Goal: Information Seeking & Learning: Check status

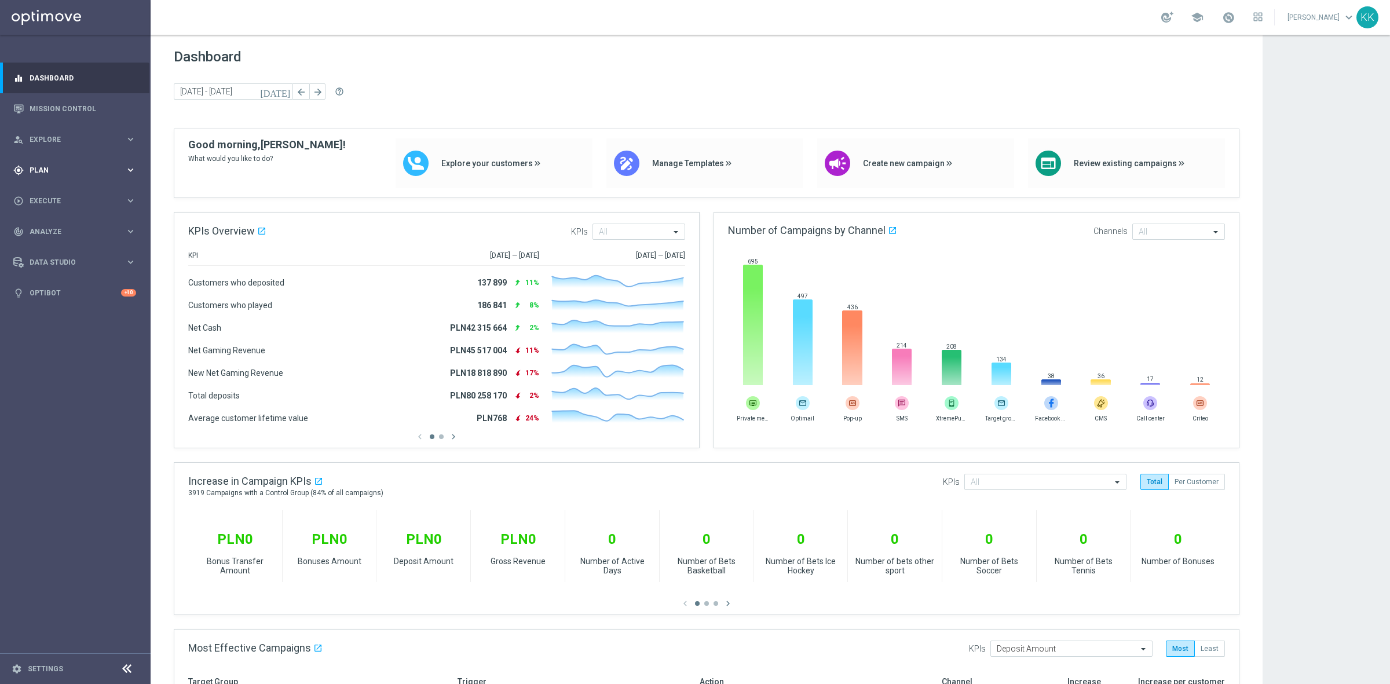
click at [68, 171] on span "Plan" at bounding box center [78, 170] width 96 height 7
click at [63, 231] on span "Templates" at bounding box center [72, 228] width 83 height 7
click at [58, 244] on link "Optimail" at bounding box center [78, 246] width 85 height 9
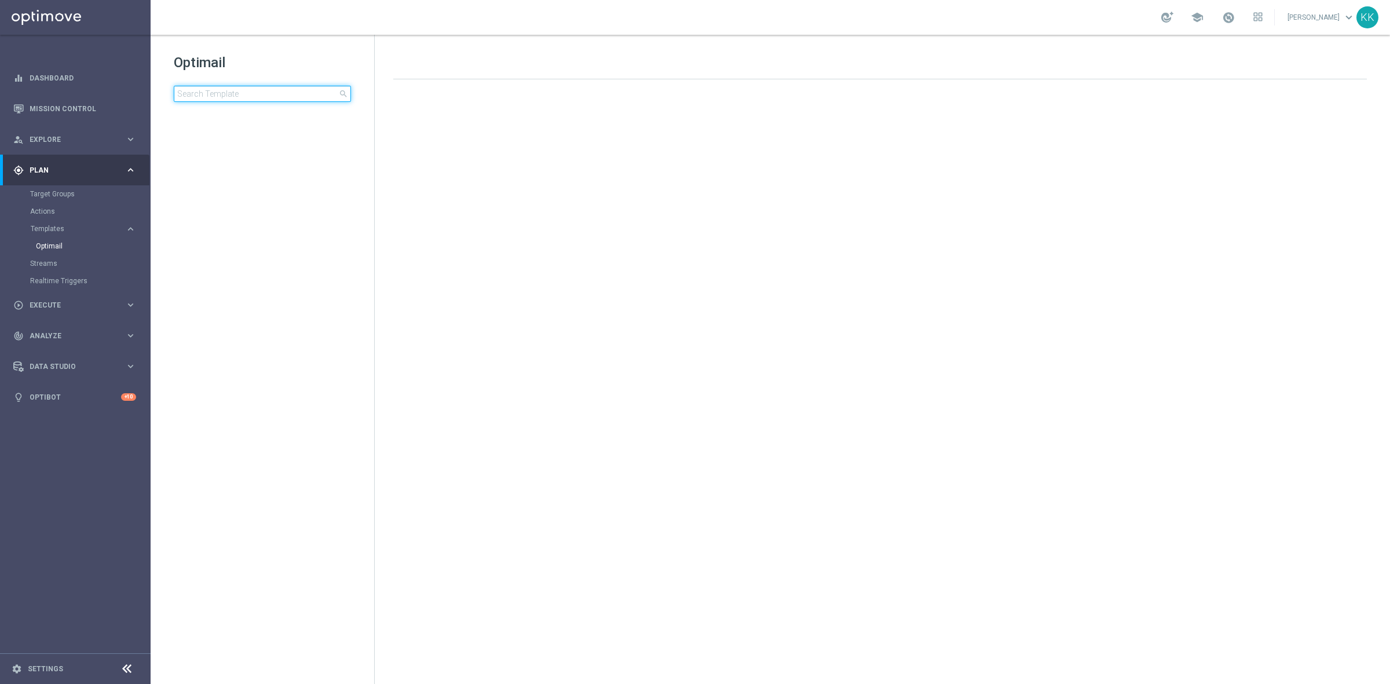
click at [203, 93] on input at bounding box center [262, 94] width 177 height 16
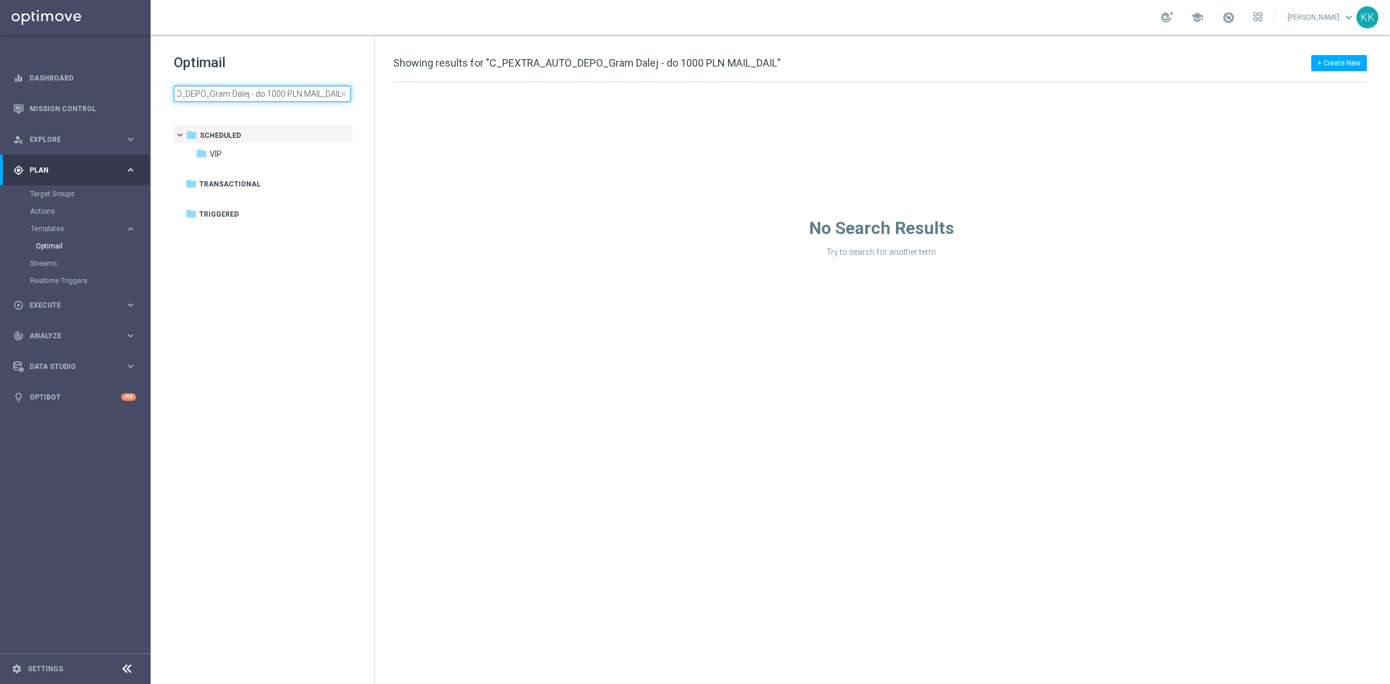
scroll to position [0, 58]
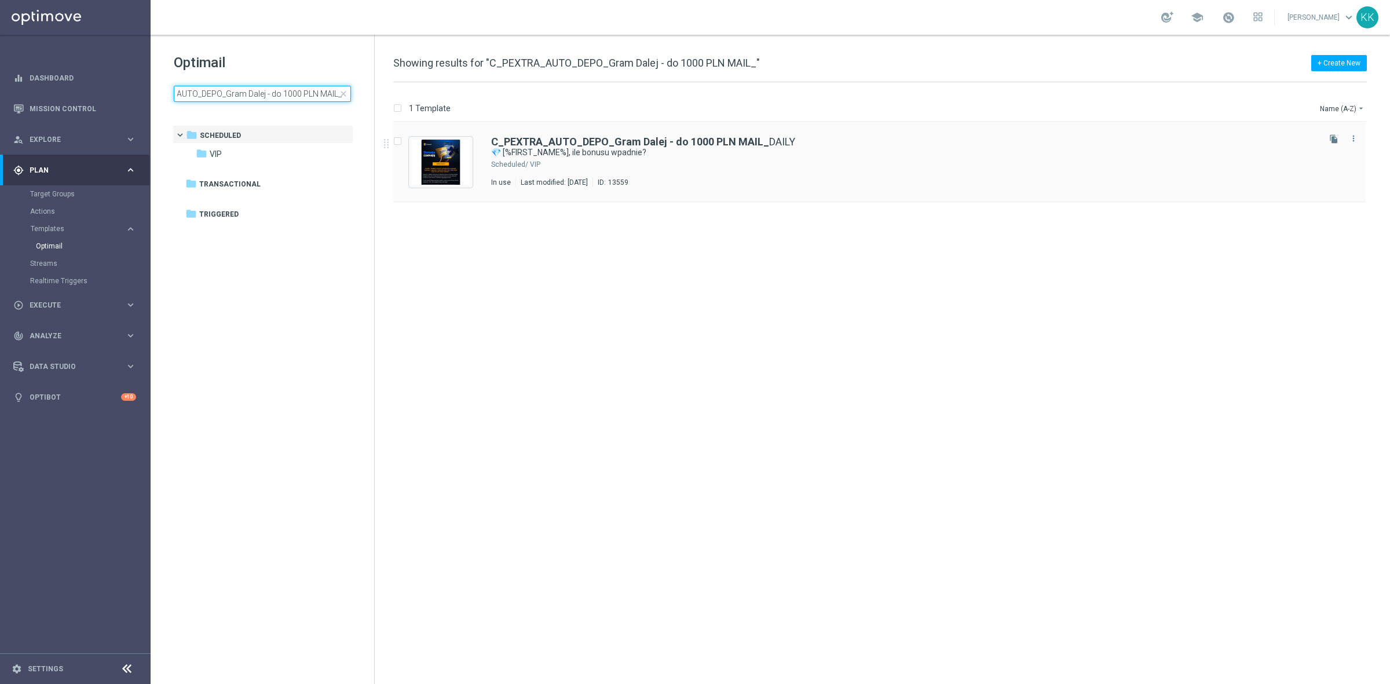
type input "C_PEXTRA_AUTO_DEPO_Gram Dalej - do 1000 PLN MAIL_"
click at [668, 145] on div "C_PEXTRA_AUTO_DEPO_Gram Dalej - do 1000 PLN MAIL_ DAILY 💎 [%FIRST_NAME%], ile b…" at bounding box center [879, 162] width 972 height 80
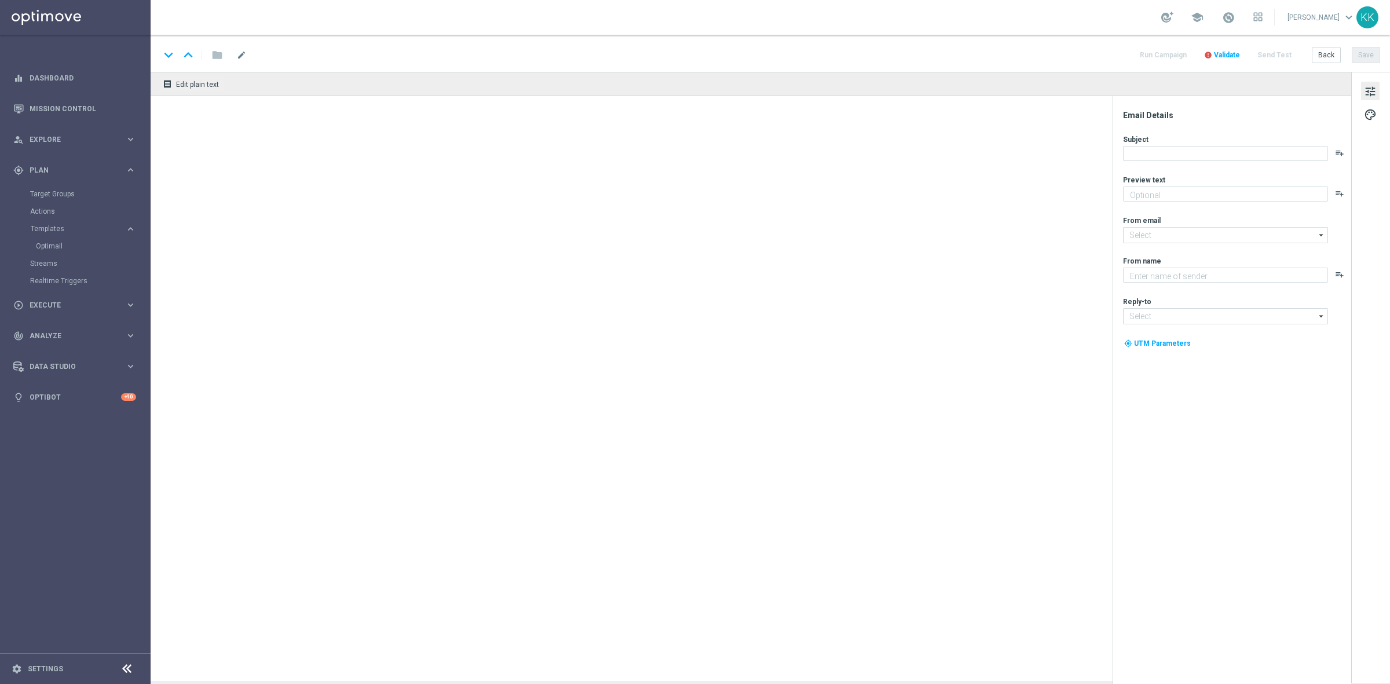
type textarea "Wpłacasz i zgarniasz nawet do 1 000 PLN. A jaka kasa kryje się pod Twoją zdrapk…"
type input "[EMAIL_ADDRESS][DOMAIN_NAME]"
type textarea "STS Premium"
type input "[EMAIL_ADDRESS][DOMAIN_NAME]"
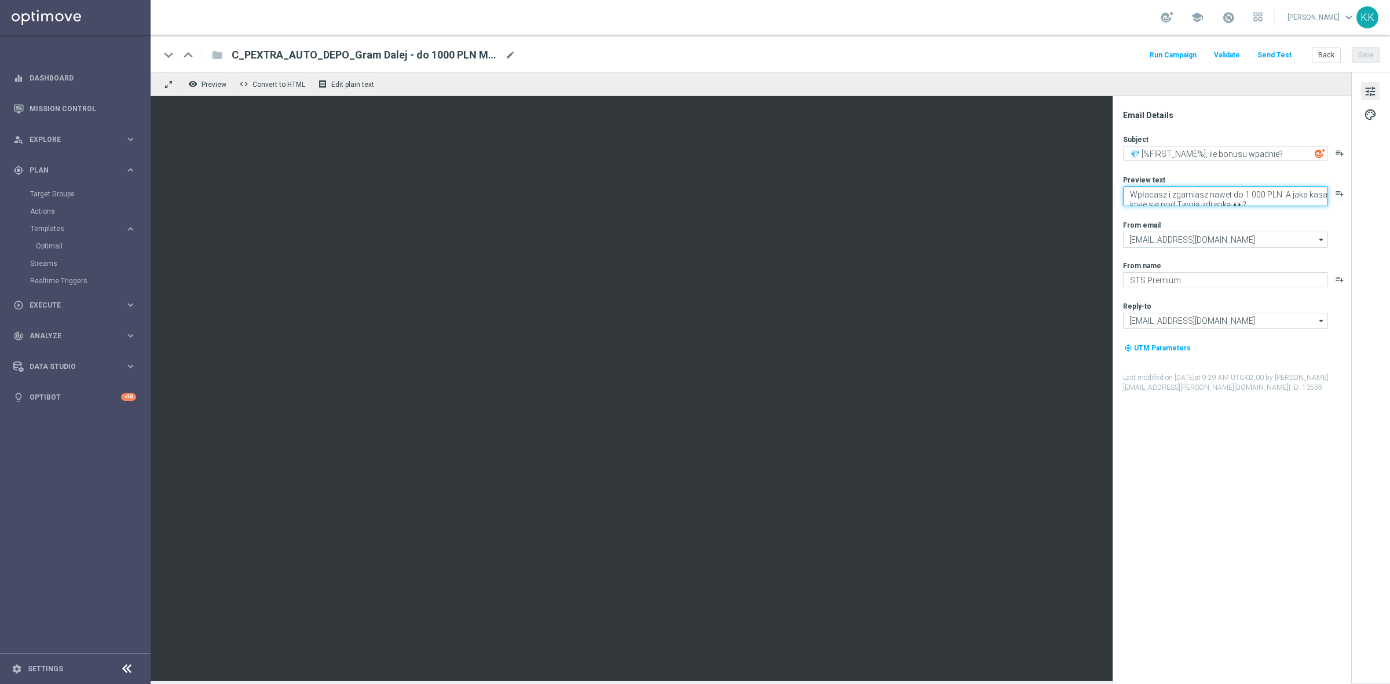
drag, startPoint x: 1276, startPoint y: 198, endPoint x: 1274, endPoint y: 288, distance: 90.4
click at [1274, 288] on div "Subject 💎 [%FIRST_NAME%], ile bonusu wpadnie? playlist_add Preview text Wpłacas…" at bounding box center [1236, 263] width 227 height 258
click at [1231, 192] on textarea "Wpłacasz i zgarniasz nawet do 1 000 PLN. A jaka kasa kryje się pod Twoją zdrapk…" at bounding box center [1225, 197] width 205 height 20
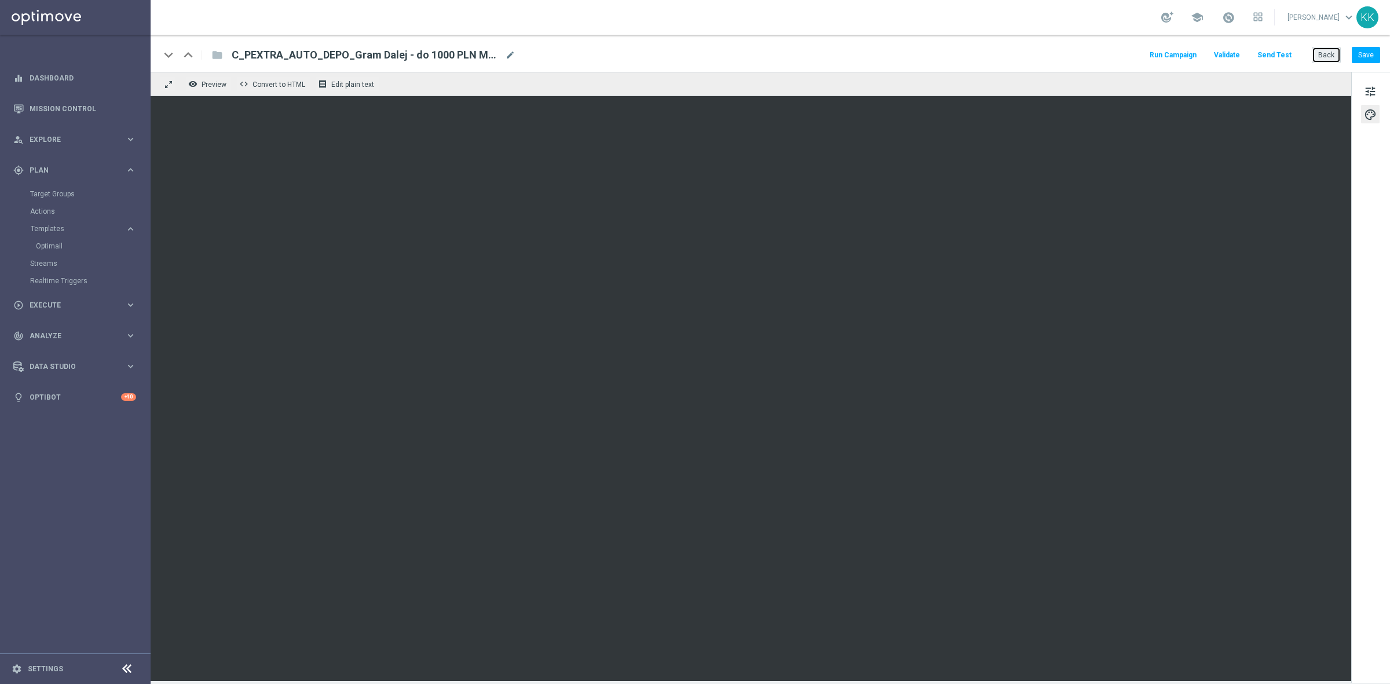
click at [1328, 54] on button "Back" at bounding box center [1326, 55] width 29 height 16
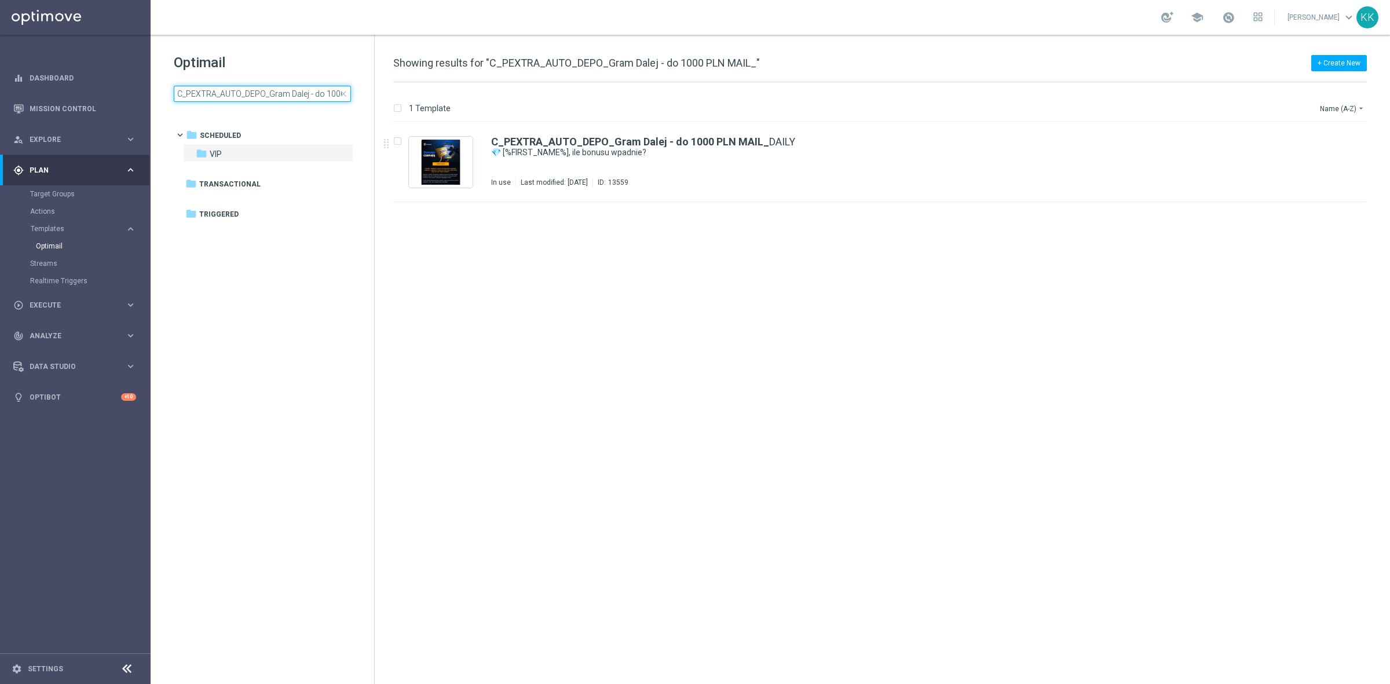
click at [287, 86] on input "C_PEXTRA_AUTO_DEPO_Gram Dalej - do 1000 PLN MAIL_" at bounding box center [262, 94] width 177 height 16
type input "C_PEXTRA_AUTO_WAGER_Dobre Zagrania - 100% do 2000 PLN MAIL_DAILY"
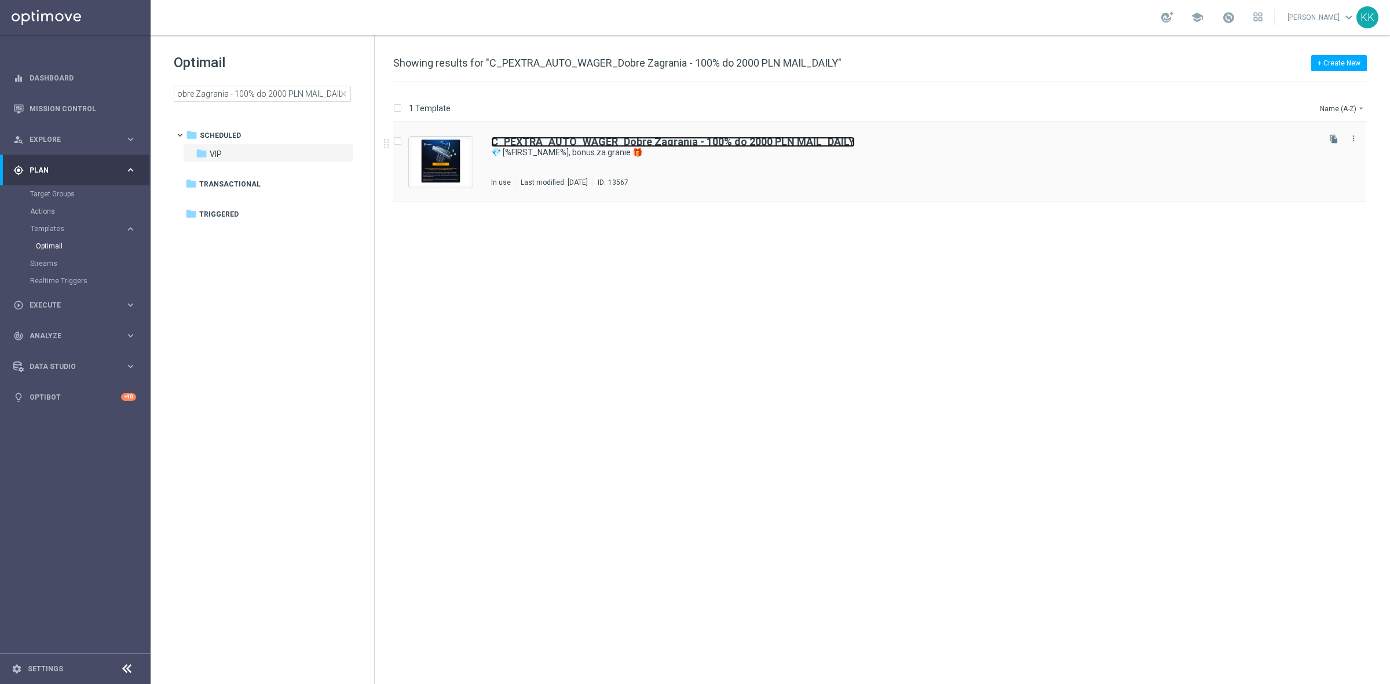
click at [537, 140] on b "C_PEXTRA_AUTO_WAGER_Dobre Zagrania - 100% do 2000 PLN MAIL_DAILY" at bounding box center [673, 142] width 364 height 12
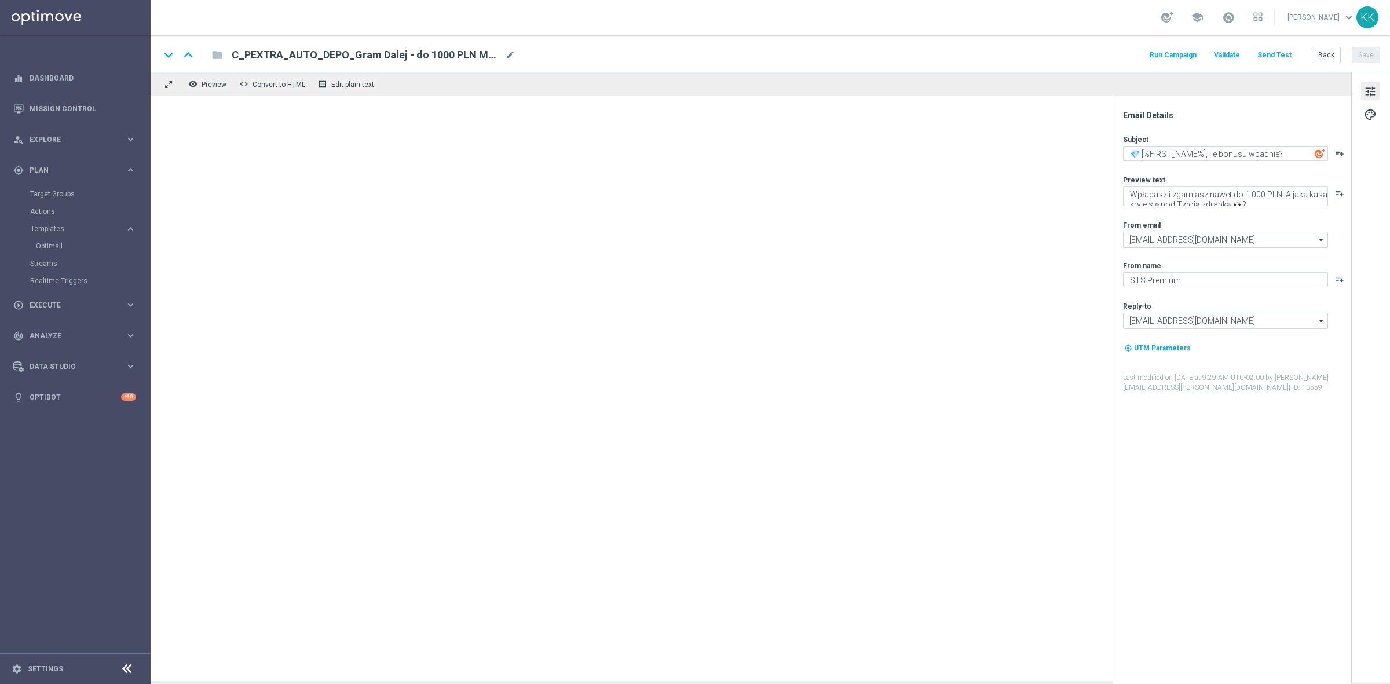
type textarea "💎 [%FIRST_NAME%], bonus za granie 🎁"
type textarea "Przekuj swoje kolejne kupony w nawet 2000 PLN bonusu!"
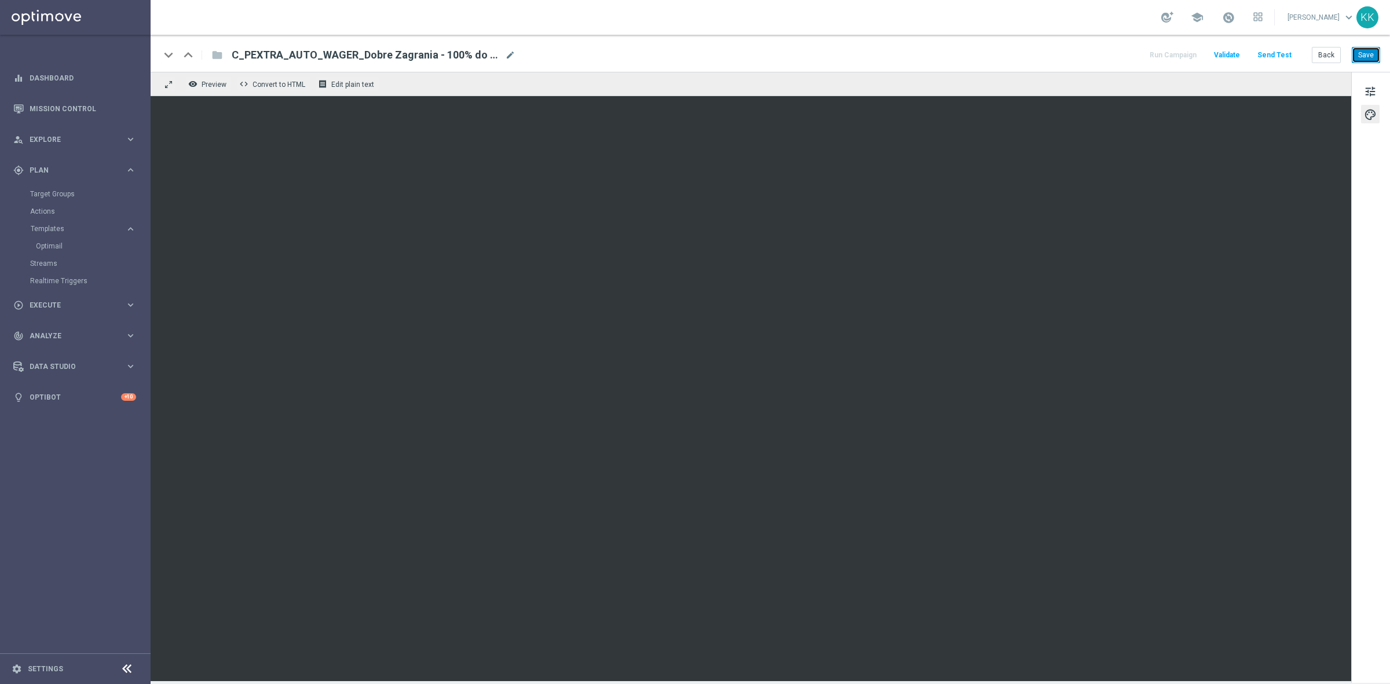
click at [1363, 50] on button "Save" at bounding box center [1366, 55] width 28 height 16
click at [1329, 50] on button "Back" at bounding box center [1326, 55] width 29 height 16
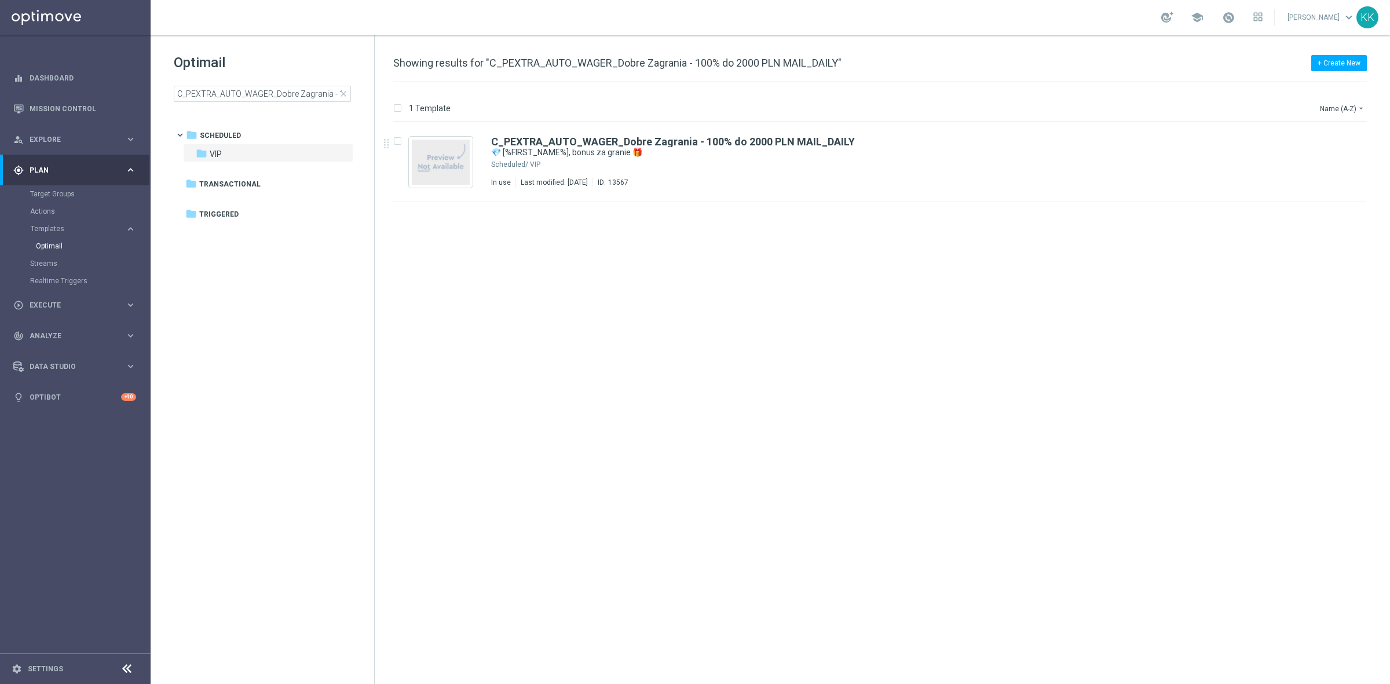
click at [252, 81] on div "Optimail C_PEXTRA_AUTO_WAGER_Dobre Zagrania - 100% do 2000 PLN MAIL_DAILY close" at bounding box center [274, 77] width 200 height 49
click at [265, 90] on input "C_PEXTRA_AUTO_WAGER_Dobre Zagrania - 100% do 2000 PLN MAIL_DAILY" at bounding box center [262, 94] width 177 height 16
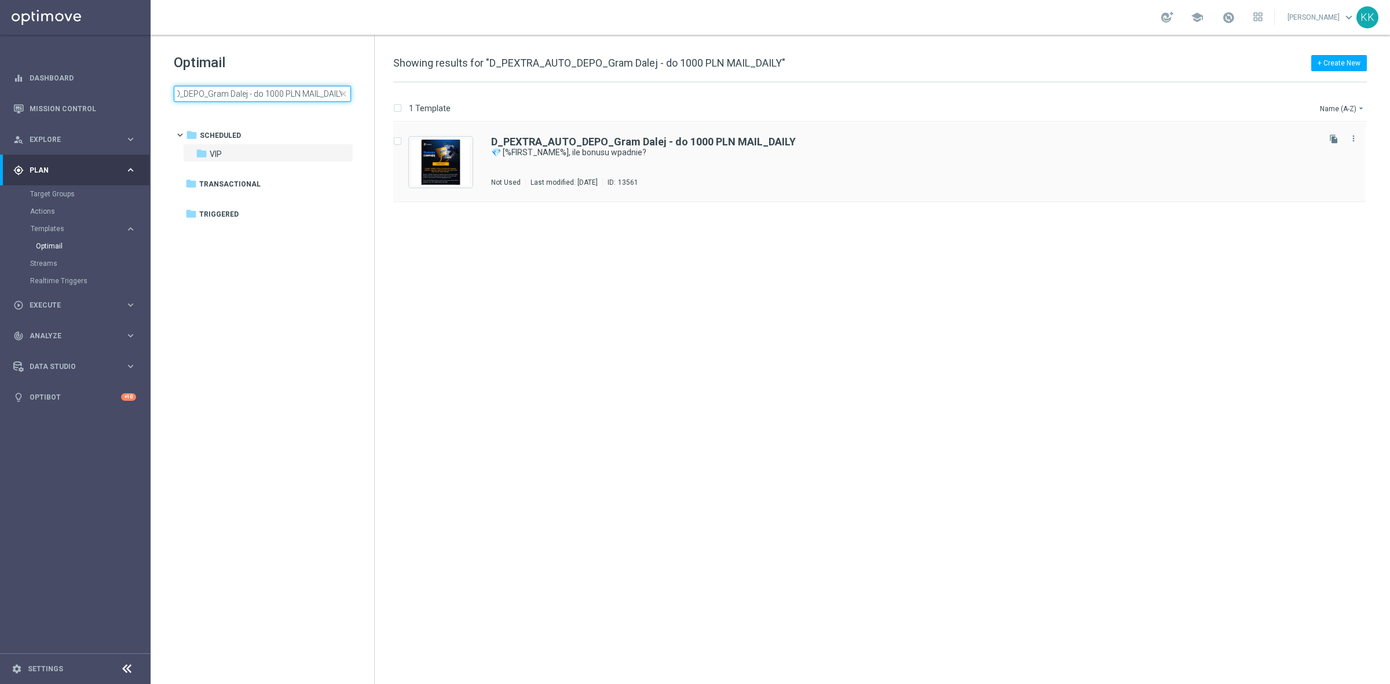
type input "D_PEXTRA_AUTO_DEPO_Gram Dalej - do 1000 PLN MAIL_DAILY"
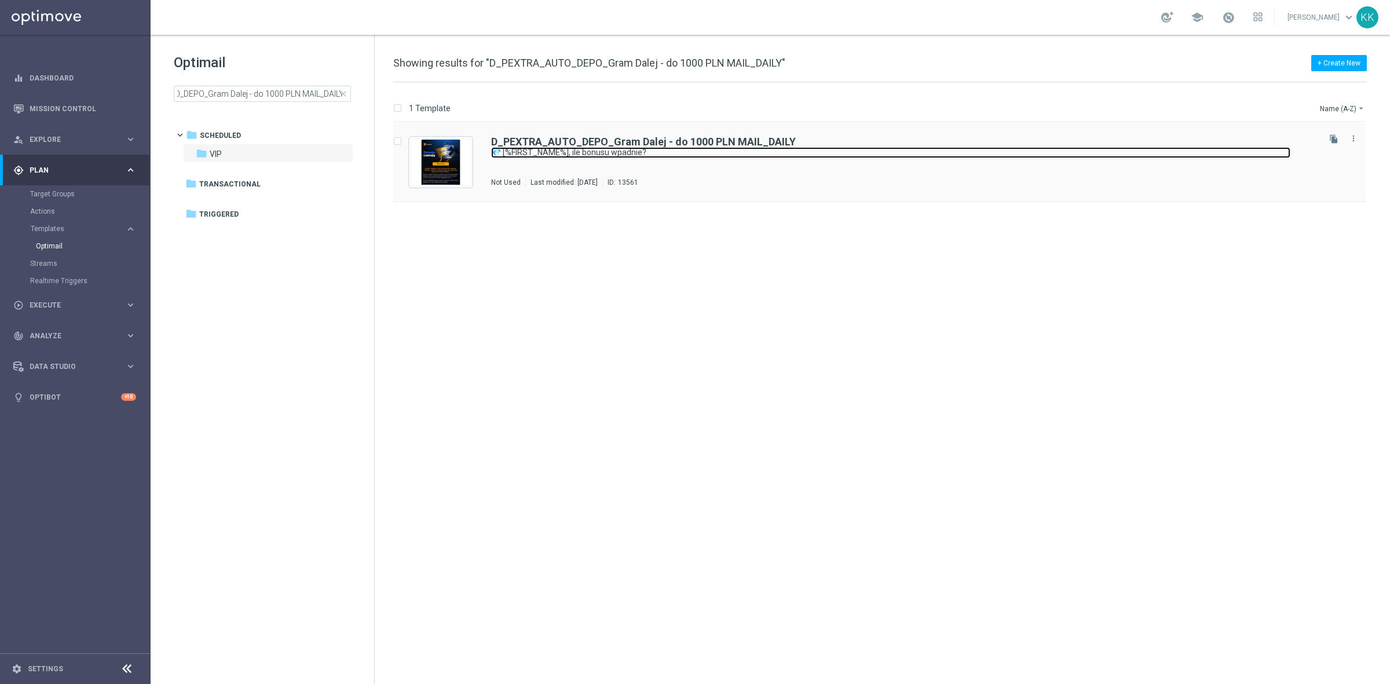
click at [610, 155] on link "💎 [%FIRST_NAME%], ile bonusu wpadnie?" at bounding box center [890, 152] width 799 height 11
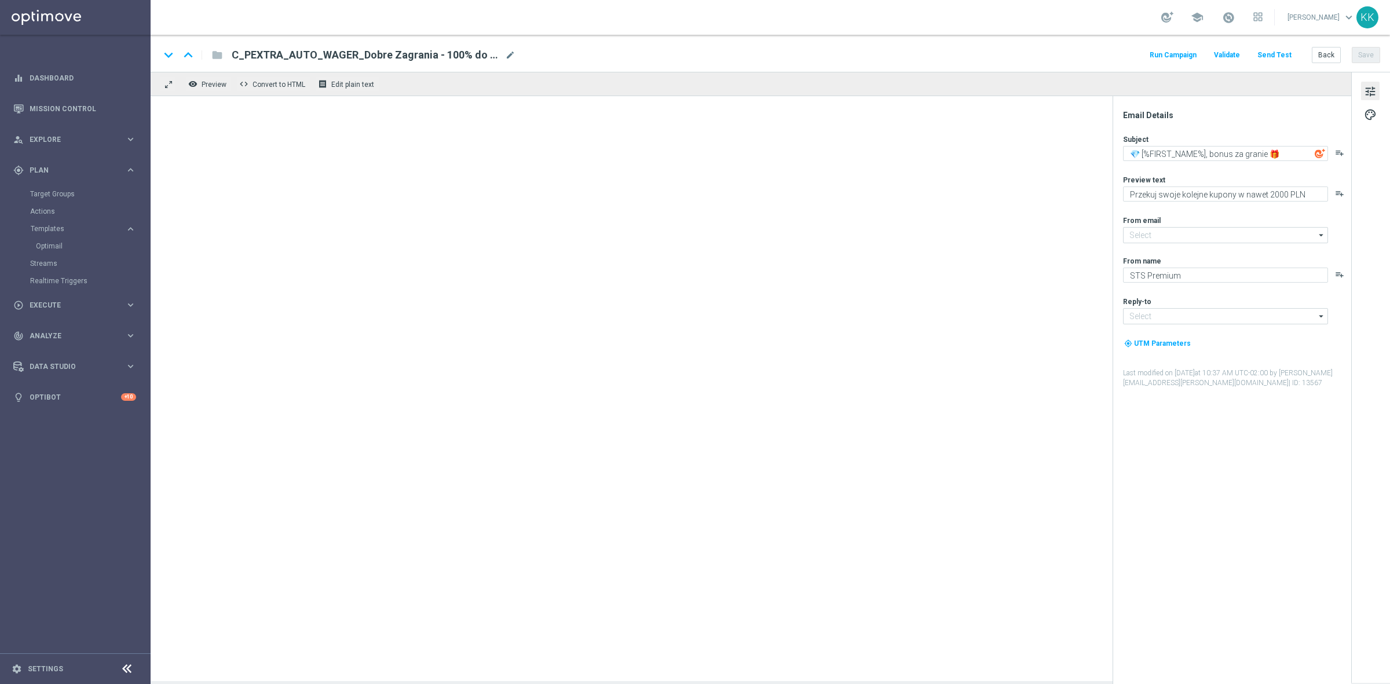
type input "[EMAIL_ADDRESS][DOMAIN_NAME]"
type textarea "💎 [%FIRST_NAME%], ile bonusu wpadnie?"
type textarea "Wpłacasz i zgarniasz nawet do 1 000 PLN. A jaka kasa kryje się pod Twoją zdrapk…"
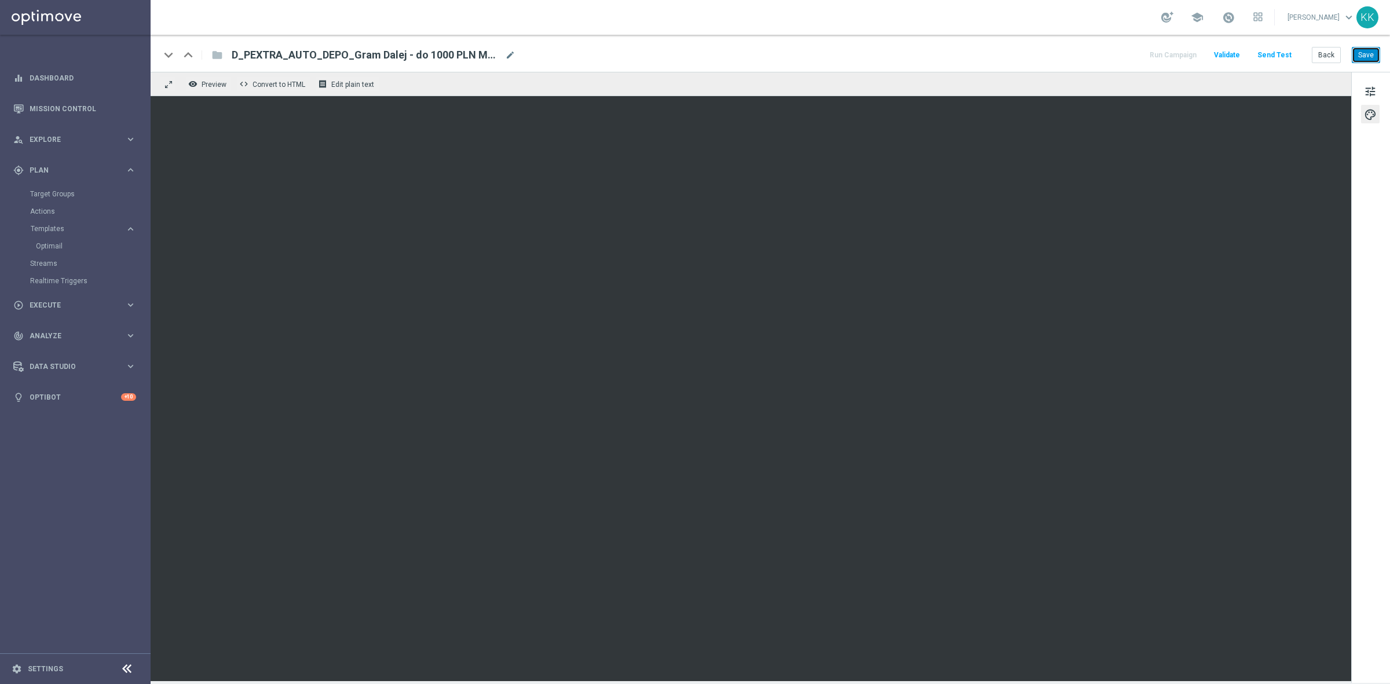
click at [1376, 53] on button "Save" at bounding box center [1366, 55] width 28 height 16
click at [1319, 59] on button "Back" at bounding box center [1326, 55] width 29 height 16
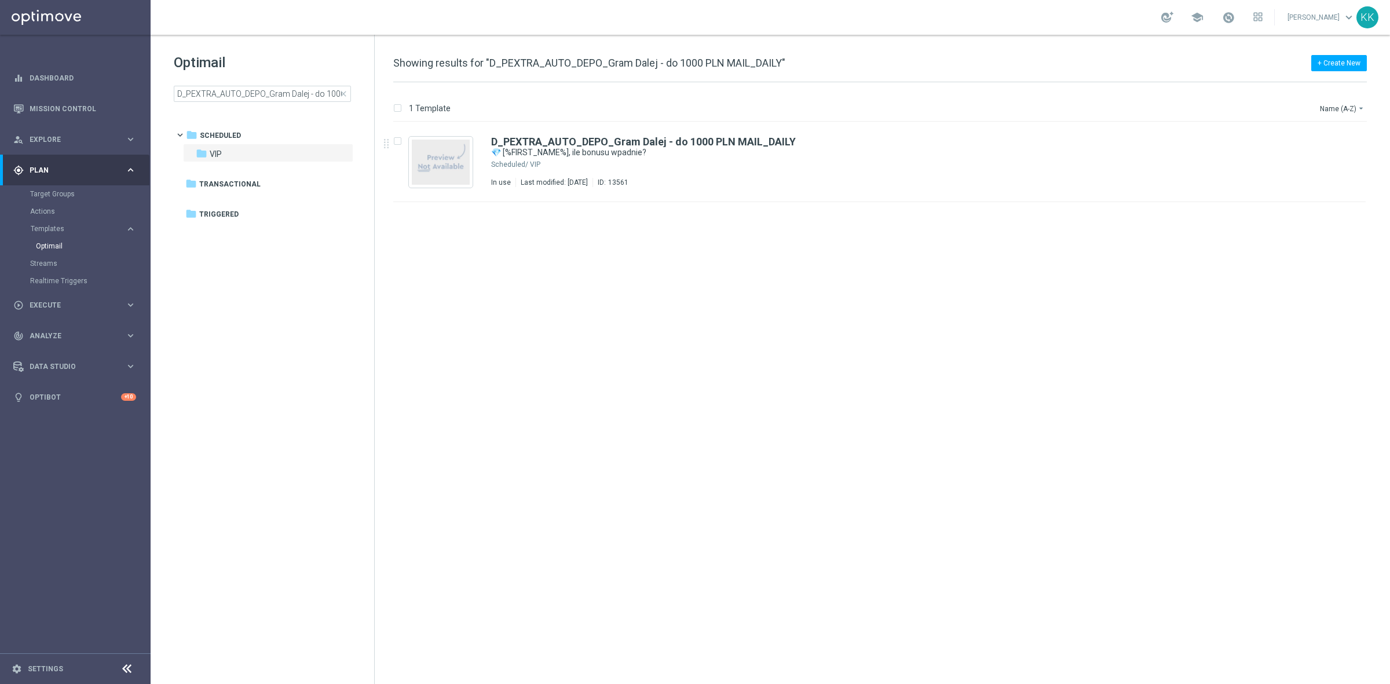
drag, startPoint x: 255, startPoint y: 117, endPoint x: 255, endPoint y: 97, distance: 20.3
click at [255, 117] on div "Optimail D_PEXTRA_AUTO_DEPO_Gram Dalej - do 1000 PLN MAIL_DAILY close folder 1 …" at bounding box center [263, 107] width 224 height 144
click at [255, 93] on input "D_PEXTRA_AUTO_DEPO_Gram Dalej - do 1000 PLN MAIL_DAILY" at bounding box center [262, 94] width 177 height 16
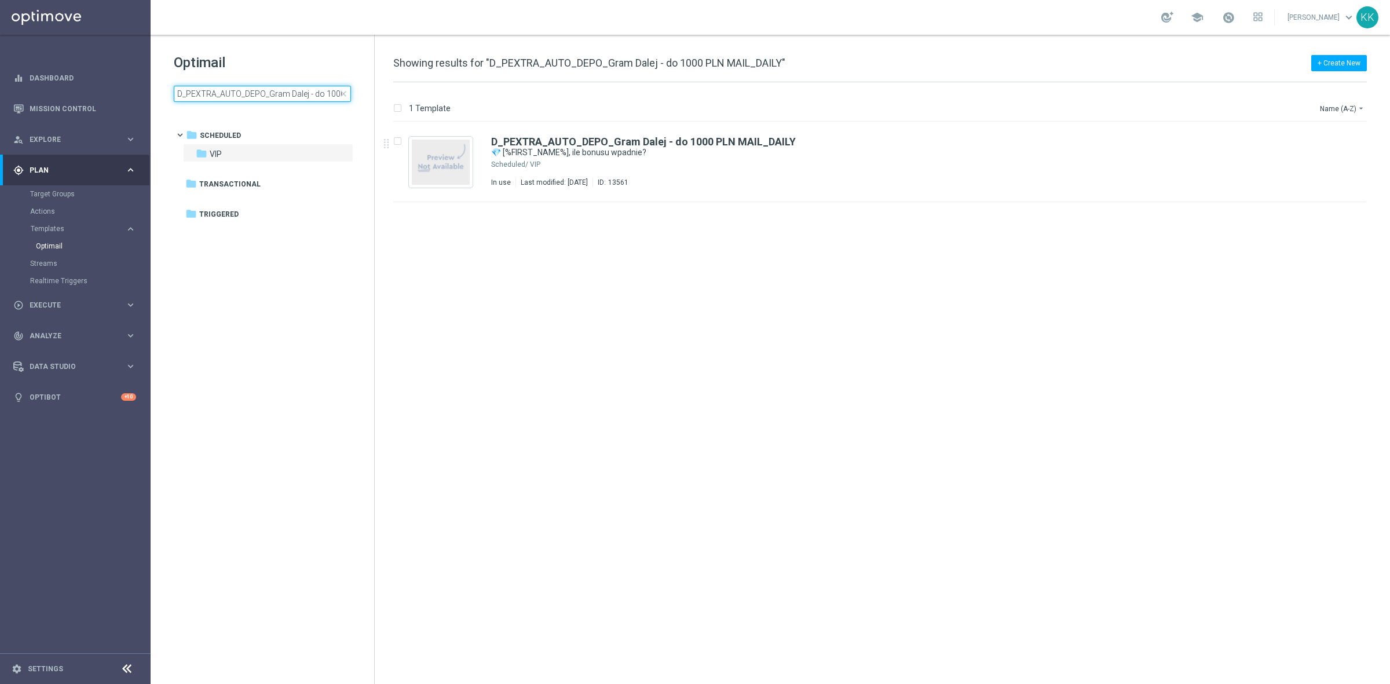
click at [255, 93] on input "D_PEXTRA_AUTO_DEPO_Gram Dalej - do 1000 PLN MAIL_DAILY" at bounding box center [262, 94] width 177 height 16
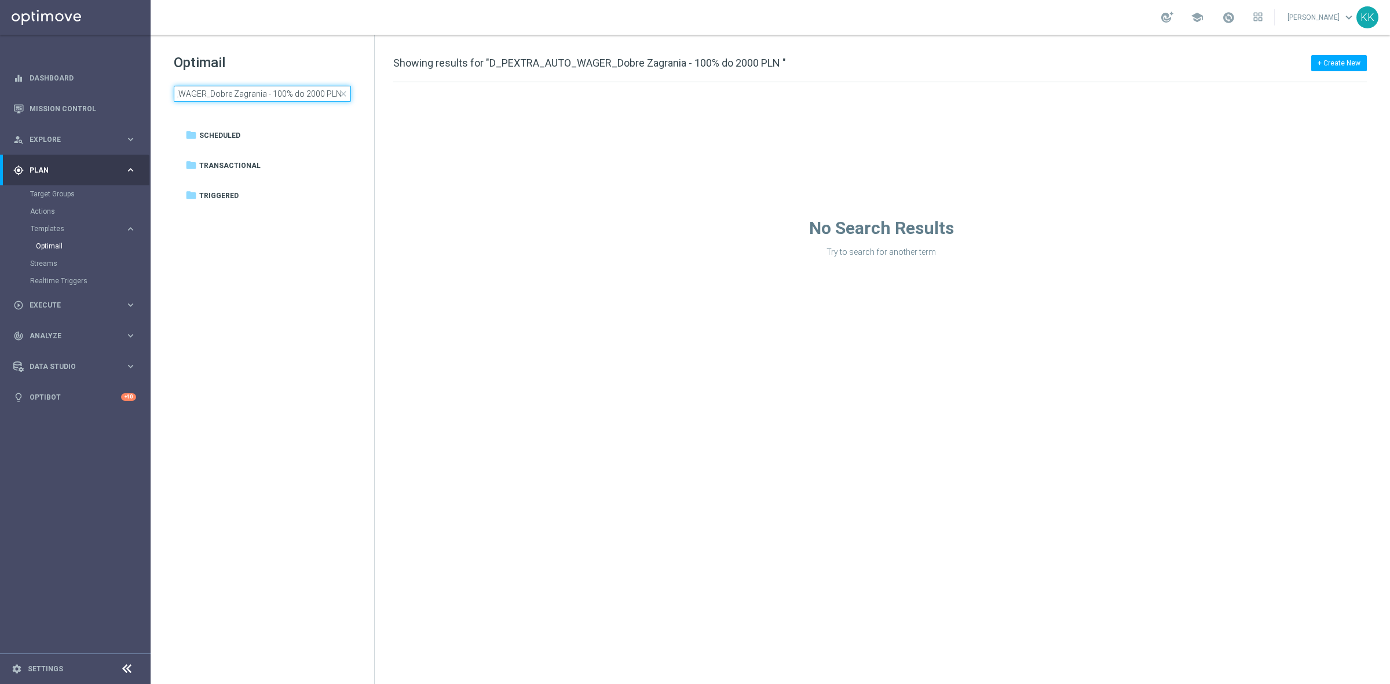
type input "D_PEXTRA_AUTO_WAGER_Dobre Zagrania - 100% do 2000 PLN"
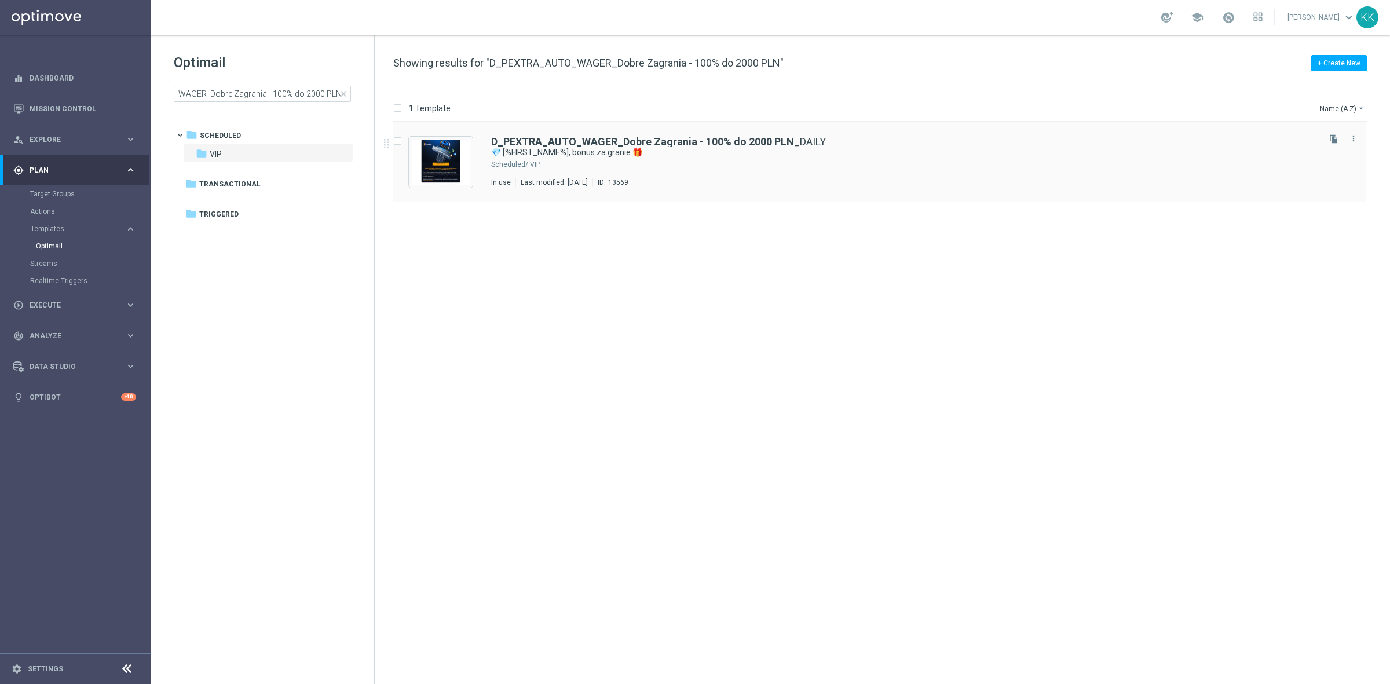
click at [681, 131] on div "D_PEXTRA_AUTO_WAGER_Dobre Zagrania - 100% do 2000 PLN _DAILY 💎 [%FIRST_NAME%], …" at bounding box center [879, 162] width 972 height 80
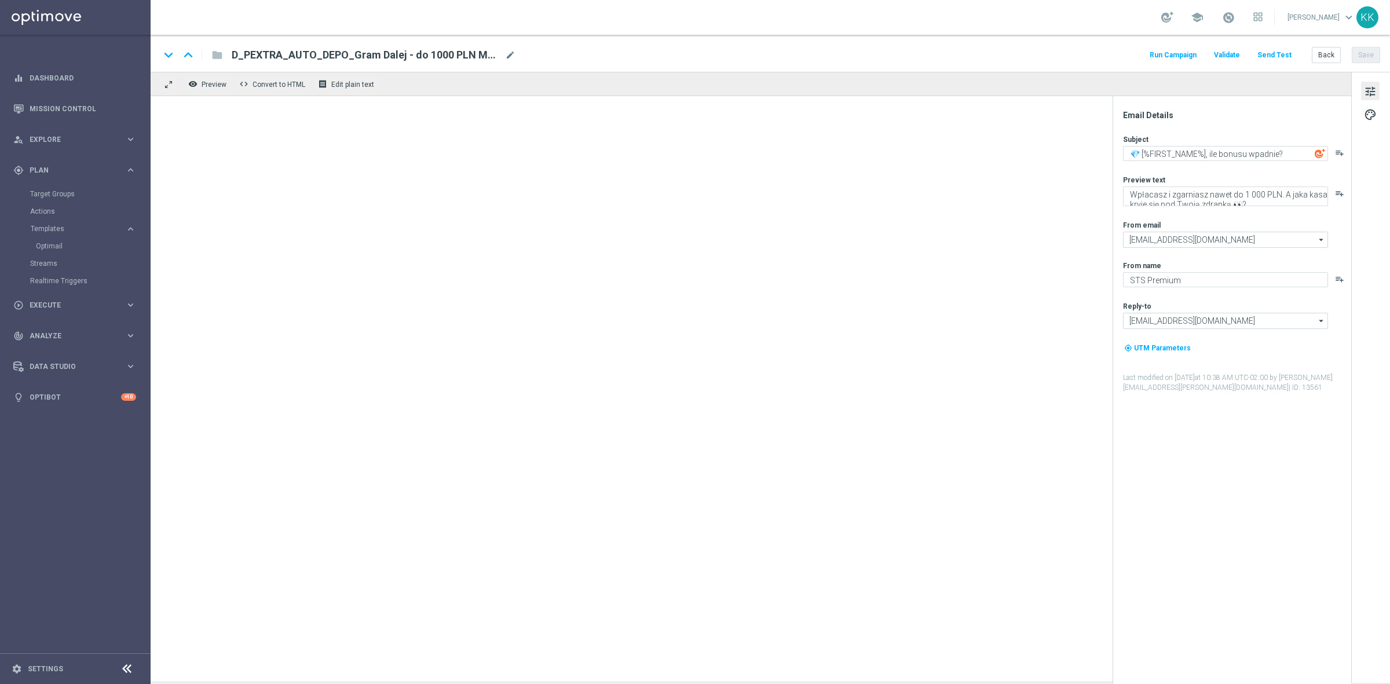
type textarea "💎 [%FIRST_NAME%], bonus za granie 🎁"
type textarea "Przekuj swoje kolejne kupony w nawet 2000 PLN bonusu!"
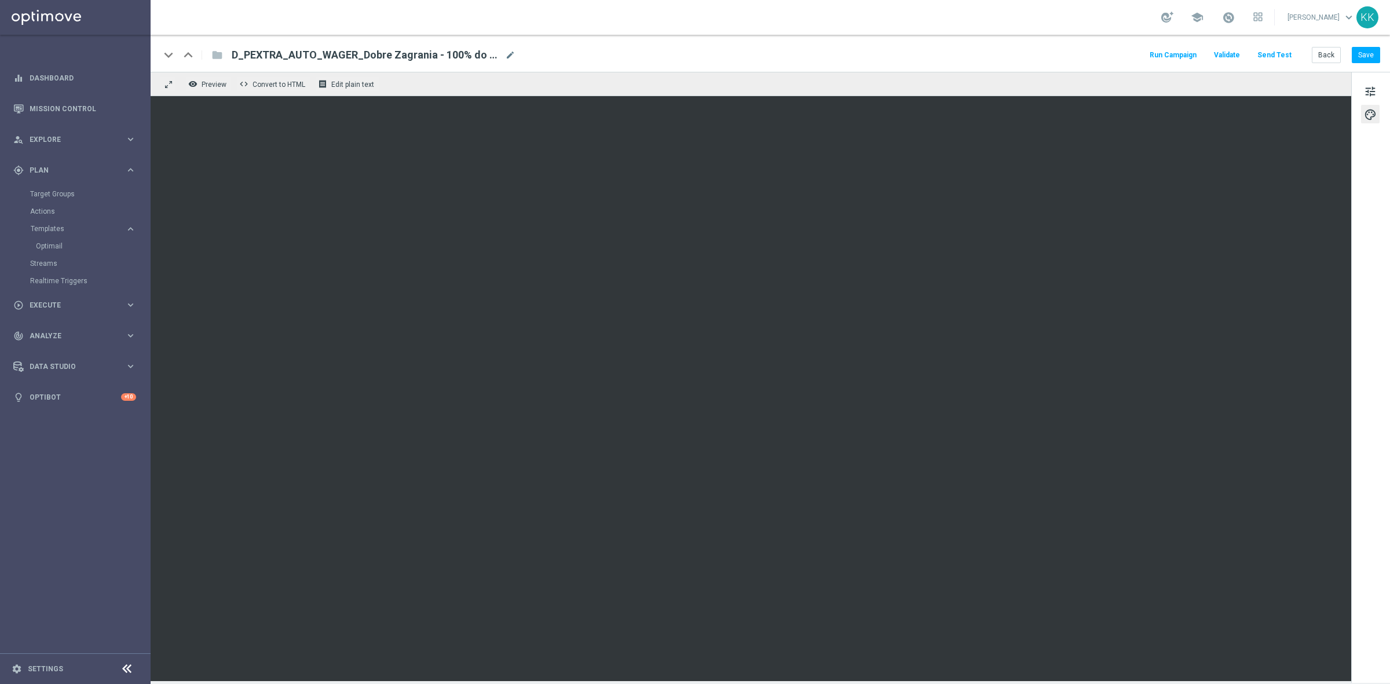
click at [1360, 96] on div "tune palette" at bounding box center [1370, 377] width 39 height 611
click at [1367, 91] on span "tune" at bounding box center [1370, 91] width 13 height 15
click at [1359, 42] on div "keyboard_arrow_down keyboard_arrow_up folder D_PEXTRA_AUTO_WAGER_Dobre Zagrania…" at bounding box center [770, 53] width 1239 height 37
click at [1364, 64] on div "keyboard_arrow_down keyboard_arrow_up folder D_PEXTRA_AUTO_WAGER_Dobre Zagrania…" at bounding box center [770, 53] width 1239 height 37
click at [1389, 44] on div "keyboard_arrow_down keyboard_arrow_up folder D_PEXTRA_AUTO_WAGER_Dobre Zagrania…" at bounding box center [770, 53] width 1239 height 37
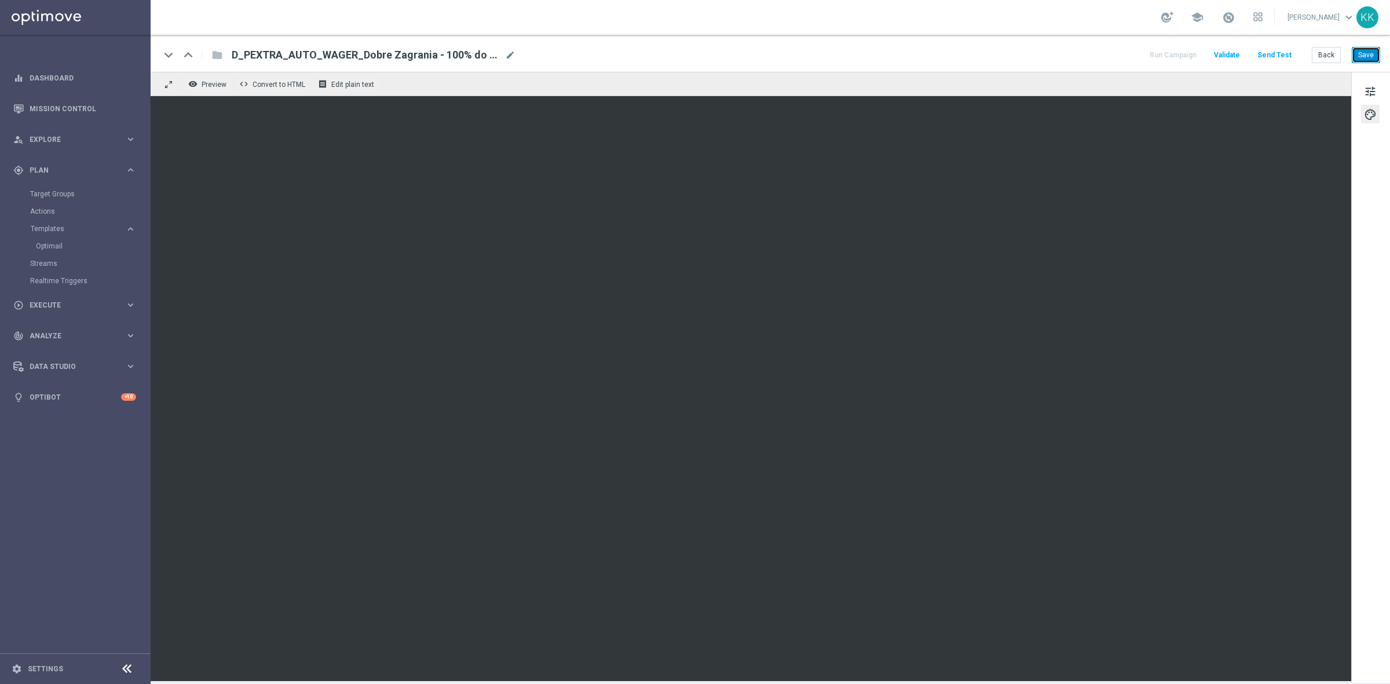
click at [1373, 55] on button "Save" at bounding box center [1366, 55] width 28 height 16
click at [1379, 50] on button "Save" at bounding box center [1366, 55] width 28 height 16
click at [1328, 52] on button "Back" at bounding box center [1326, 55] width 29 height 16
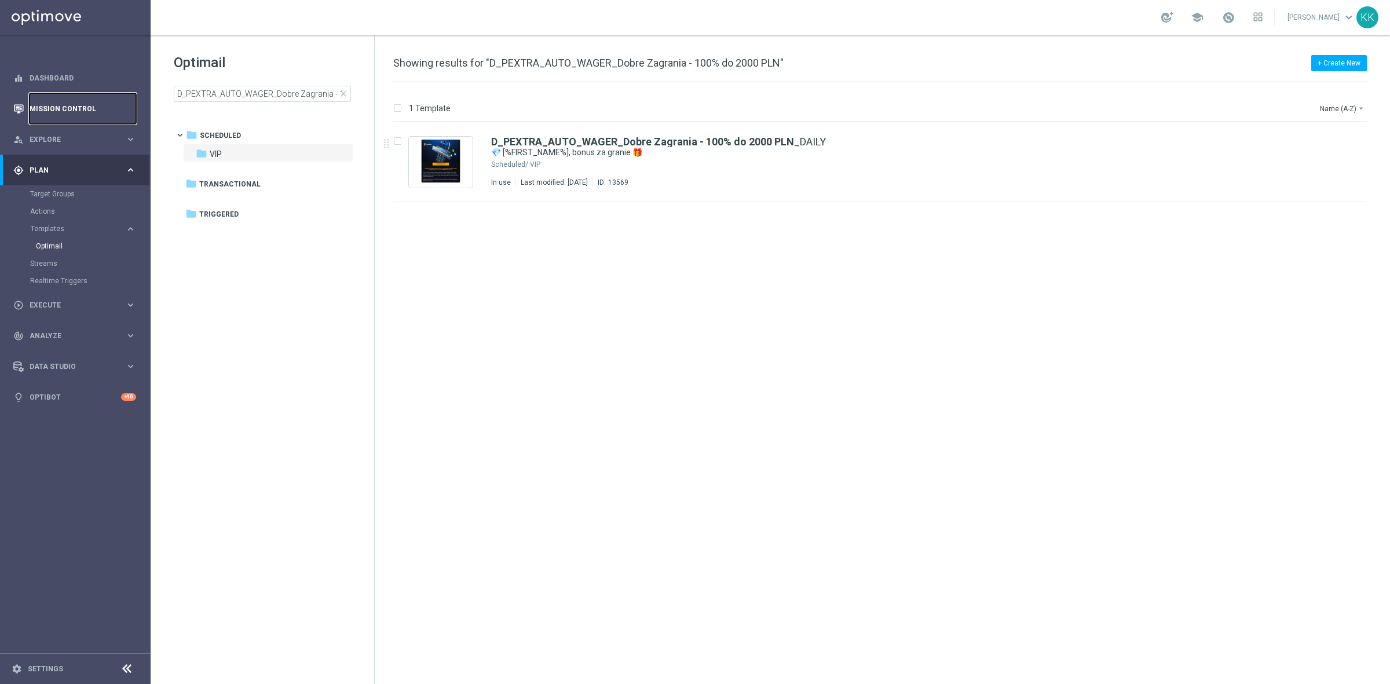
click at [94, 104] on link "Mission Control" at bounding box center [83, 108] width 107 height 31
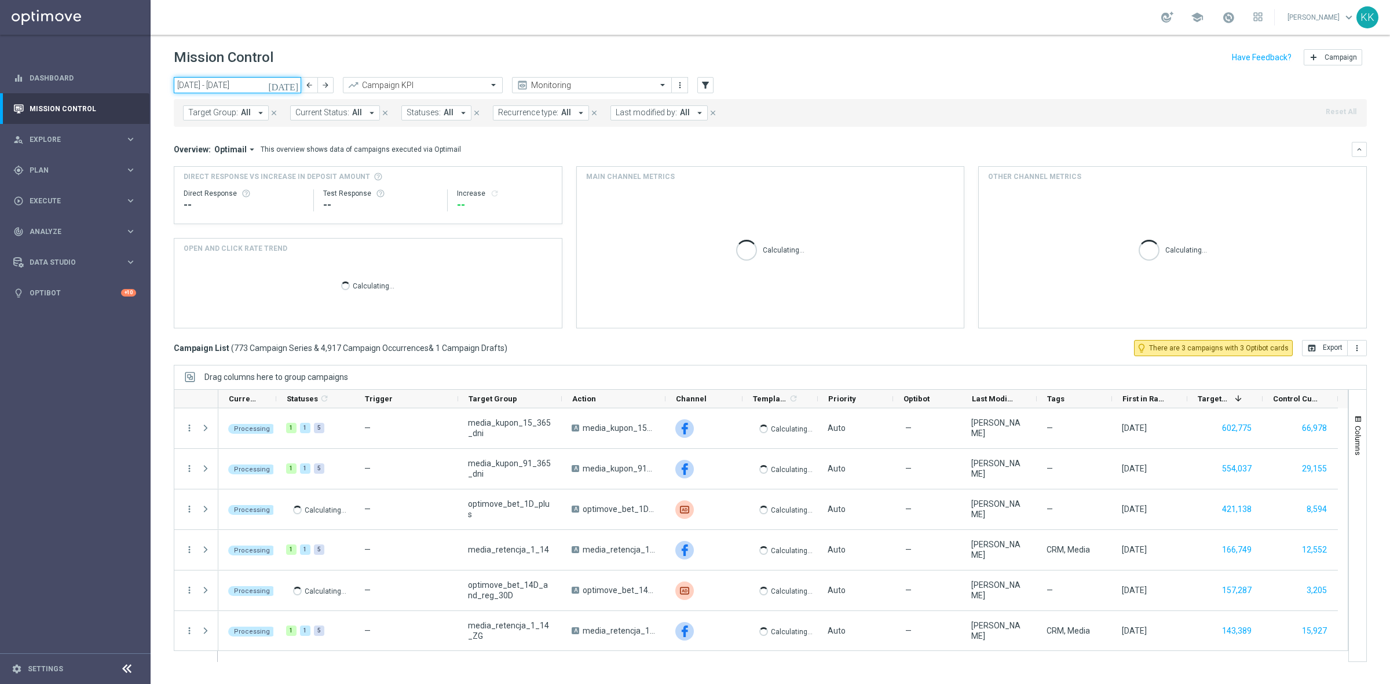
click at [262, 88] on input "[DATE] - [DATE]" at bounding box center [237, 85] width 127 height 16
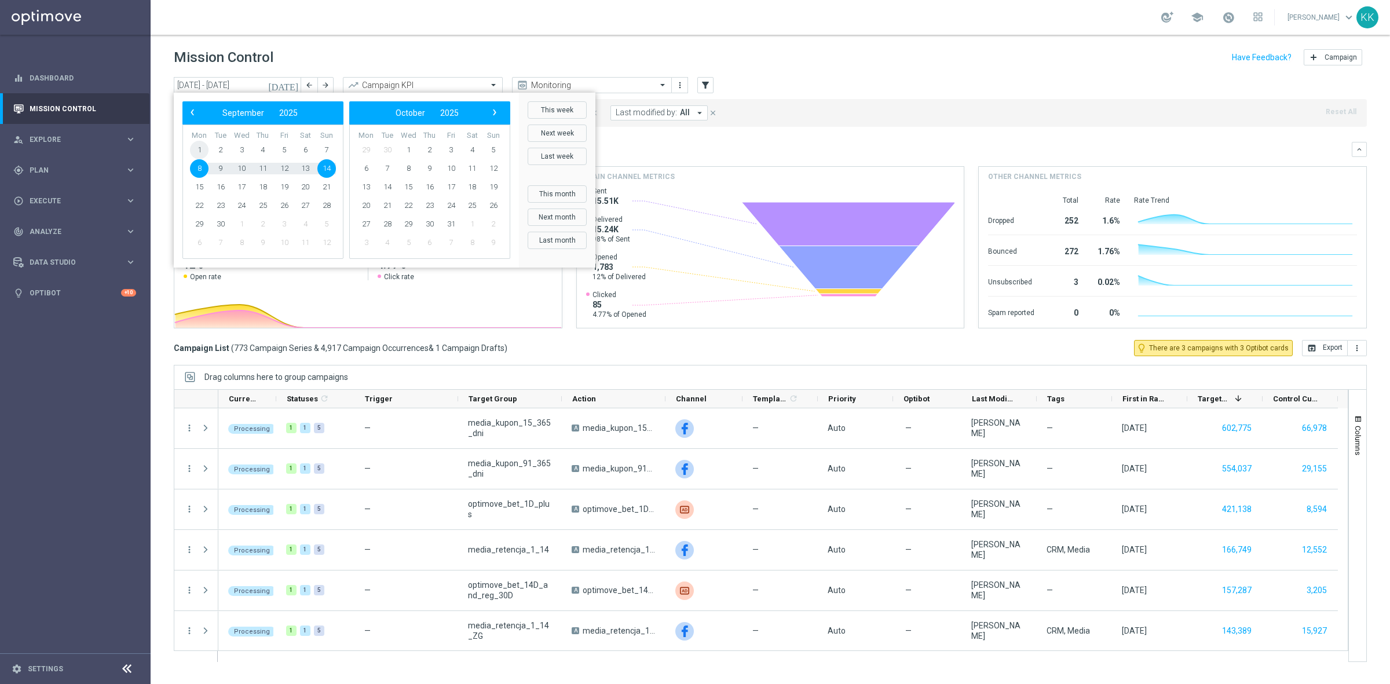
click at [199, 152] on span "1" at bounding box center [199, 150] width 19 height 19
click at [328, 146] on span "7" at bounding box center [326, 150] width 19 height 19
type input "[DATE] - [DATE]"
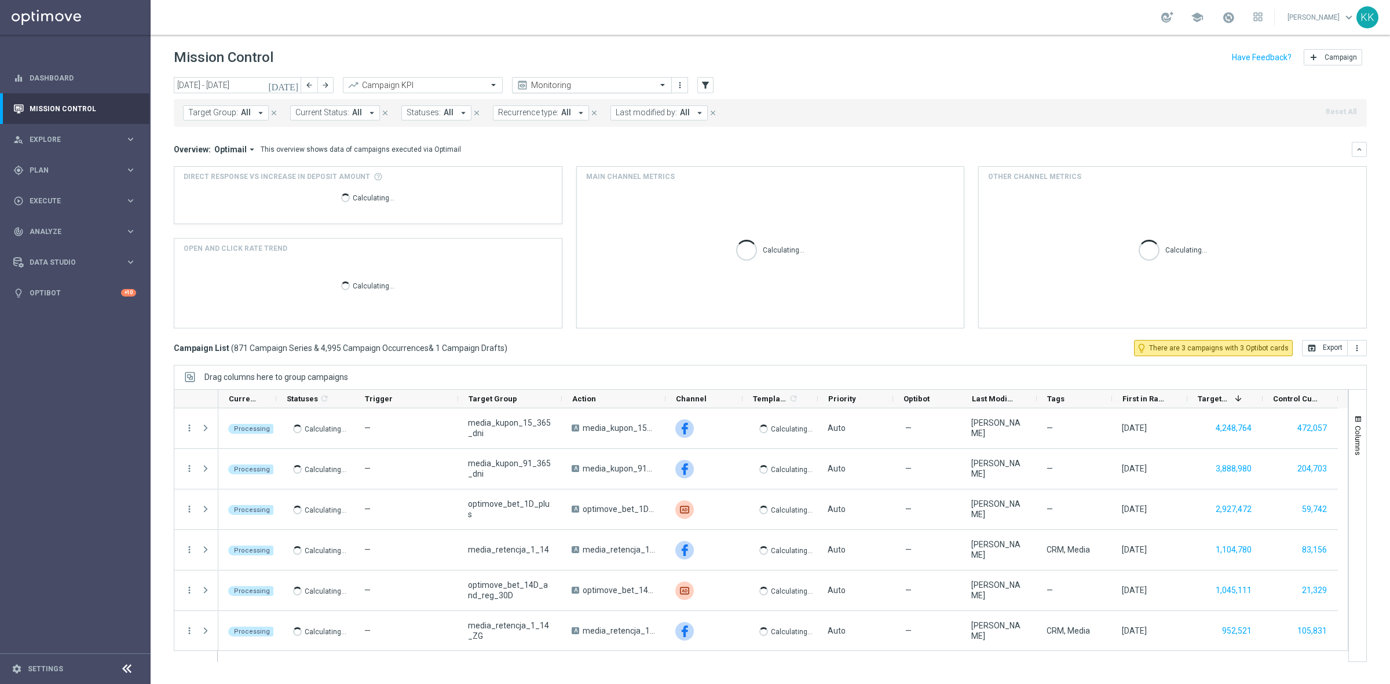
click at [556, 90] on div "Monitoring" at bounding box center [592, 85] width 160 height 16
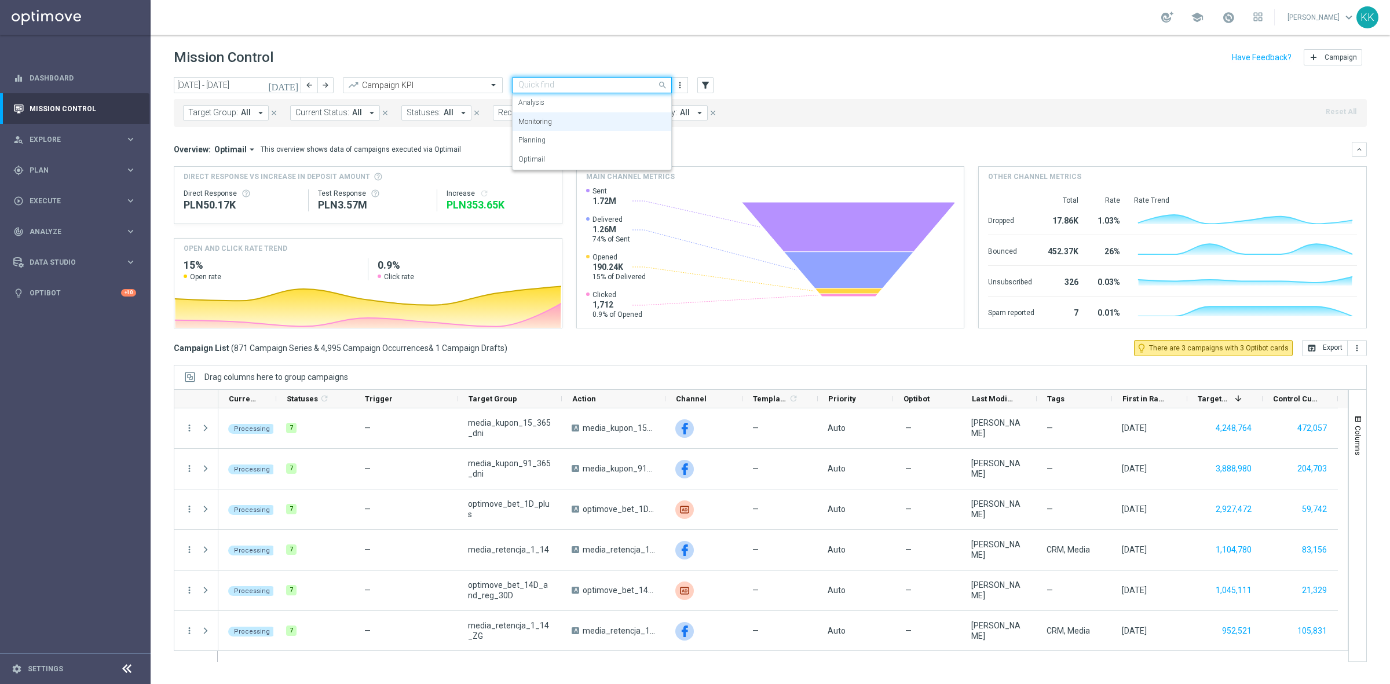
click at [893, 49] on div "Mission Control add Campaign" at bounding box center [770, 57] width 1193 height 23
click at [239, 120] on div "Target Group: All arrow_drop_down close Current Status: All arrow_drop_down clo…" at bounding box center [770, 113] width 1193 height 28
click at [239, 118] on button "Target Group: All arrow_drop_down" at bounding box center [226, 112] width 86 height 15
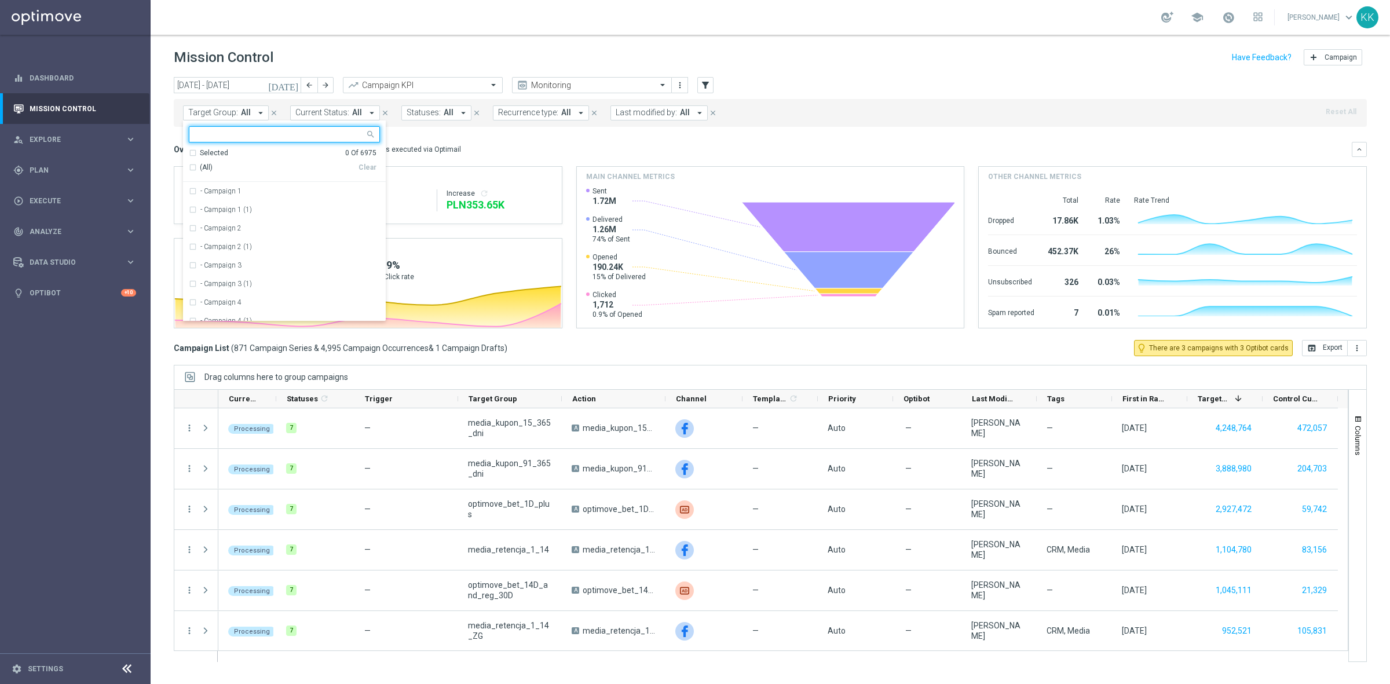
click at [853, 100] on div "Target Group: All arrow_drop_down Selected 0 Of 6975 (All) Clear - Campaign 1 -…" at bounding box center [770, 113] width 1193 height 28
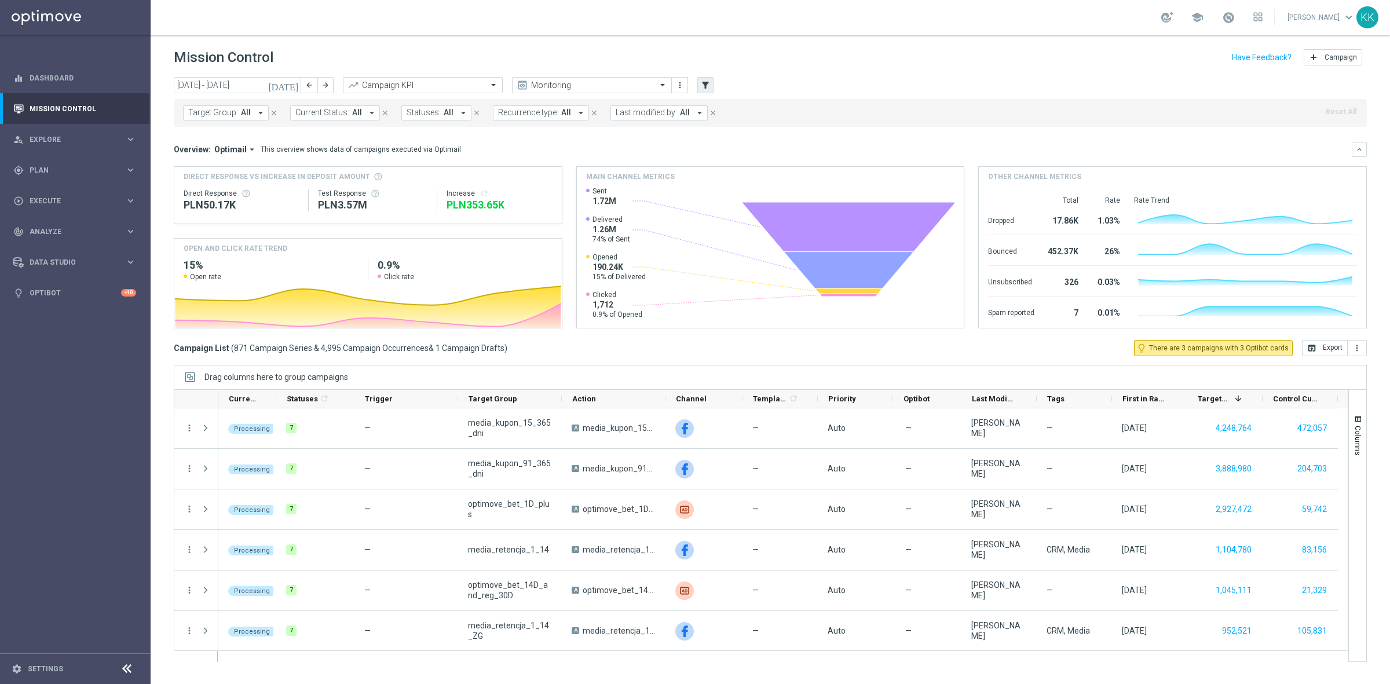
click at [713, 81] on div "[DATE] [DATE] - [DATE] arrow_back arrow_forward Campaign KPI trending_up Monito…" at bounding box center [770, 85] width 1193 height 17
click at [711, 82] on button "filter_alt" at bounding box center [705, 85] width 16 height 16
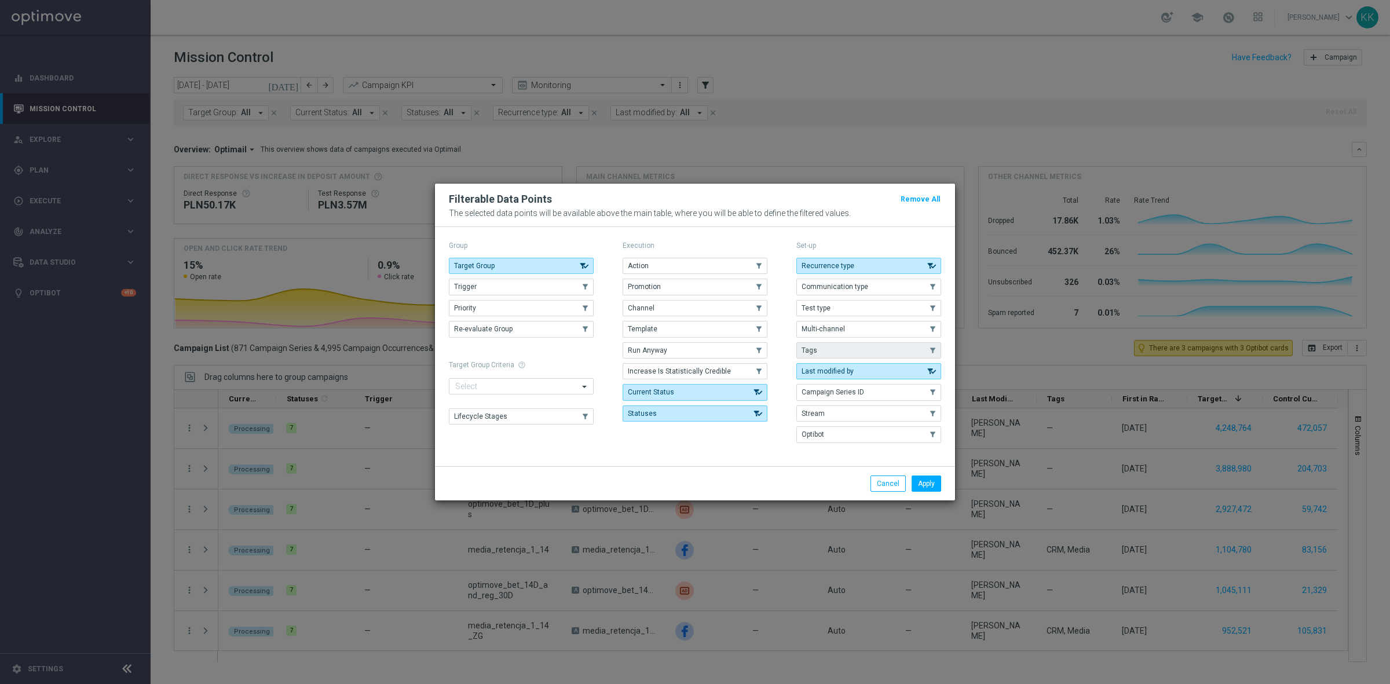
click at [849, 349] on button "Tags" at bounding box center [868, 350] width 145 height 16
click at [930, 478] on button "Apply" at bounding box center [927, 484] width 30 height 16
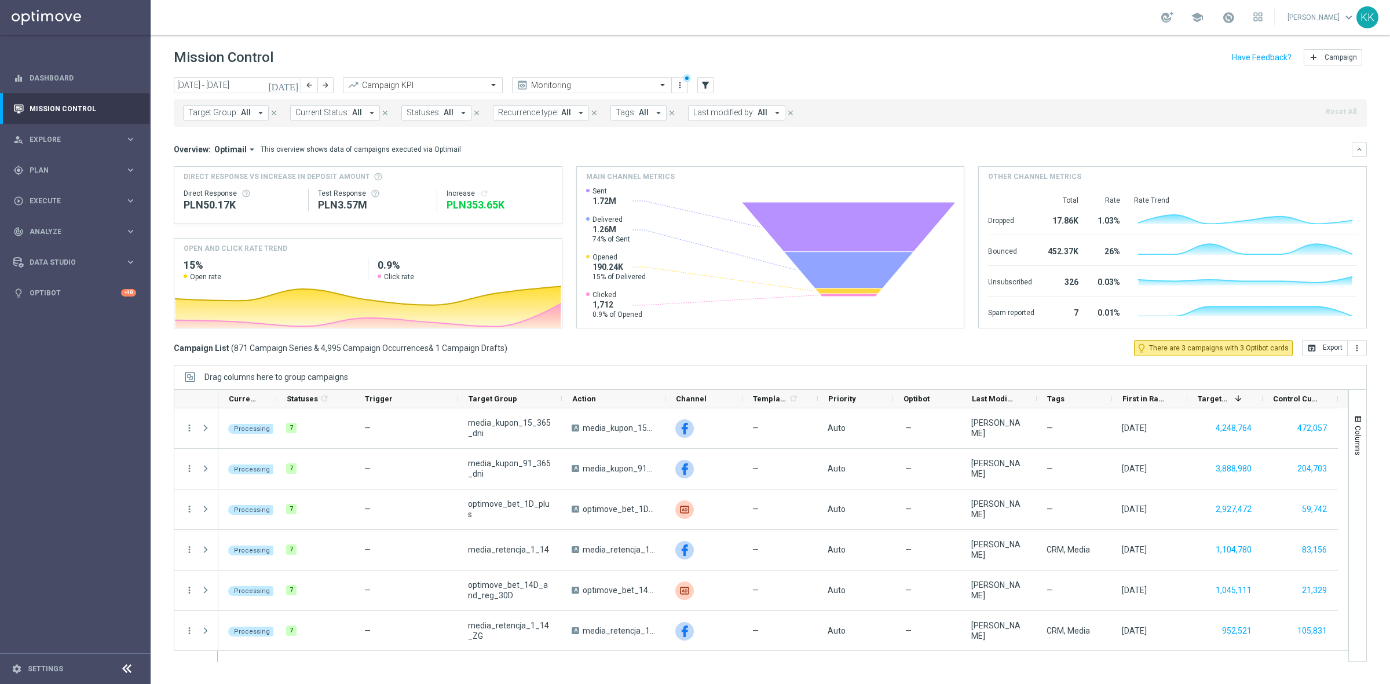
click at [639, 112] on span "All" at bounding box center [644, 113] width 10 height 10
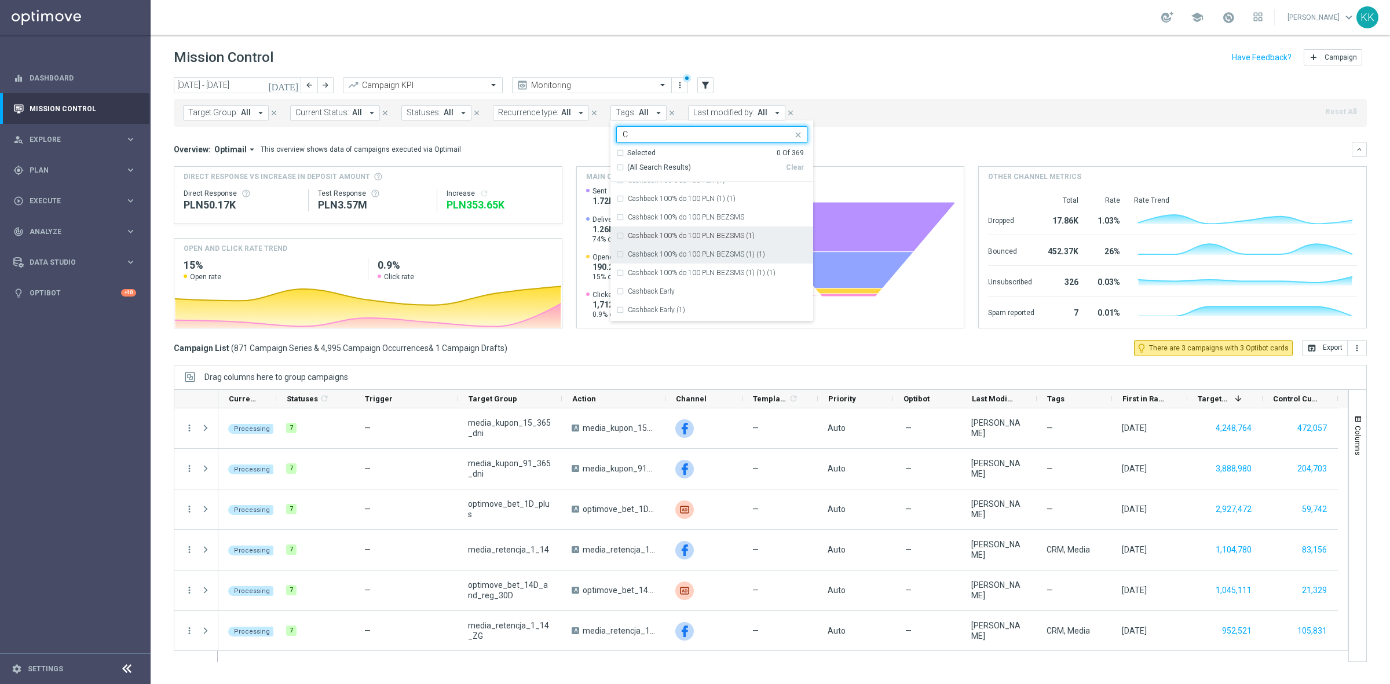
scroll to position [869, 0]
click at [617, 264] on div "C" at bounding box center [711, 267] width 191 height 19
type input "C"
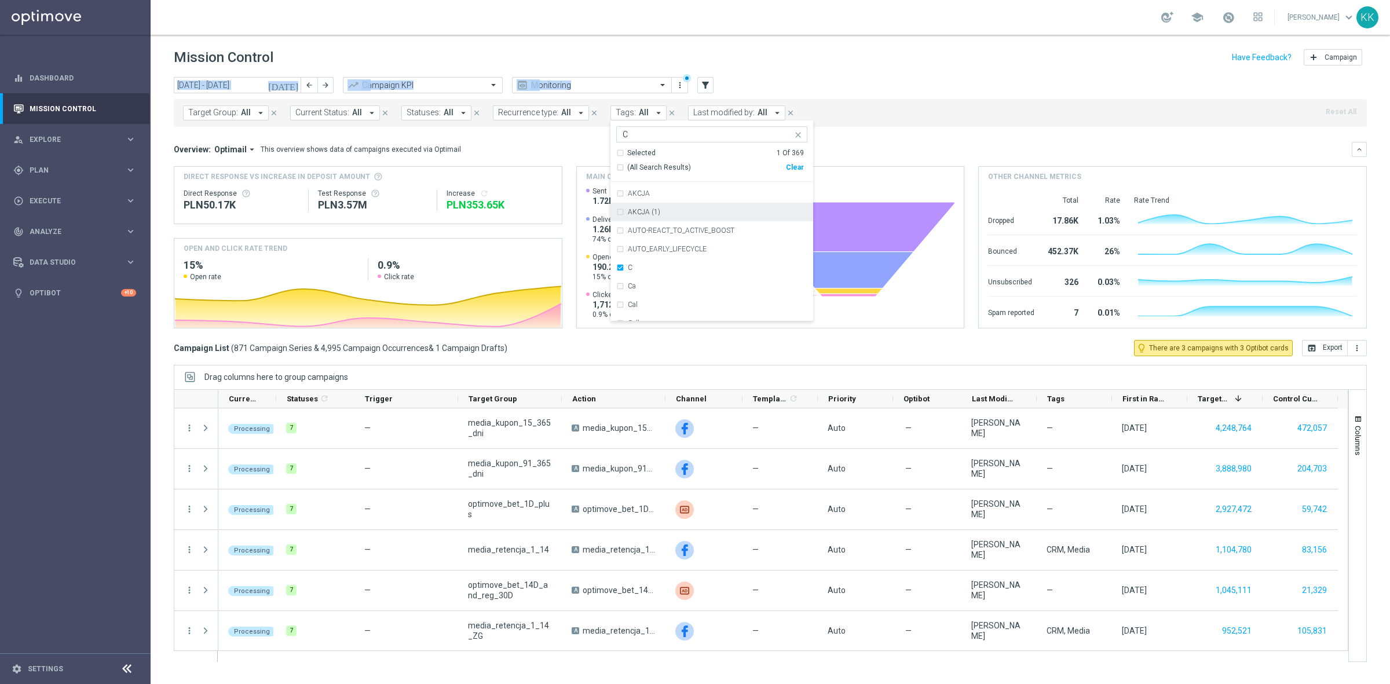
drag, startPoint x: 849, startPoint y: 76, endPoint x: 737, endPoint y: 146, distance: 131.9
click at [849, 76] on div "Mission Control add Campaign [DATE] [DATE] - [DATE] arrow_back arrow_forward Ca…" at bounding box center [770, 359] width 1239 height 649
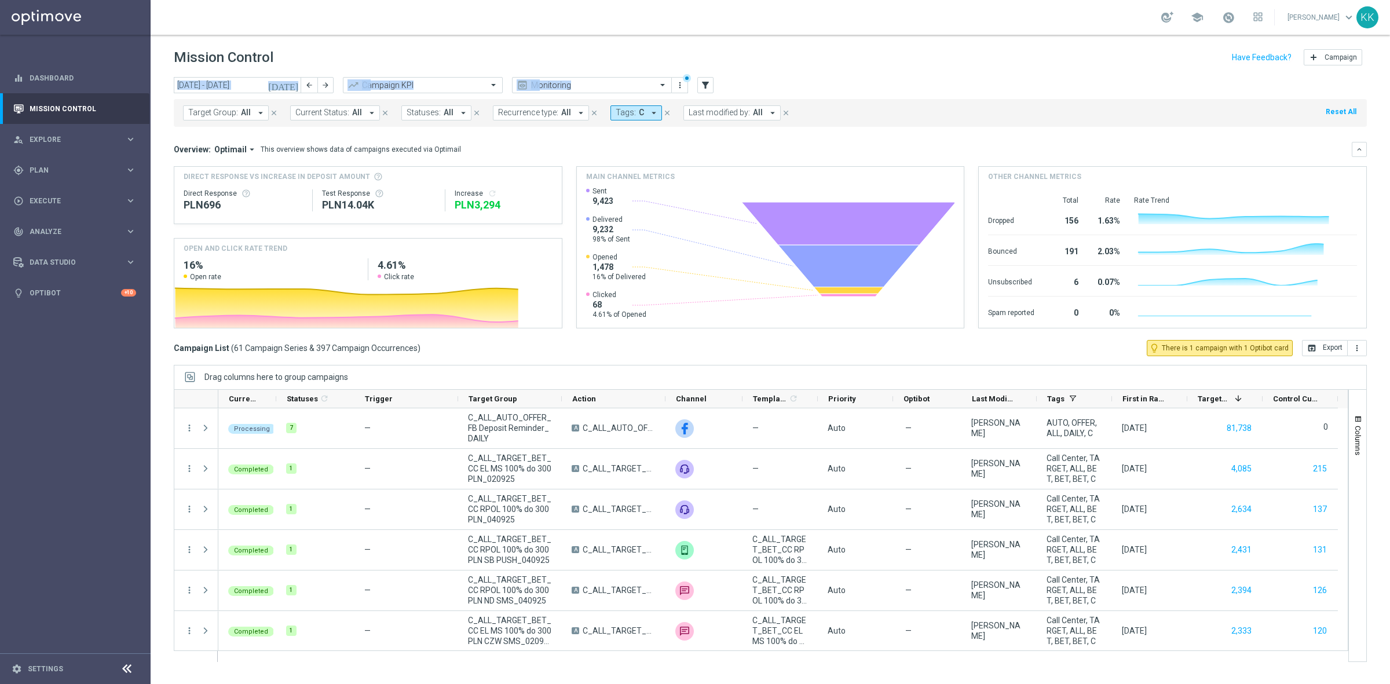
click at [650, 111] on icon "arrow_drop_down" at bounding box center [654, 113] width 10 height 10
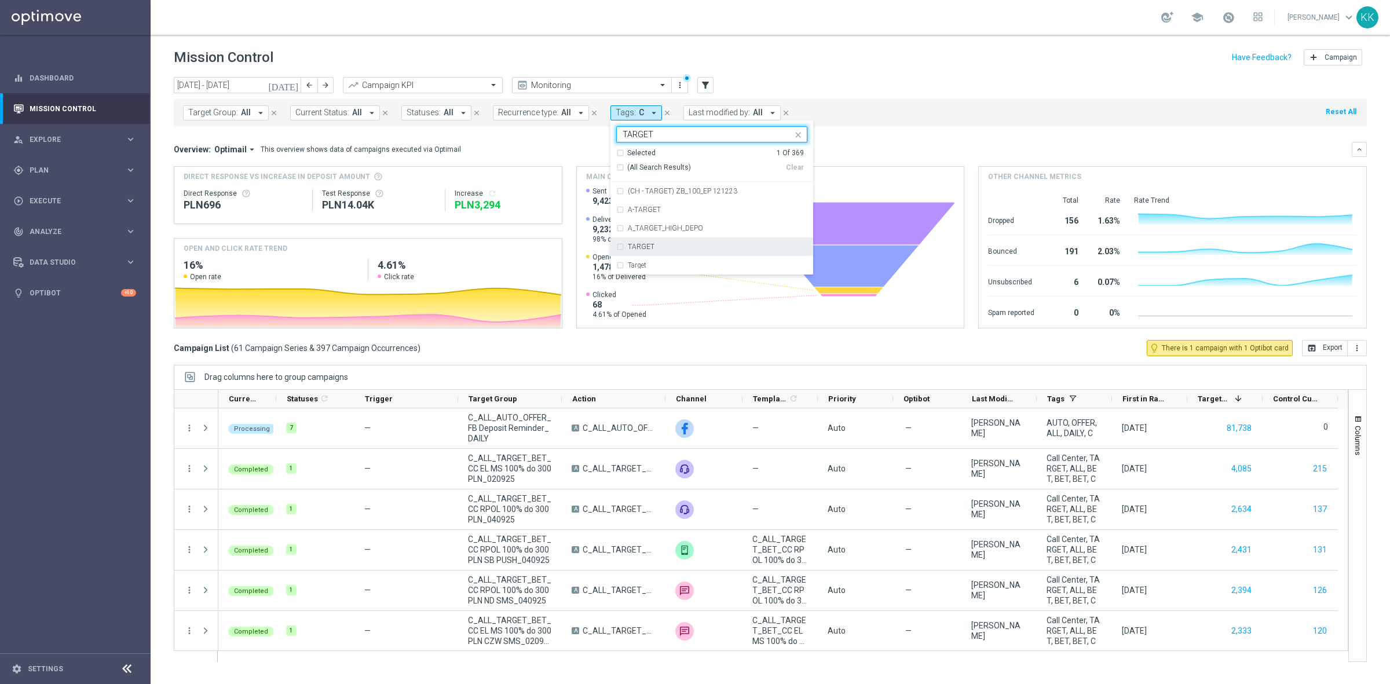
click at [667, 248] on div "TARGET" at bounding box center [718, 246] width 180 height 7
type input "TARGET"
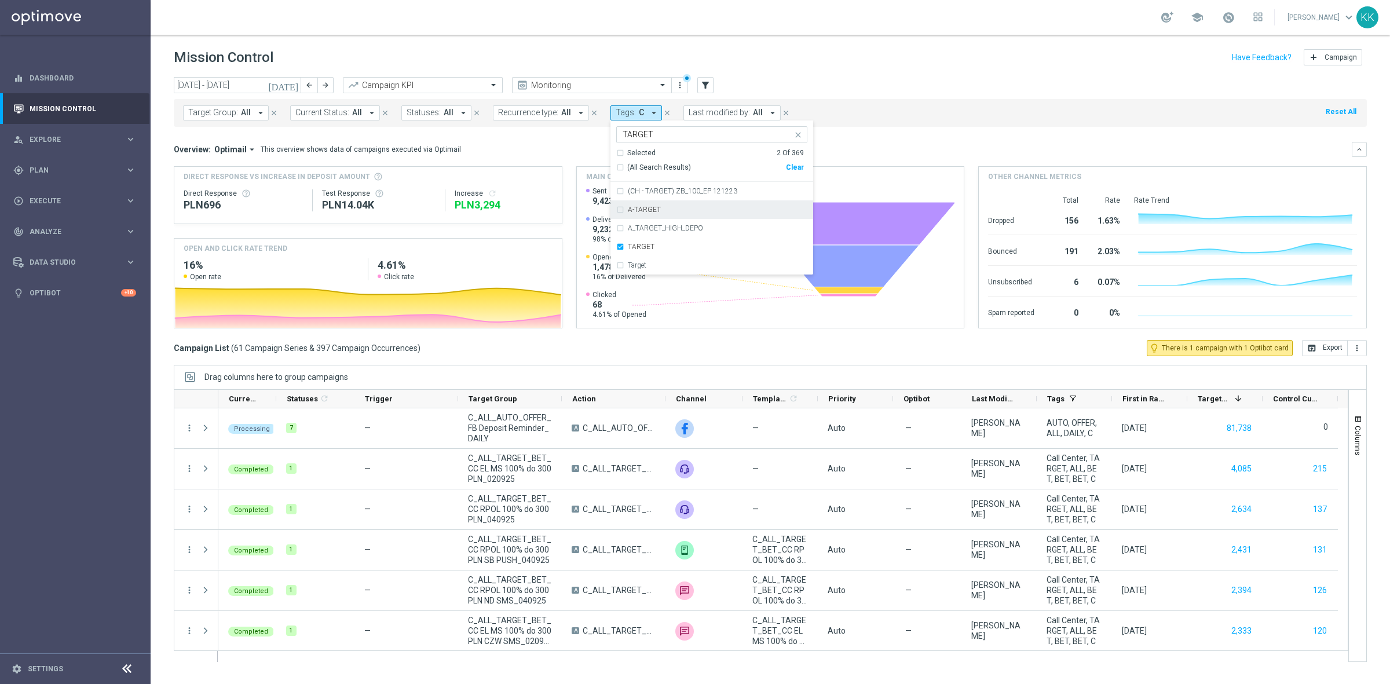
click at [943, 104] on div "Target Group: All arrow_drop_down close Current Status: All arrow_drop_down clo…" at bounding box center [770, 113] width 1193 height 28
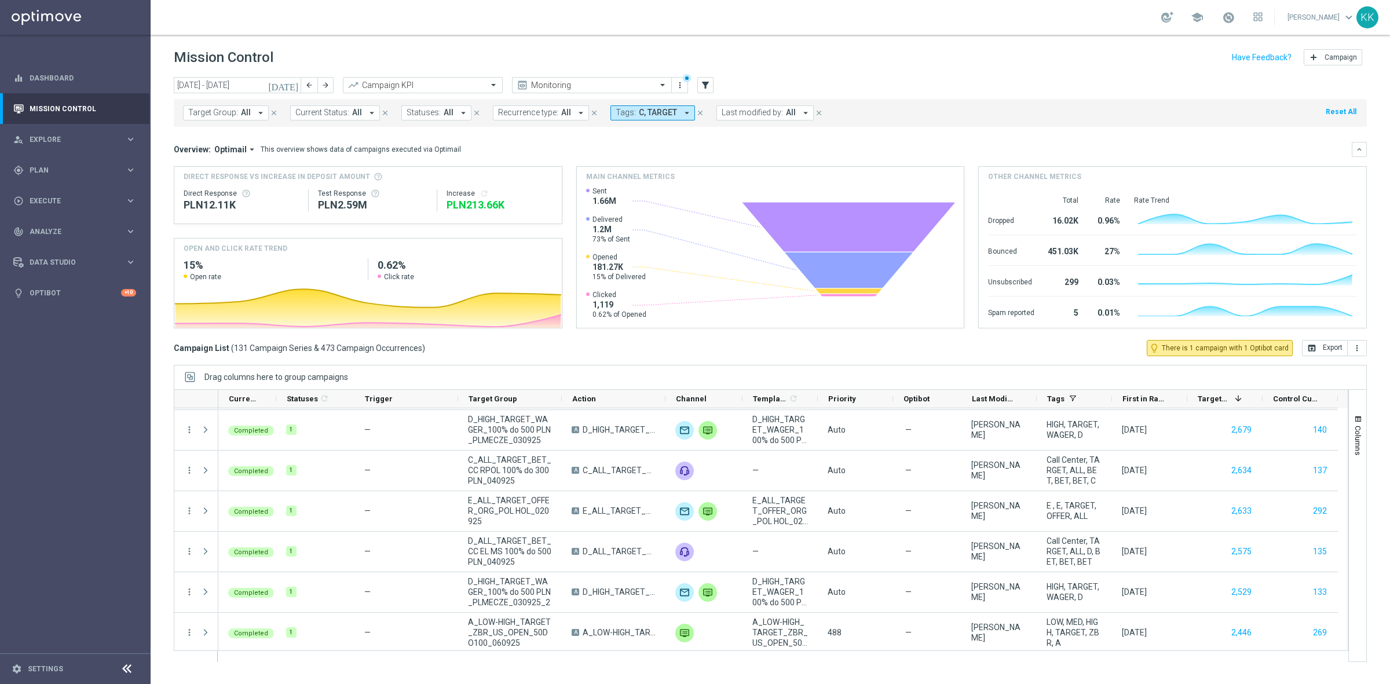
scroll to position [942, 0]
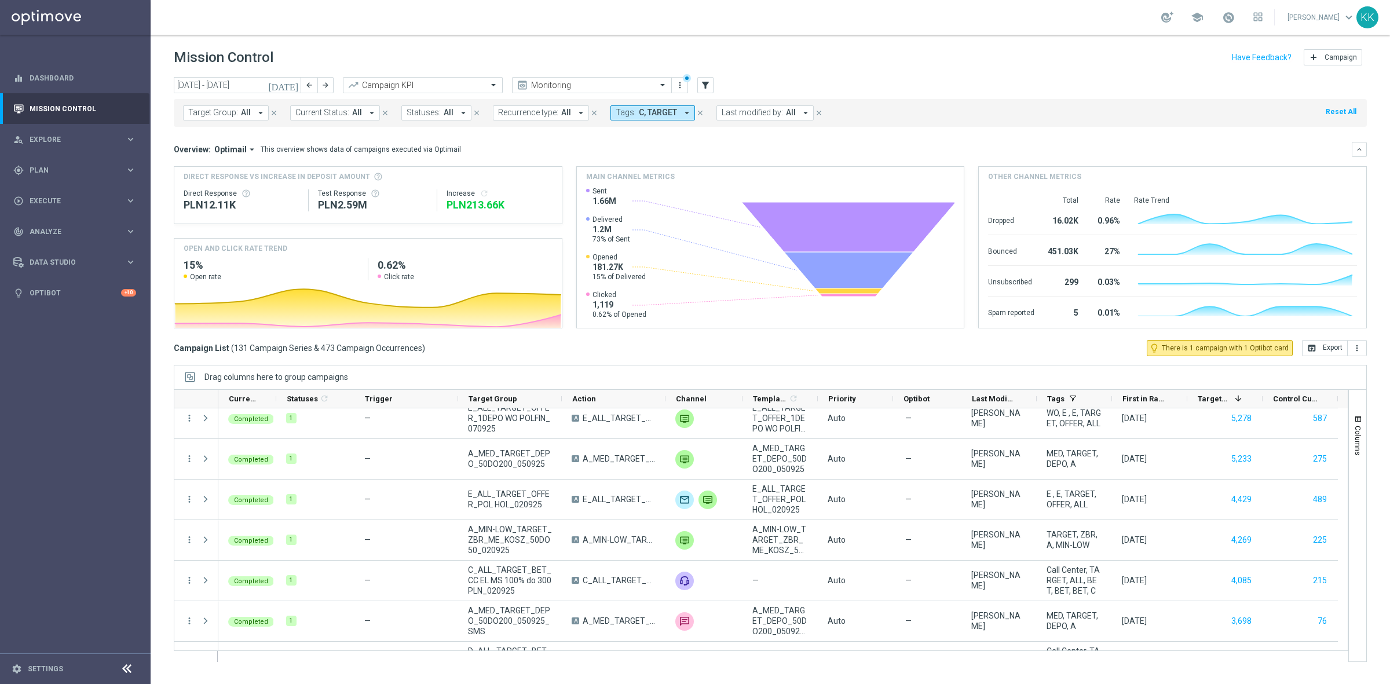
click at [561, 116] on span "All" at bounding box center [566, 113] width 10 height 10
click at [656, 167] on div "Main channel metrics" at bounding box center [770, 177] width 387 height 20
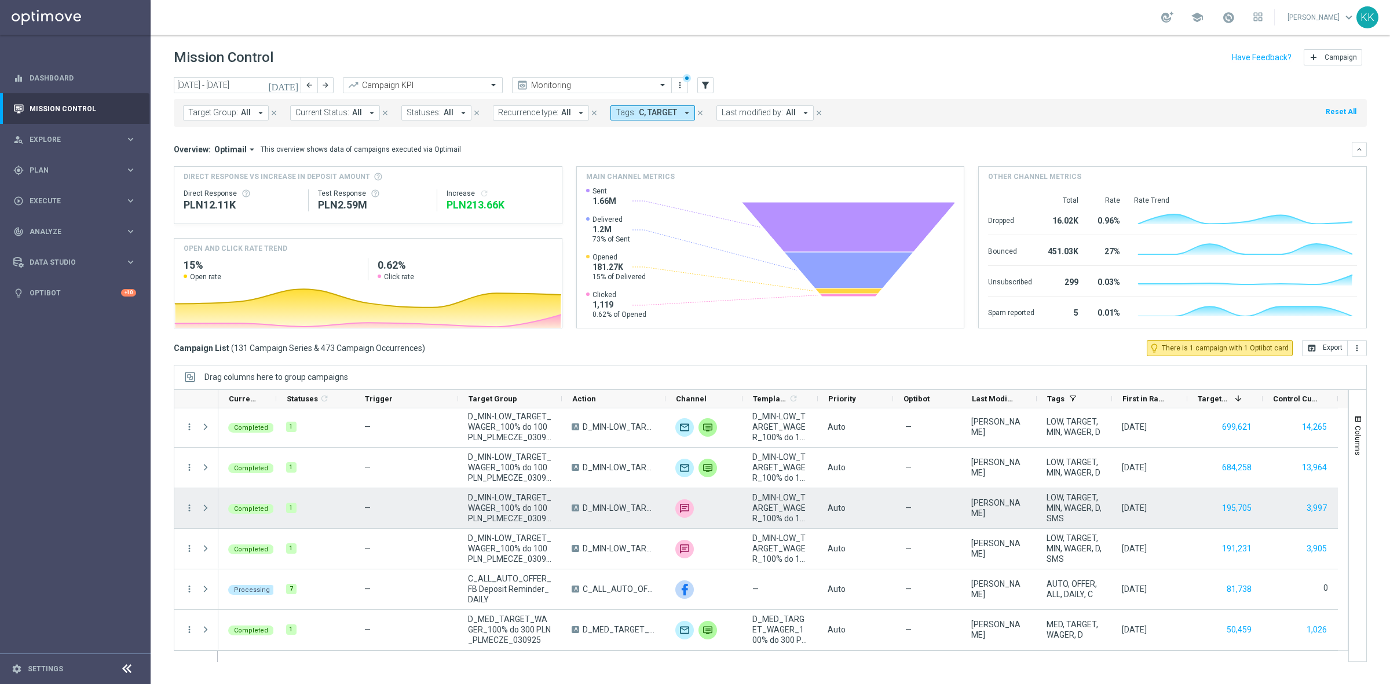
scroll to position [0, 0]
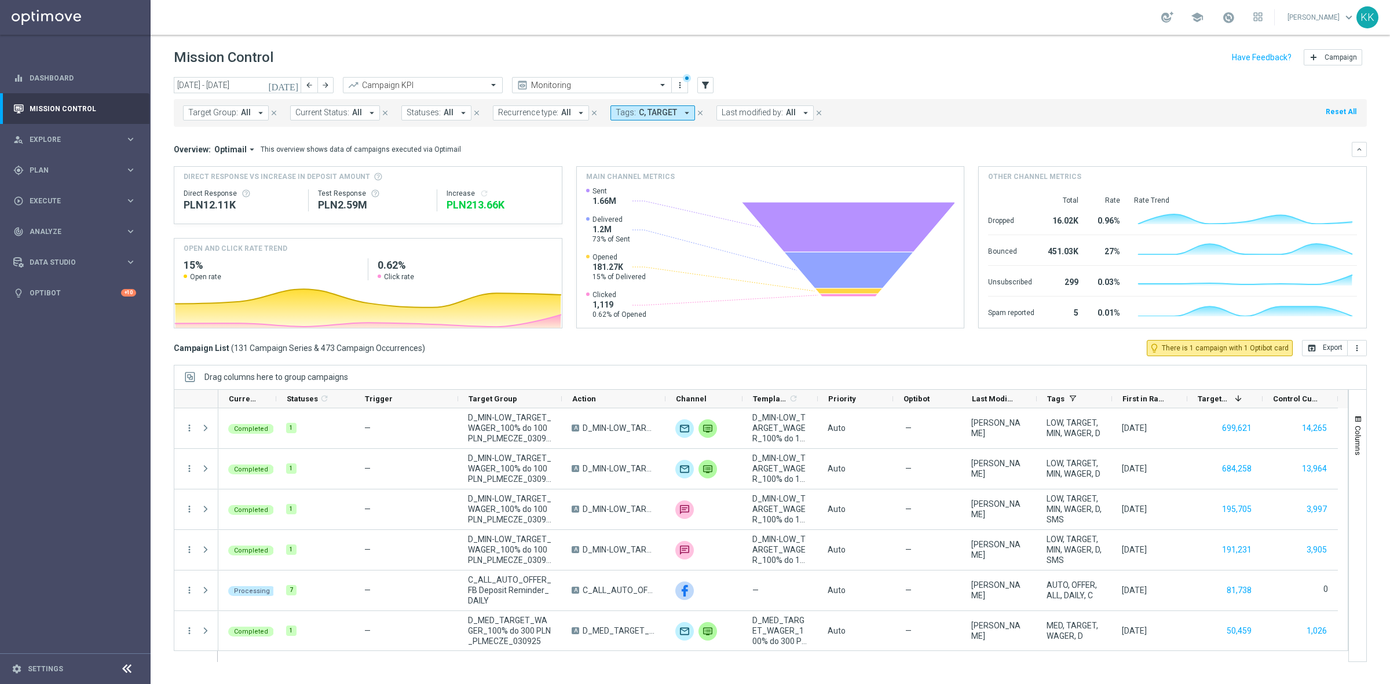
click at [549, 114] on span "Recurrence type:" at bounding box center [528, 113] width 60 height 10
click at [528, 177] on div "Non-Recurring" at bounding box center [540, 182] width 83 height 19
drag, startPoint x: 740, startPoint y: 29, endPoint x: 727, endPoint y: 58, distance: 32.2
click at [740, 28] on div "school [PERSON_NAME] keyboard_arrow_down KK" at bounding box center [770, 17] width 1239 height 35
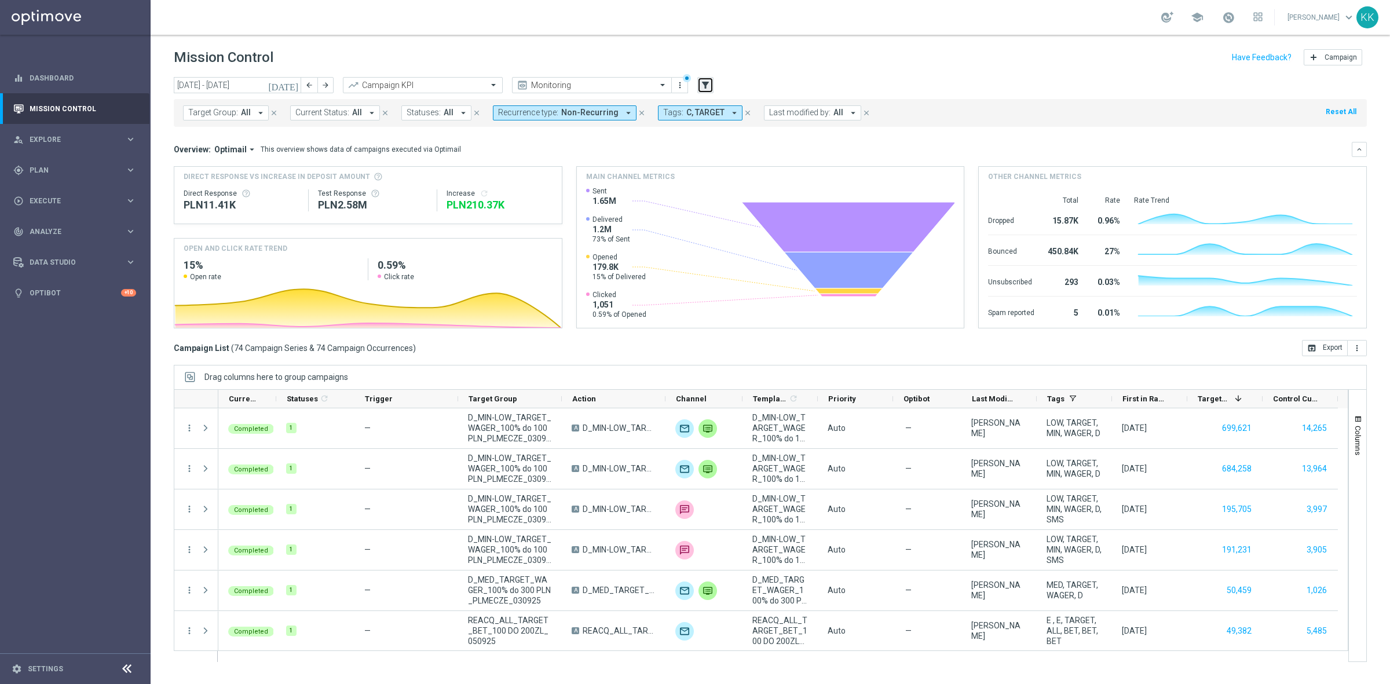
click at [708, 87] on icon "filter_alt" at bounding box center [705, 85] width 10 height 10
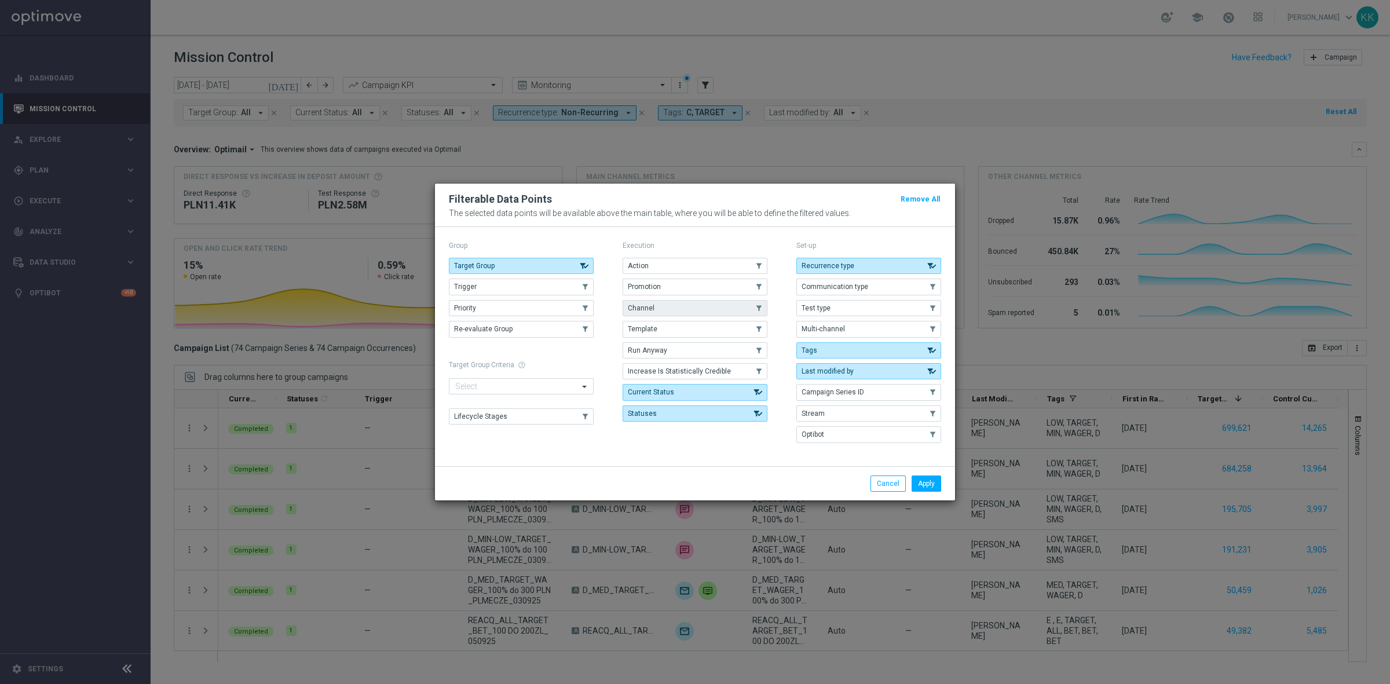
click at [658, 313] on button "Channel" at bounding box center [695, 308] width 145 height 16
click at [701, 310] on button "Channel" at bounding box center [695, 308] width 145 height 16
click at [925, 477] on button "Apply" at bounding box center [927, 484] width 30 height 16
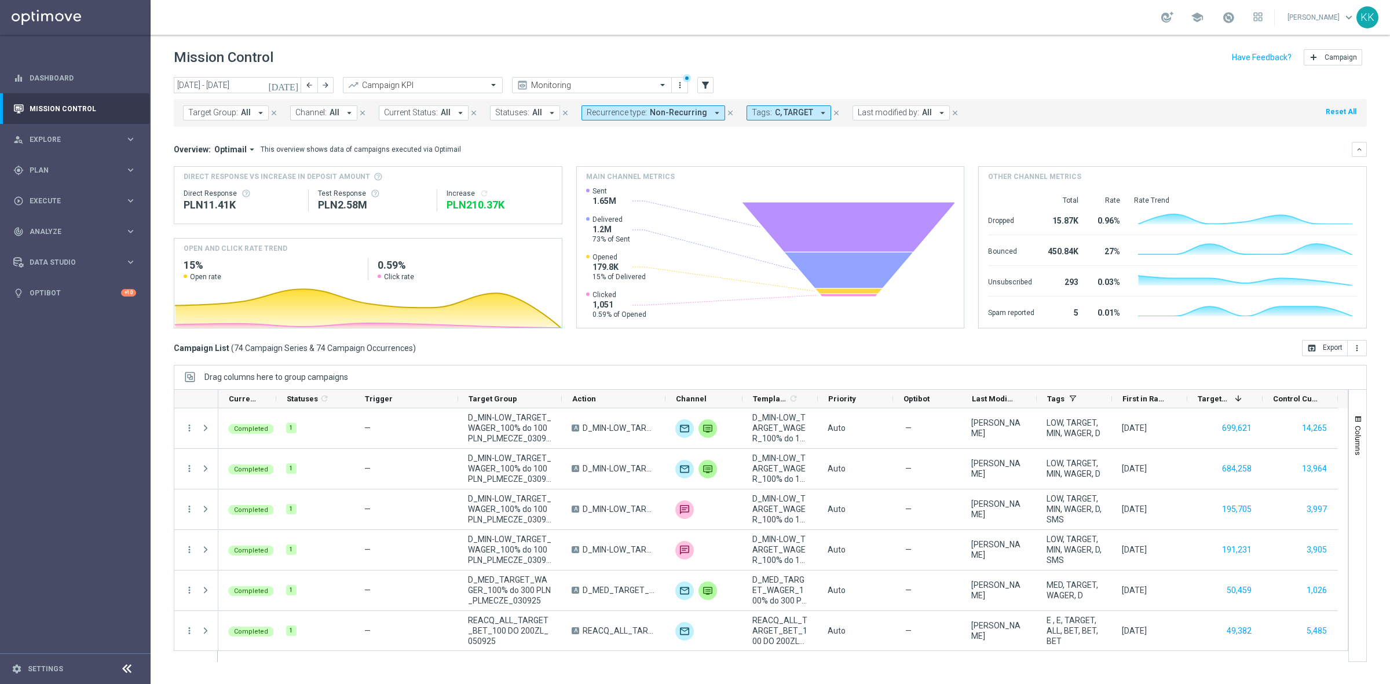
click at [344, 114] on icon "arrow_drop_down" at bounding box center [349, 113] width 10 height 10
click at [352, 183] on div "Optimail" at bounding box center [391, 191] width 191 height 19
type input "OPTI"
click at [490, 33] on div "school [PERSON_NAME] keyboard_arrow_down KK" at bounding box center [770, 17] width 1239 height 35
click at [797, 108] on span "C, TARGET" at bounding box center [816, 113] width 38 height 10
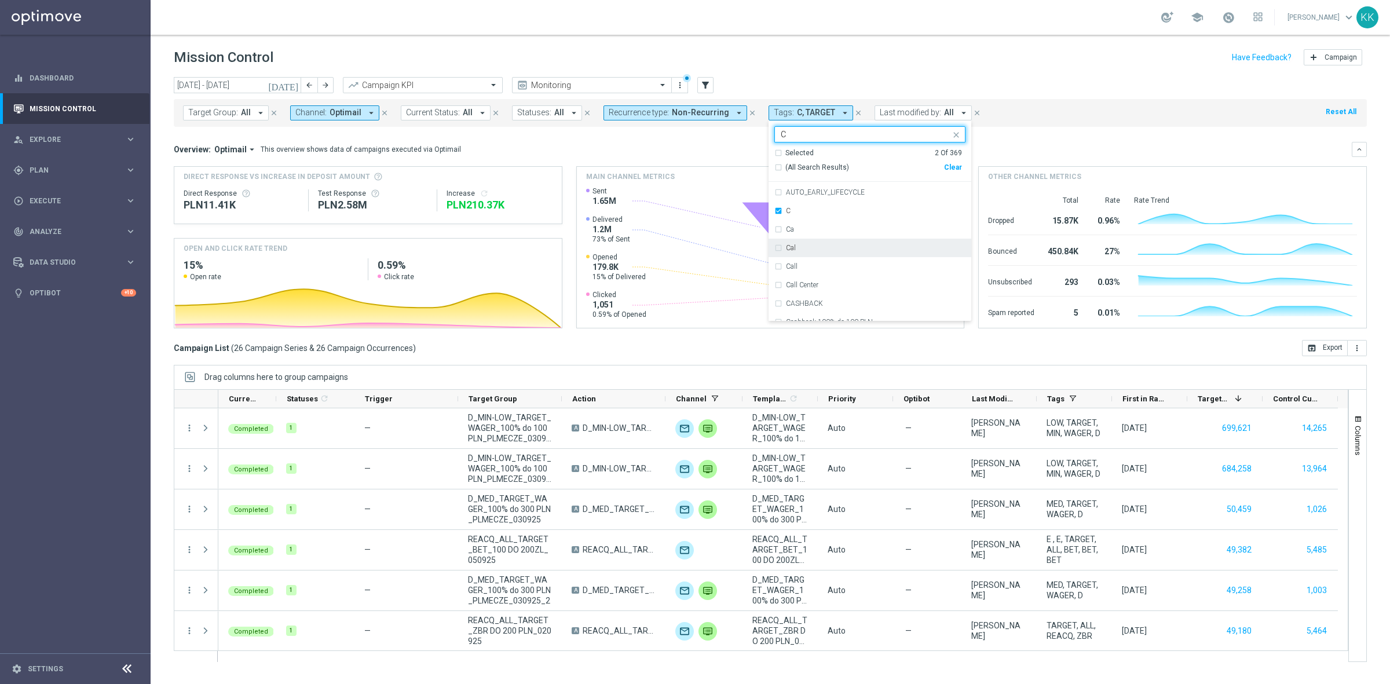
scroll to position [941, 0]
type input "C"
click at [1072, 77] on div "[DATE] [DATE] - [DATE] arrow_back arrow_forward Campaign KPI trending_up Monito…" at bounding box center [770, 85] width 1193 height 17
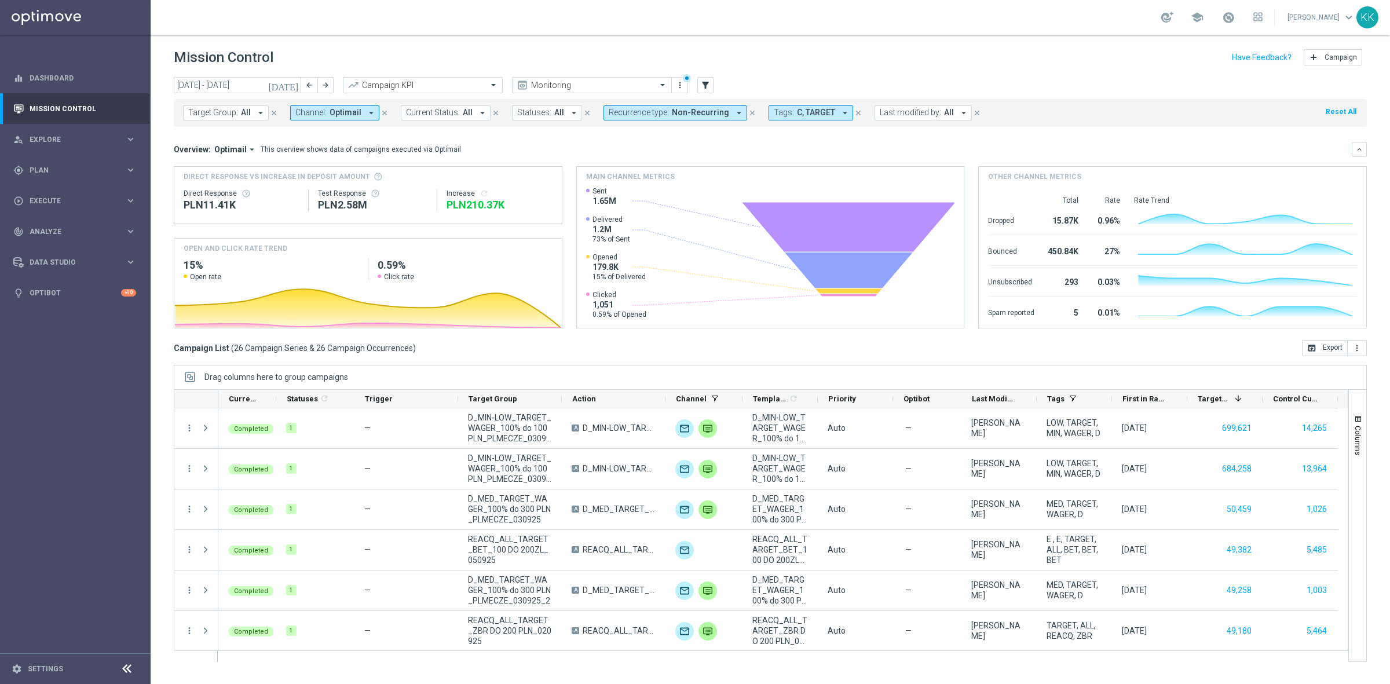
click at [231, 110] on span "Target Group:" at bounding box center [213, 113] width 50 height 10
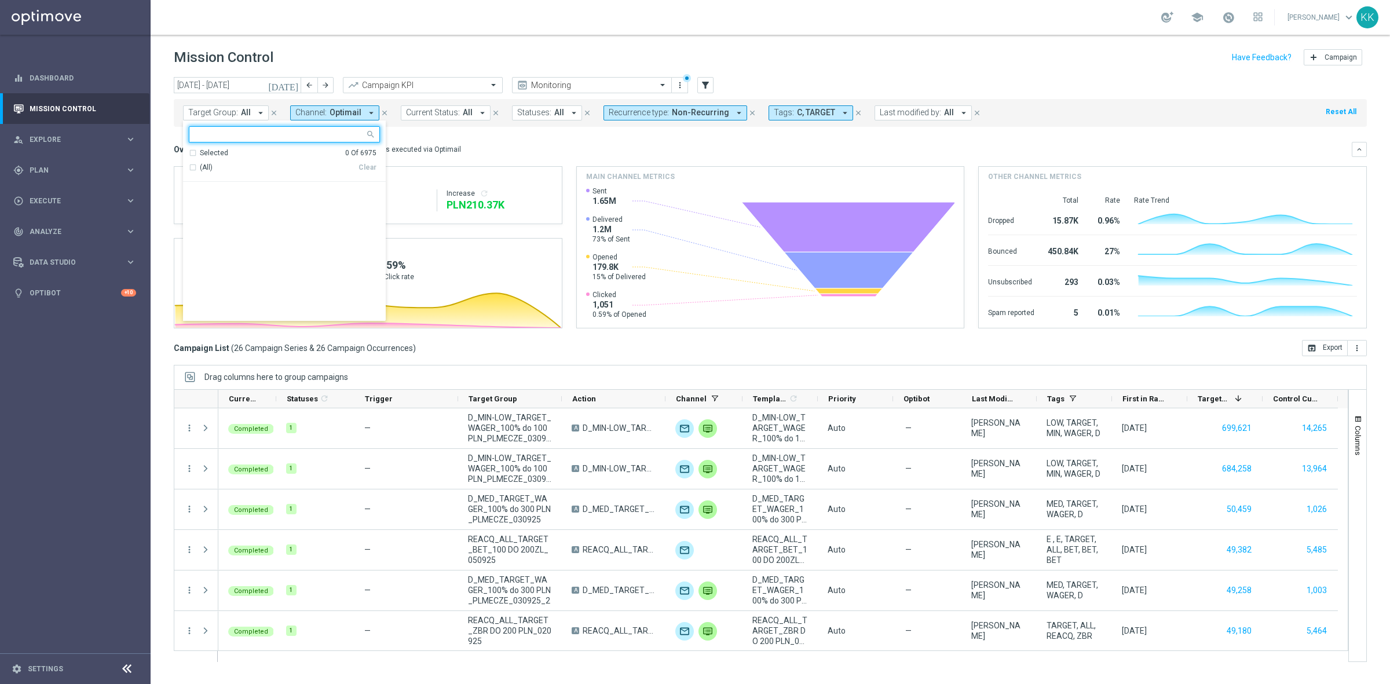
scroll to position [796, 0]
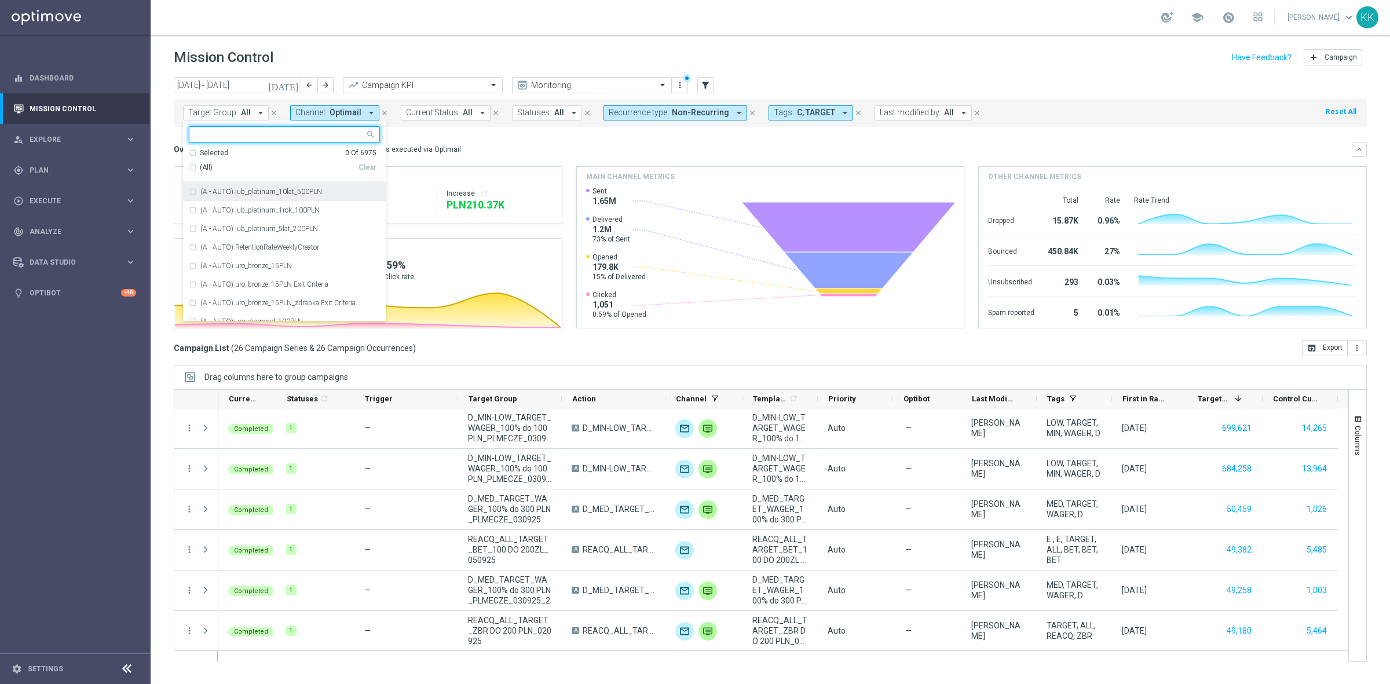
click at [624, 12] on div "school [PERSON_NAME] keyboard_arrow_down KK" at bounding box center [770, 17] width 1239 height 35
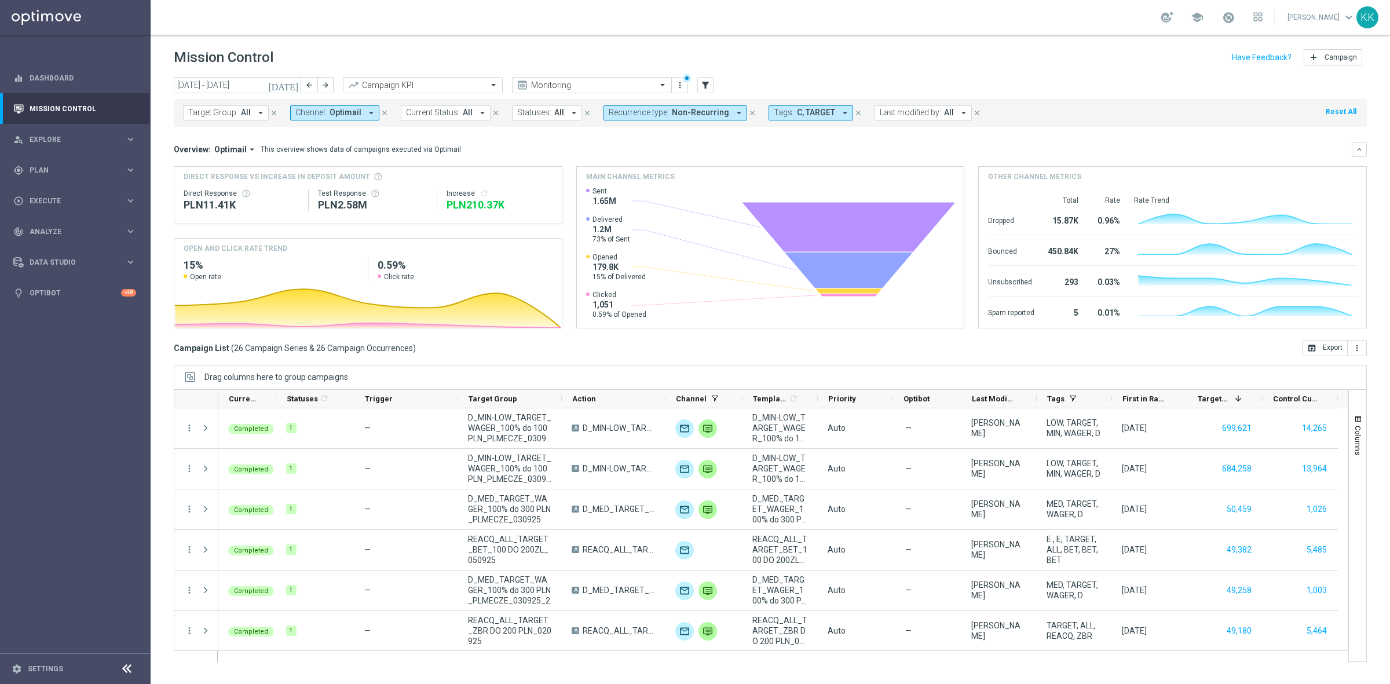
click at [797, 115] on span "C, TARGET" at bounding box center [816, 113] width 38 height 10
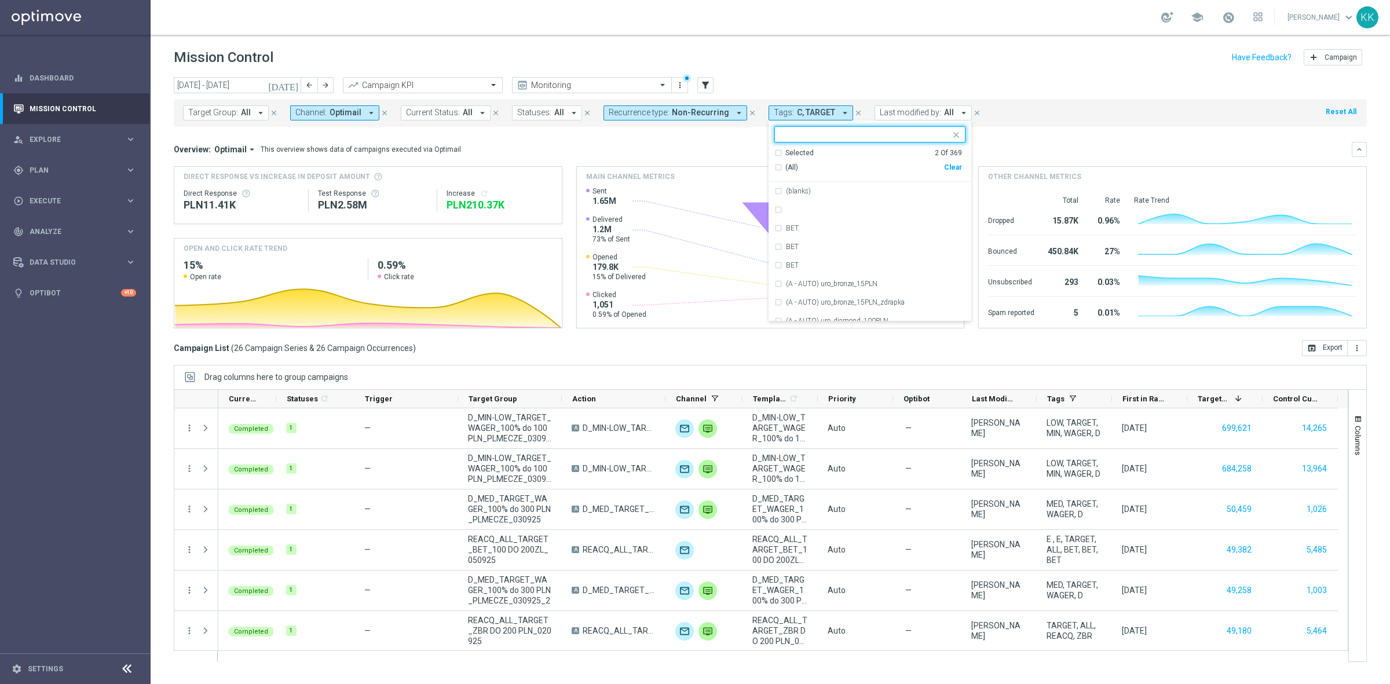
click at [769, 152] on div "Selected 2 Of 369 (All) Clear" at bounding box center [870, 165] width 203 height 34
click at [774, 148] on div "Selected 2 Of 369" at bounding box center [868, 153] width 188 height 10
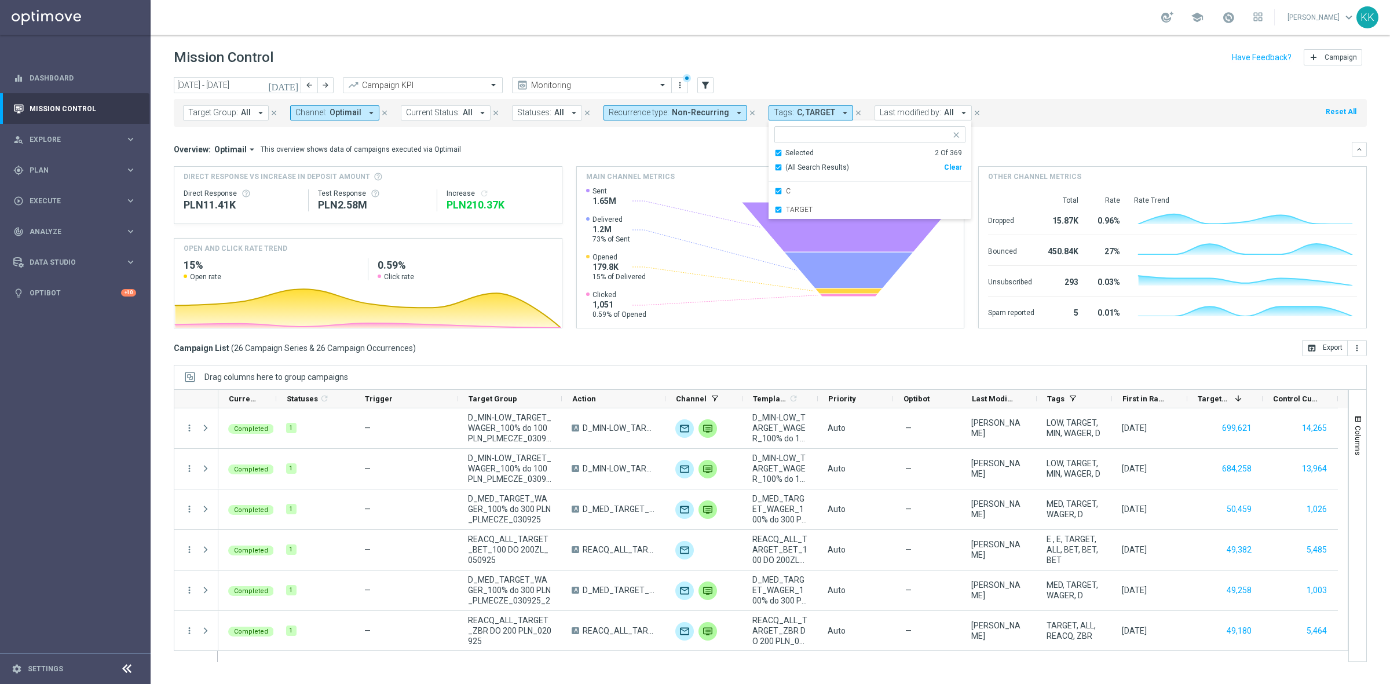
click at [804, 91] on div "[DATE] [DATE] - [DATE] arrow_back arrow_forward Campaign KPI trending_up Monito…" at bounding box center [770, 85] width 1193 height 17
click at [803, 109] on span "C, TARGET" at bounding box center [816, 113] width 38 height 10
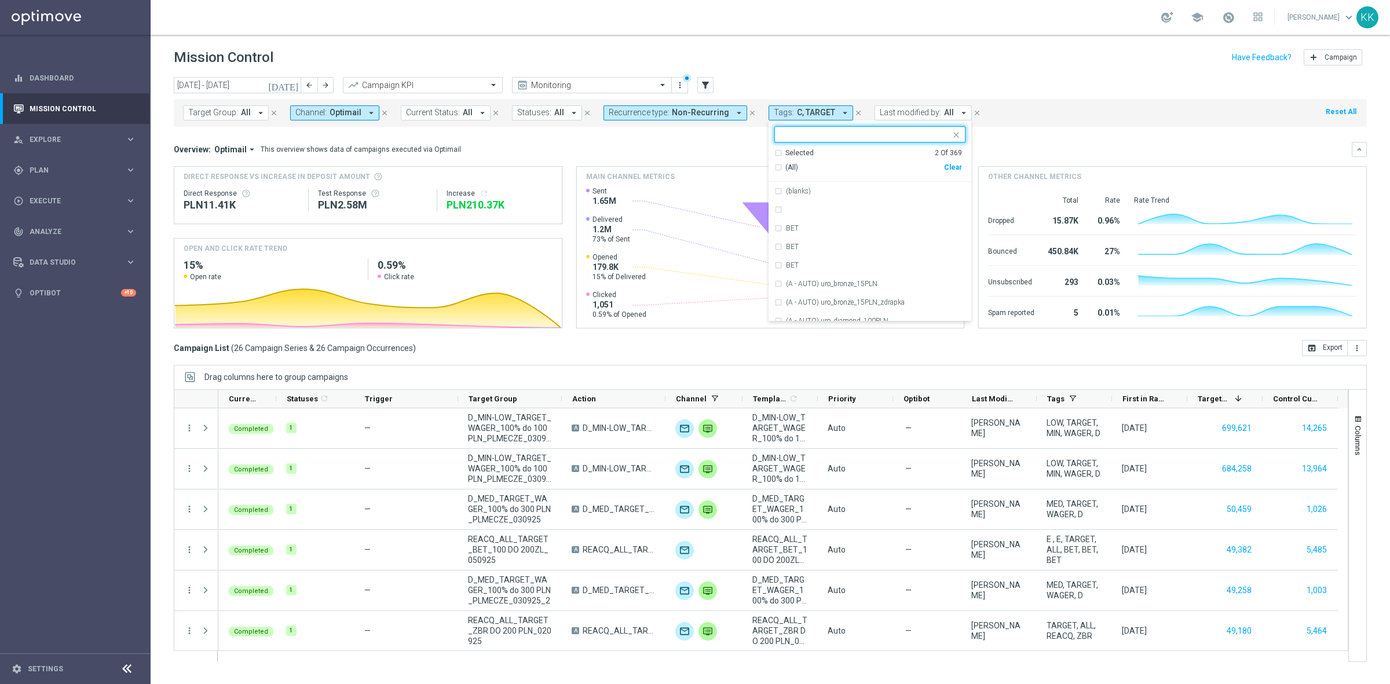
click at [827, 56] on div "Mission Control add Campaign" at bounding box center [770, 57] width 1193 height 23
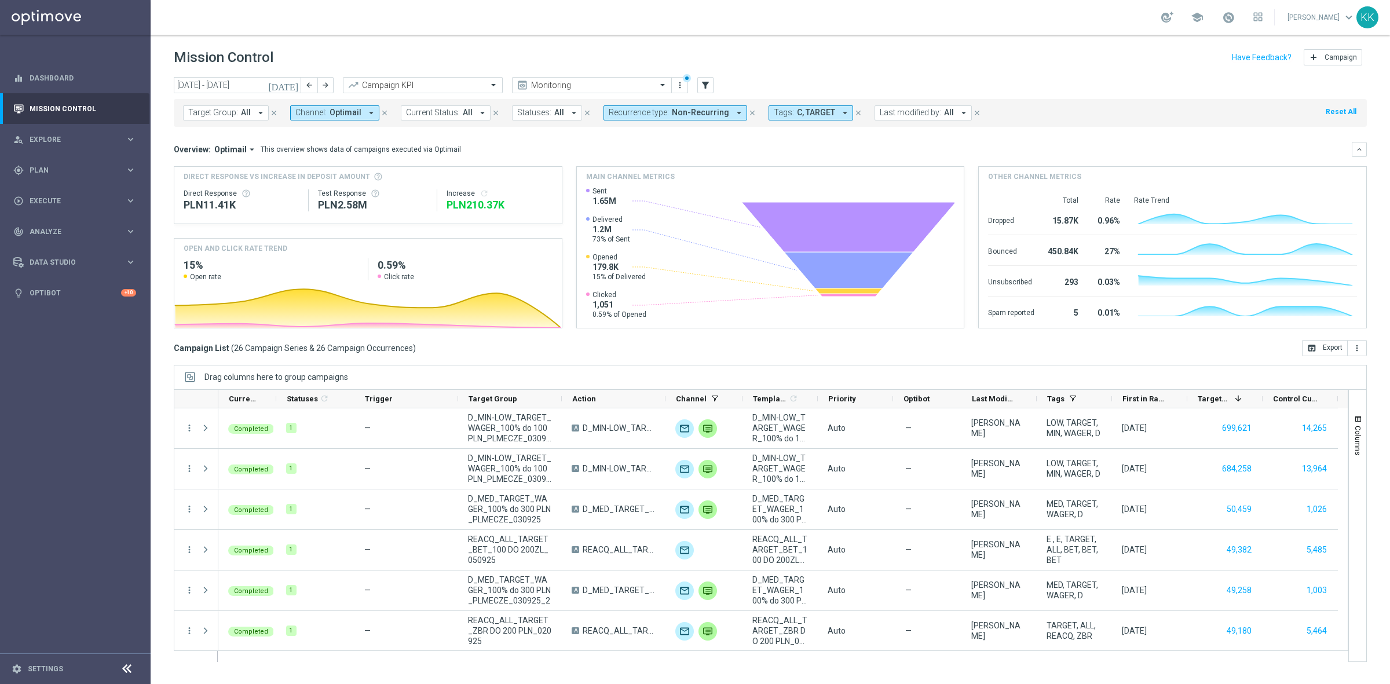
click at [803, 113] on span "C, TARGET" at bounding box center [816, 113] width 38 height 10
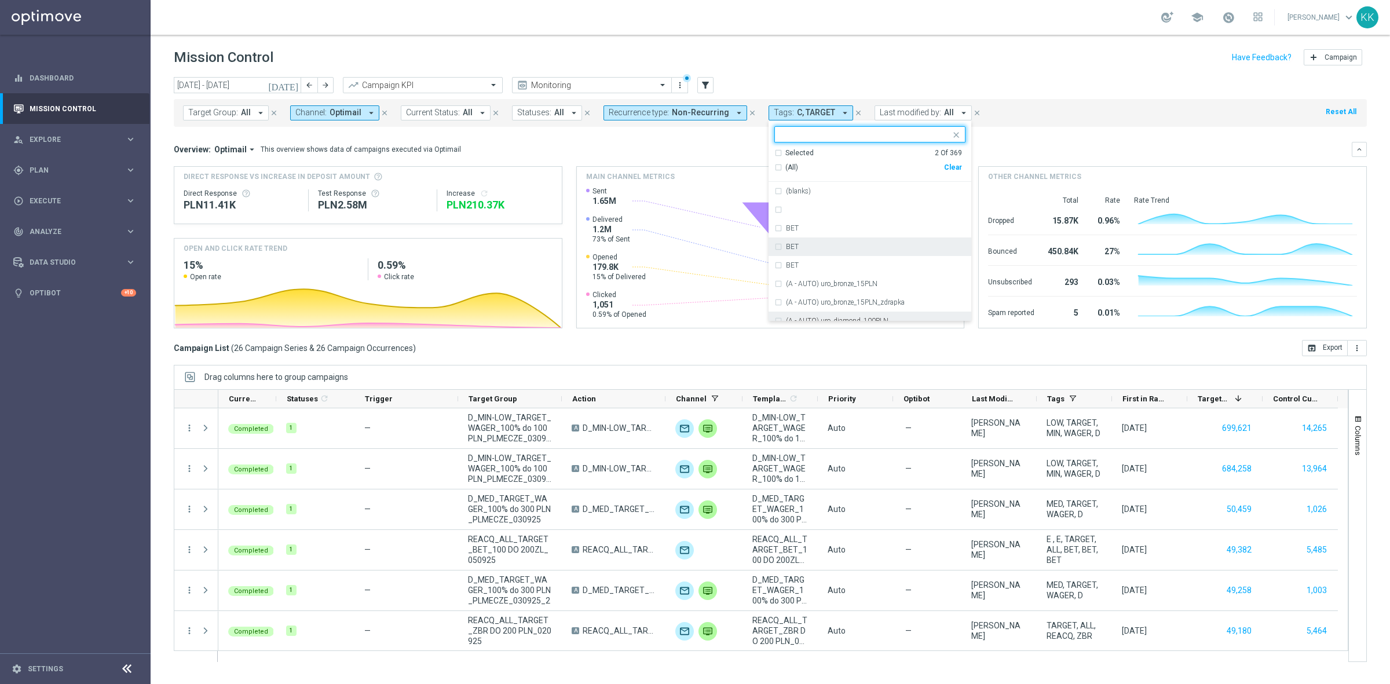
scroll to position [290, 0]
click at [873, 56] on div "Mission Control add Campaign" at bounding box center [770, 57] width 1193 height 23
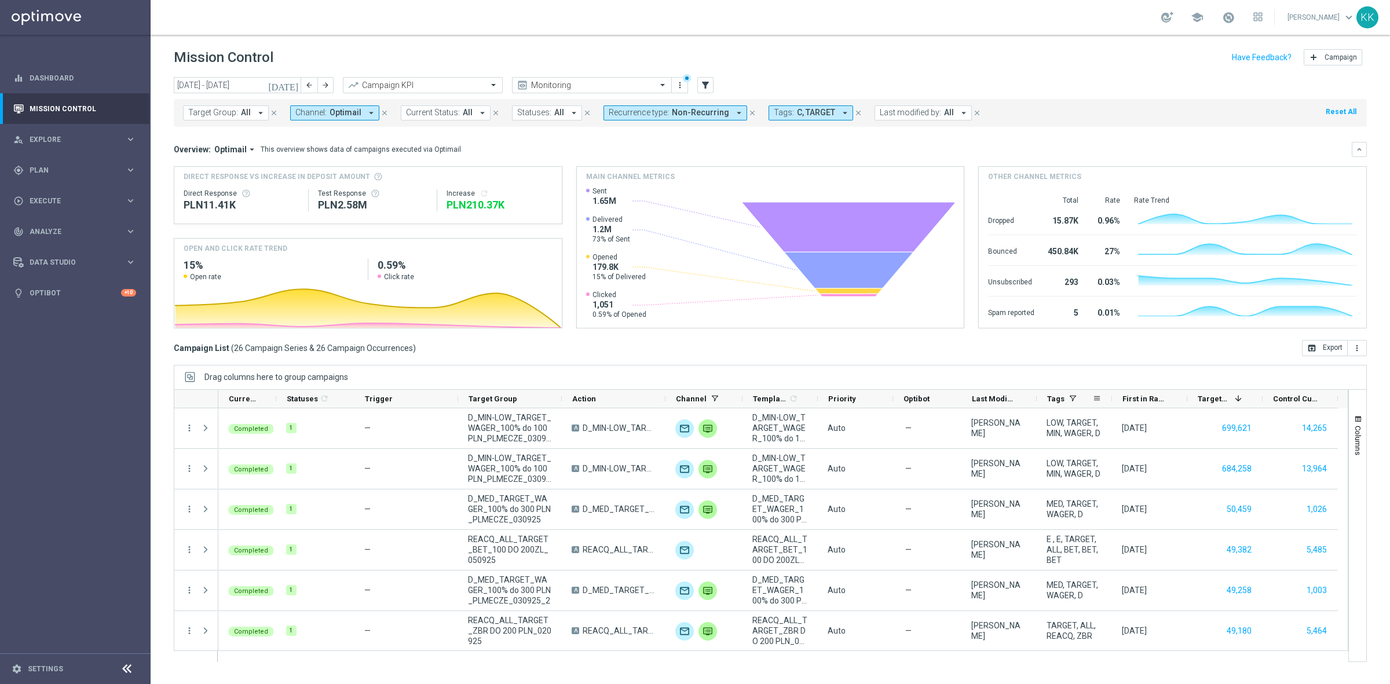
click at [1065, 400] on div "Tags" at bounding box center [1069, 399] width 45 height 18
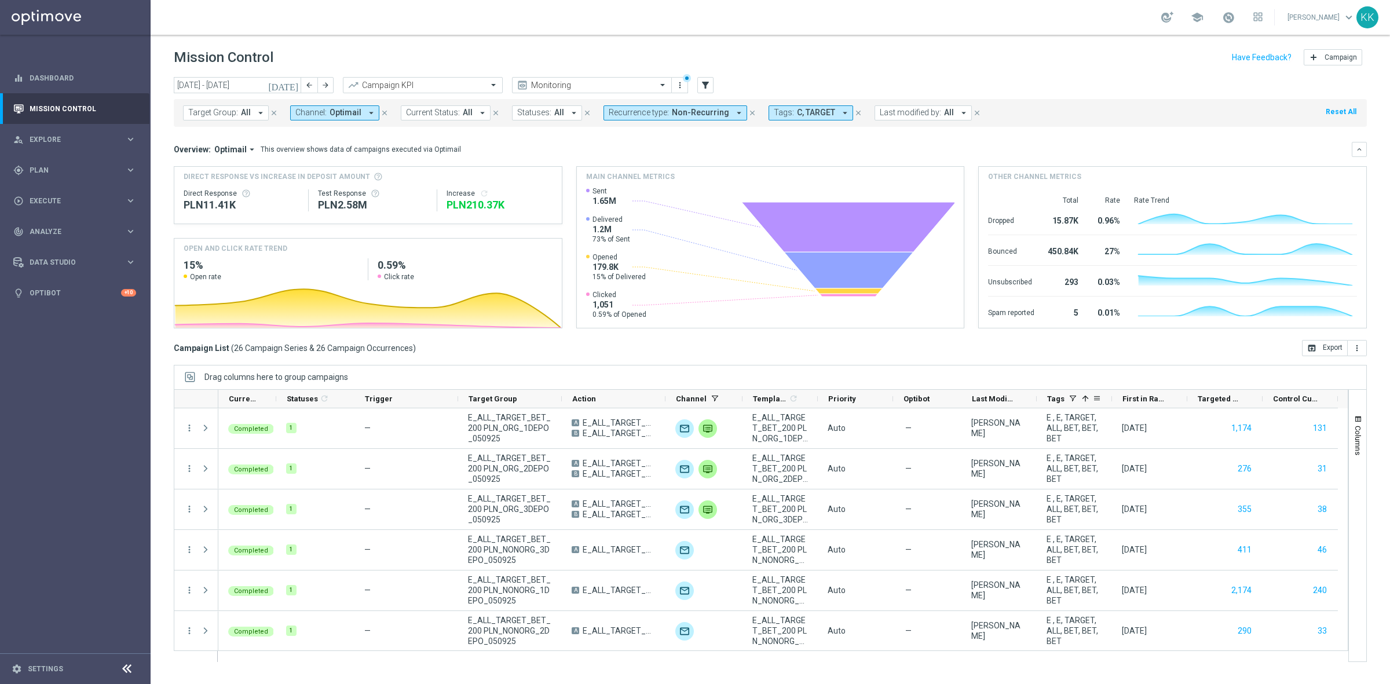
click at [1070, 396] on span at bounding box center [1072, 398] width 9 height 9
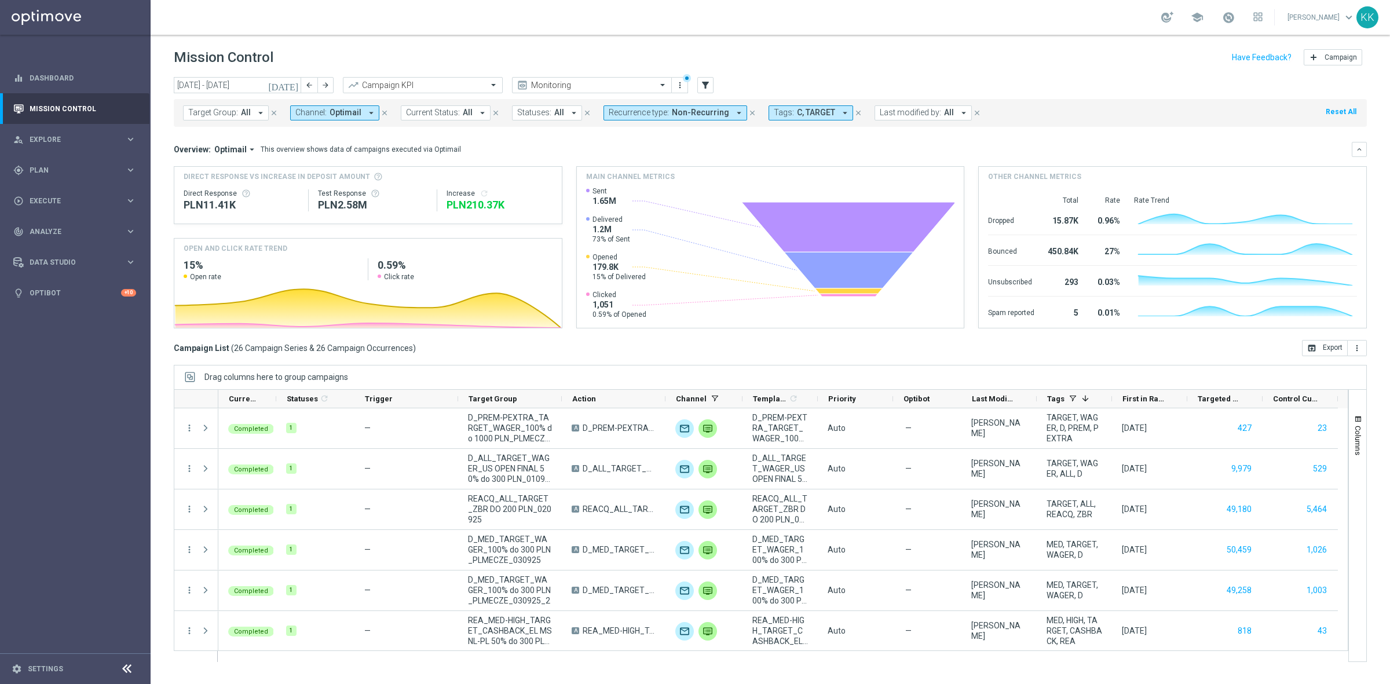
click at [826, 107] on button "Tags: C, TARGET arrow_drop_down" at bounding box center [811, 112] width 85 height 15
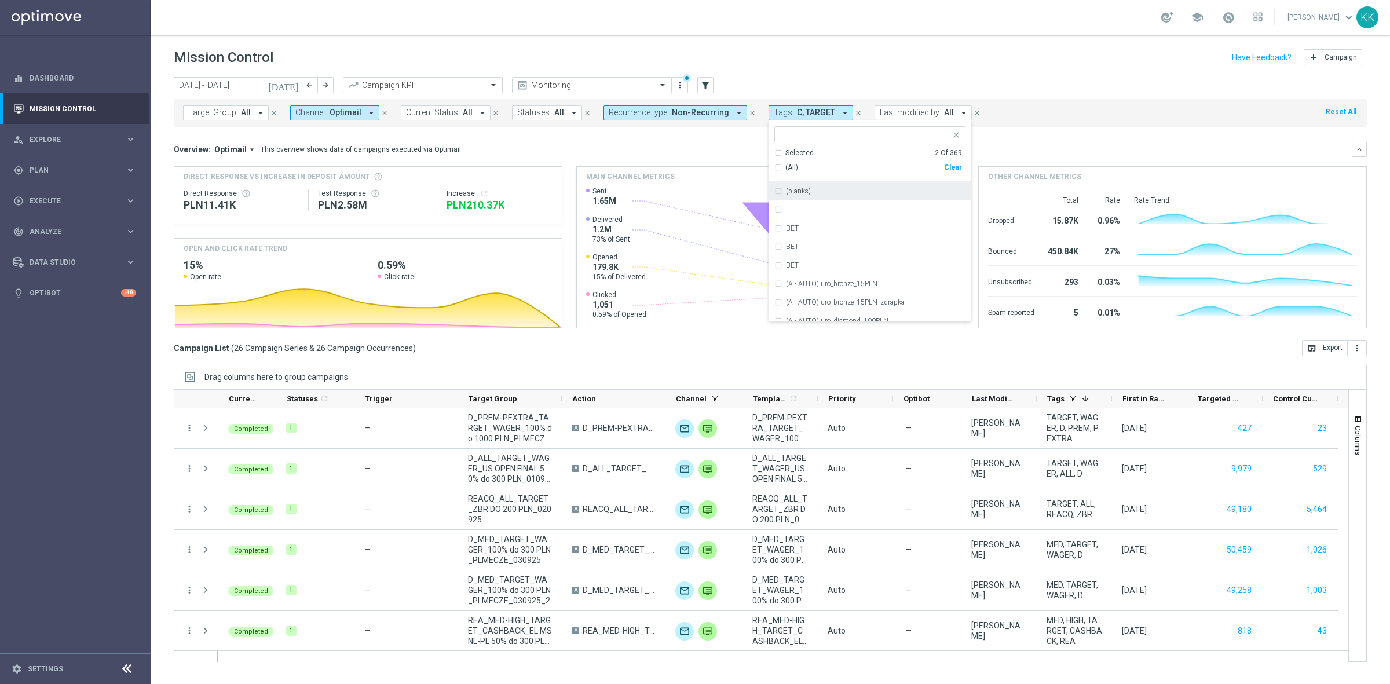
click at [840, 112] on icon "arrow_drop_down" at bounding box center [845, 113] width 10 height 10
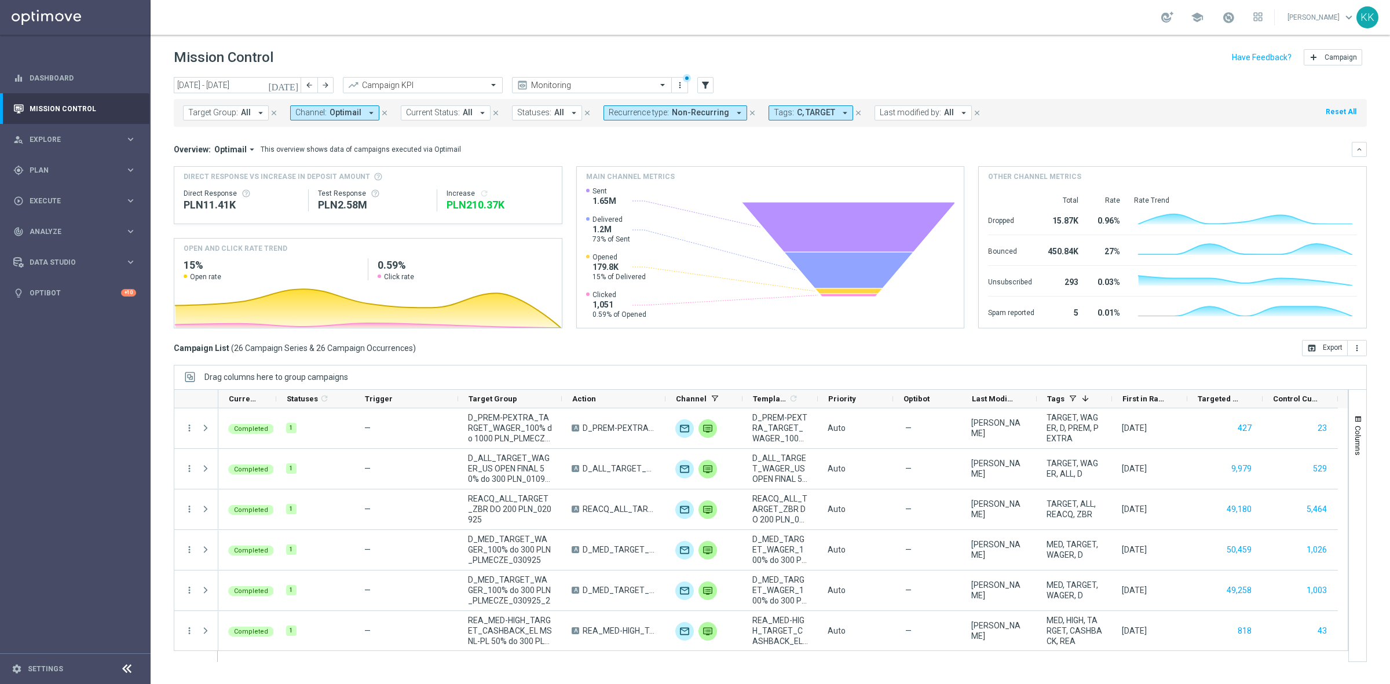
click at [798, 116] on span "C, TARGET" at bounding box center [816, 113] width 38 height 10
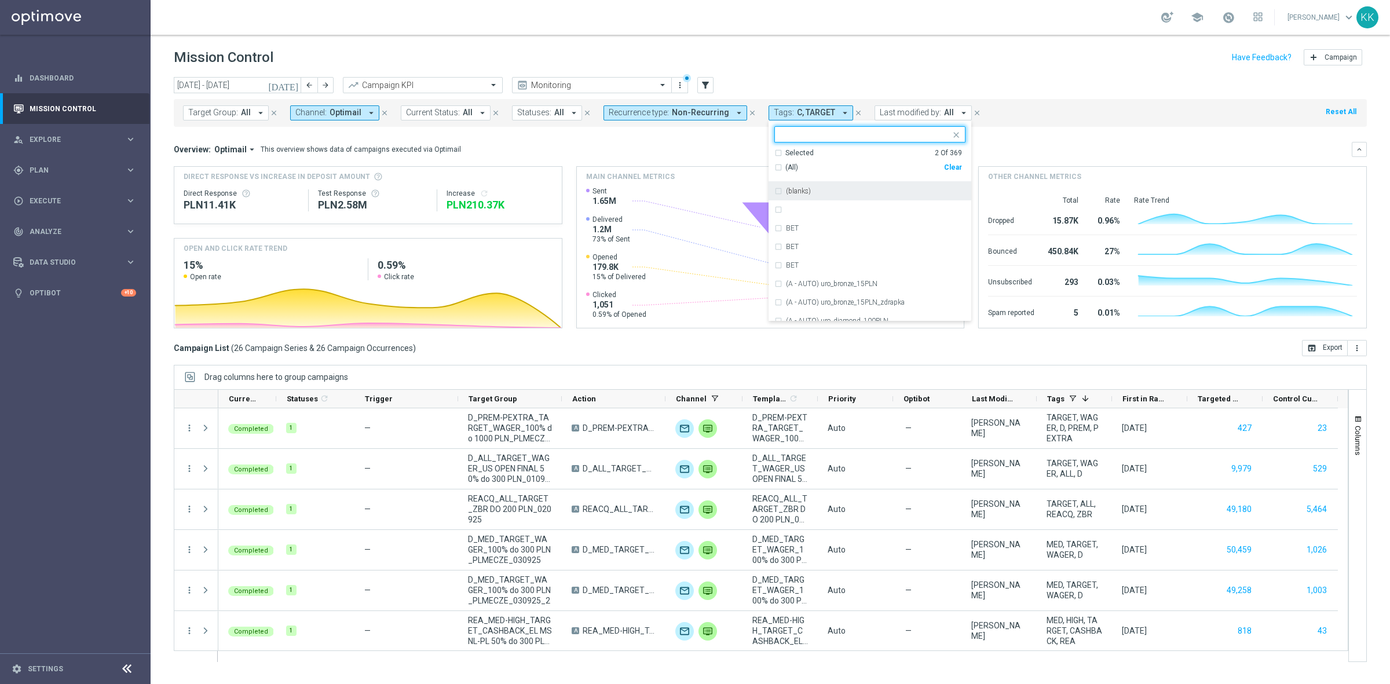
click at [769, 145] on ng-select "Selected 2 of 369 Selected 2 Of 369 (All) Clear (blanks) BET BET BET (A - AUTO)…" at bounding box center [870, 223] width 203 height 195
click at [774, 148] on div "Selected 2 Of 369" at bounding box center [868, 153] width 188 height 10
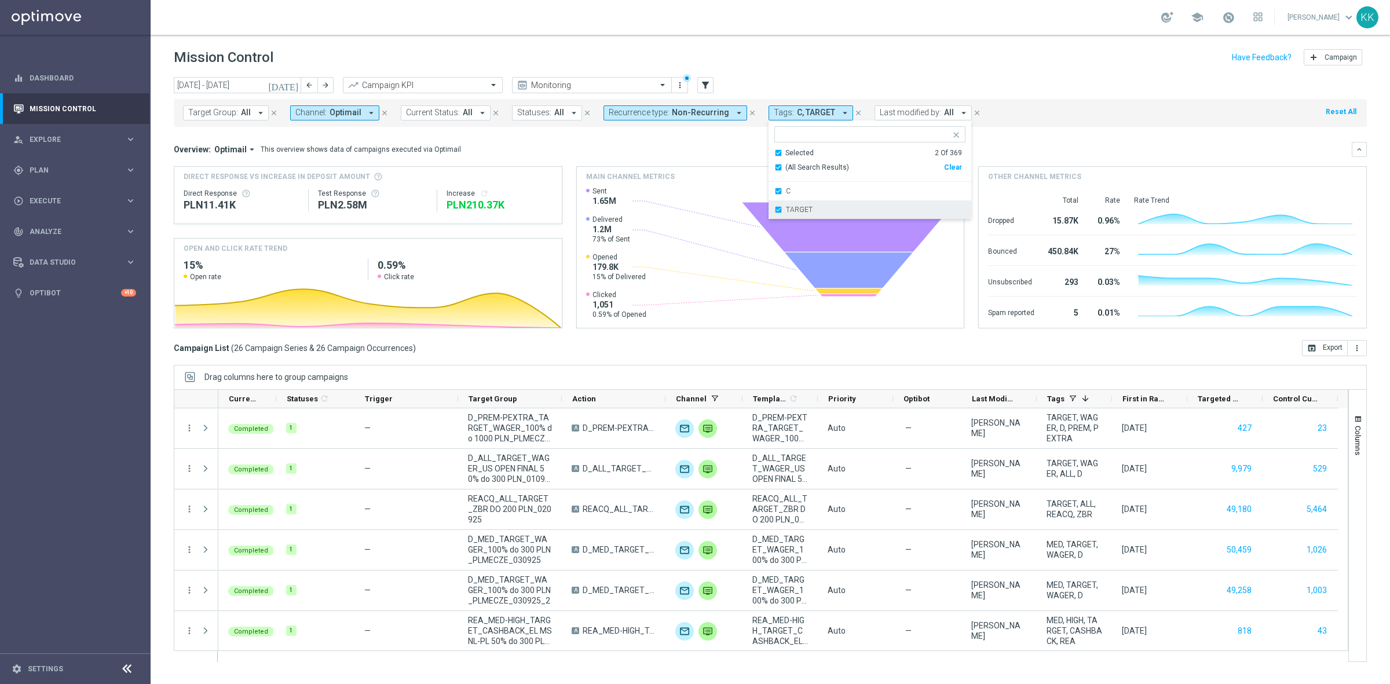
click at [769, 209] on div "TARGET" at bounding box center [870, 209] width 203 height 19
click at [1044, 35] on header "Mission Control add Campaign" at bounding box center [770, 56] width 1239 height 42
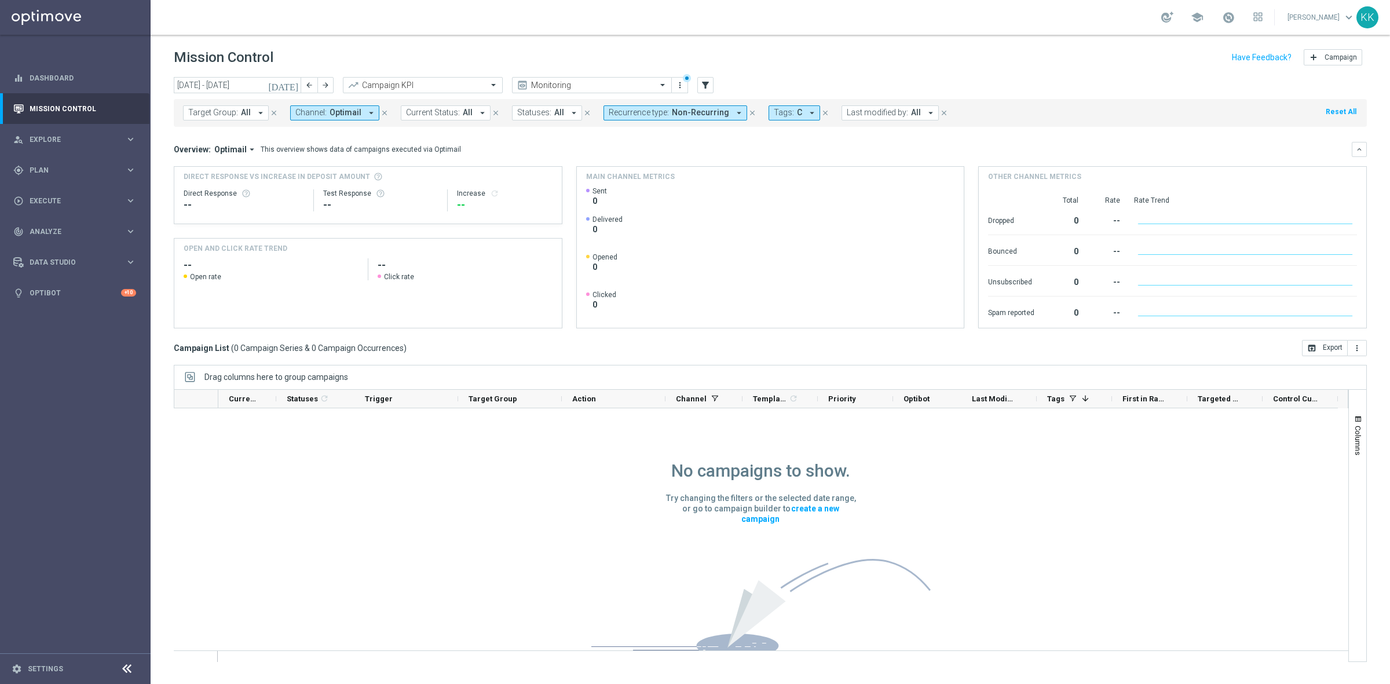
click at [807, 108] on icon "arrow_drop_down" at bounding box center [812, 113] width 10 height 10
click at [800, 35] on header "Mission Control add Campaign" at bounding box center [770, 56] width 1239 height 42
click at [223, 151] on span "Optimail" at bounding box center [230, 149] width 32 height 10
click at [203, 166] on div "Analysis" at bounding box center [210, 167] width 28 height 10
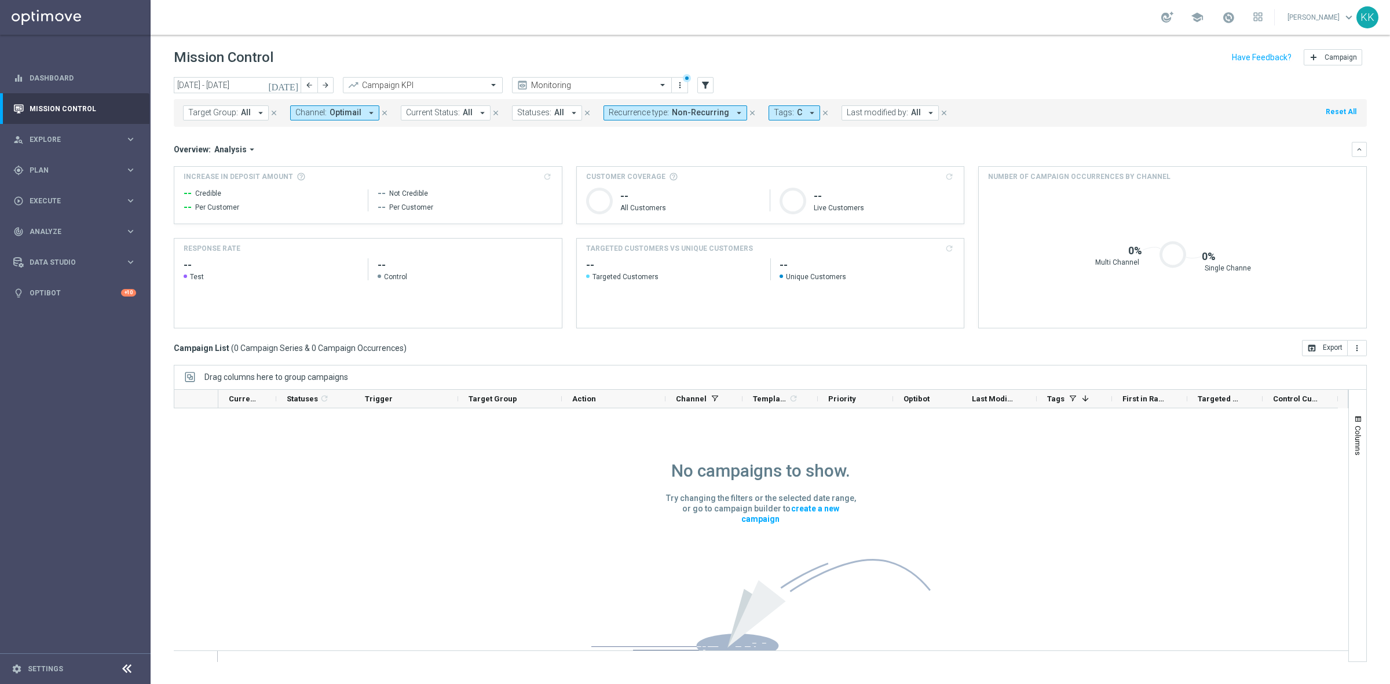
click at [795, 113] on button "Tags: C arrow_drop_down" at bounding box center [795, 112] width 52 height 15
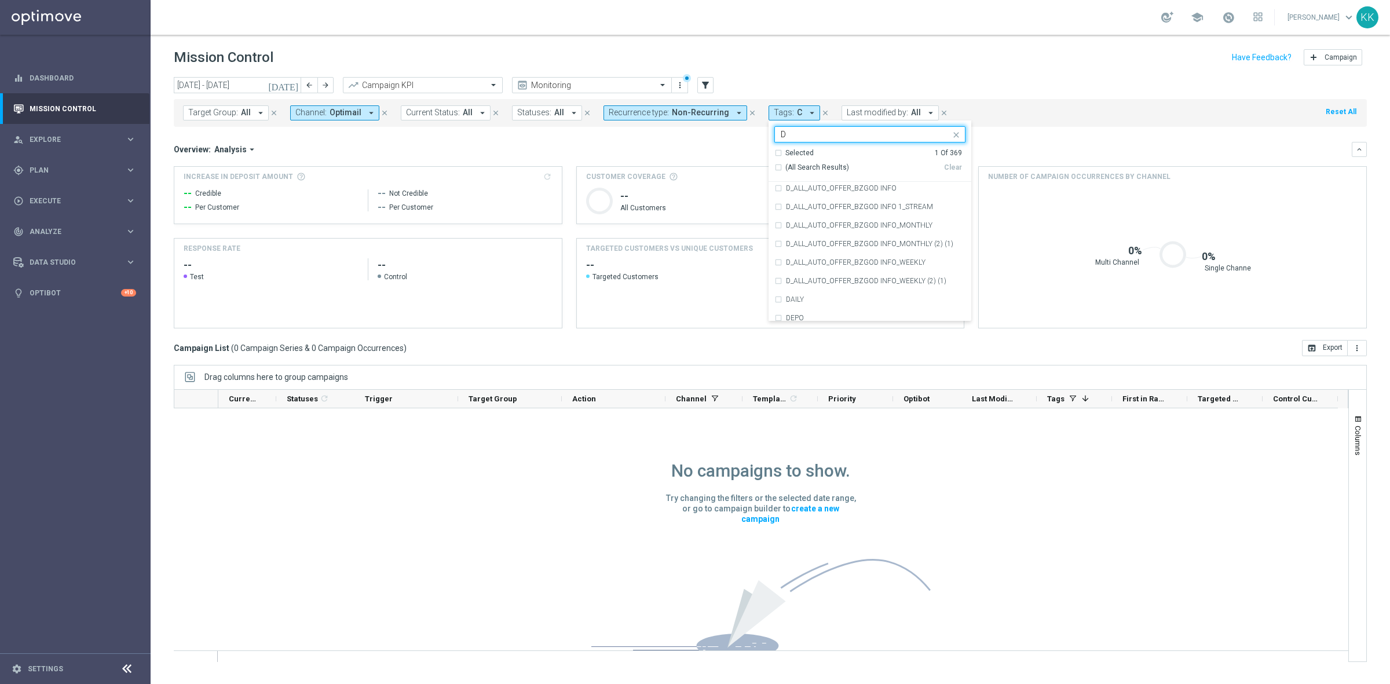
scroll to position [1882, 0]
click at [808, 267] on div "D_ALL_AUTO_OFFER_BZGOD INFO" at bounding box center [869, 273] width 191 height 19
type input "D"
click at [806, 262] on div "D" at bounding box center [869, 255] width 191 height 19
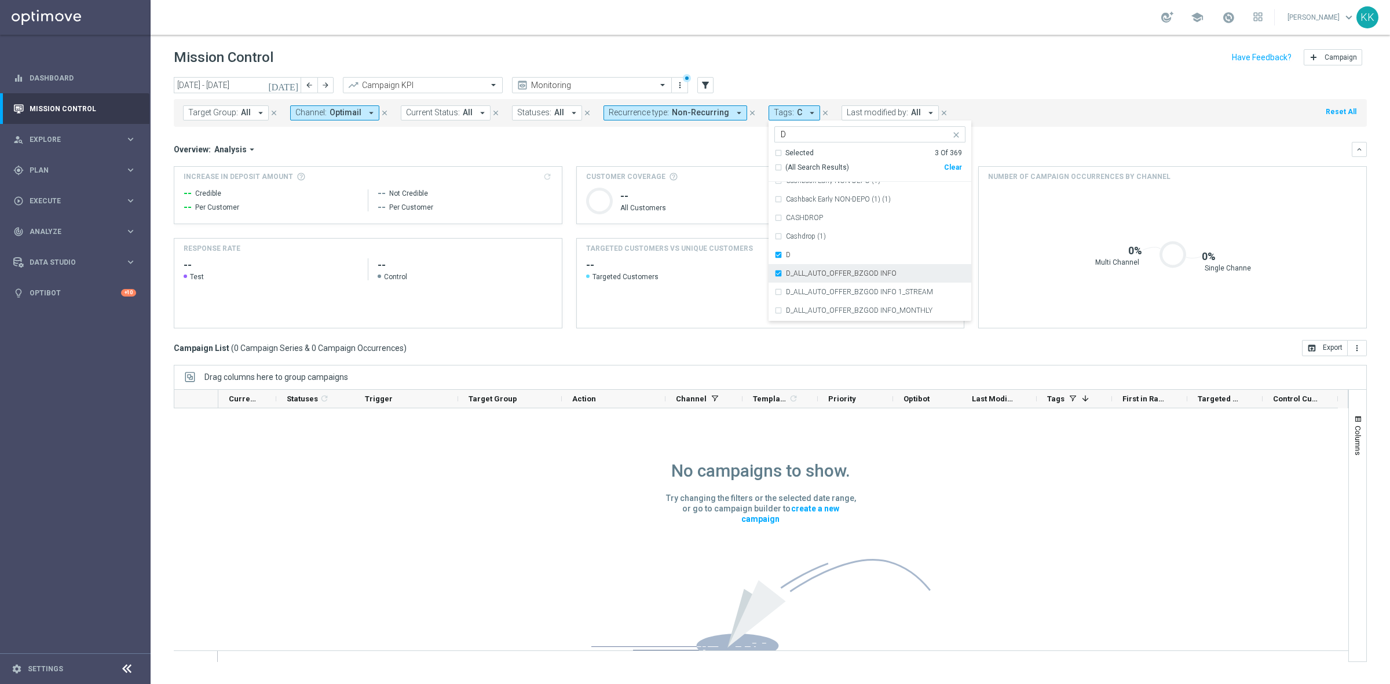
click at [774, 277] on div "D_ALL_AUTO_OFFER_BZGOD INFO" at bounding box center [869, 273] width 191 height 19
click at [1039, 74] on header "Mission Control add Campaign" at bounding box center [770, 56] width 1239 height 42
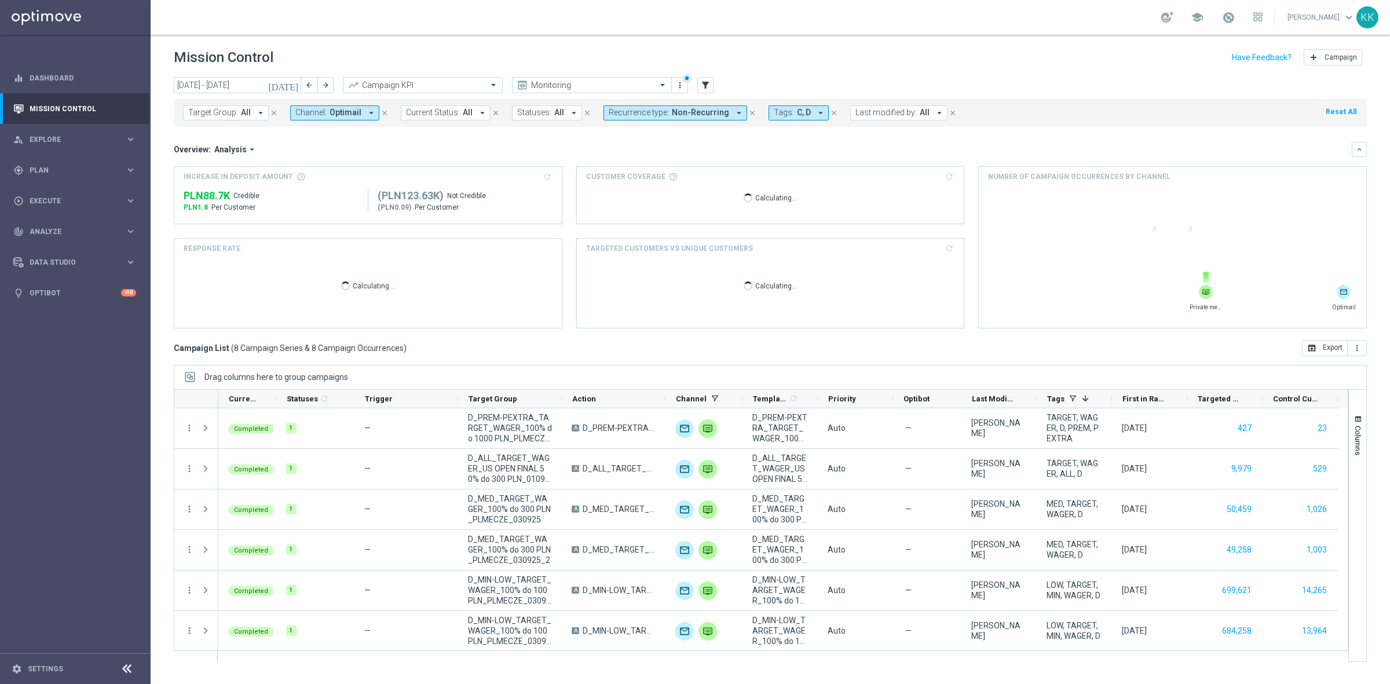
click at [788, 123] on div "Target Group: All arrow_drop_down close Channel: Optimail arrow_drop_down close…" at bounding box center [770, 113] width 1193 height 28
click at [788, 120] on div "Target Group: All arrow_drop_down close Channel: Optimail arrow_drop_down close…" at bounding box center [770, 113] width 1193 height 28
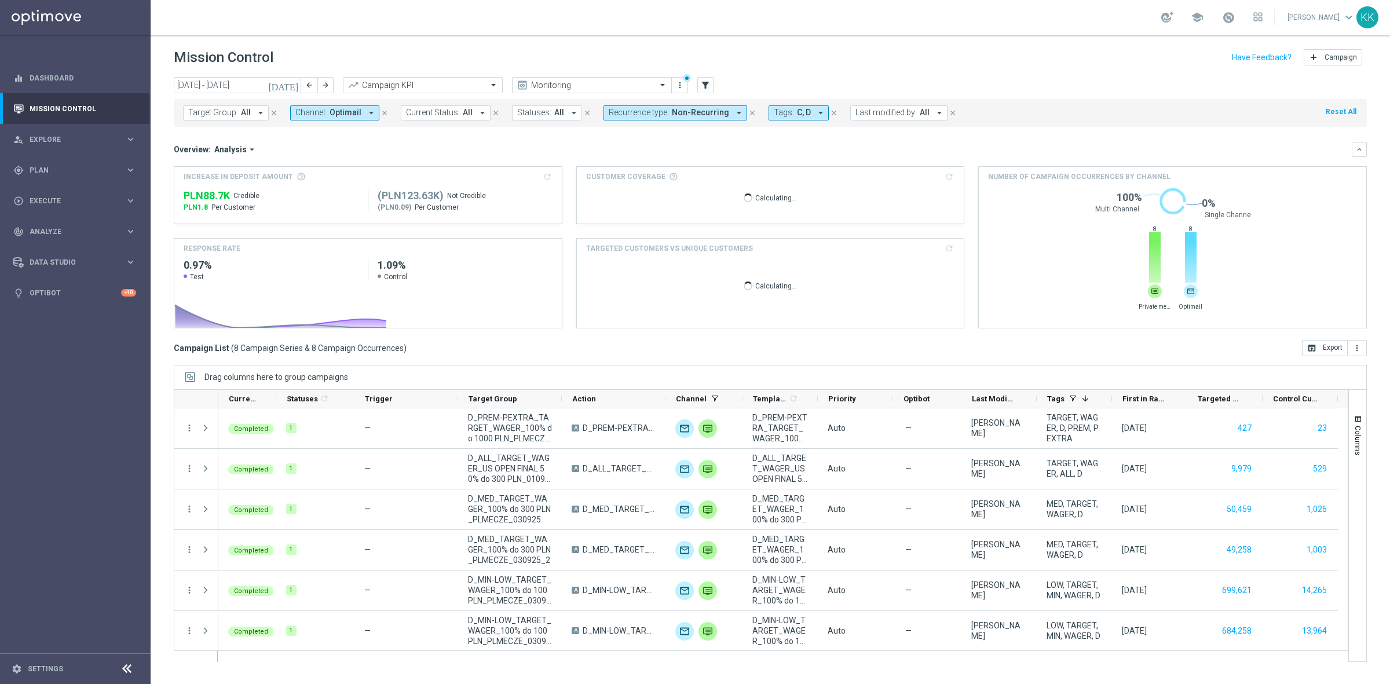
click at [797, 115] on span "C, D" at bounding box center [804, 113] width 14 height 10
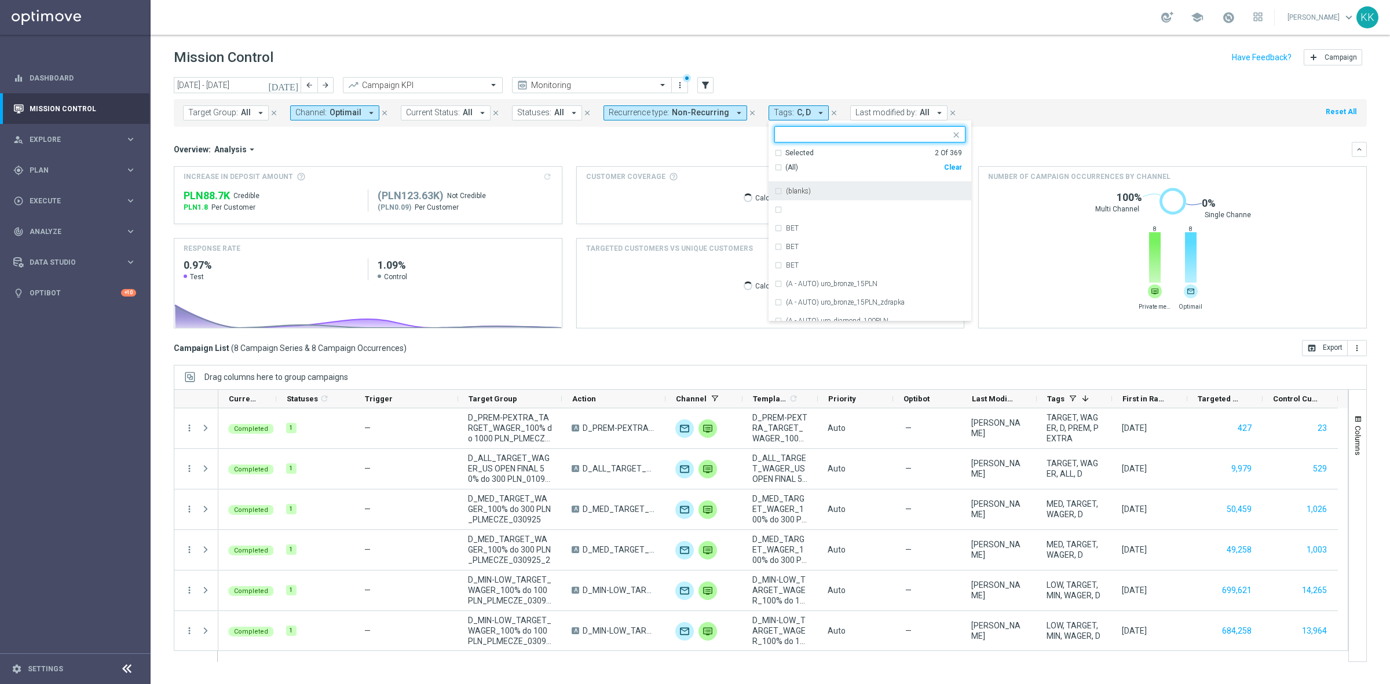
click at [774, 154] on div "Selected 2 Of 369" at bounding box center [868, 153] width 188 height 10
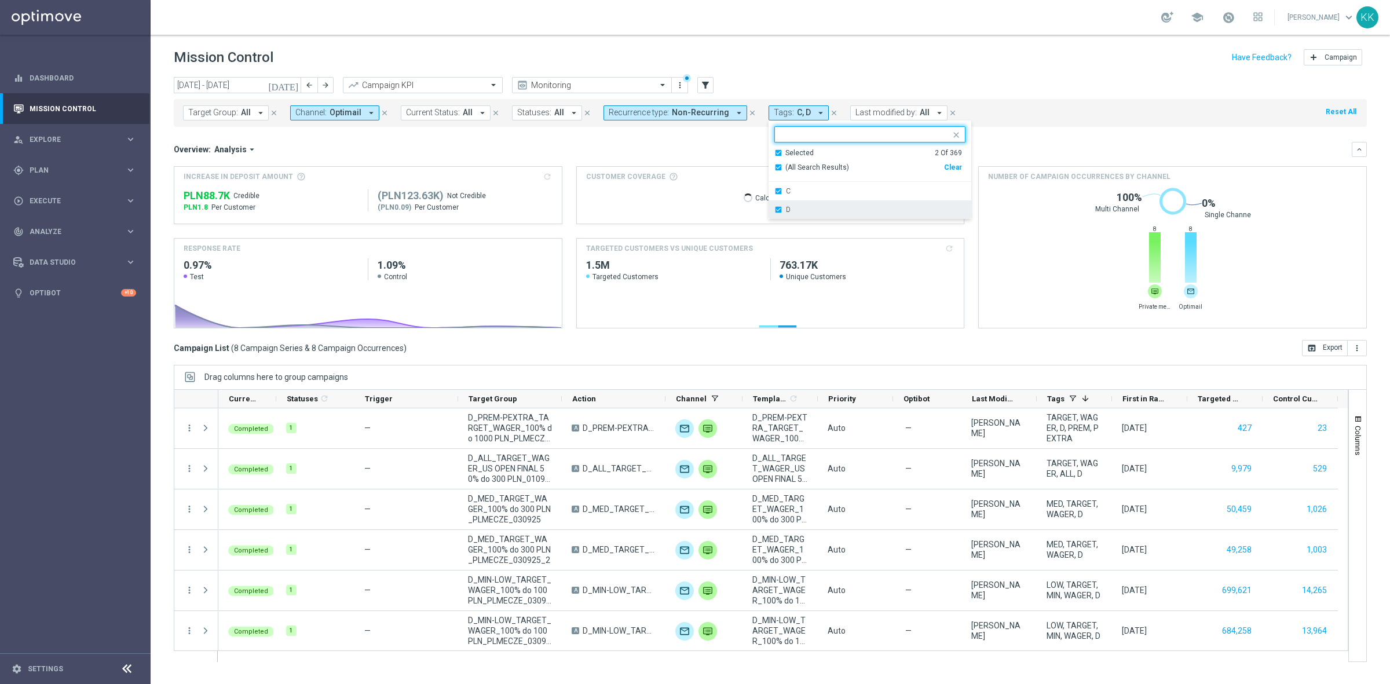
click at [774, 211] on div "D" at bounding box center [869, 209] width 191 height 19
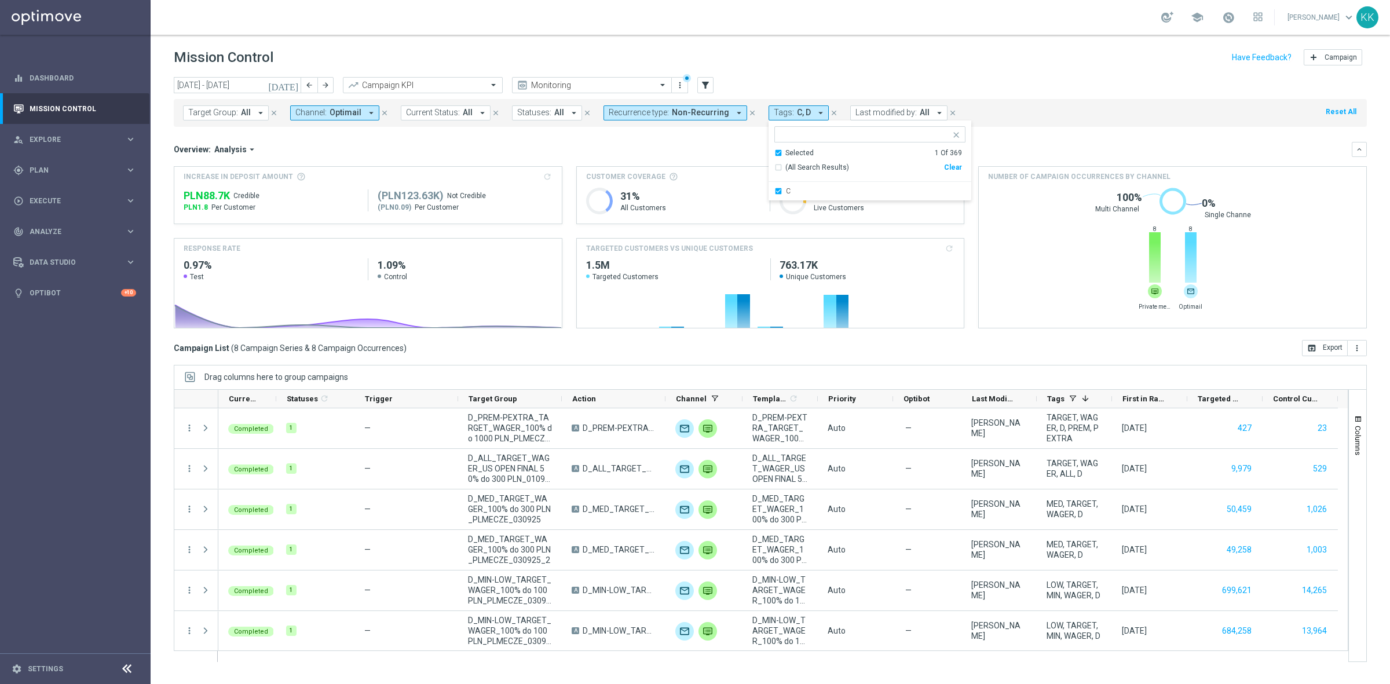
click at [895, 23] on div "school [PERSON_NAME] keyboard_arrow_down KK" at bounding box center [770, 17] width 1239 height 35
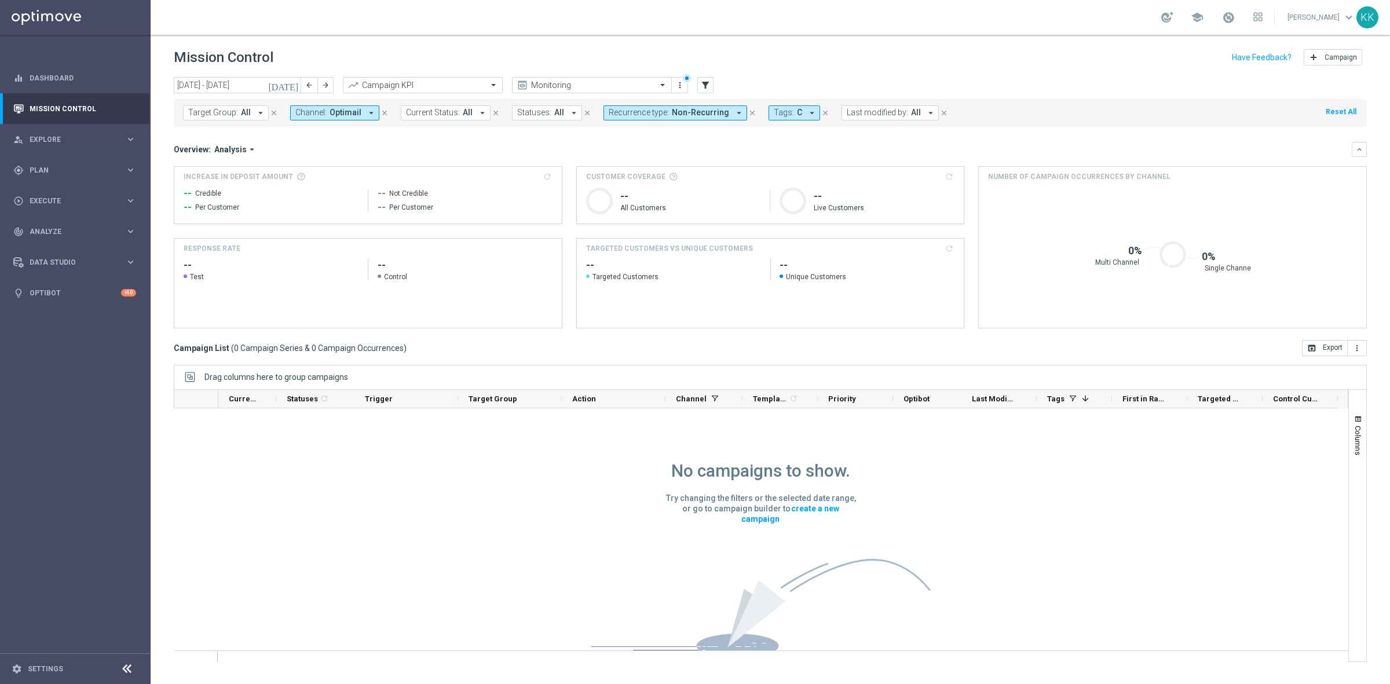
click at [774, 113] on span "Tags:" at bounding box center [784, 113] width 20 height 10
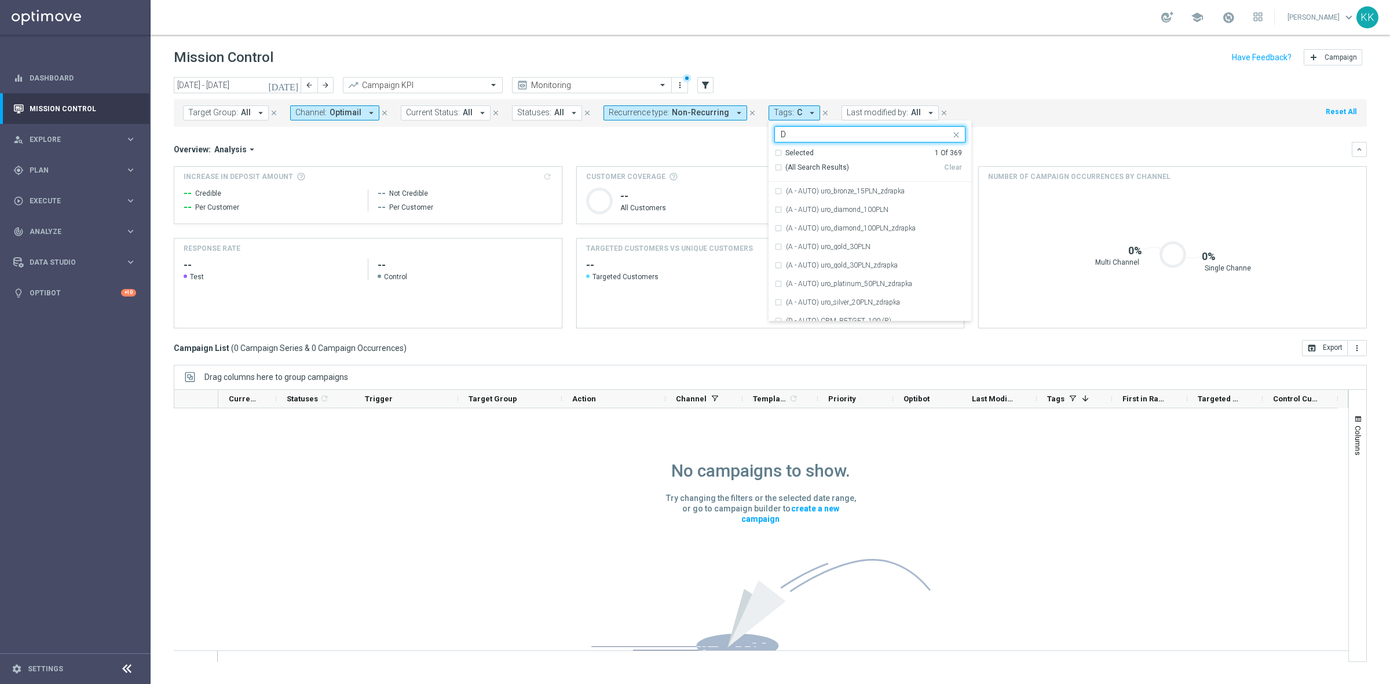
type input "D"
click at [785, 259] on div "D" at bounding box center [869, 255] width 191 height 19
click at [872, 71] on header "Mission Control add Campaign" at bounding box center [770, 56] width 1239 height 42
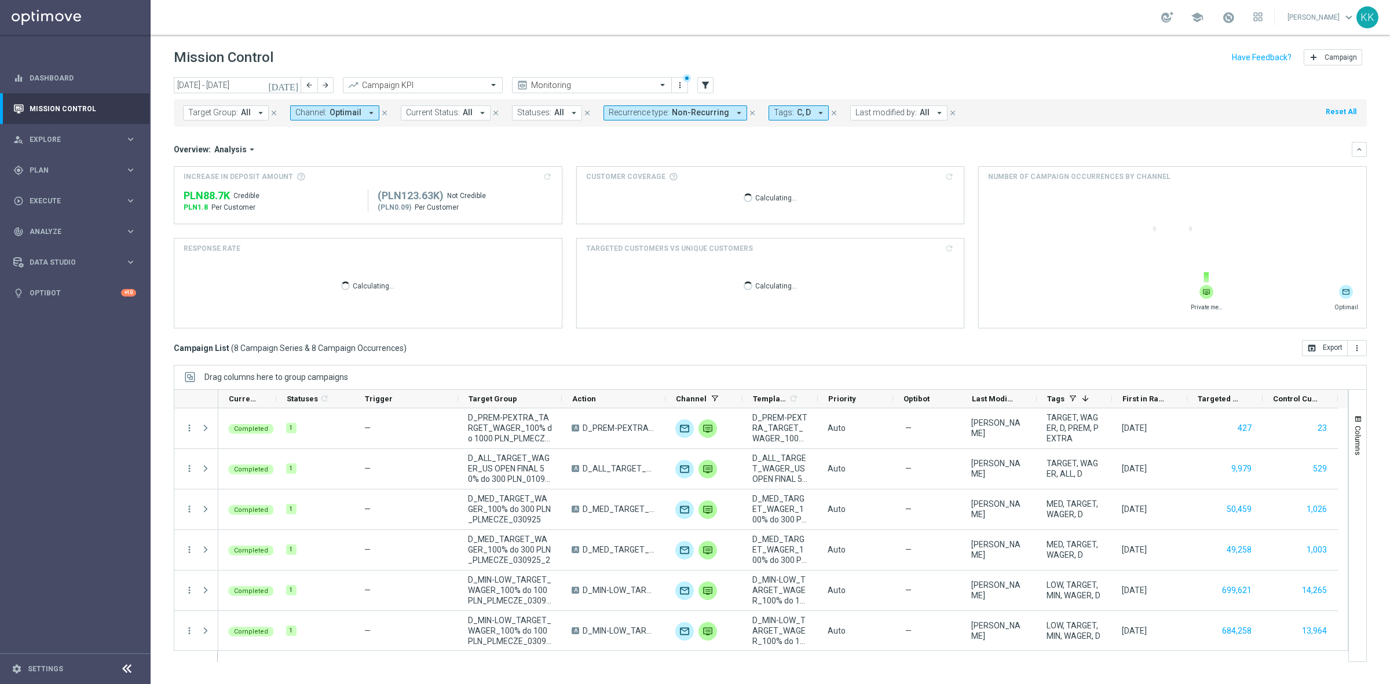
click at [792, 107] on button "Tags: C, D arrow_drop_down" at bounding box center [799, 112] width 60 height 15
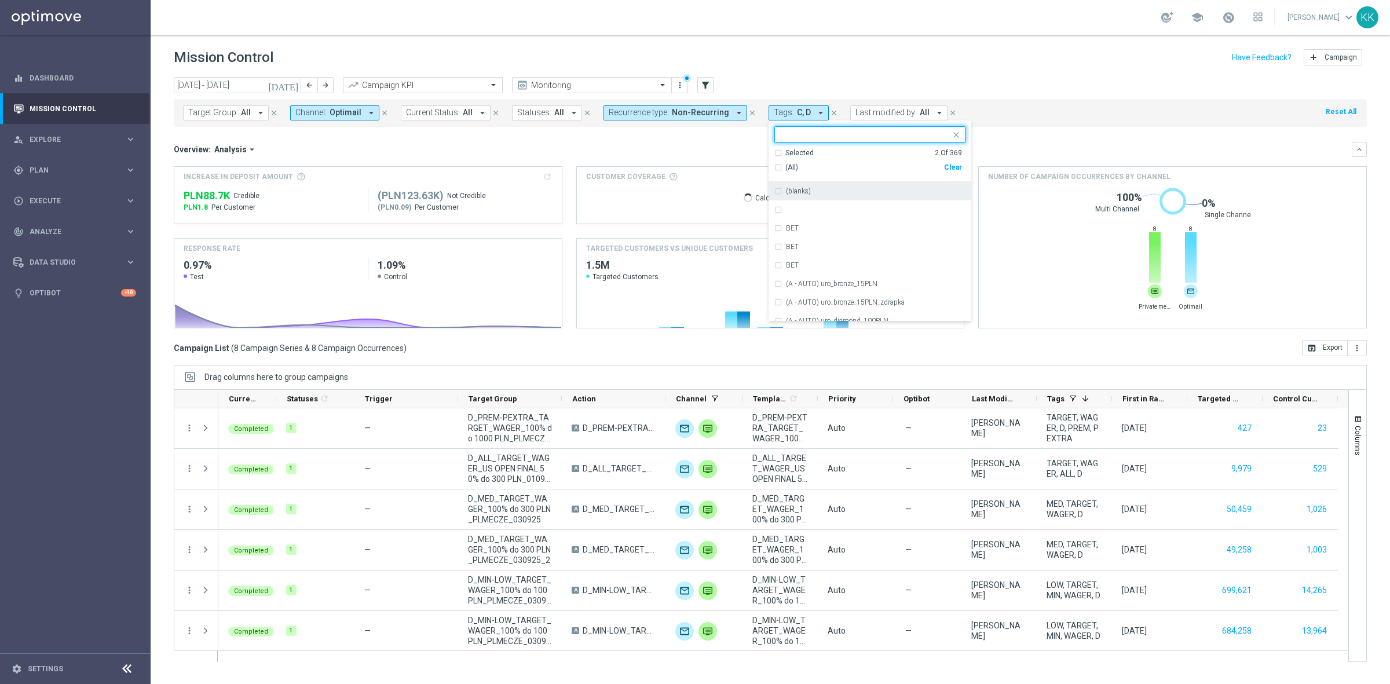
click at [774, 152] on div "Selected 2 Of 369" at bounding box center [868, 153] width 188 height 10
click at [774, 187] on div "C" at bounding box center [869, 191] width 191 height 19
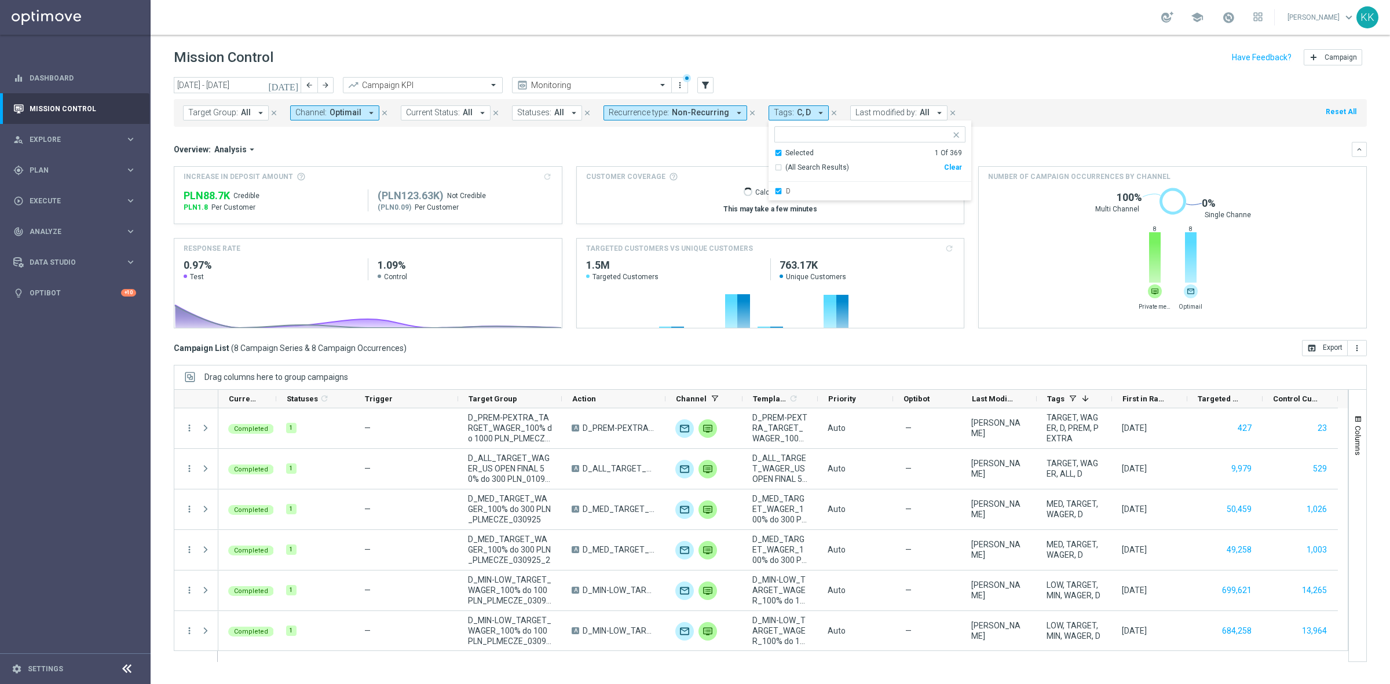
click at [842, 82] on div "[DATE] [DATE] - [DATE] arrow_back arrow_forward Campaign KPI trending_up Monito…" at bounding box center [770, 85] width 1193 height 17
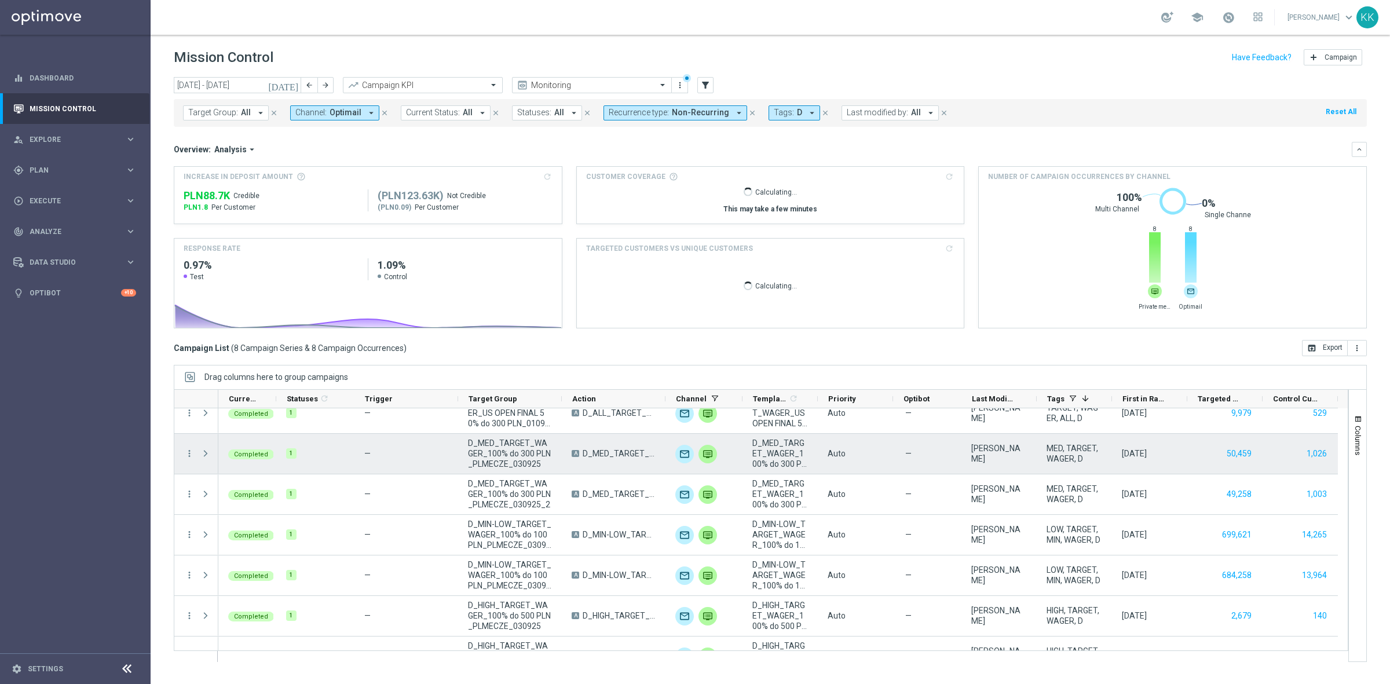
scroll to position [82, 0]
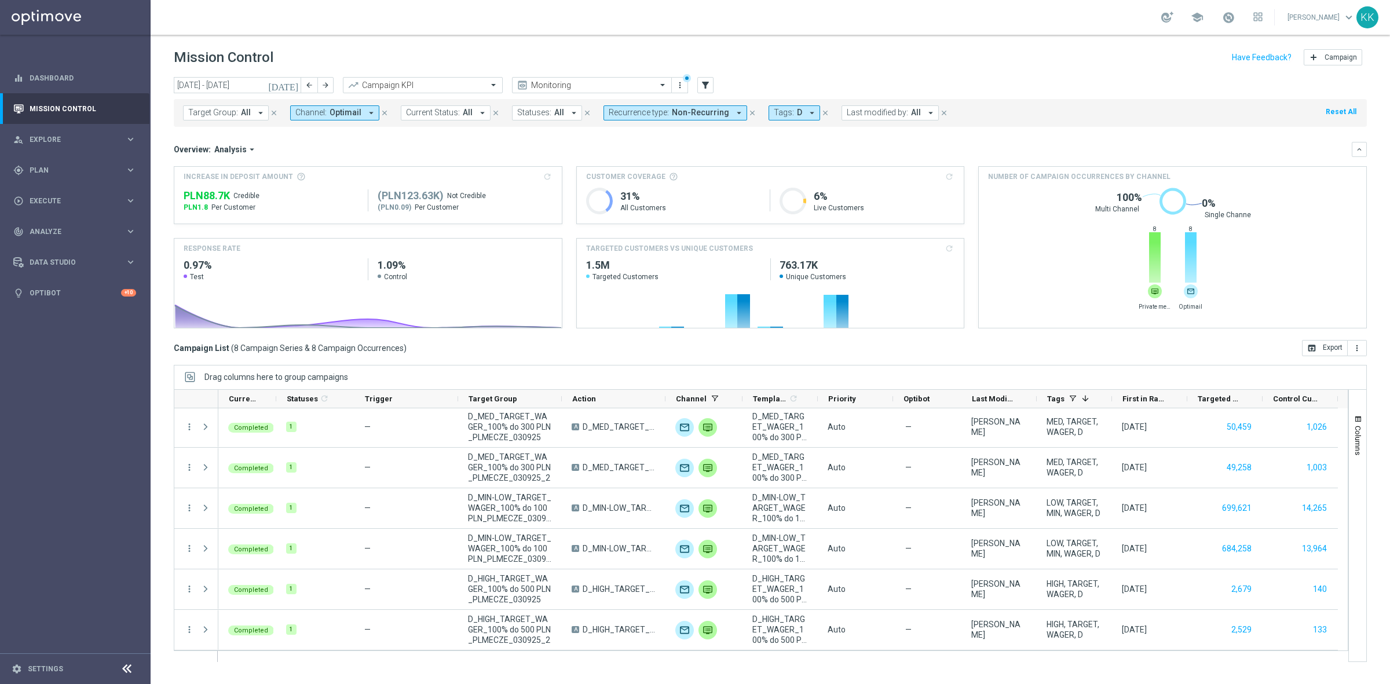
click at [326, 111] on button "Channel: Optimail arrow_drop_down" at bounding box center [334, 112] width 89 height 15
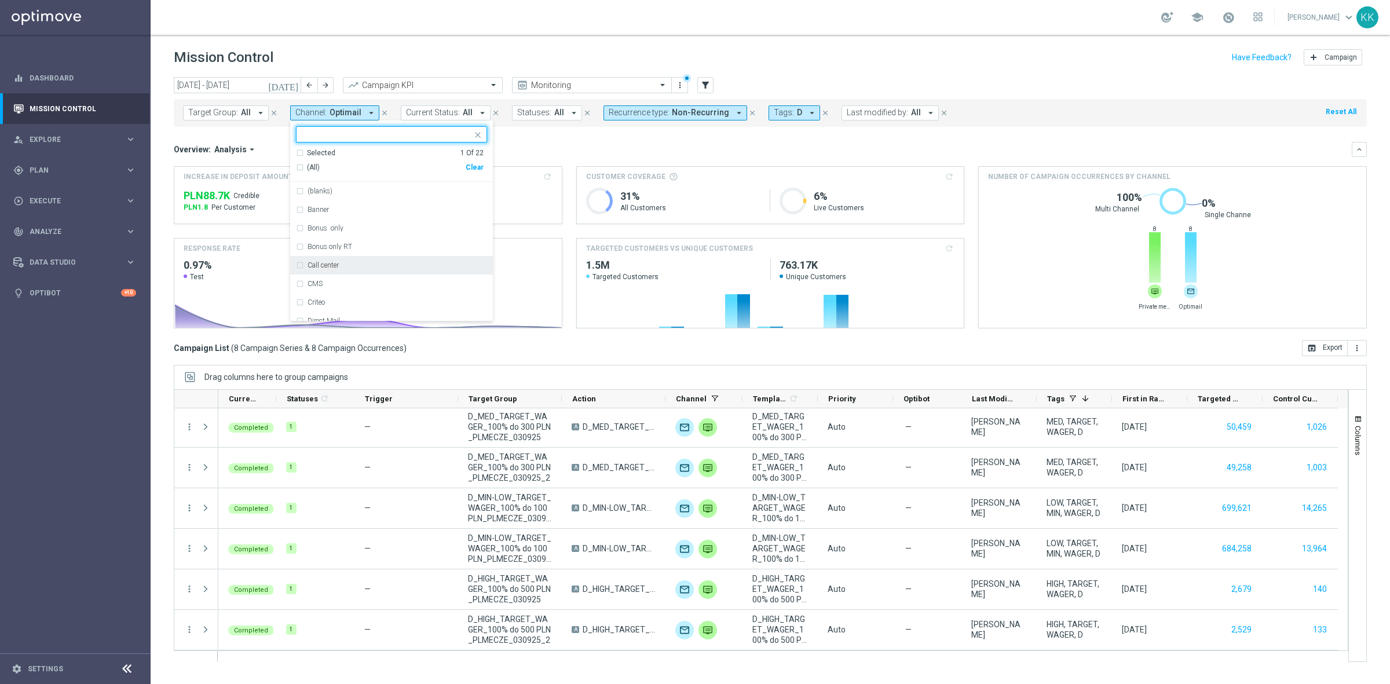
click at [301, 267] on div "Call center" at bounding box center [391, 265] width 191 height 19
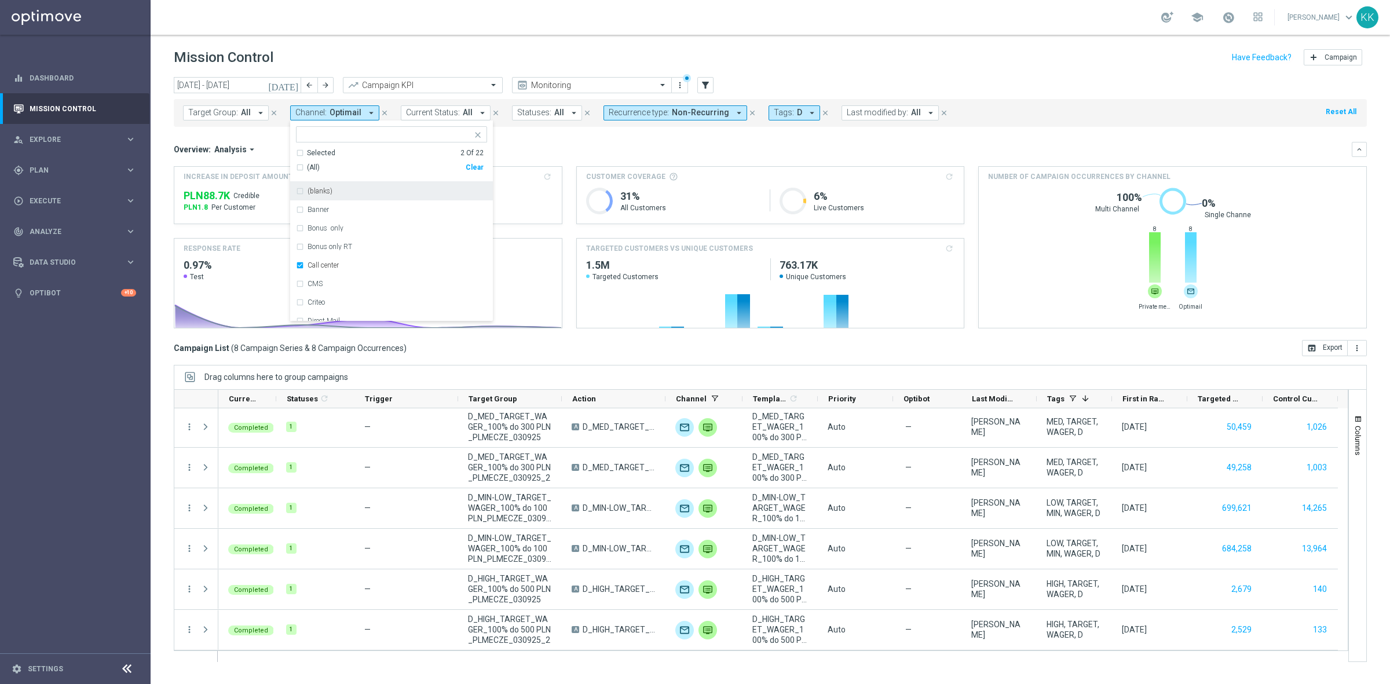
drag, startPoint x: 446, startPoint y: 22, endPoint x: 414, endPoint y: 107, distance: 90.9
click at [445, 22] on div "school [PERSON_NAME] keyboard_arrow_down KK" at bounding box center [770, 17] width 1239 height 35
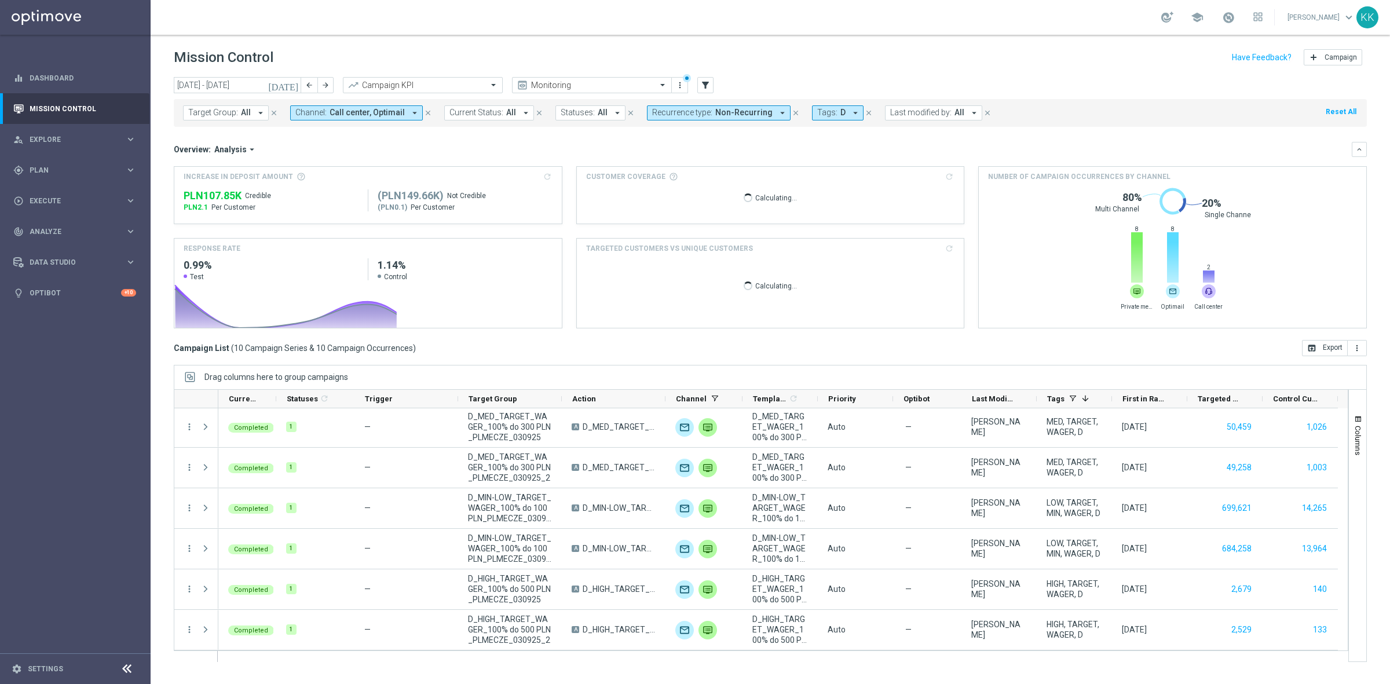
click at [379, 113] on span "Call center, Optimail" at bounding box center [367, 113] width 75 height 10
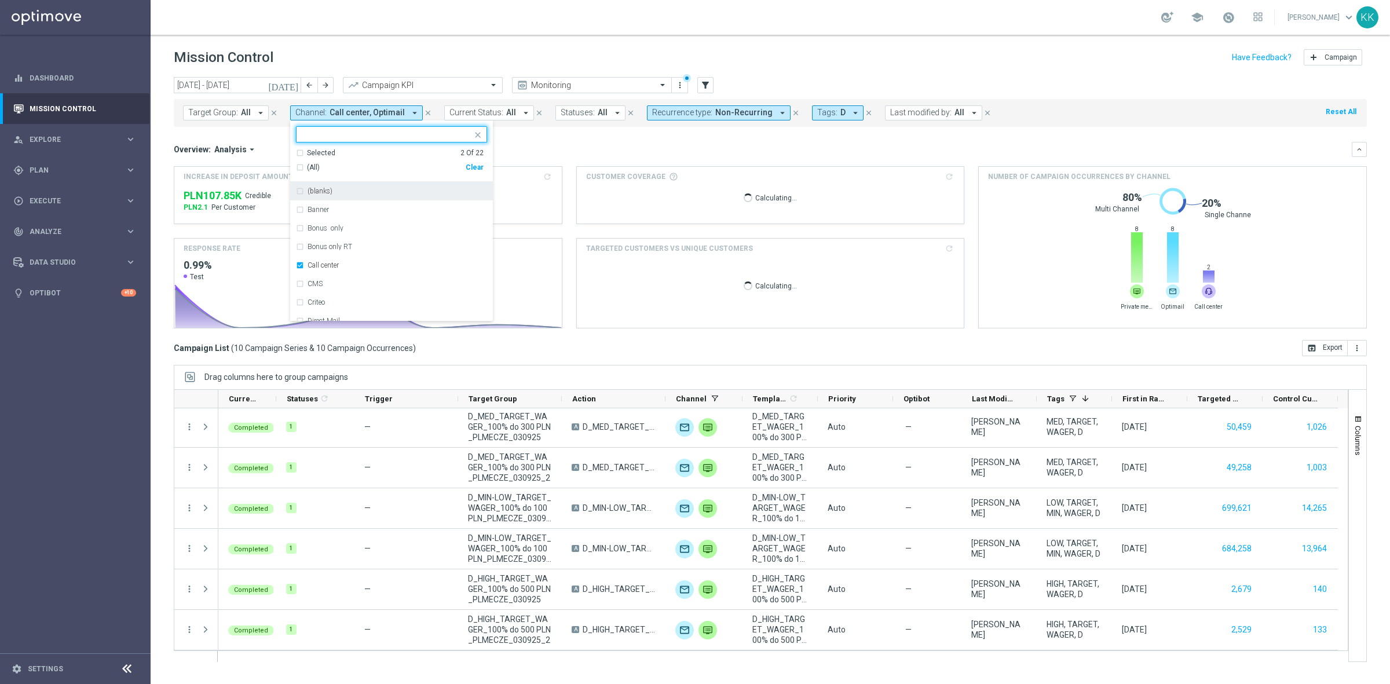
click at [299, 149] on div "Selected 2 Of 22" at bounding box center [390, 153] width 188 height 10
click at [293, 210] on div "Optimail" at bounding box center [391, 209] width 203 height 19
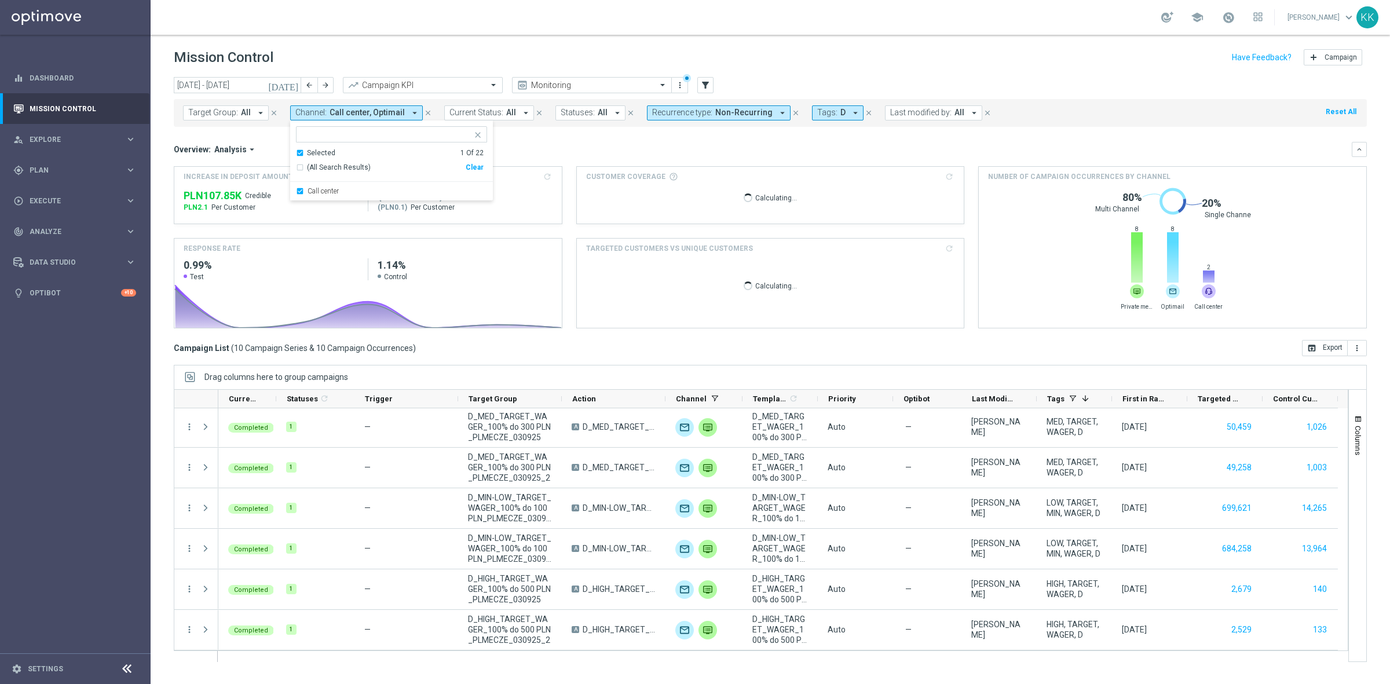
click at [393, 47] on div "Mission Control add Campaign" at bounding box center [770, 57] width 1193 height 23
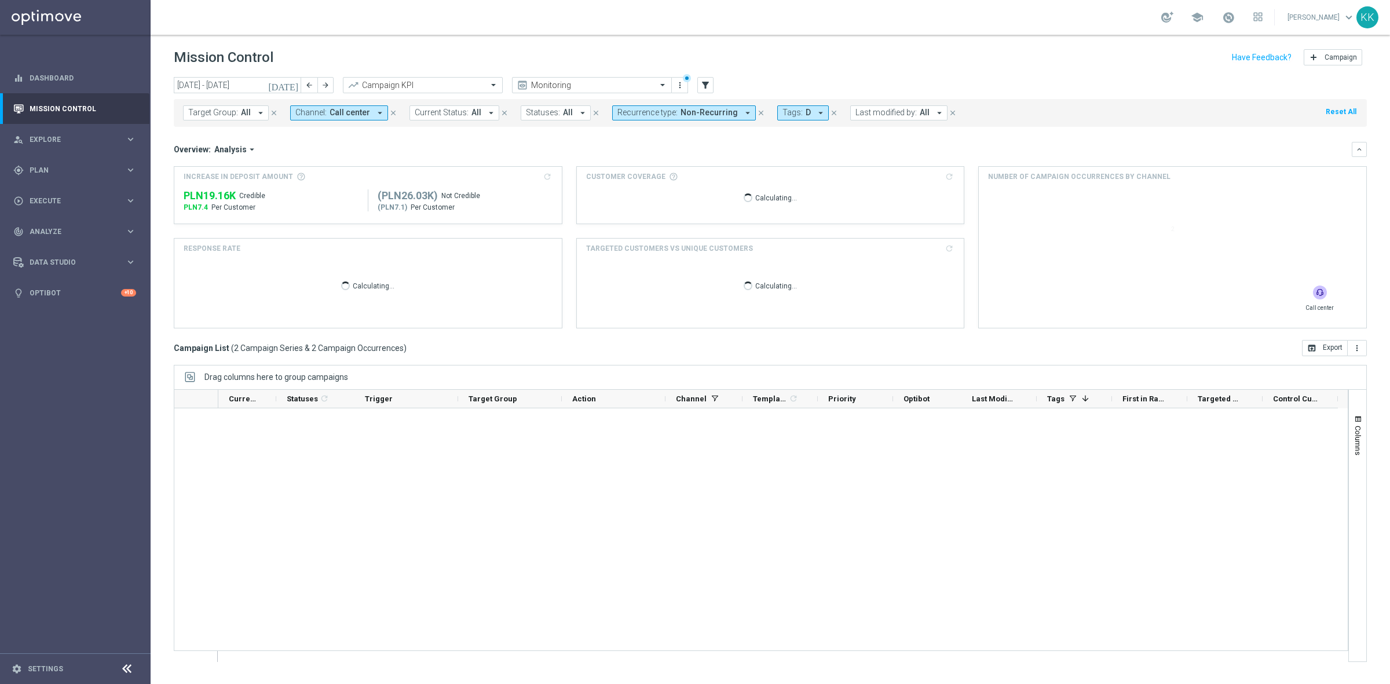
scroll to position [0, 0]
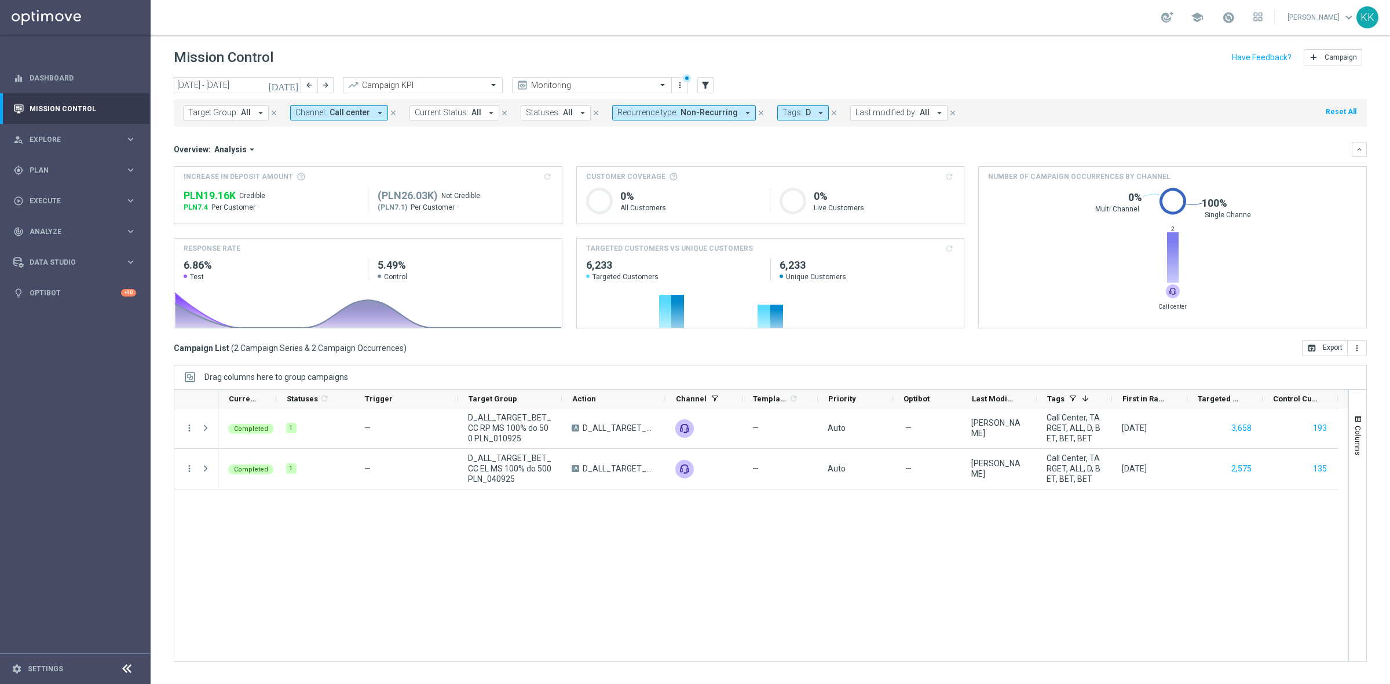
click at [816, 109] on icon "arrow_drop_down" at bounding box center [821, 113] width 10 height 10
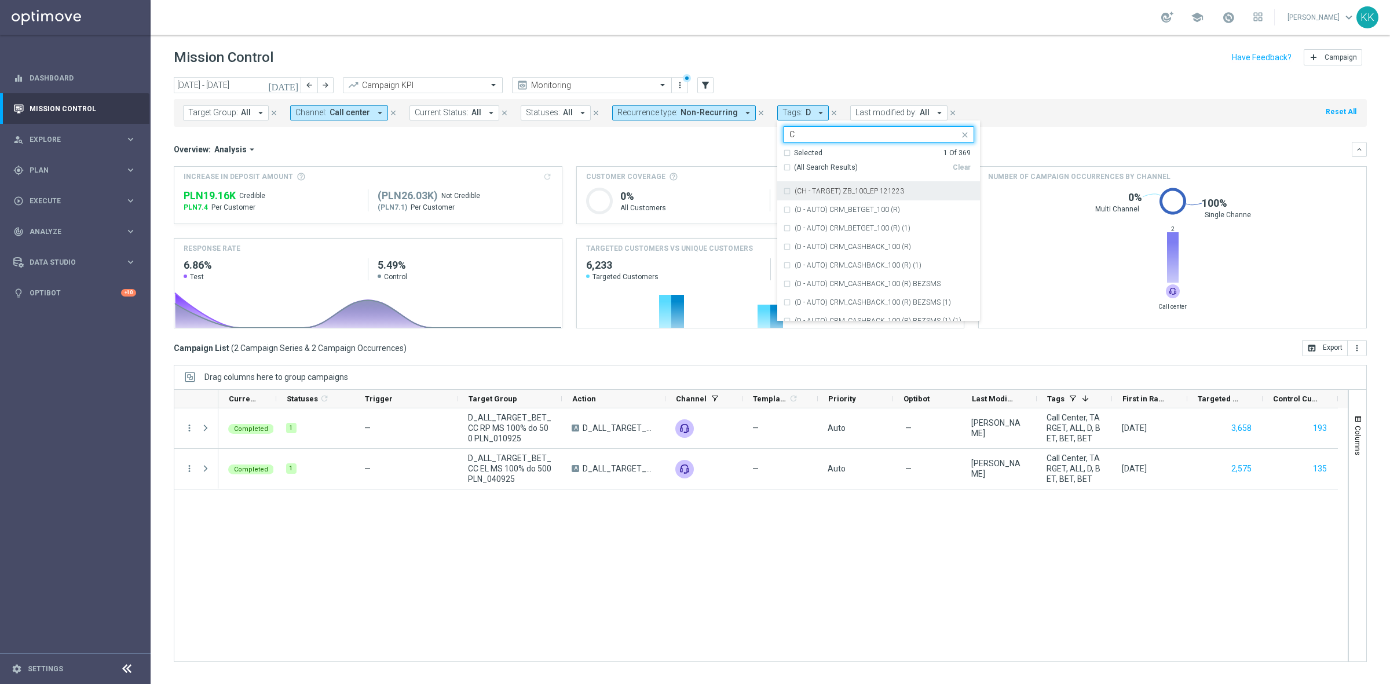
type input "C"
click at [830, 42] on header "Mission Control add Campaign" at bounding box center [770, 56] width 1239 height 42
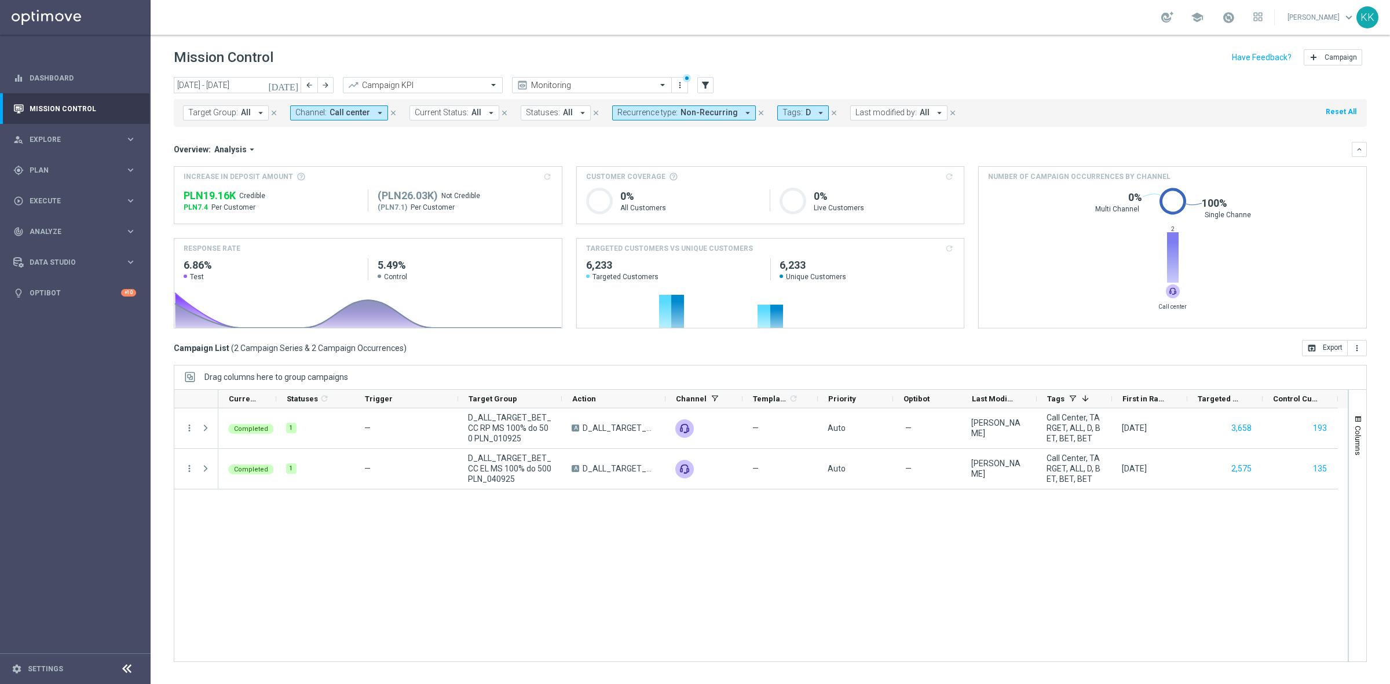
click at [375, 111] on icon "arrow_drop_down" at bounding box center [380, 113] width 10 height 10
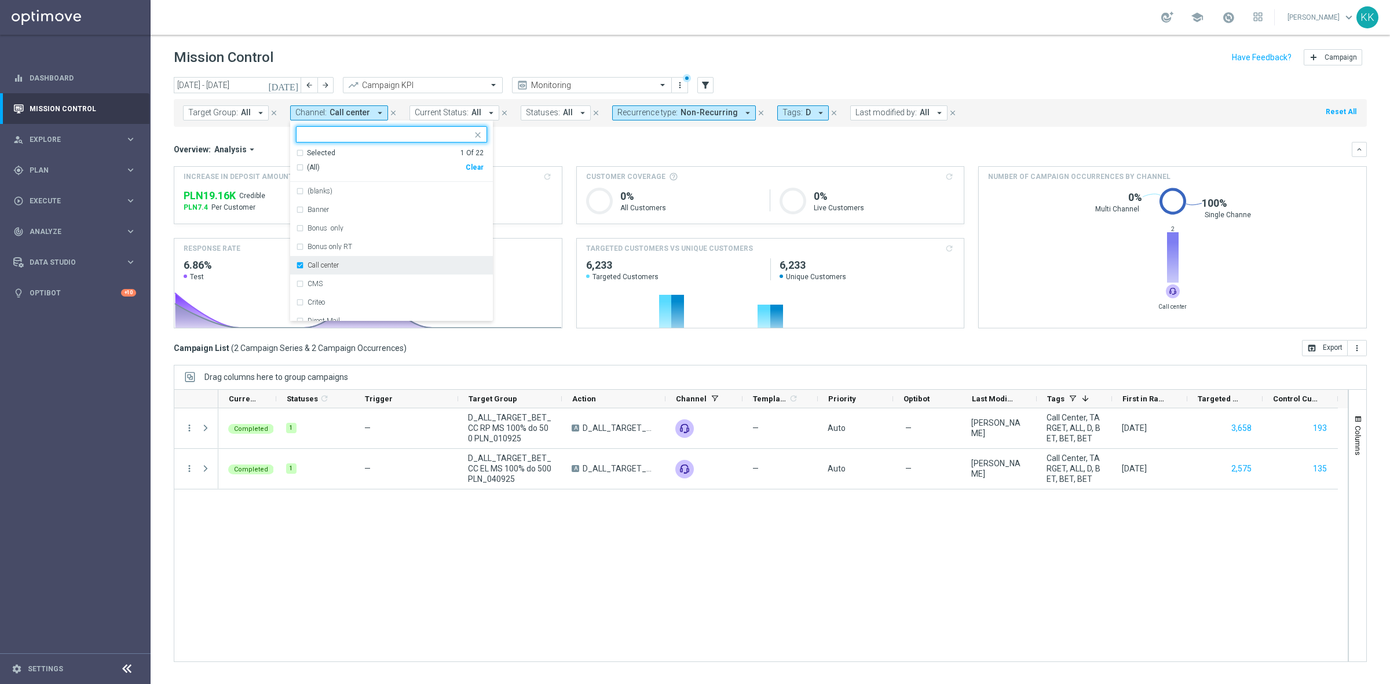
click at [292, 262] on div "Call center" at bounding box center [391, 265] width 203 height 19
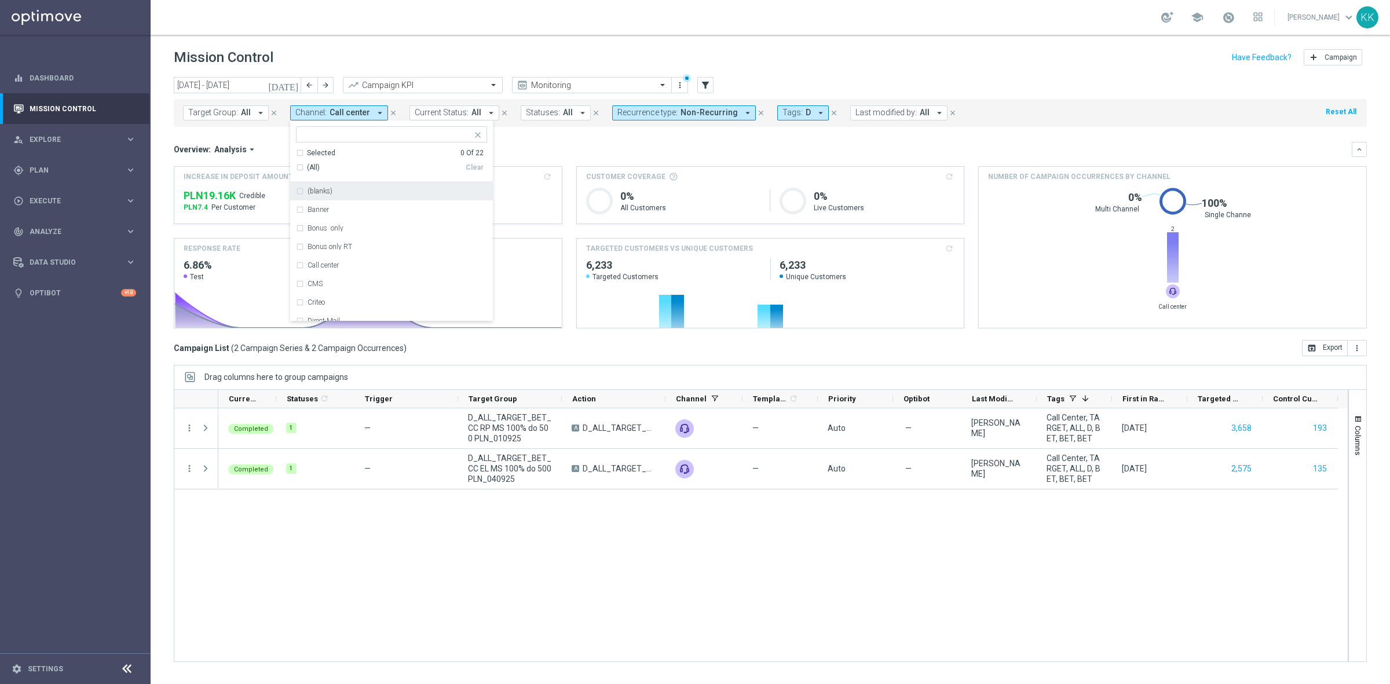
click at [335, 132] on input "text" at bounding box center [387, 135] width 170 height 10
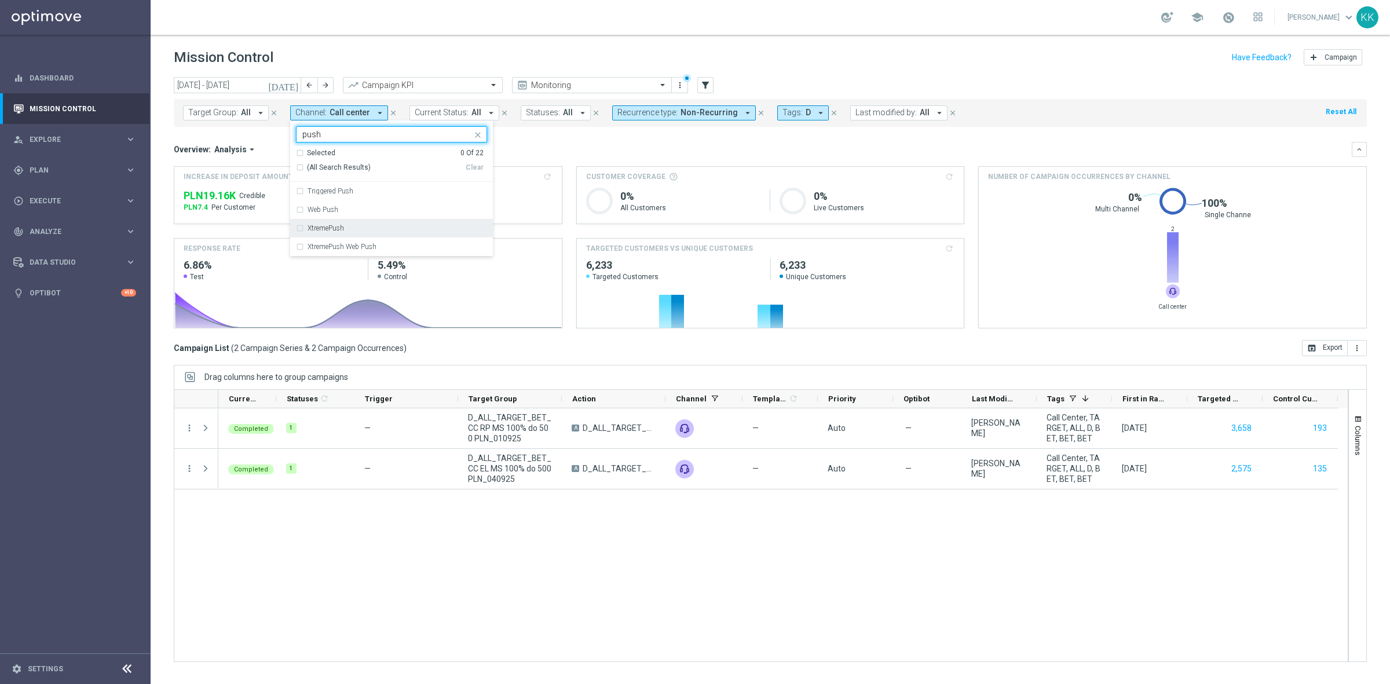
click at [298, 227] on div "XtremePush" at bounding box center [391, 228] width 191 height 19
type input "push"
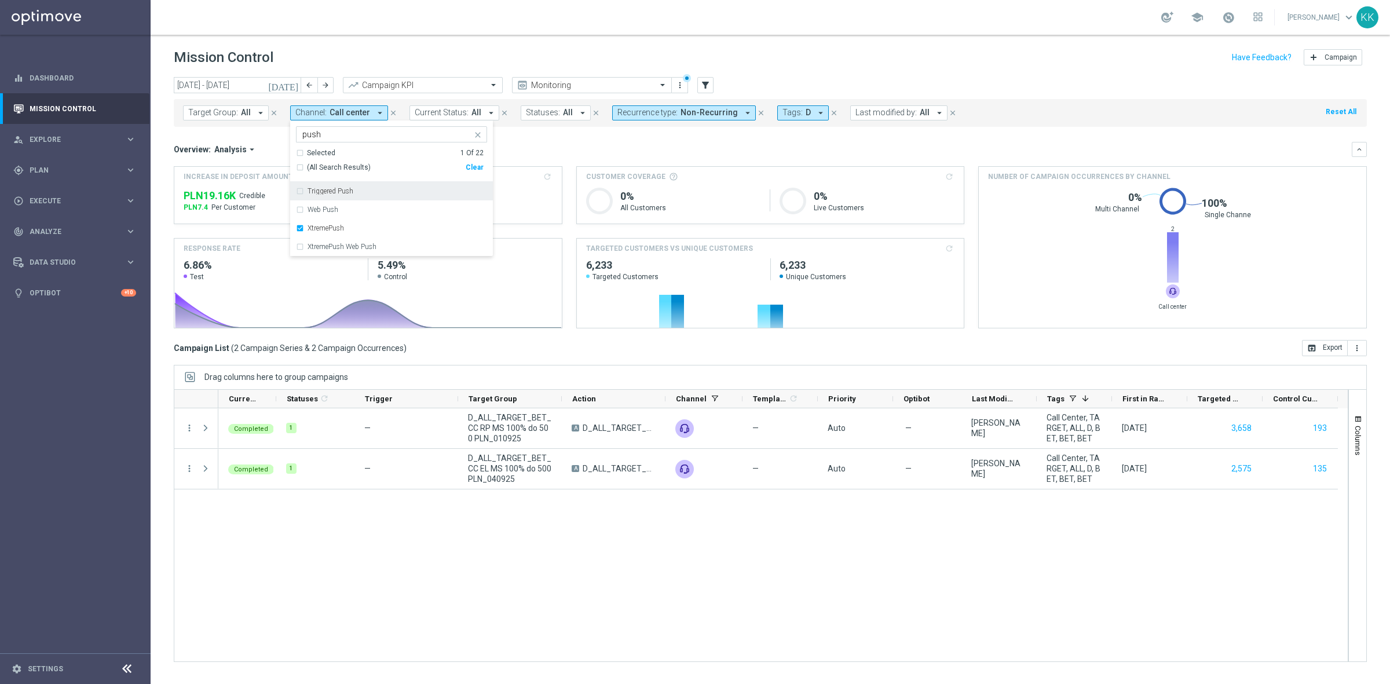
click at [499, 24] on div "school [PERSON_NAME] keyboard_arrow_down KK" at bounding box center [770, 17] width 1239 height 35
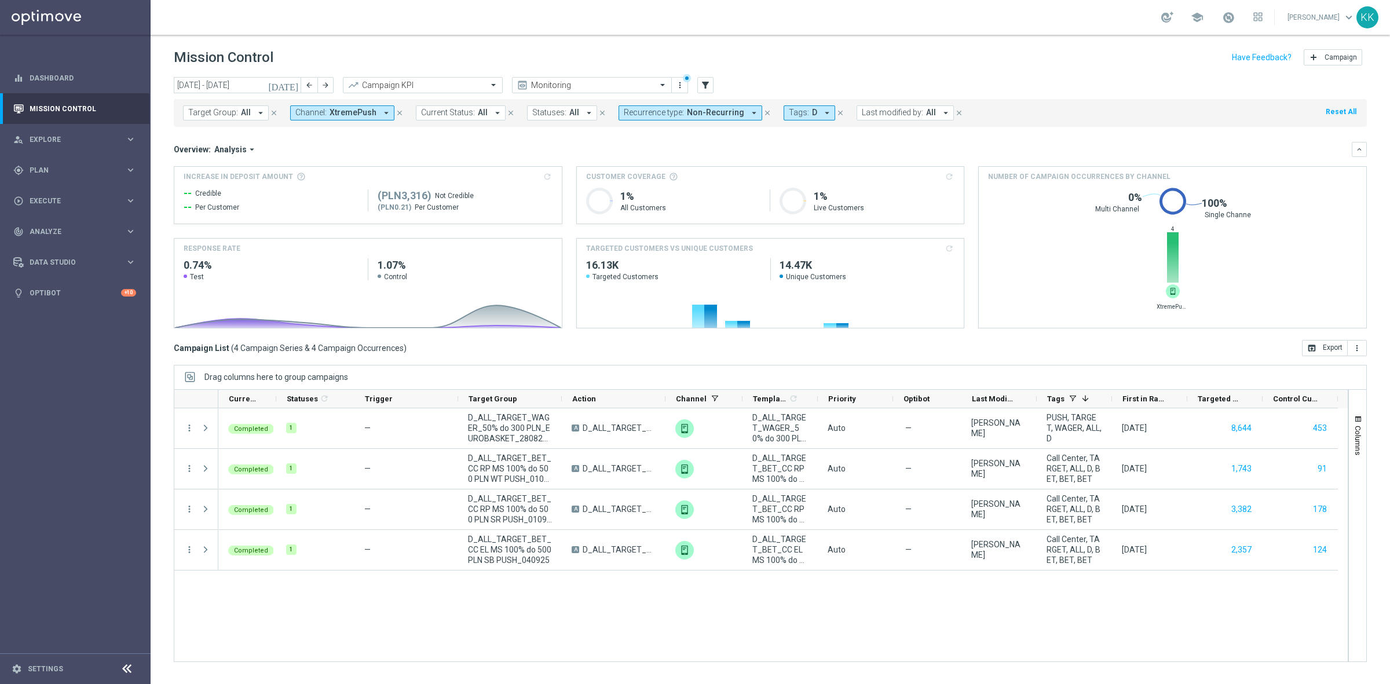
click at [812, 112] on span "D" at bounding box center [814, 113] width 5 height 10
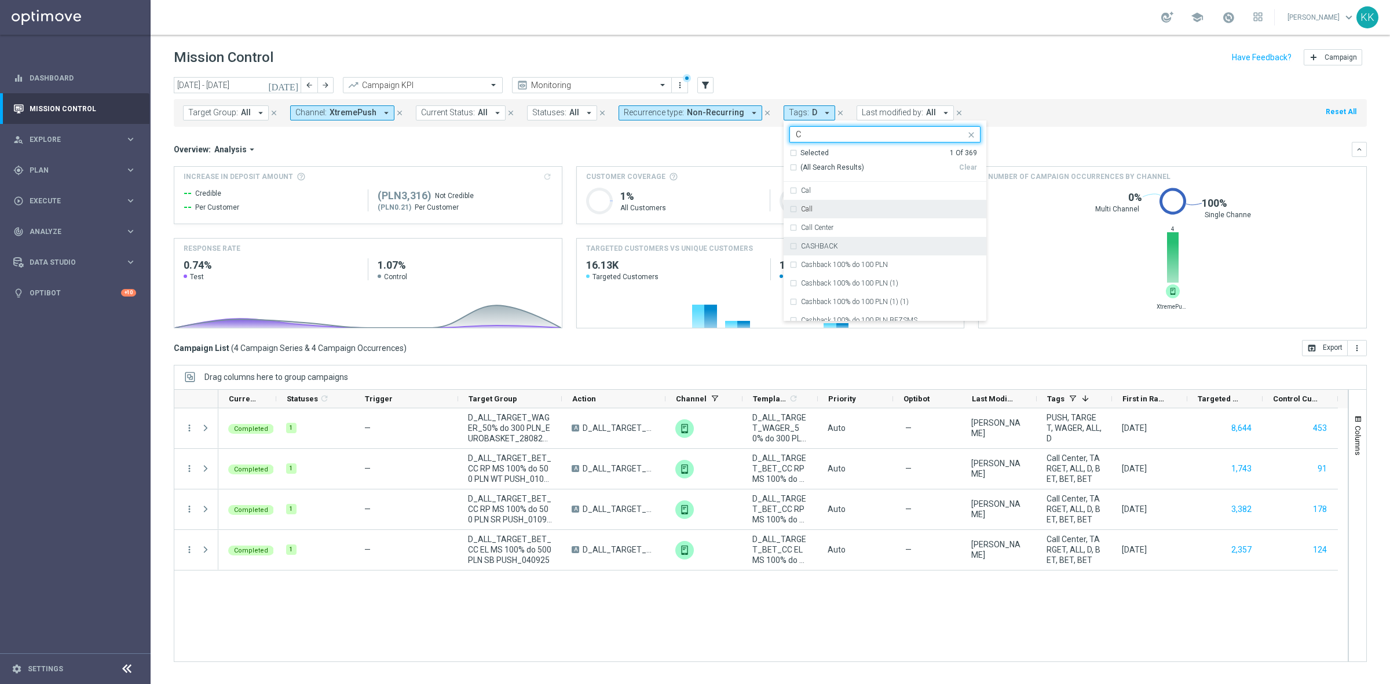
scroll to position [941, 0]
click at [830, 194] on div "C" at bounding box center [891, 195] width 180 height 7
type input "C"
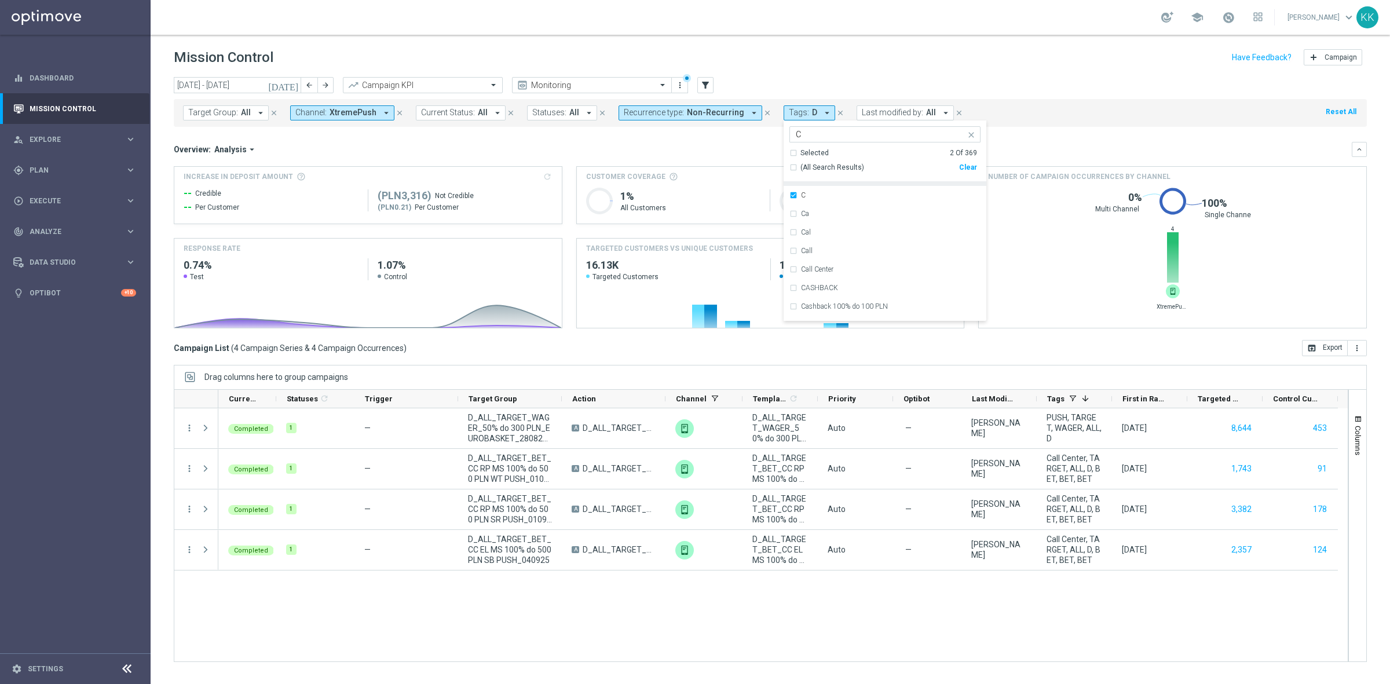
click at [879, 28] on div "school [PERSON_NAME] keyboard_arrow_down KK" at bounding box center [770, 17] width 1239 height 35
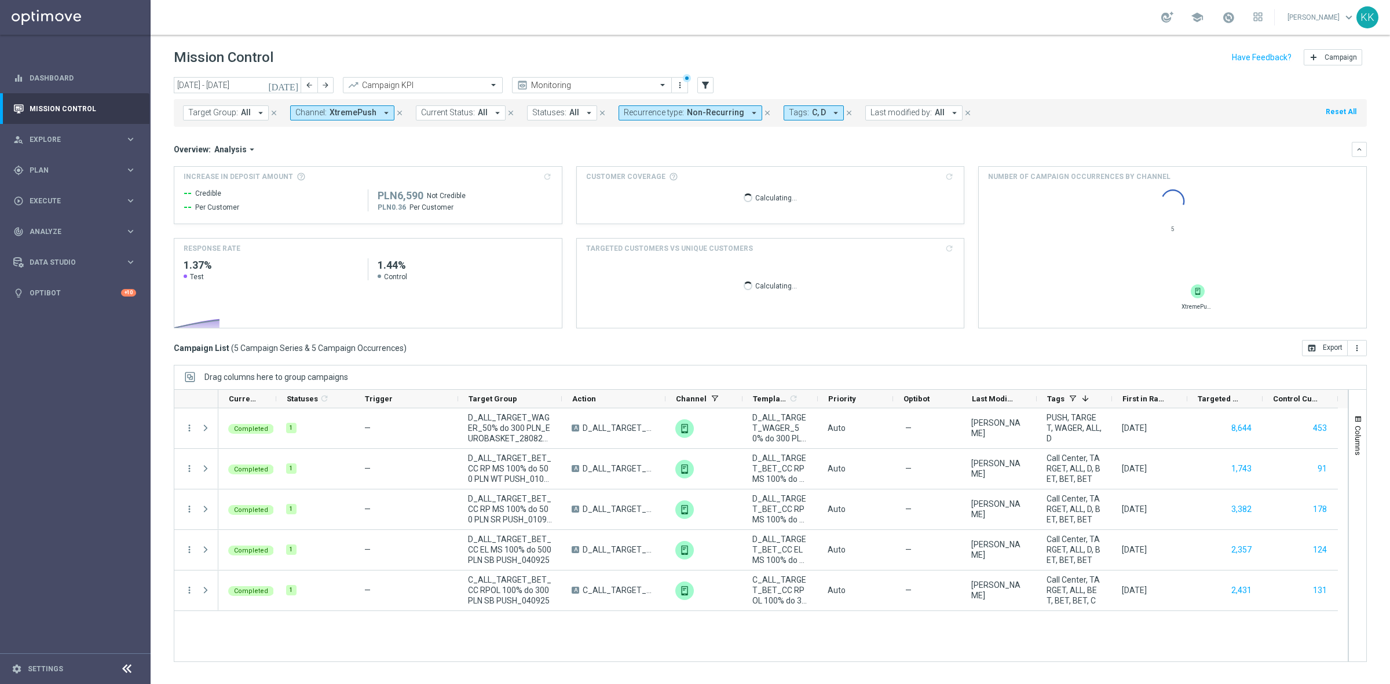
click at [796, 106] on button "Tags: C, D arrow_drop_down" at bounding box center [814, 112] width 60 height 15
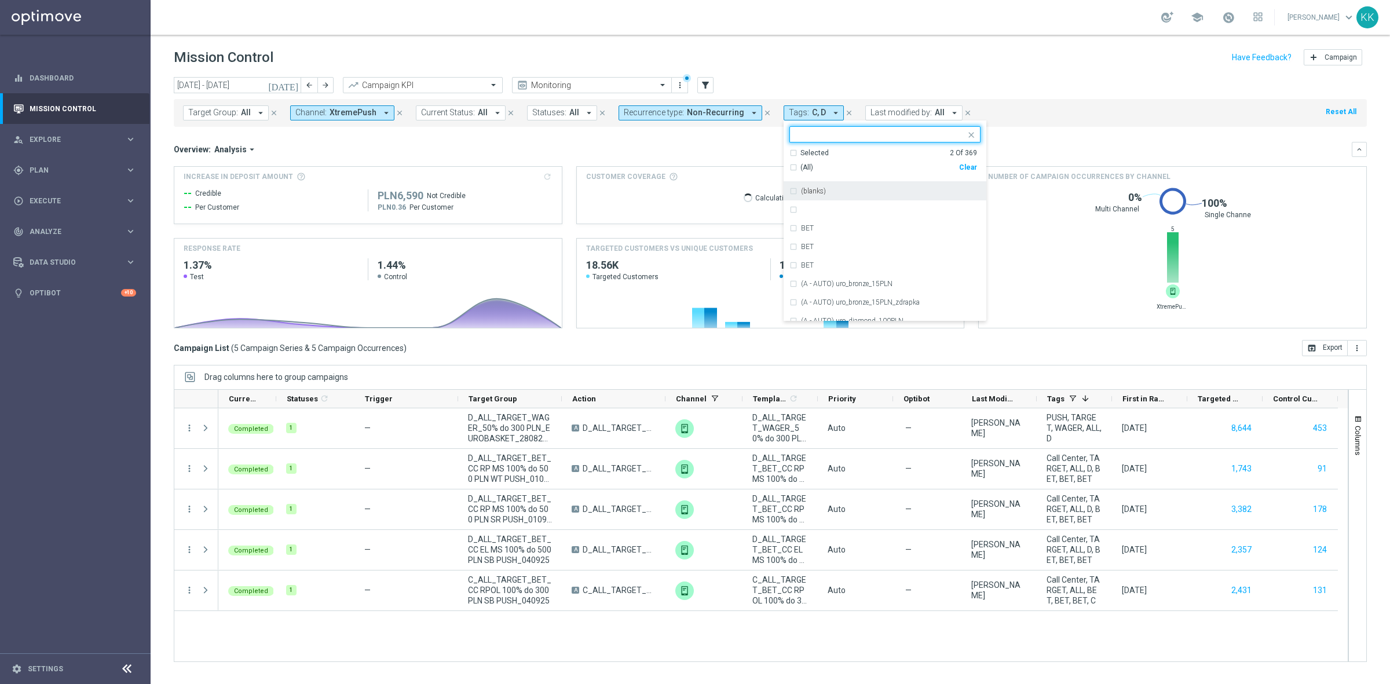
click at [789, 155] on div "Selected 2 Of 369" at bounding box center [883, 153] width 188 height 10
click at [789, 209] on div "D" at bounding box center [884, 209] width 191 height 19
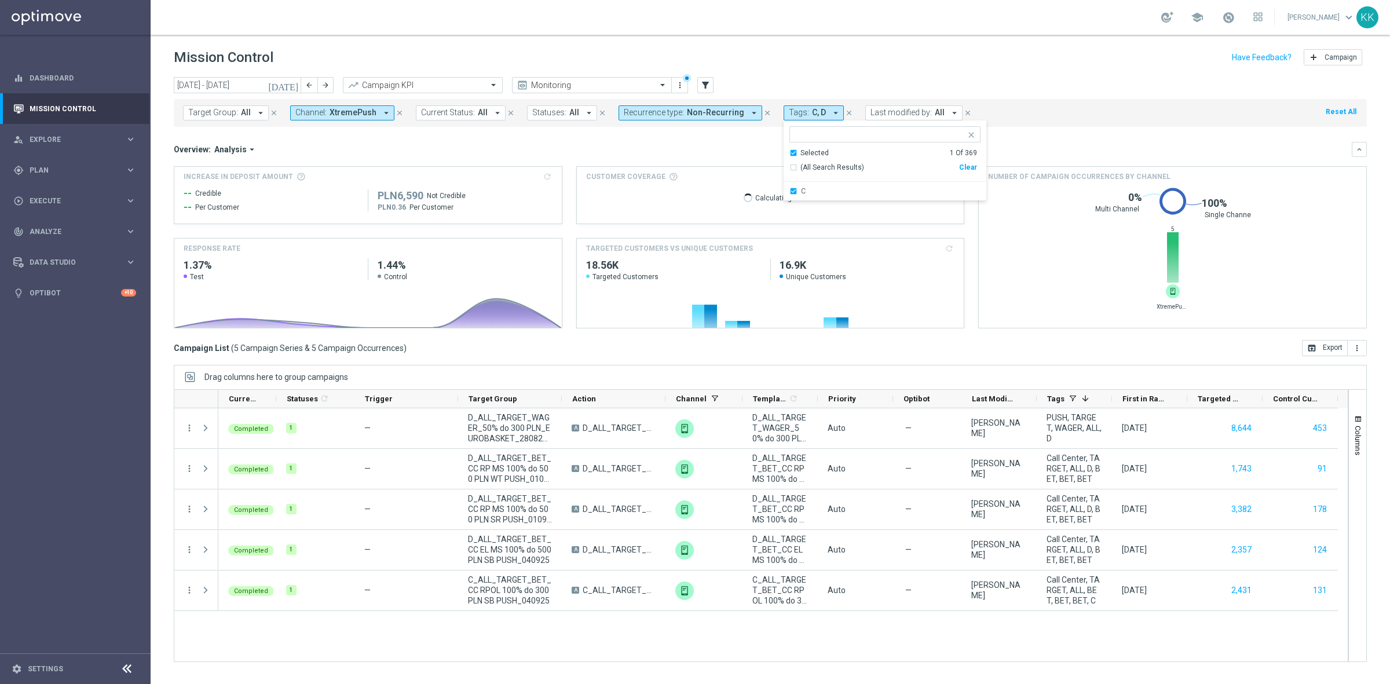
click at [872, 56] on div "Mission Control add Campaign" at bounding box center [770, 57] width 1193 height 23
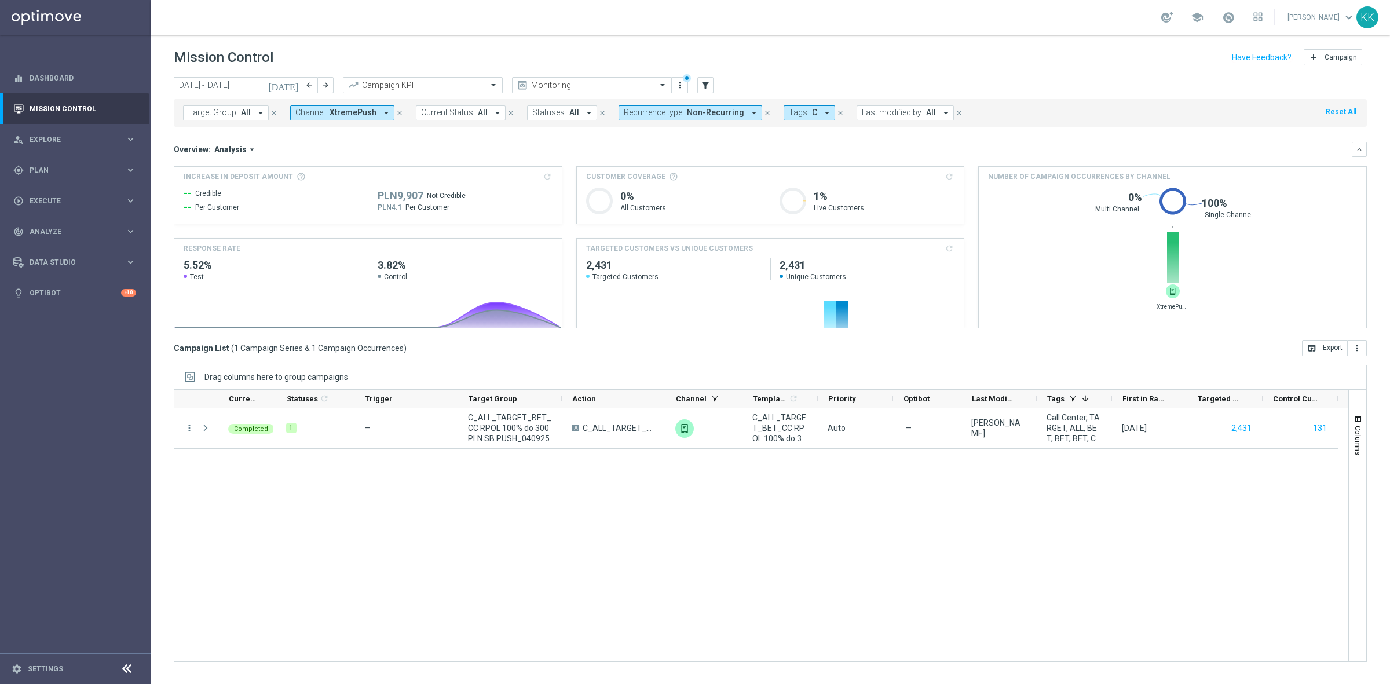
click at [302, 112] on span "Channel:" at bounding box center [310, 113] width 31 height 10
click at [311, 186] on div "Optimail" at bounding box center [391, 191] width 191 height 19
type input "opt"
click at [415, 6] on div "school [PERSON_NAME] keyboard_arrow_down KK" at bounding box center [770, 17] width 1239 height 35
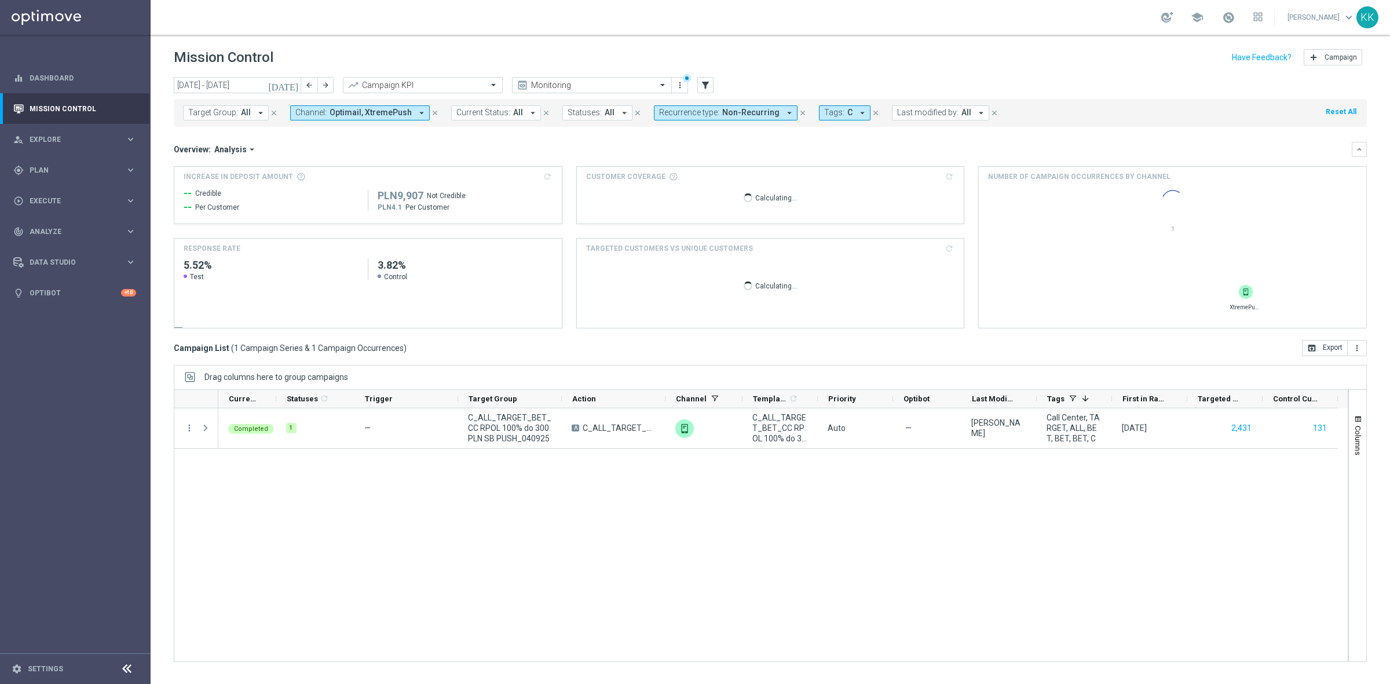
click at [384, 113] on span "Optimail, XtremePush" at bounding box center [371, 113] width 82 height 10
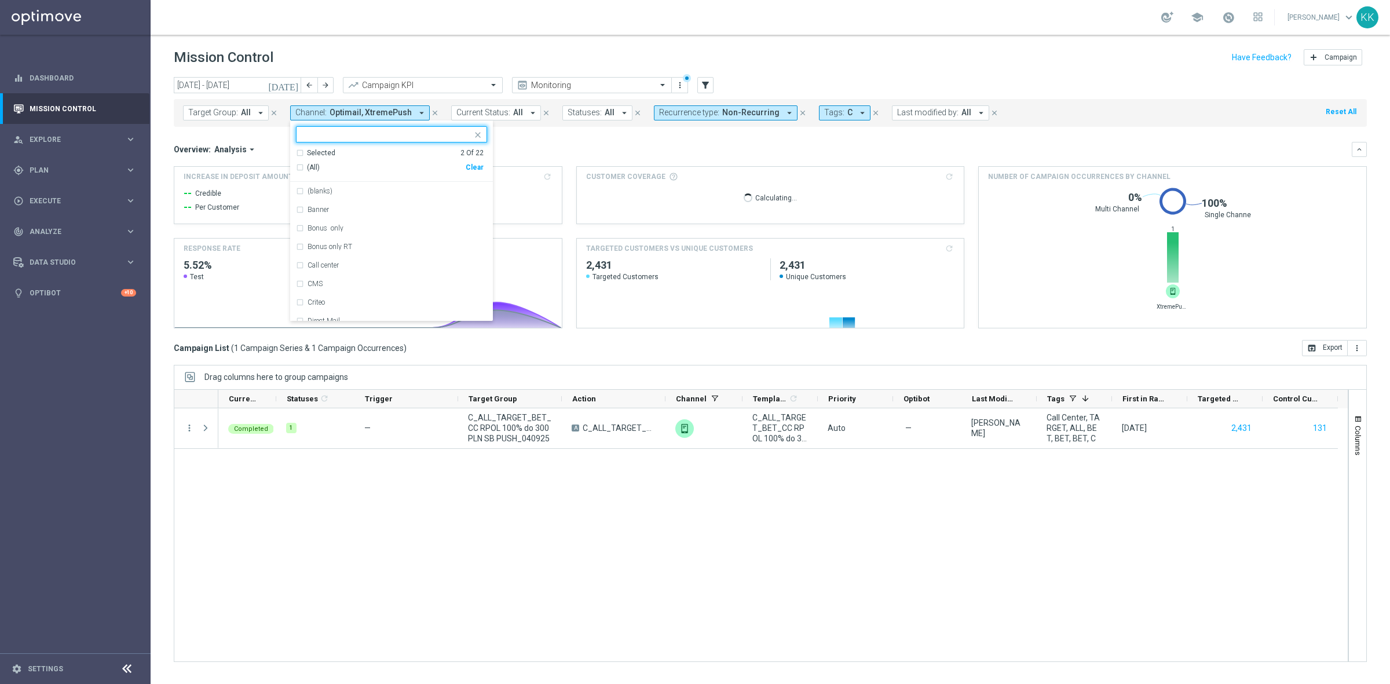
click at [296, 152] on div "Selected 2 Of 22" at bounding box center [390, 153] width 188 height 10
click at [298, 153] on div "Selected 2 Of 22" at bounding box center [390, 153] width 188 height 10
click at [292, 153] on div "Selected 2 Of 22 (All) Clear" at bounding box center [391, 165] width 203 height 34
click at [296, 154] on div "Selected 2 Of 22" at bounding box center [390, 153] width 188 height 10
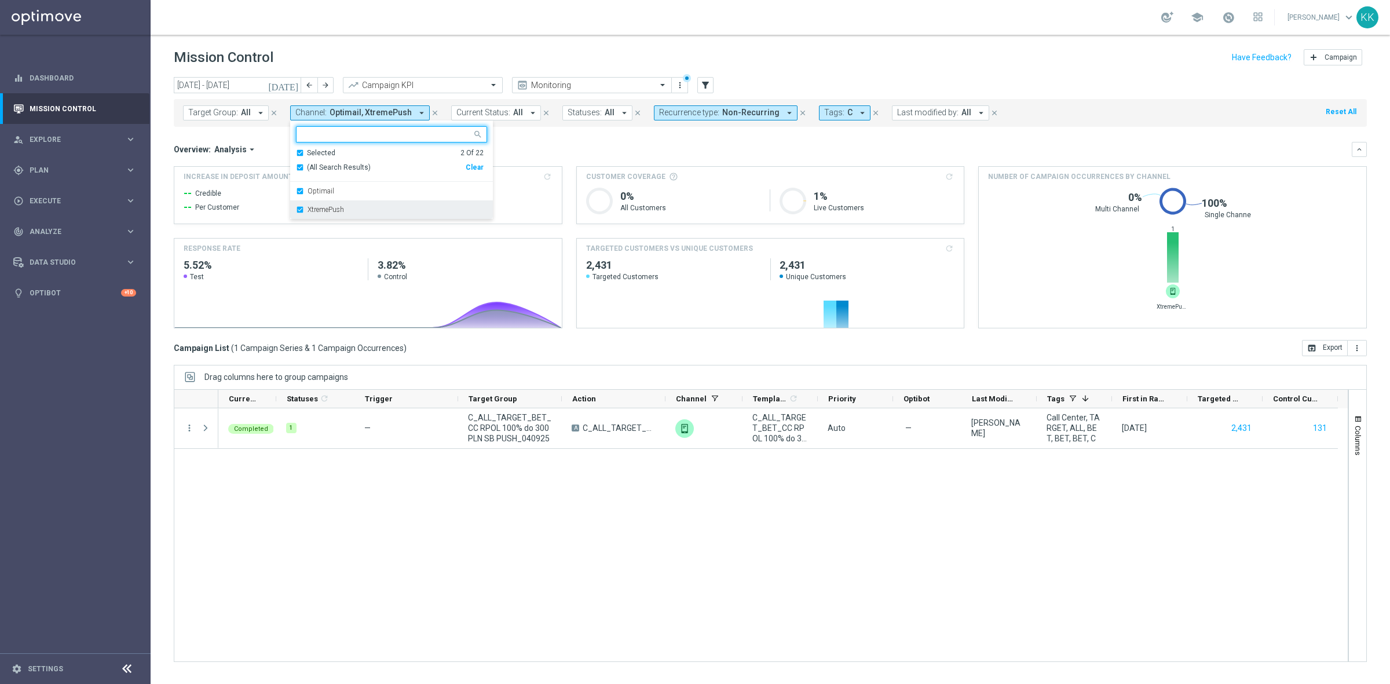
click at [297, 213] on div "XtremePush" at bounding box center [391, 209] width 191 height 19
click at [476, 19] on div "school [PERSON_NAME] keyboard_arrow_down KK" at bounding box center [770, 17] width 1239 height 35
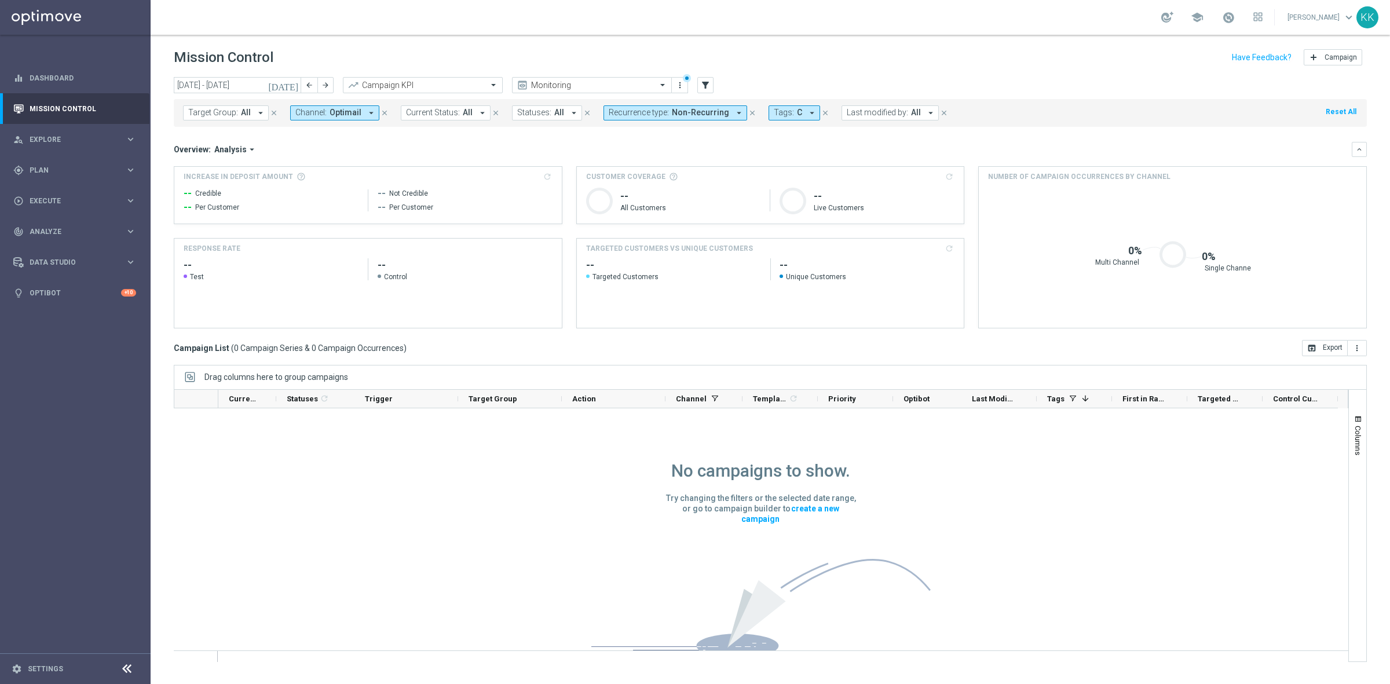
click at [343, 114] on span "Optimail" at bounding box center [346, 113] width 32 height 10
click at [297, 151] on div "Selected 1 Of 22" at bounding box center [390, 153] width 188 height 10
click at [297, 189] on div "Optimail" at bounding box center [391, 191] width 191 height 19
click at [297, 153] on div "Selected 0 Of 22" at bounding box center [390, 153] width 188 height 10
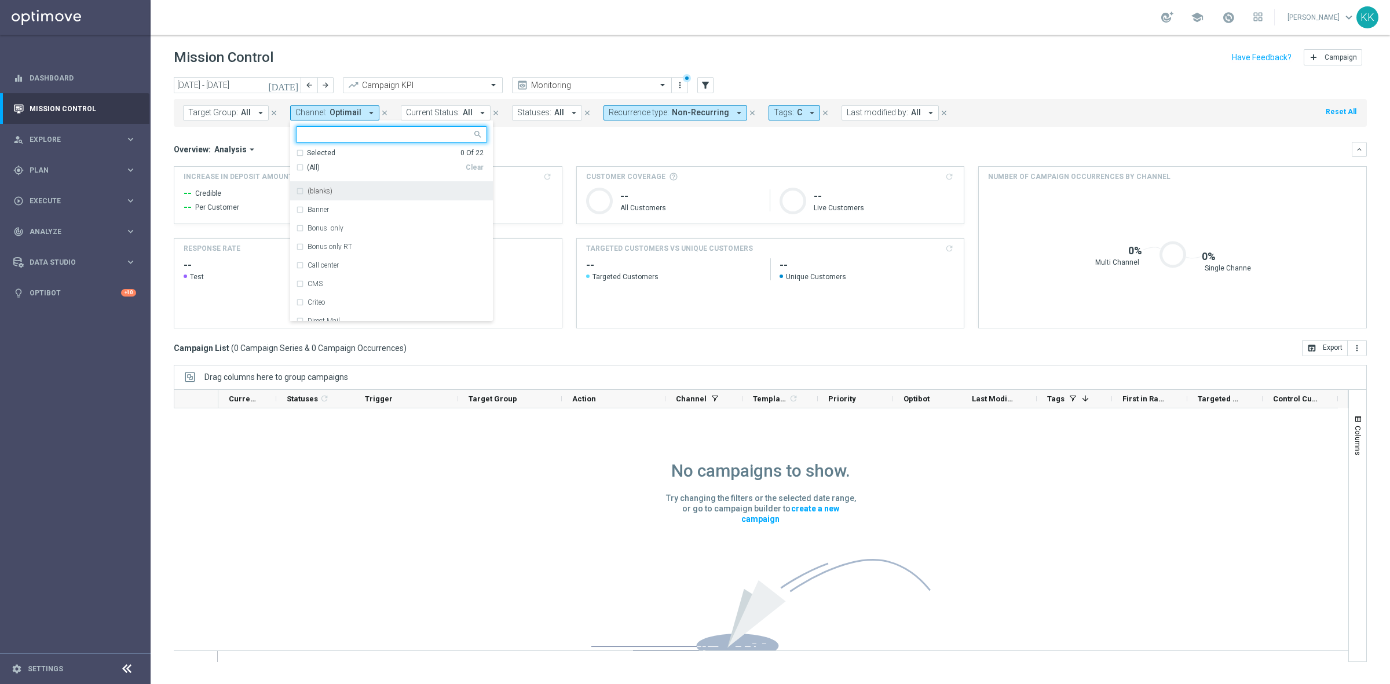
click at [316, 130] on input "text" at bounding box center [387, 135] width 170 height 10
click at [356, 199] on div "Private message" at bounding box center [391, 191] width 191 height 19
type input "private"
click at [421, 15] on div "school [PERSON_NAME] keyboard_arrow_down KK" at bounding box center [770, 17] width 1239 height 35
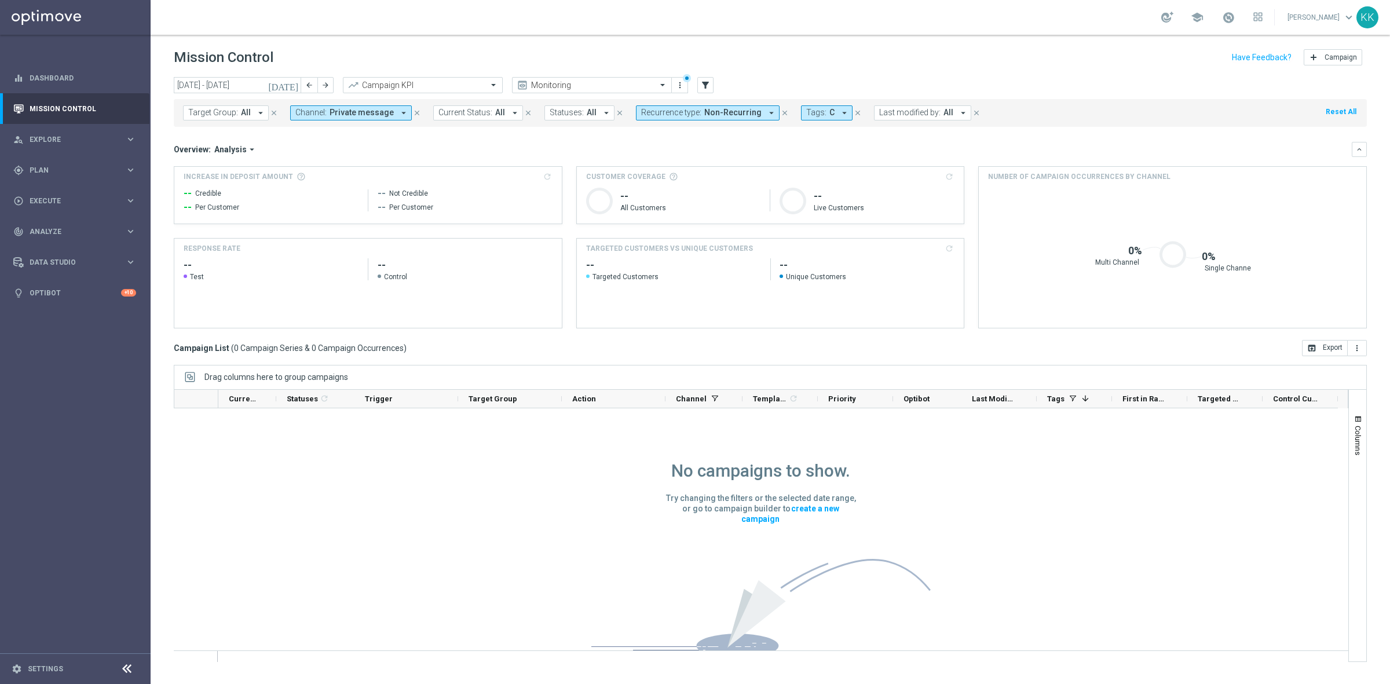
click at [378, 118] on button "Channel: Private message arrow_drop_down" at bounding box center [351, 112] width 122 height 15
click at [362, 119] on button "Channel: Private message arrow_drop_down" at bounding box center [351, 112] width 122 height 15
click at [362, 117] on span "Private message" at bounding box center [362, 113] width 64 height 10
click at [0, 0] on div "Clear" at bounding box center [0, 0] width 0 height 0
click at [350, 140] on input "text" at bounding box center [387, 135] width 170 height 10
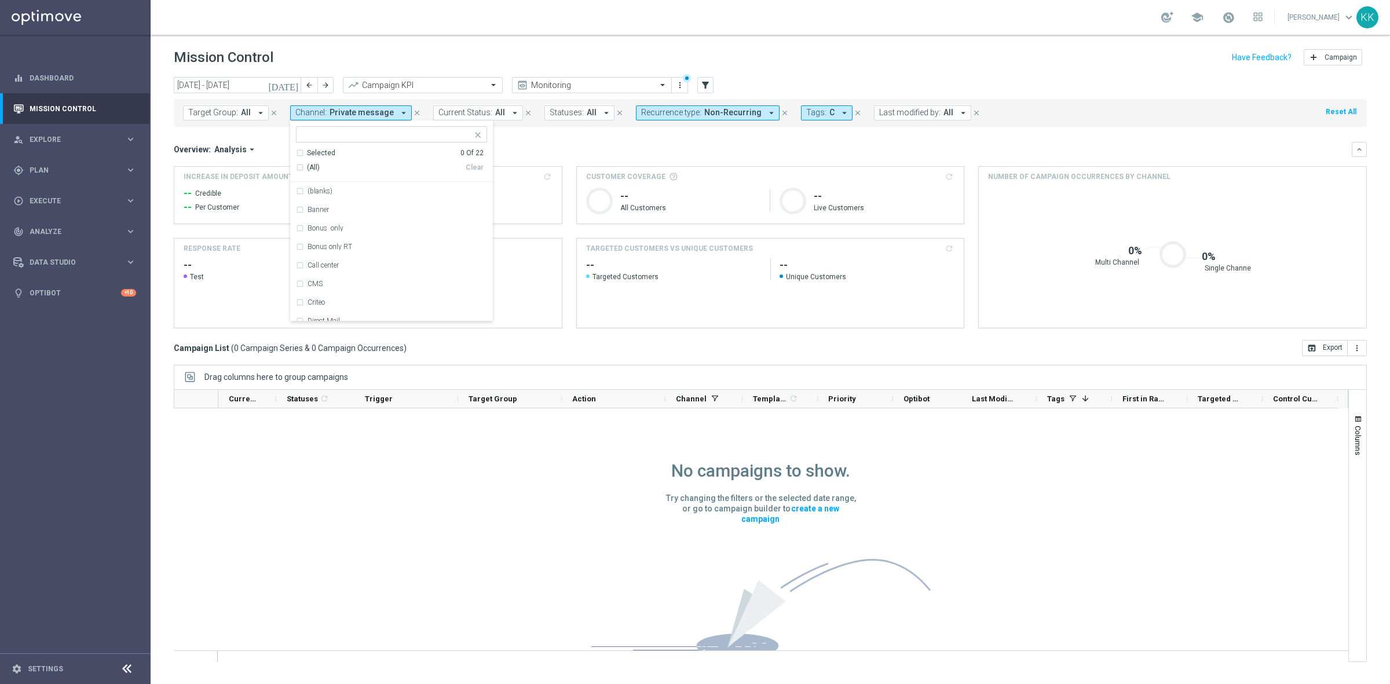
click at [364, 111] on span "Private message" at bounding box center [362, 113] width 64 height 10
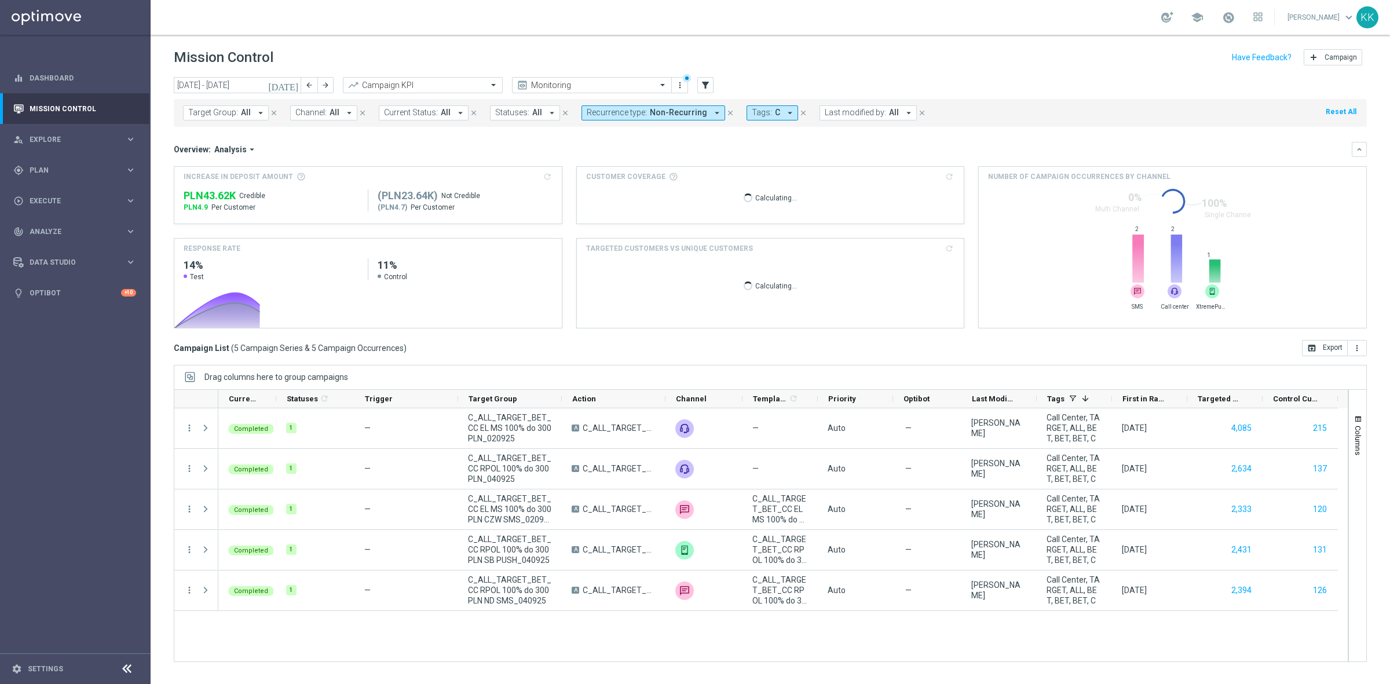
click at [331, 112] on span "All" at bounding box center [335, 113] width 10 height 10
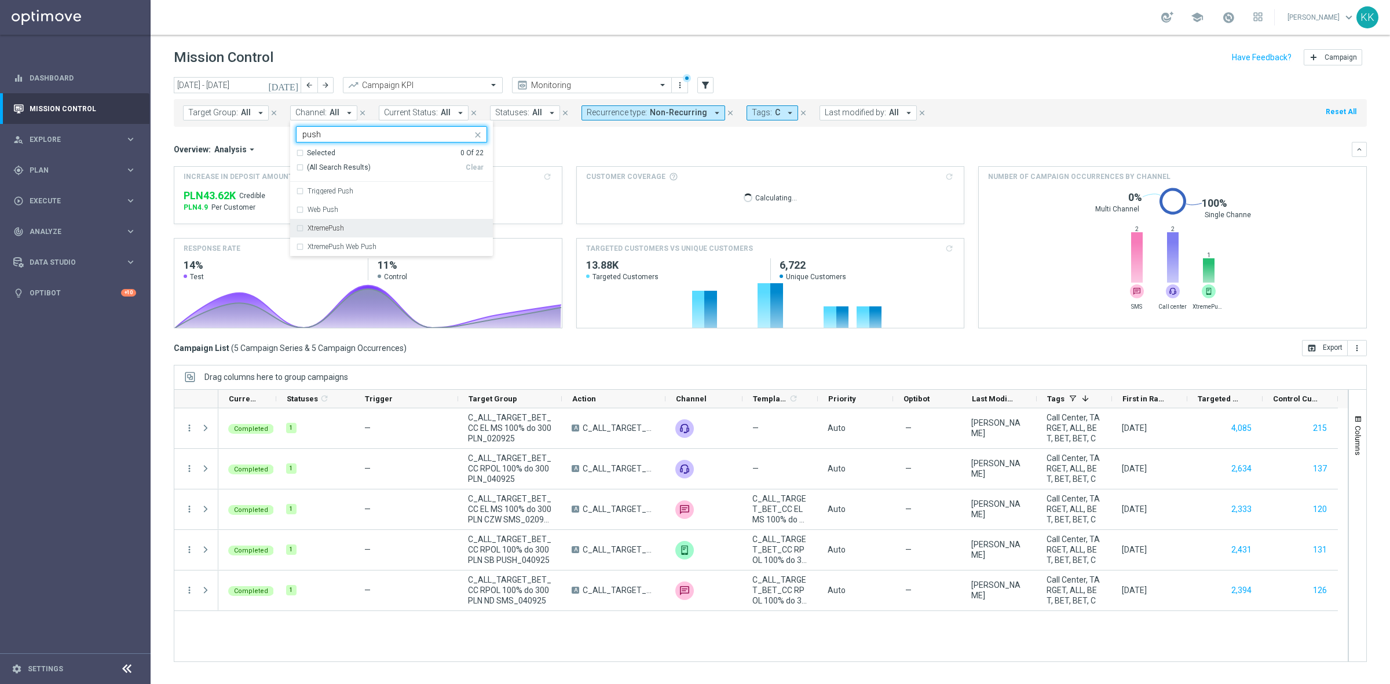
click at [339, 222] on div "XtremePush" at bounding box center [391, 228] width 191 height 19
type input "push"
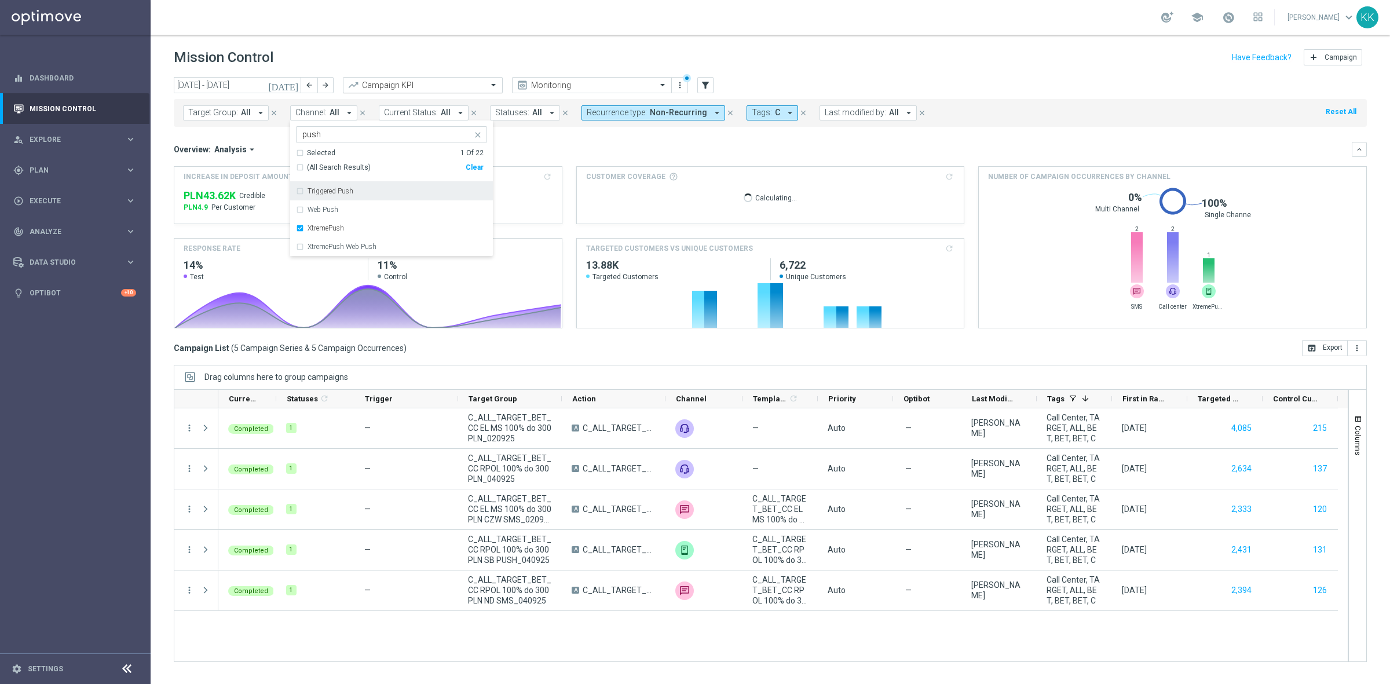
click at [384, 114] on span "Current Status:" at bounding box center [411, 113] width 54 height 10
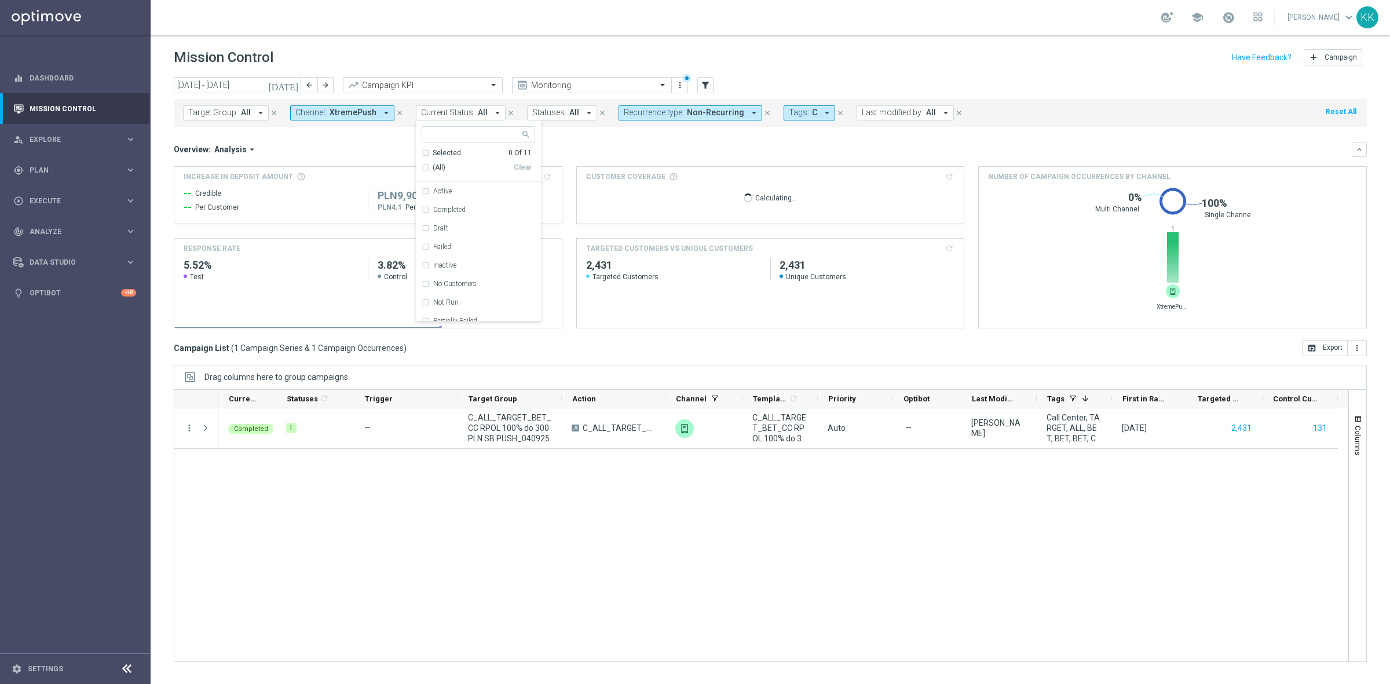
click at [408, 1] on div "school [PERSON_NAME] keyboard_arrow_down KK" at bounding box center [770, 17] width 1239 height 35
click at [218, 151] on span "Analysis" at bounding box center [230, 149] width 32 height 10
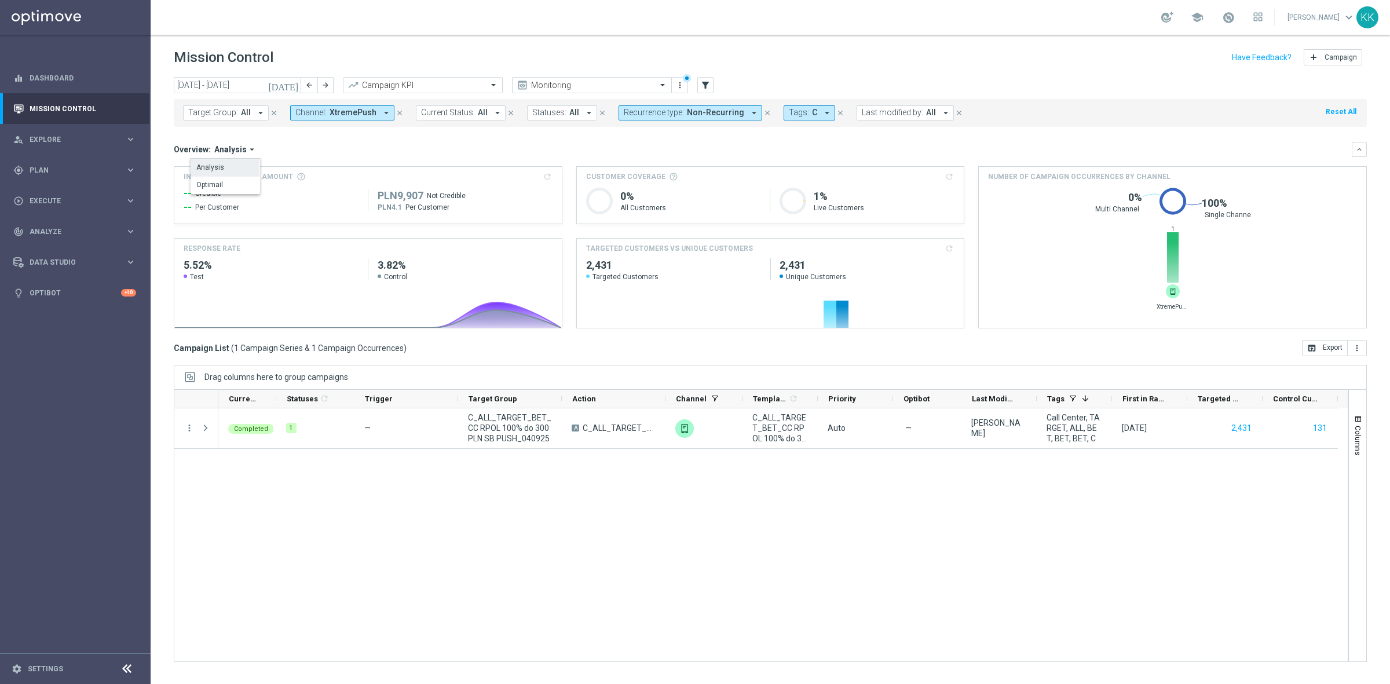
click at [218, 149] on span "Analysis" at bounding box center [230, 149] width 32 height 10
click at [352, 118] on button "Channel: XtremePush arrow_drop_down" at bounding box center [342, 112] width 104 height 15
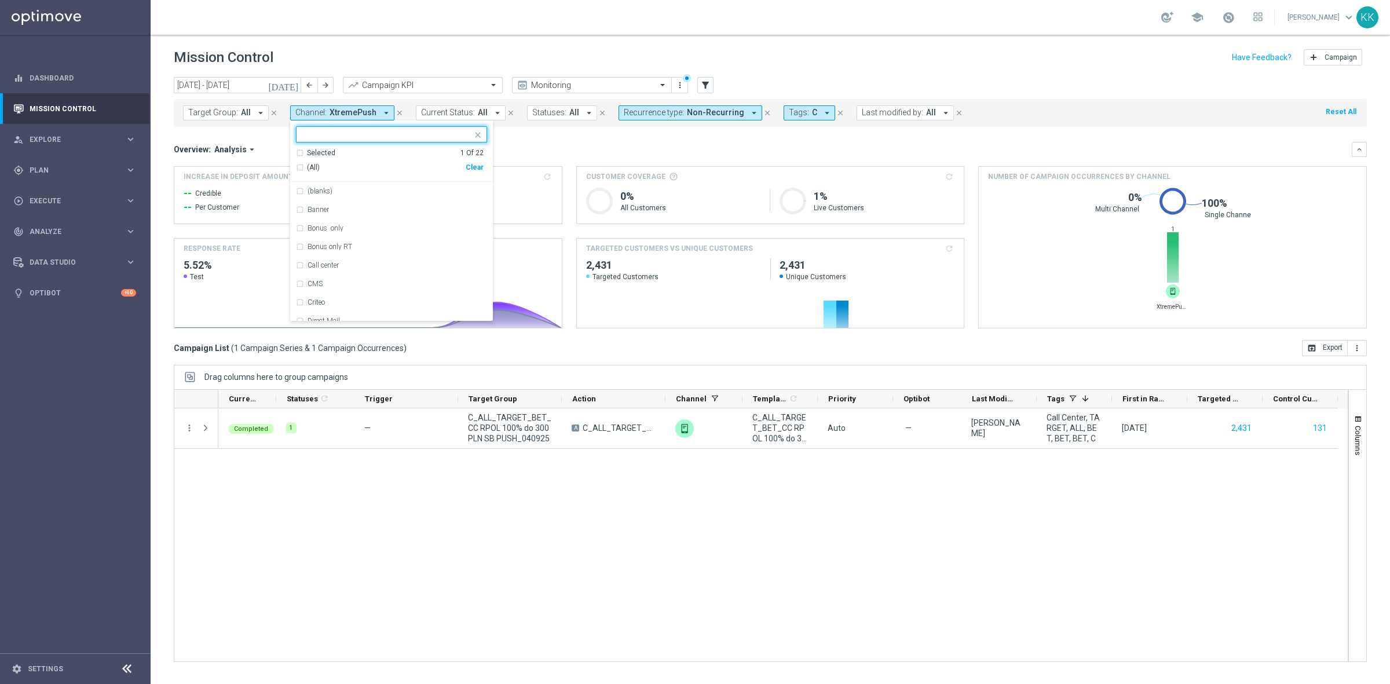
click at [296, 155] on div "Selected 1 Of 22" at bounding box center [390, 153] width 188 height 10
click at [299, 191] on div "XtremePush" at bounding box center [391, 191] width 191 height 19
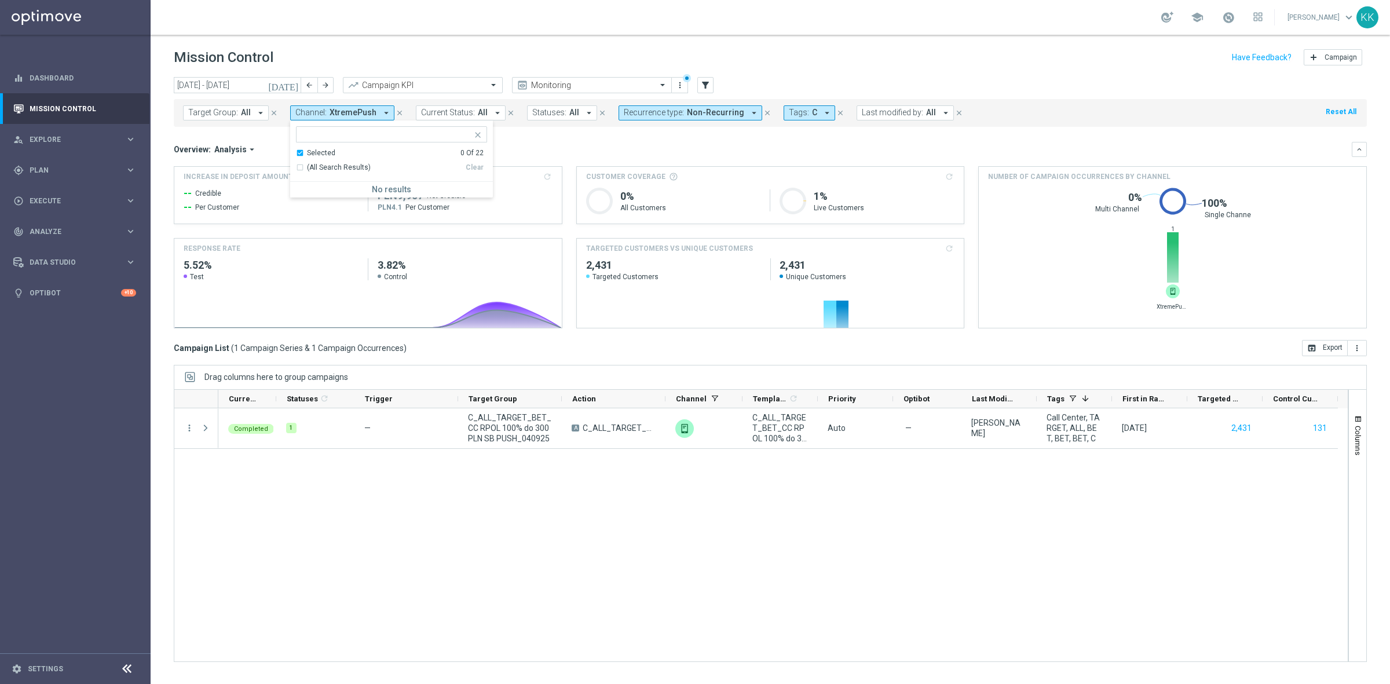
click at [297, 157] on div "Selected 0 Of 22" at bounding box center [390, 153] width 188 height 10
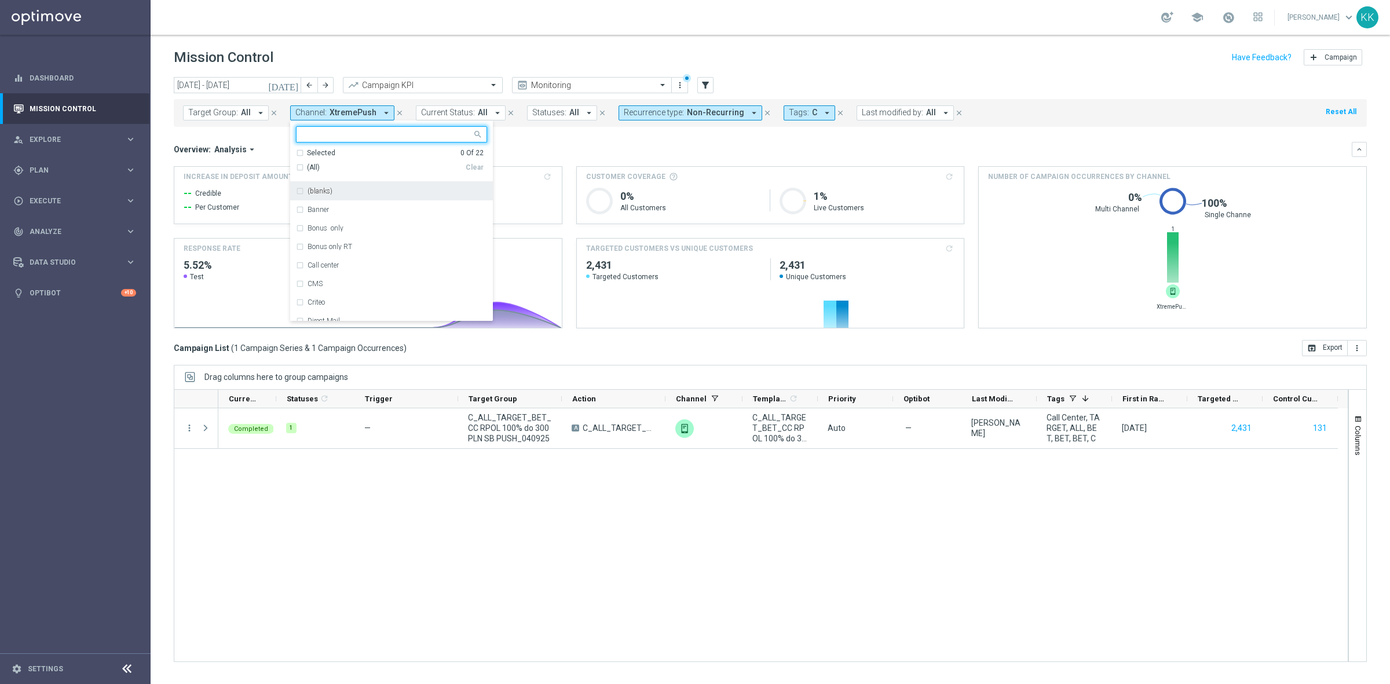
click at [310, 133] on input "text" at bounding box center [387, 135] width 170 height 10
click at [296, 192] on div "SMS" at bounding box center [391, 191] width 191 height 19
type input "sms"
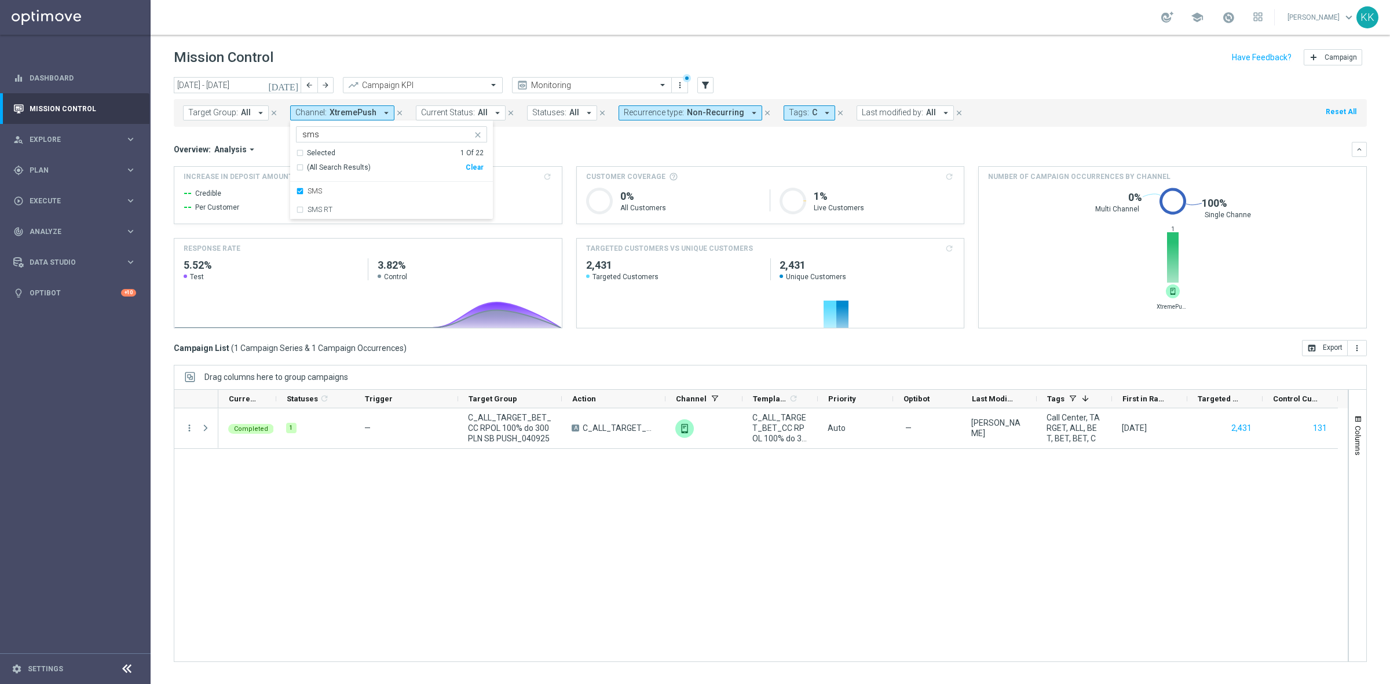
click at [367, 13] on div "school [PERSON_NAME] keyboard_arrow_down KK" at bounding box center [770, 17] width 1239 height 35
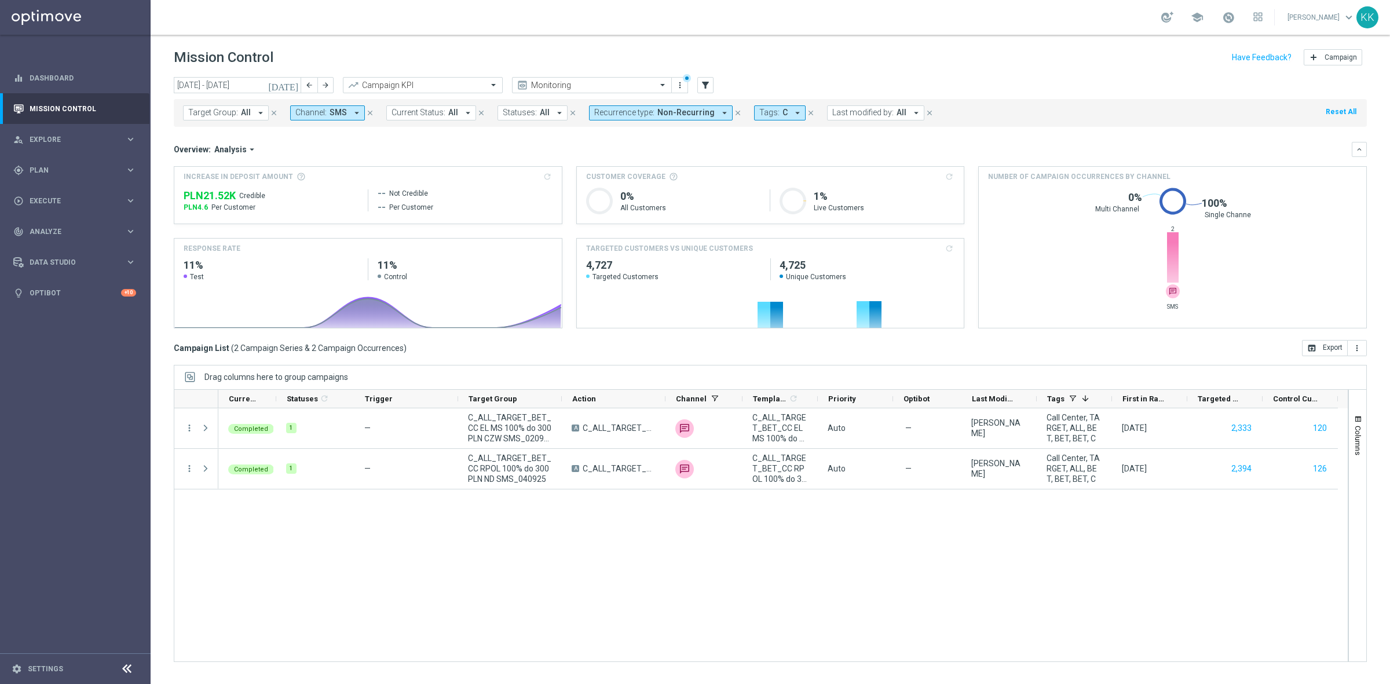
click at [331, 112] on span "SMS" at bounding box center [338, 113] width 17 height 10
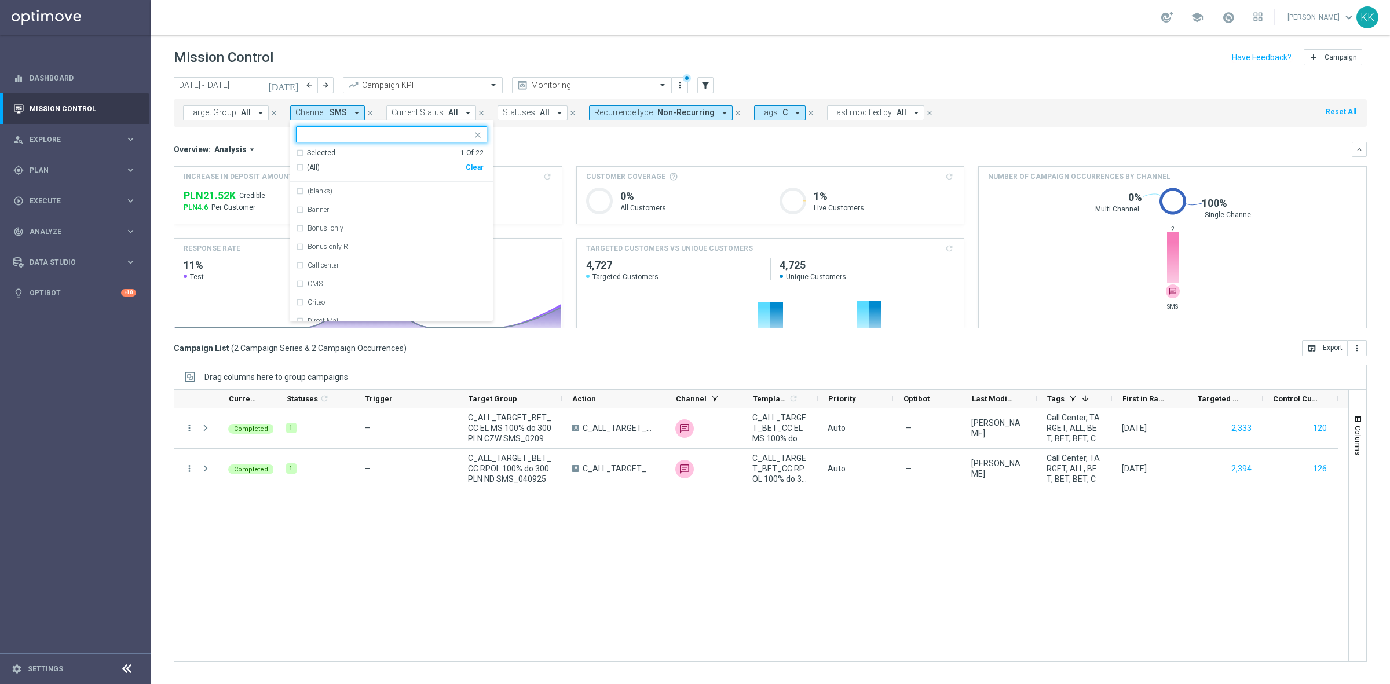
click at [298, 148] on div "Selected 1 Of 22" at bounding box center [390, 153] width 188 height 10
click at [297, 185] on div "SMS" at bounding box center [391, 191] width 191 height 19
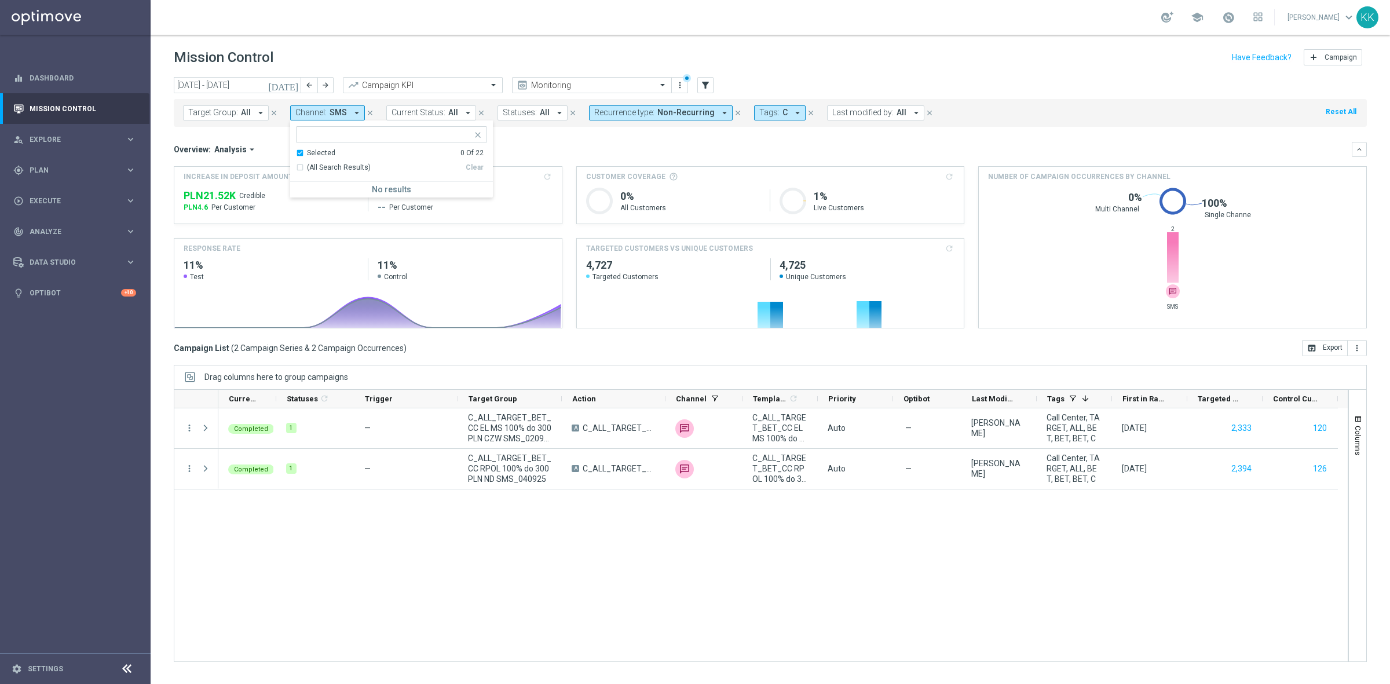
click at [298, 152] on div "Selected 0 Of 22" at bounding box center [390, 153] width 188 height 10
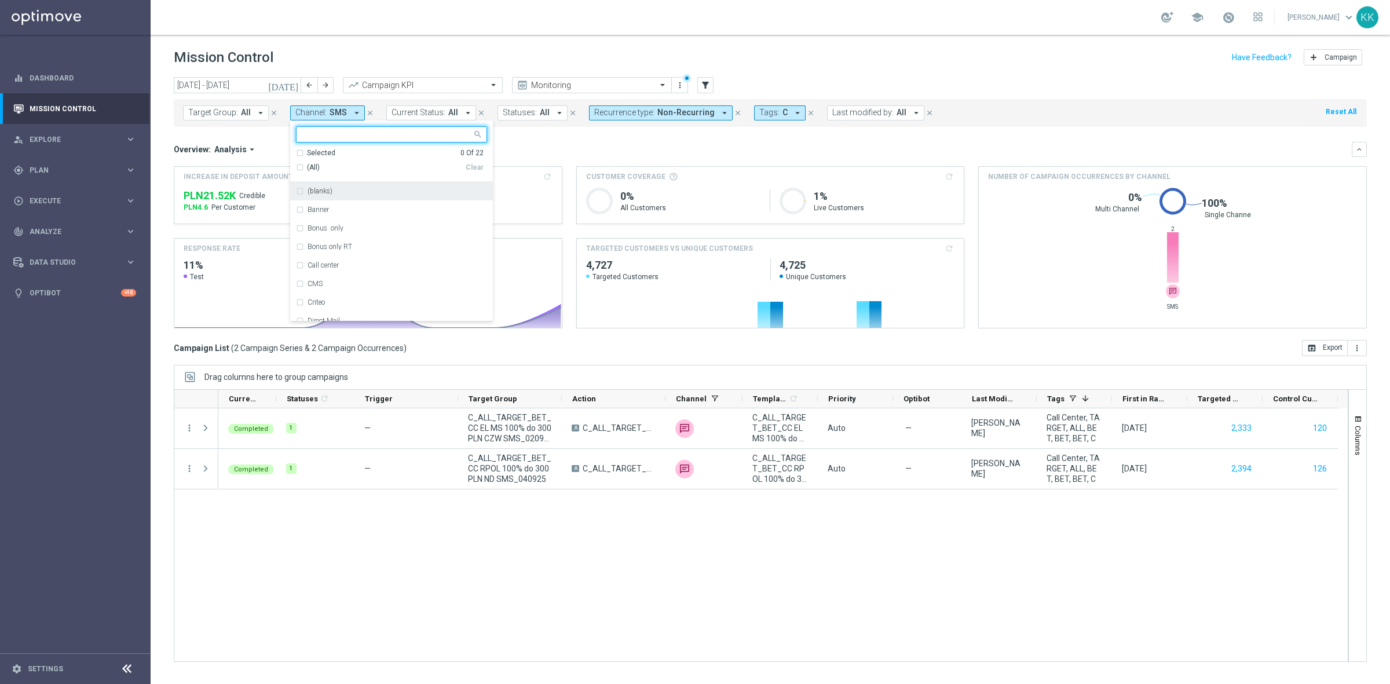
click at [309, 133] on input "text" at bounding box center [387, 135] width 170 height 10
click at [330, 191] on label "Call center" at bounding box center [323, 191] width 31 height 7
type input "call"
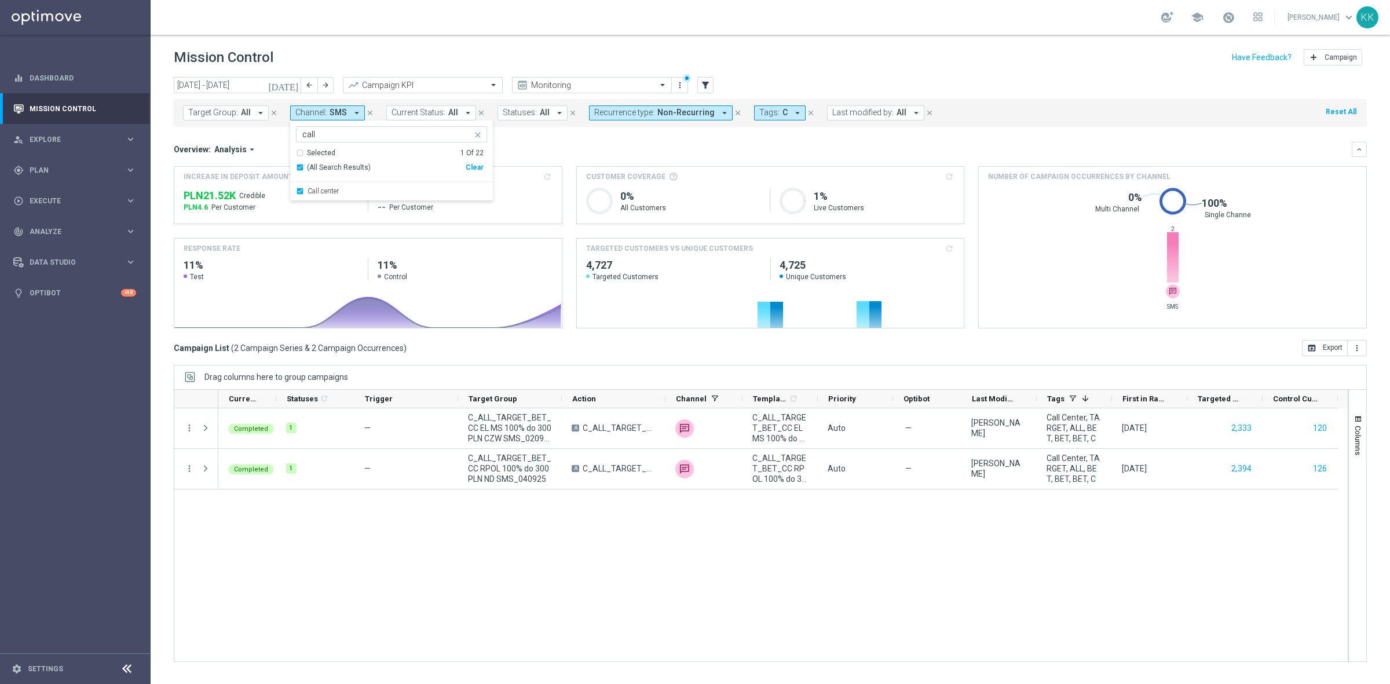
click at [356, 47] on div "Mission Control add Campaign" at bounding box center [770, 57] width 1193 height 23
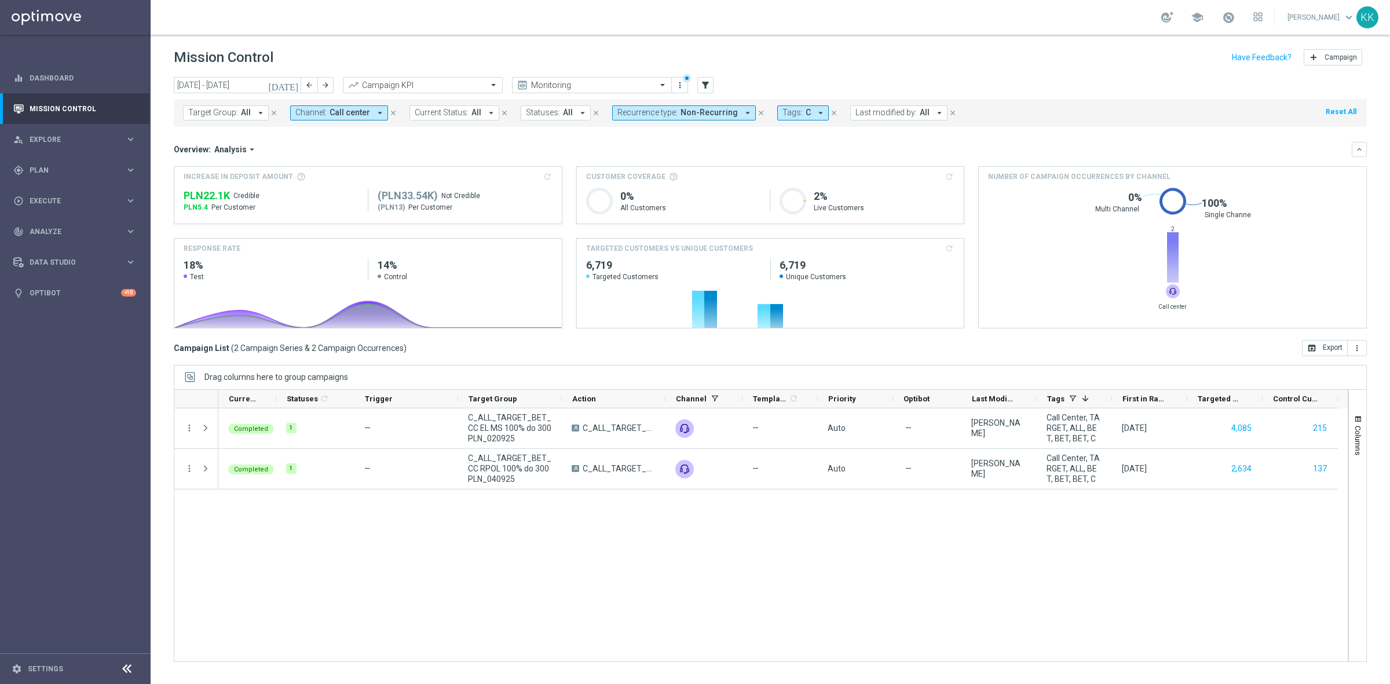
click at [669, 110] on span "Recurrence type:" at bounding box center [647, 113] width 60 height 10
click at [637, 203] on label "Recurring" at bounding box center [645, 200] width 30 height 7
click at [618, 177] on div "Non-Recurring" at bounding box center [659, 182] width 83 height 19
click at [765, 36] on header "Mission Control add Campaign" at bounding box center [770, 56] width 1239 height 42
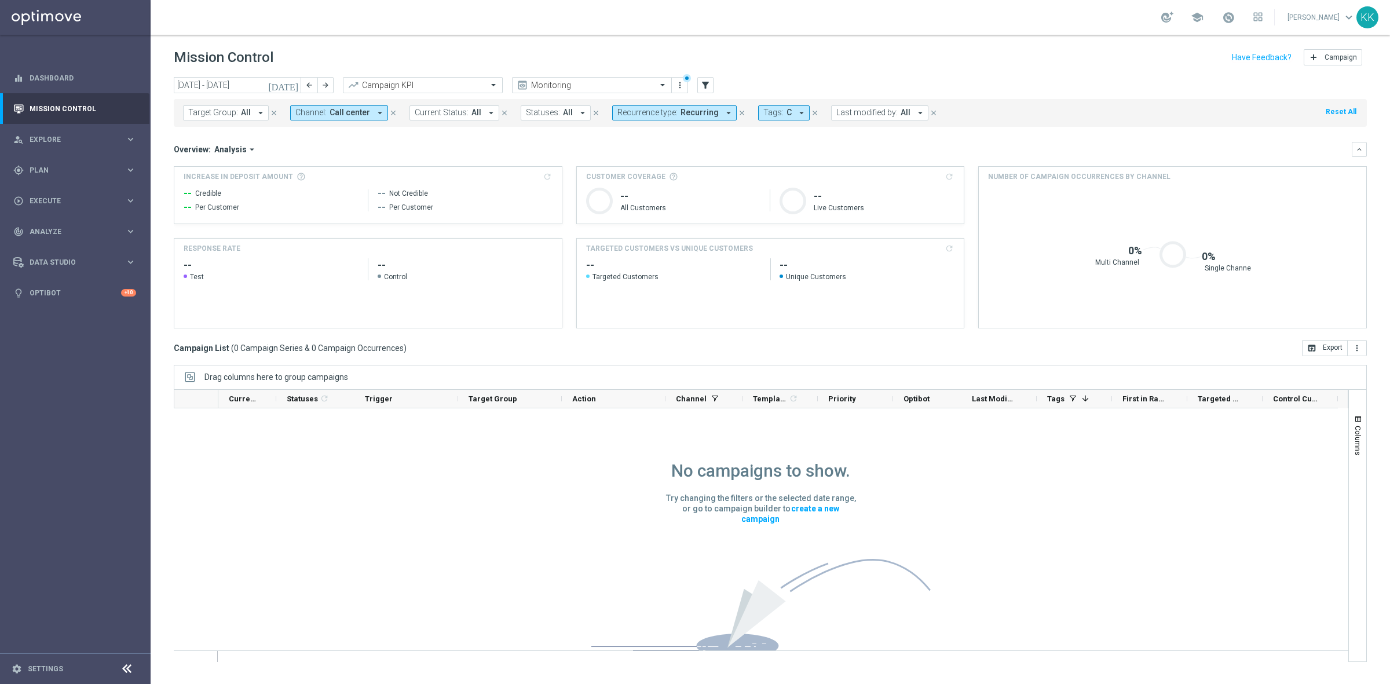
click at [297, 108] on span "Channel:" at bounding box center [310, 113] width 31 height 10
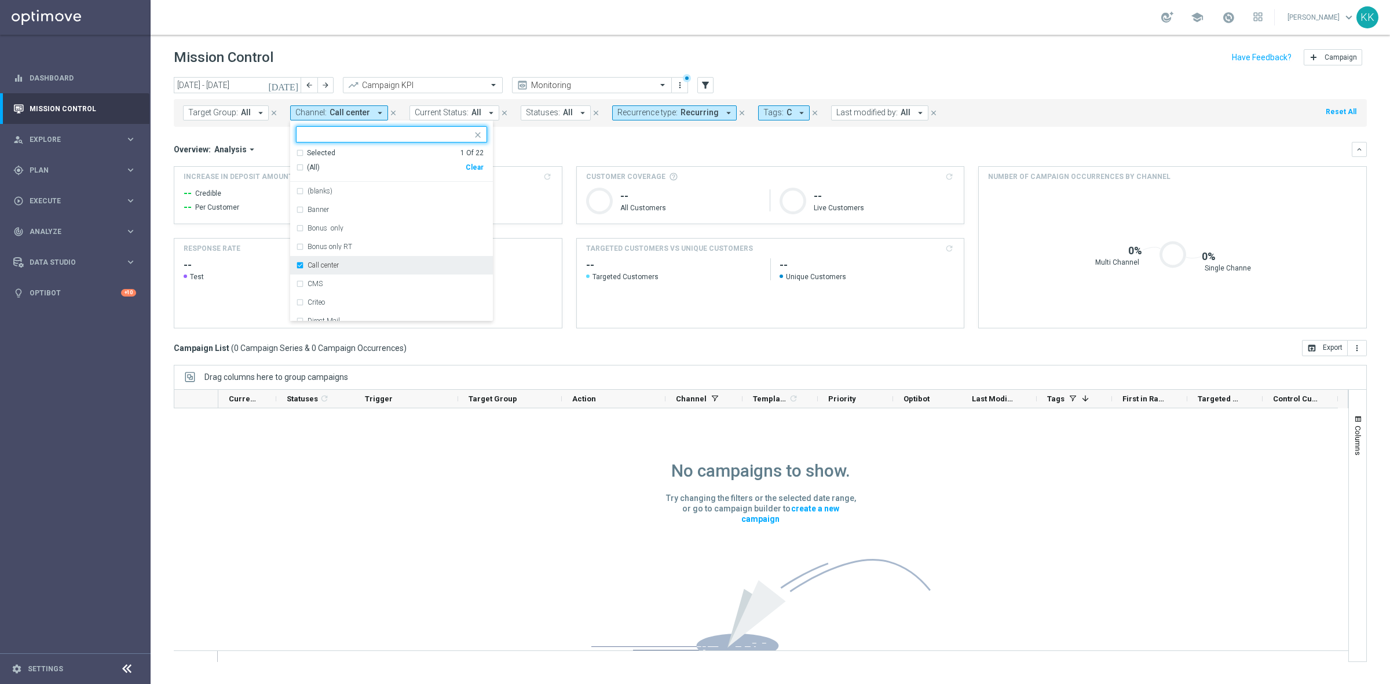
click at [300, 265] on div "Call center" at bounding box center [391, 265] width 191 height 19
click at [308, 138] on input "text" at bounding box center [387, 135] width 170 height 10
click at [298, 189] on div "Optimail" at bounding box center [391, 191] width 191 height 19
type input "opt"
click at [348, 42] on header "Mission Control add Campaign" at bounding box center [770, 56] width 1239 height 42
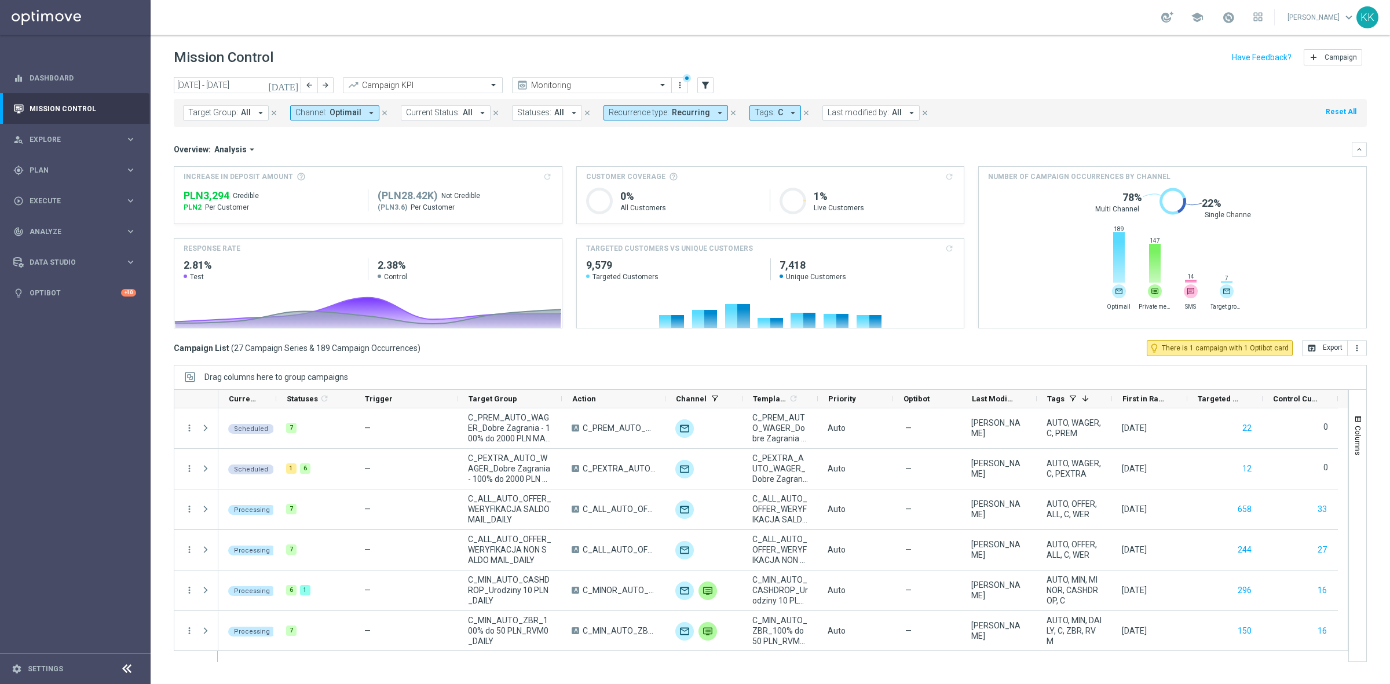
click at [345, 106] on button "Channel: Optimail arrow_drop_down" at bounding box center [334, 112] width 89 height 15
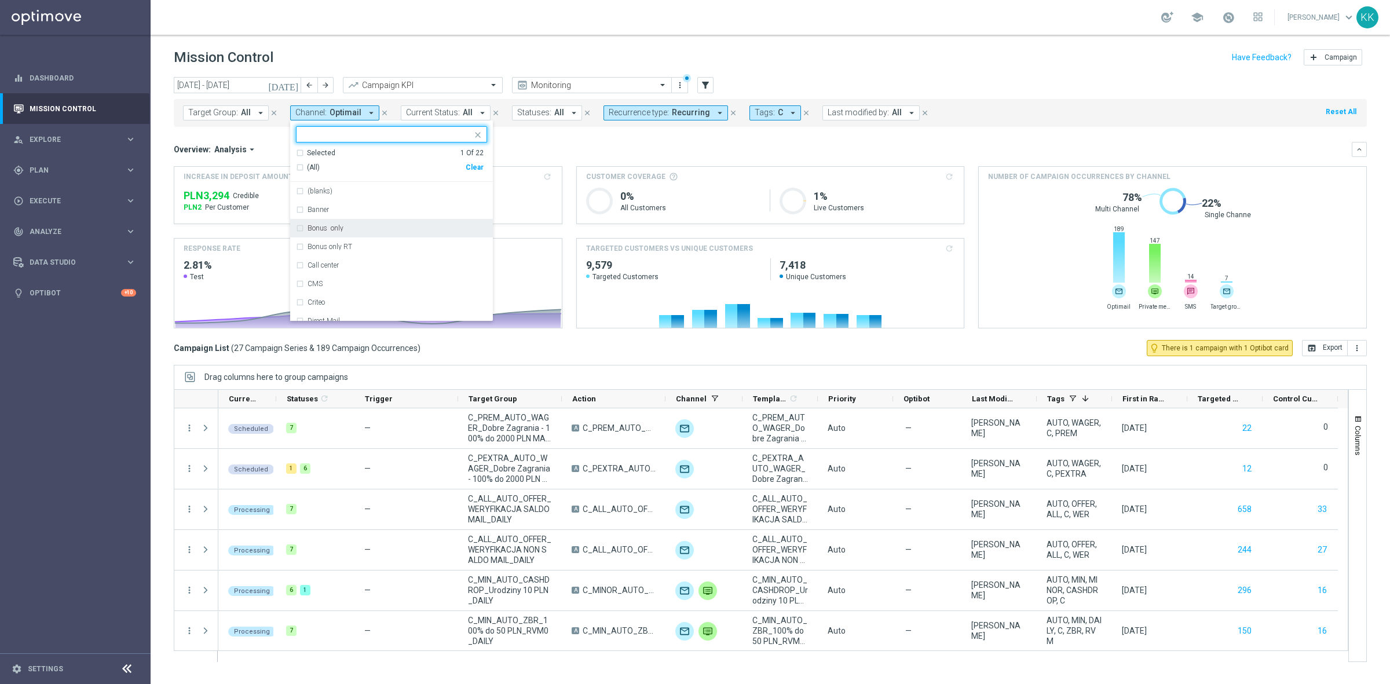
click at [296, 153] on div "Selected 1 Of 22" at bounding box center [390, 153] width 188 height 10
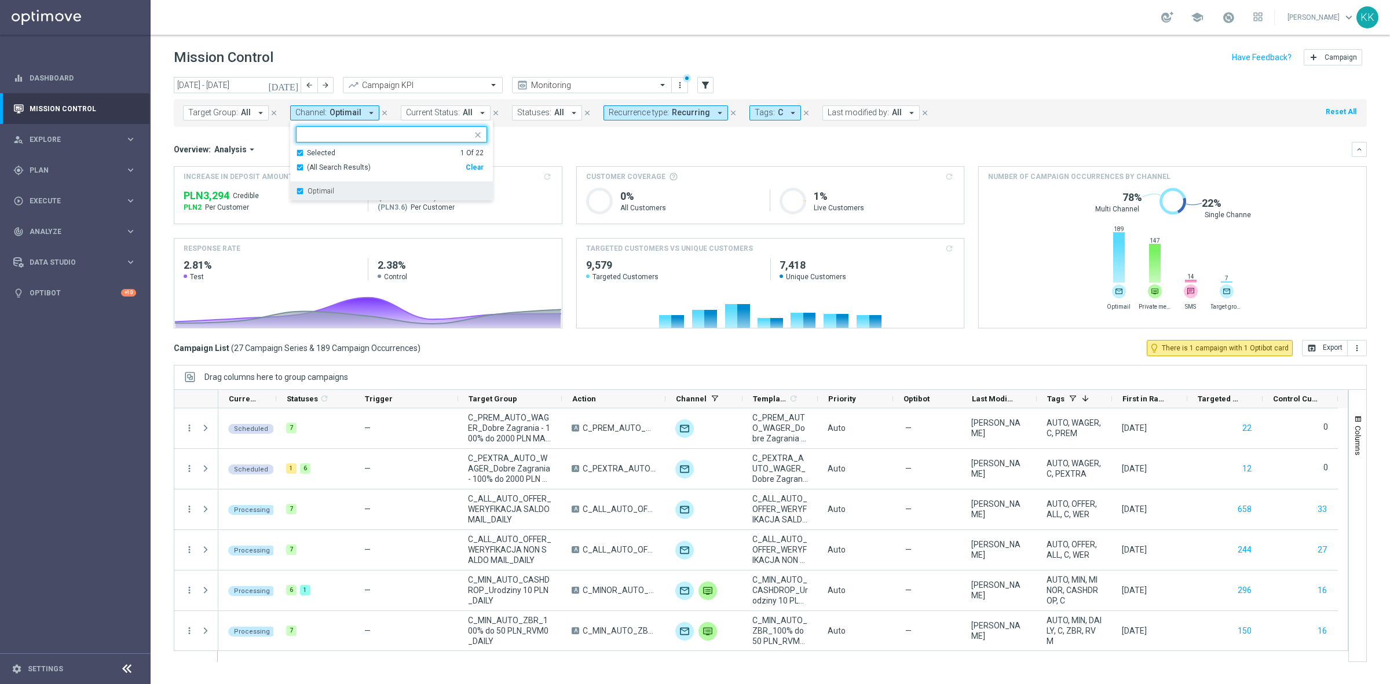
click at [296, 189] on div "Optimail" at bounding box center [391, 191] width 191 height 19
click at [300, 155] on div "Selected 0 Of 22" at bounding box center [390, 153] width 188 height 10
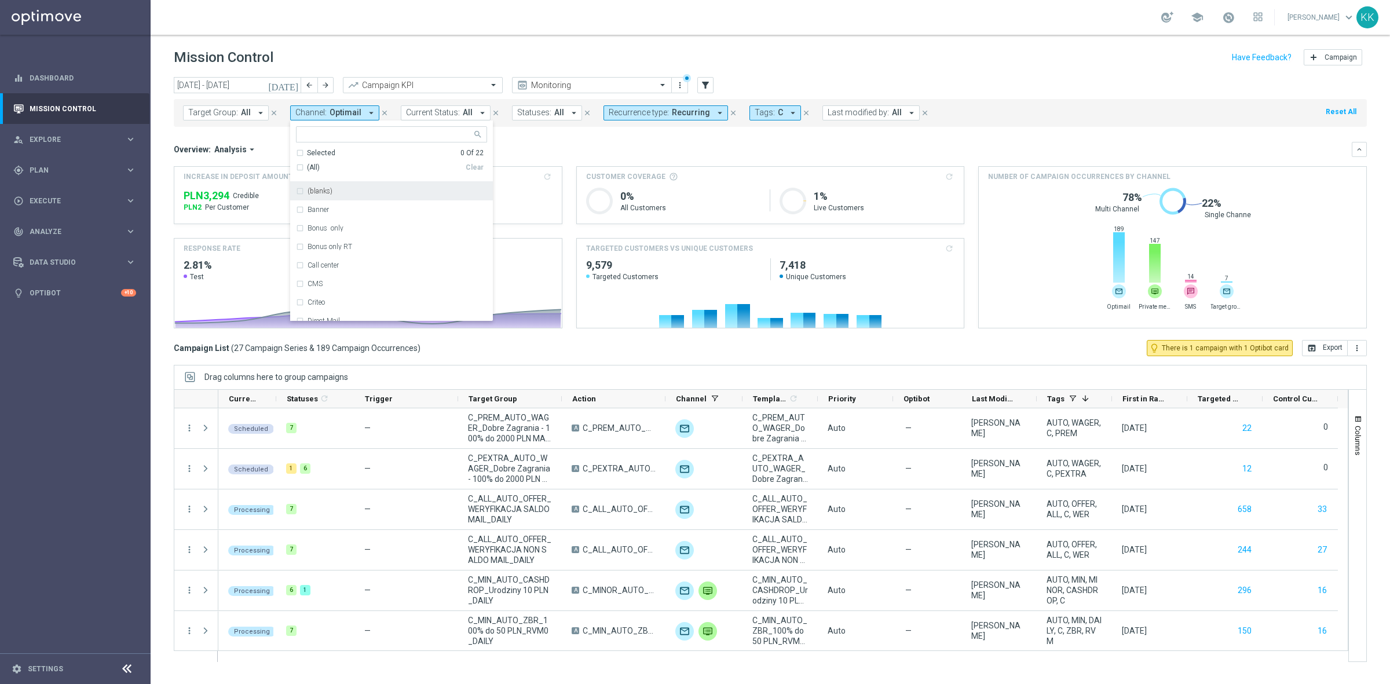
click at [314, 142] on div at bounding box center [391, 134] width 191 height 16
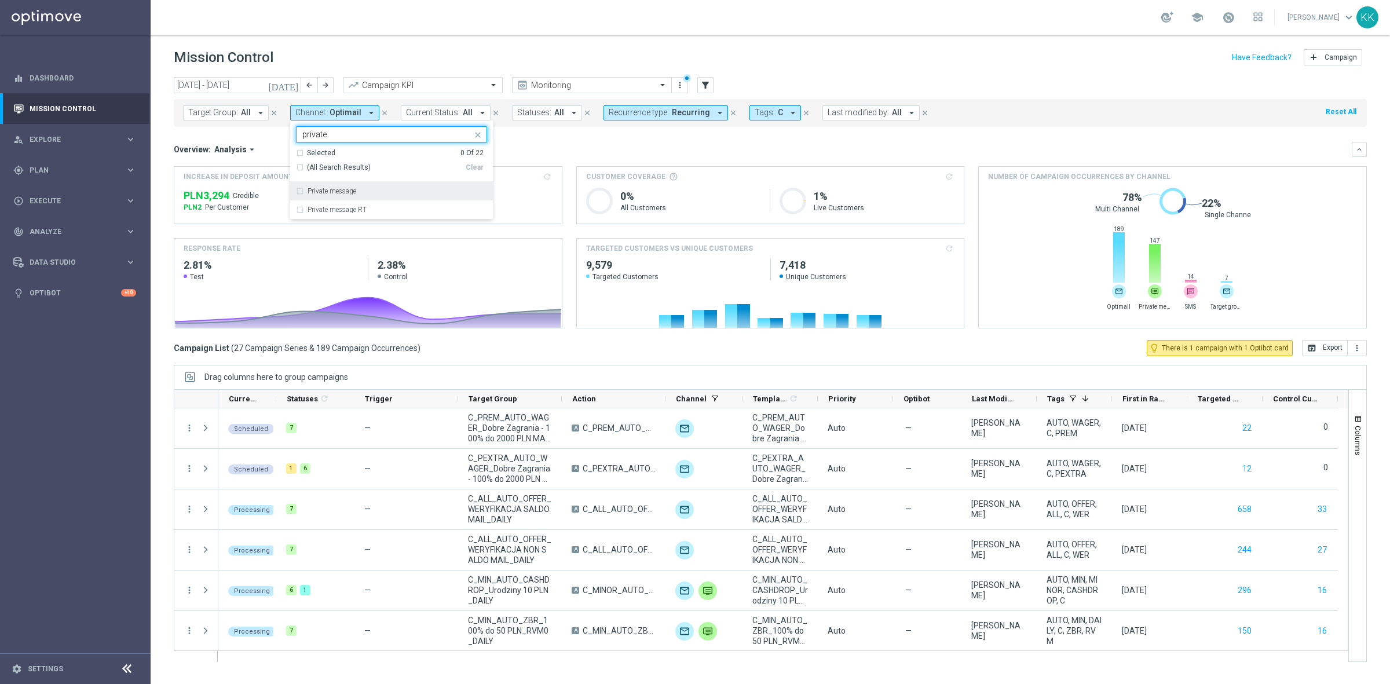
click at [317, 187] on div "Private message" at bounding box center [391, 191] width 191 height 19
type input "private"
click at [415, 29] on div "school [PERSON_NAME] keyboard_arrow_down KK" at bounding box center [770, 17] width 1239 height 35
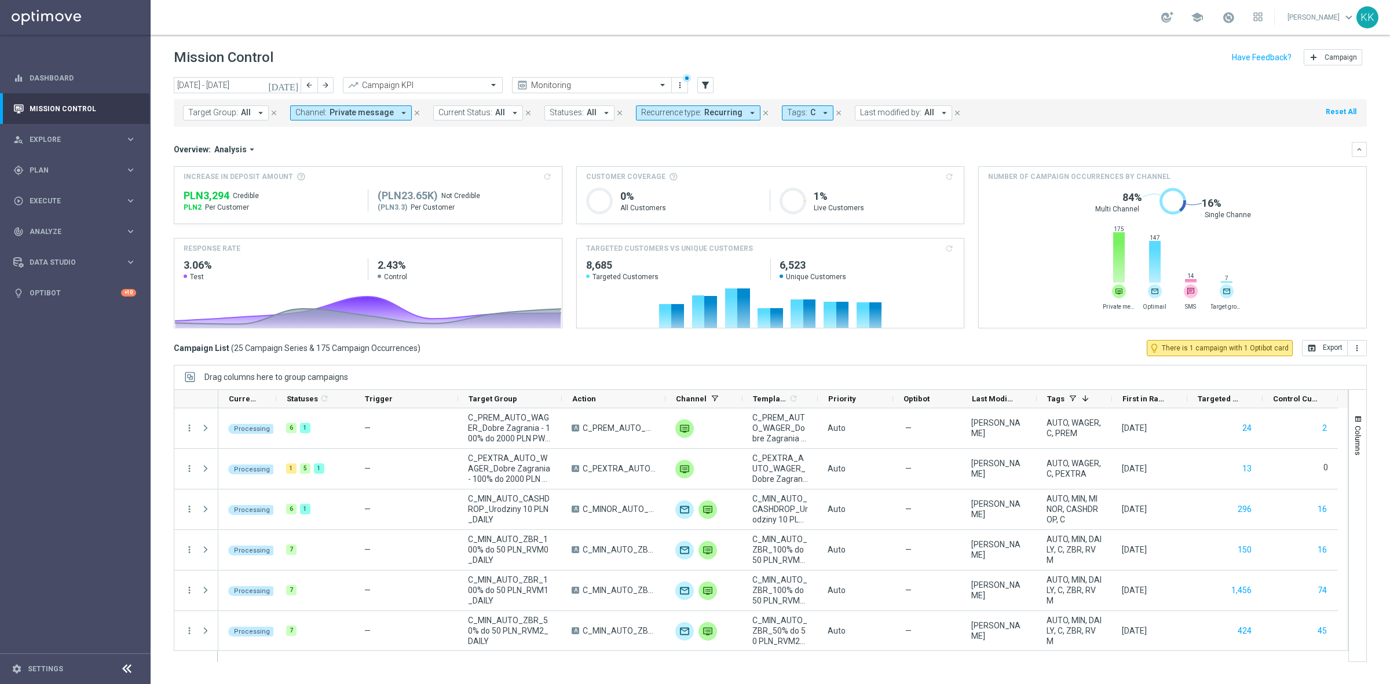
click at [363, 116] on span "Private message" at bounding box center [362, 113] width 64 height 10
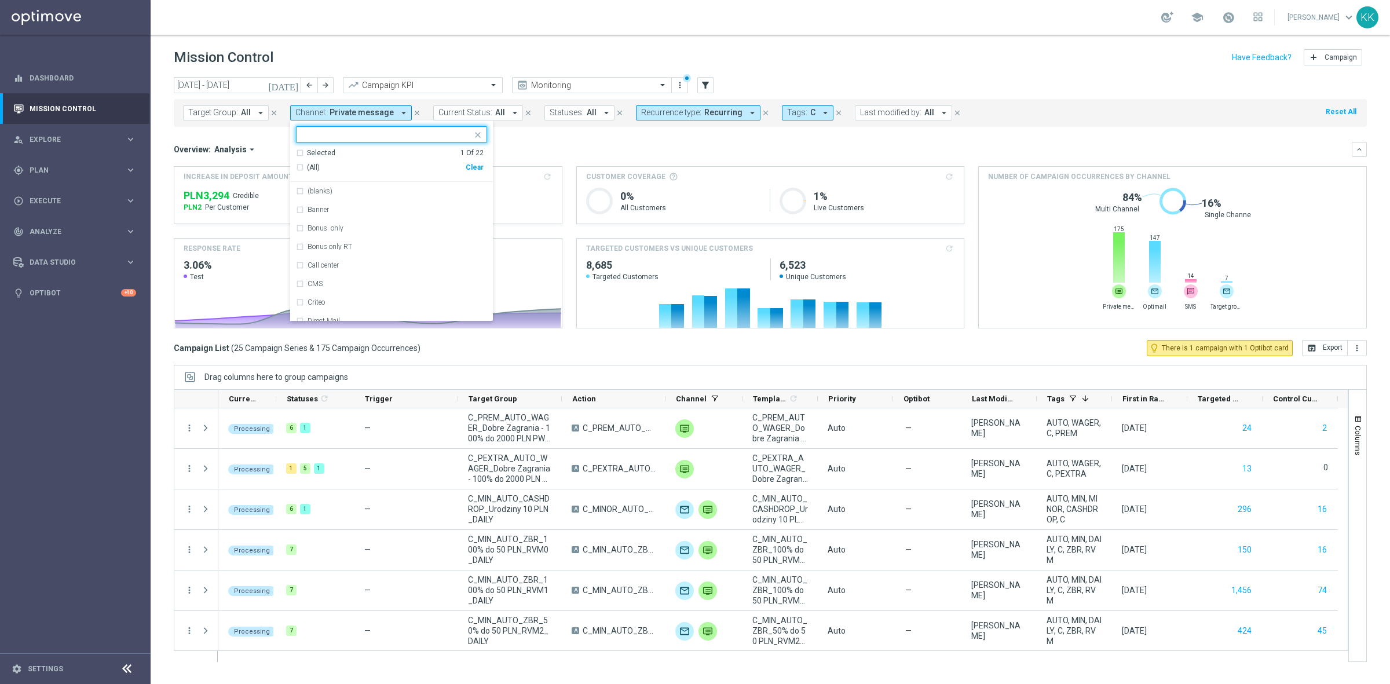
click at [298, 154] on div "Selected 1 Of 22" at bounding box center [390, 153] width 188 height 10
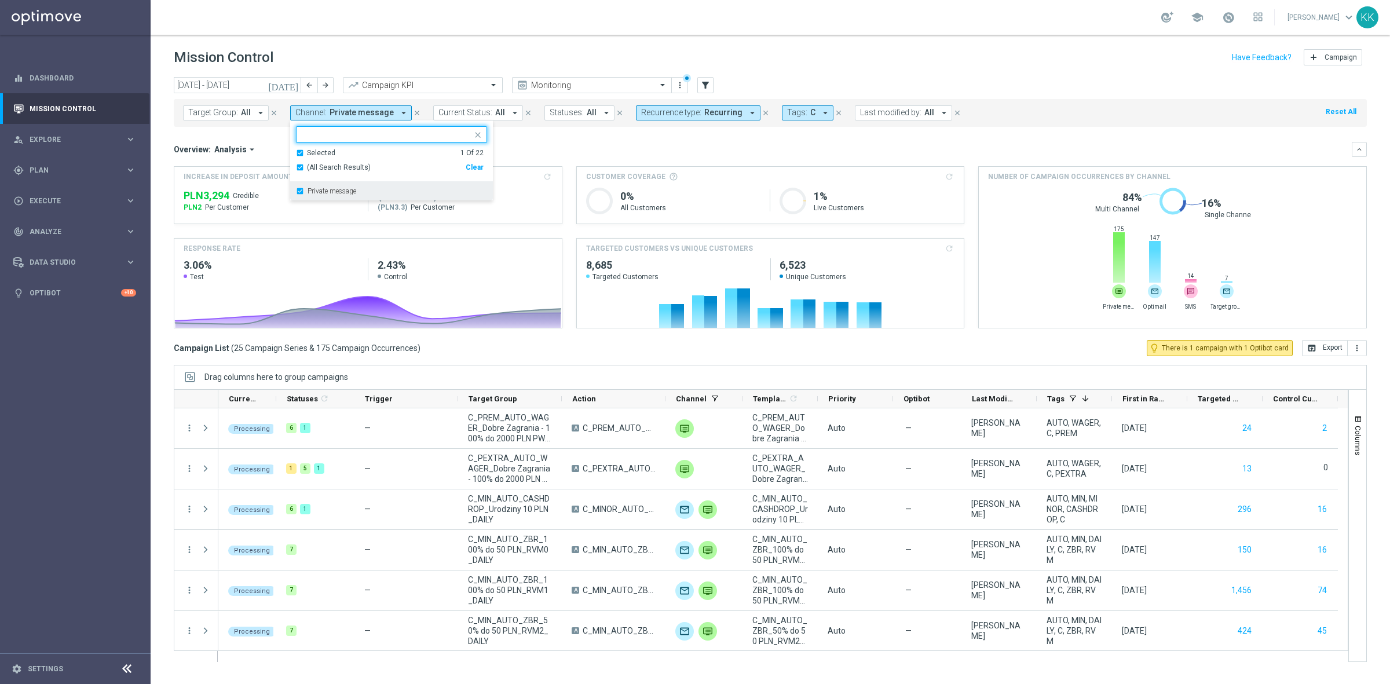
click at [296, 191] on div "Private message" at bounding box center [391, 191] width 191 height 19
click at [320, 137] on input "text" at bounding box center [387, 135] width 170 height 10
click at [302, 153] on div "Selected 0 Of 22" at bounding box center [390, 153] width 188 height 10
click at [300, 187] on div "XtremePush" at bounding box center [391, 191] width 191 height 19
type input "xtreme"
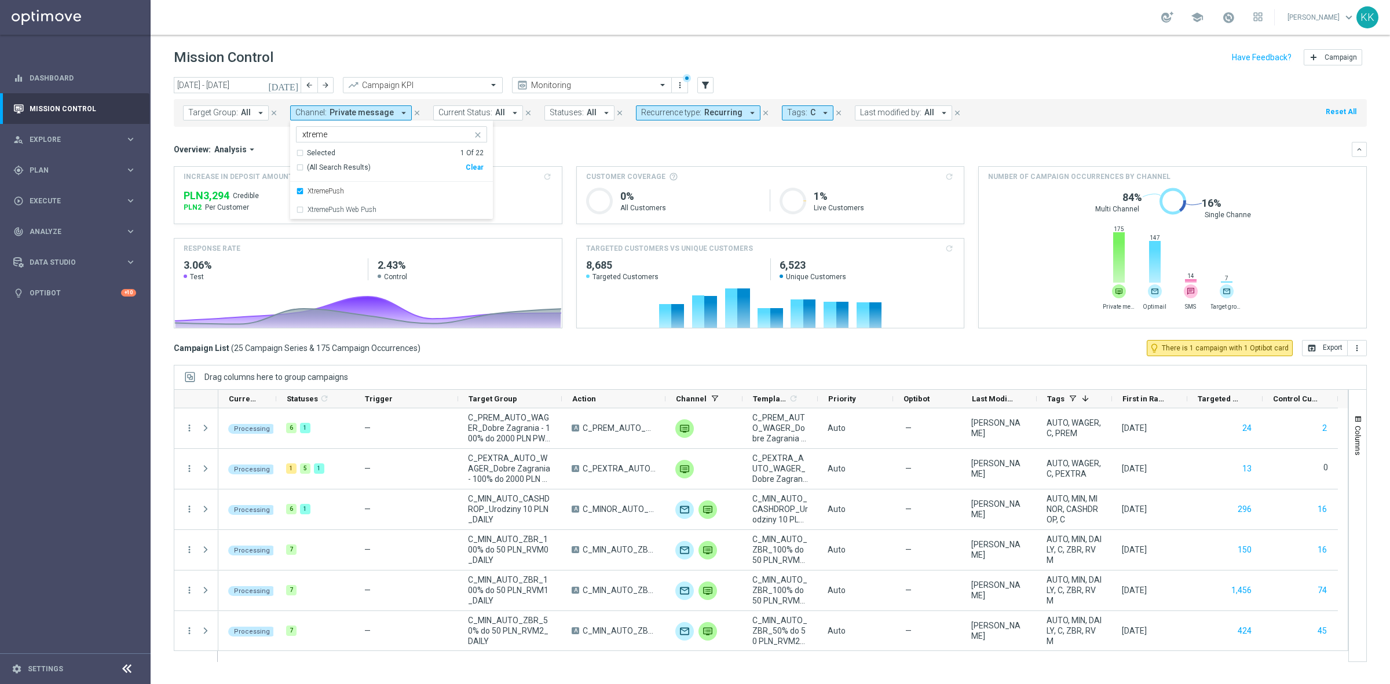
click at [434, 24] on div "school [PERSON_NAME] keyboard_arrow_down KK" at bounding box center [770, 17] width 1239 height 35
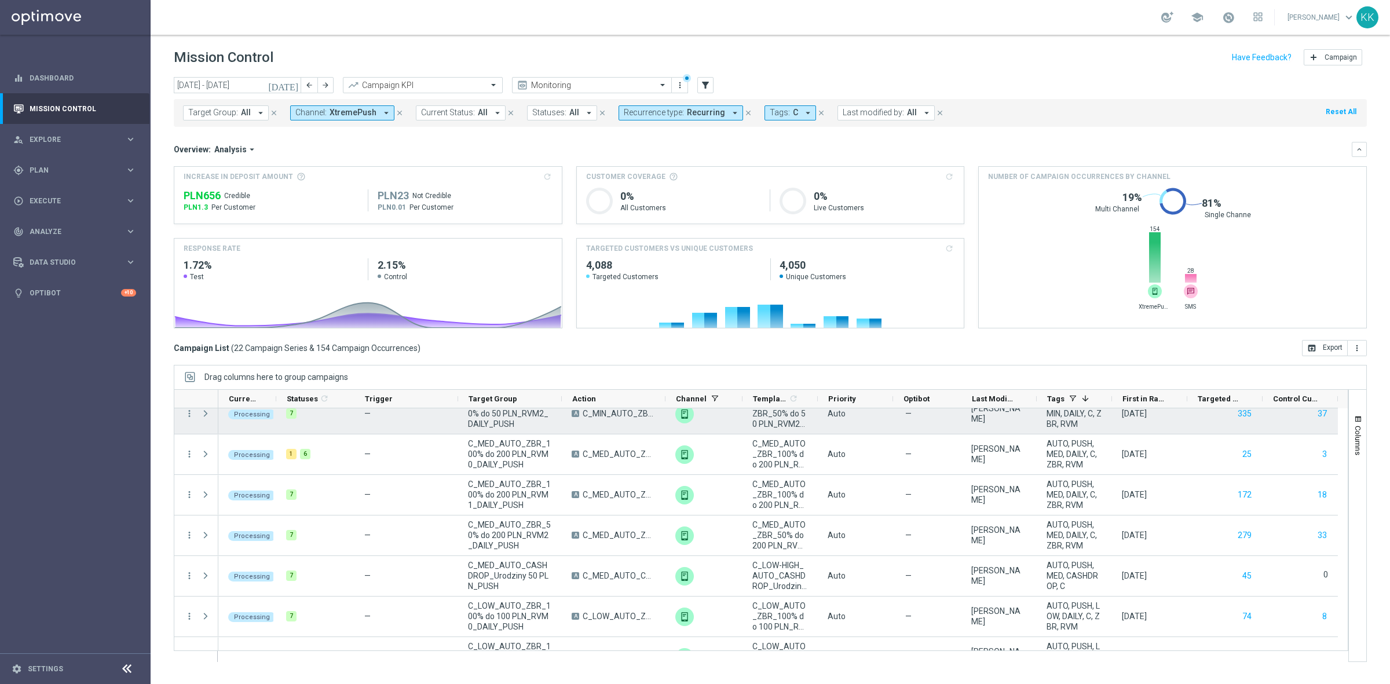
scroll to position [579, 0]
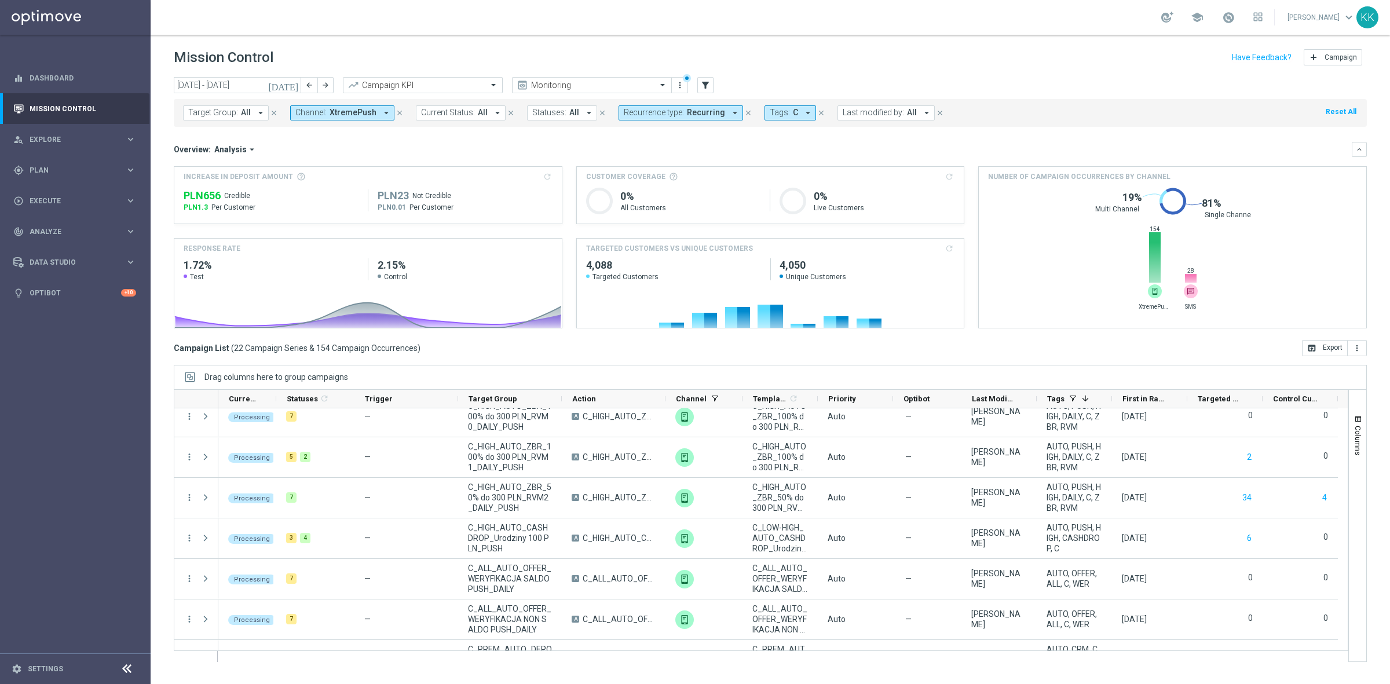
click at [785, 122] on div "Target Group: All arrow_drop_down close Channel: XtremePush arrow_drop_down clo…" at bounding box center [770, 113] width 1193 height 28
click at [710, 108] on span "Recurring" at bounding box center [706, 113] width 38 height 10
click at [661, 181] on label "Non-Recurring" at bounding box center [658, 181] width 44 height 7
click at [744, 26] on div "school [PERSON_NAME] keyboard_arrow_down KK" at bounding box center [770, 17] width 1239 height 35
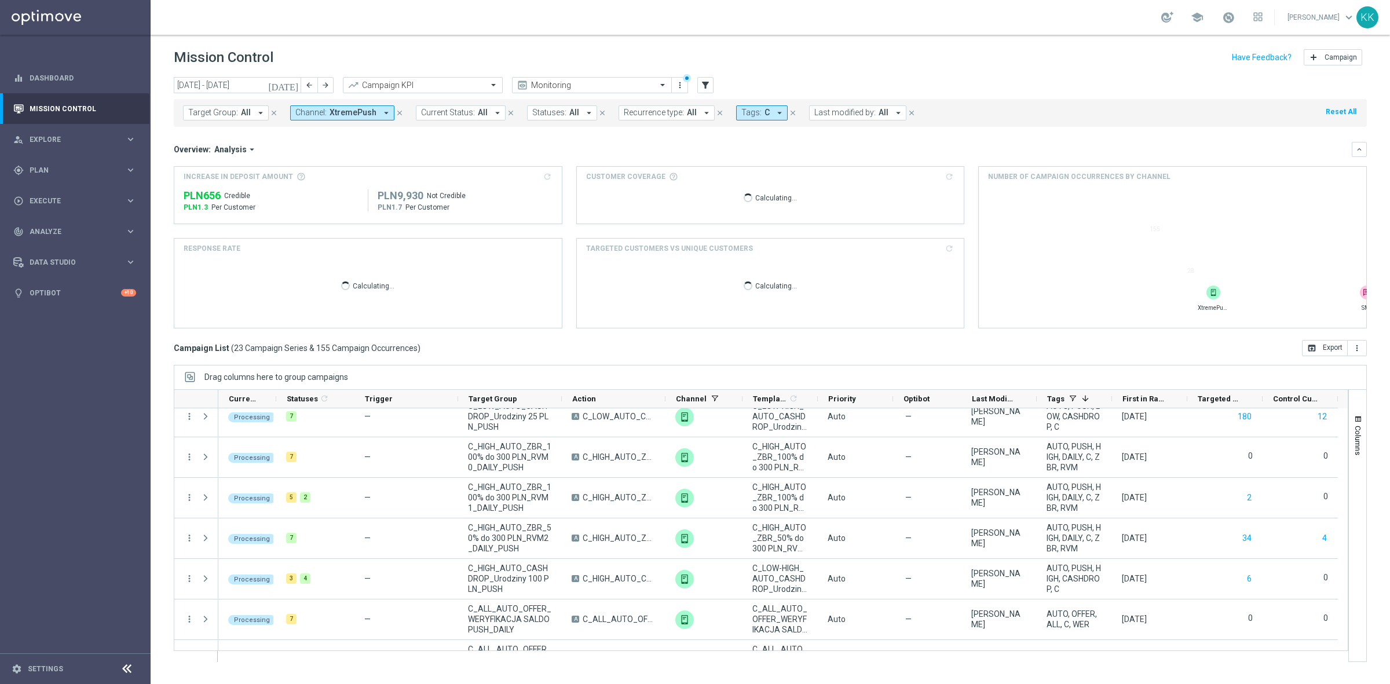
click at [687, 113] on span "All" at bounding box center [692, 113] width 10 height 10
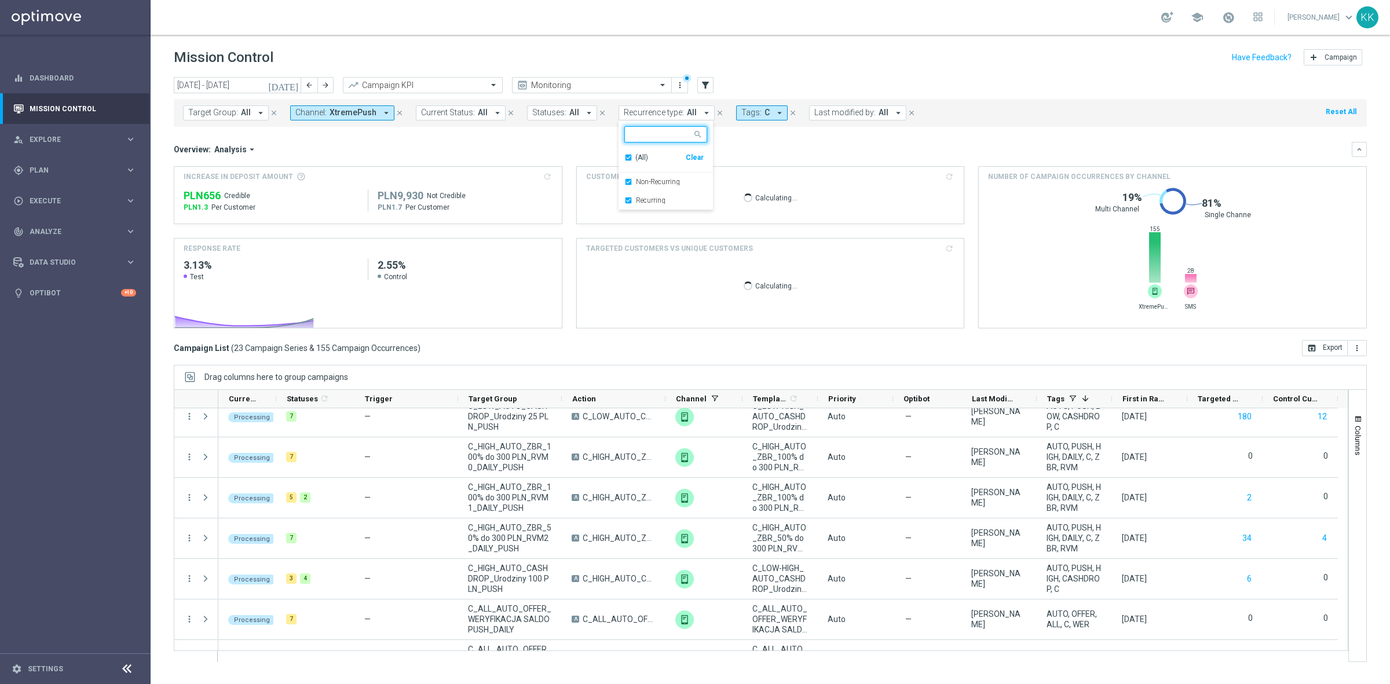
click at [624, 203] on div "Recurring" at bounding box center [665, 200] width 83 height 19
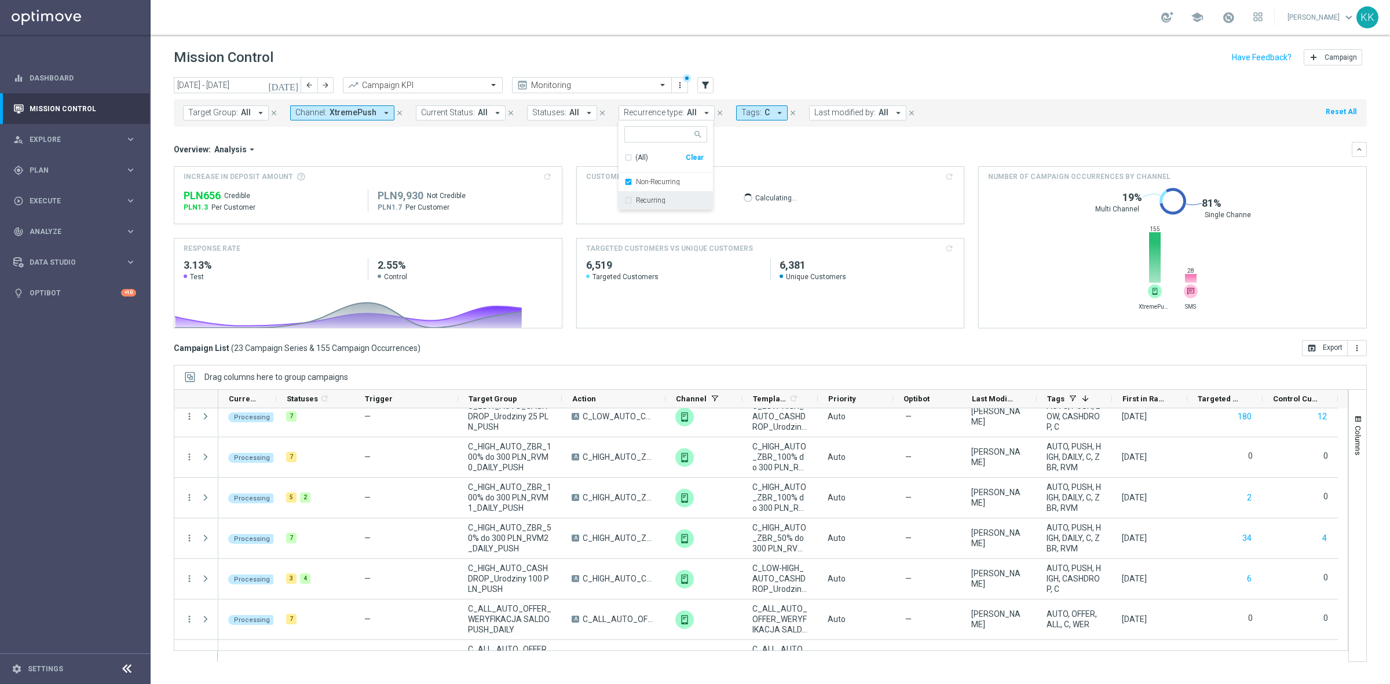
click at [779, 2] on div "school [PERSON_NAME] keyboard_arrow_down KK" at bounding box center [770, 17] width 1239 height 35
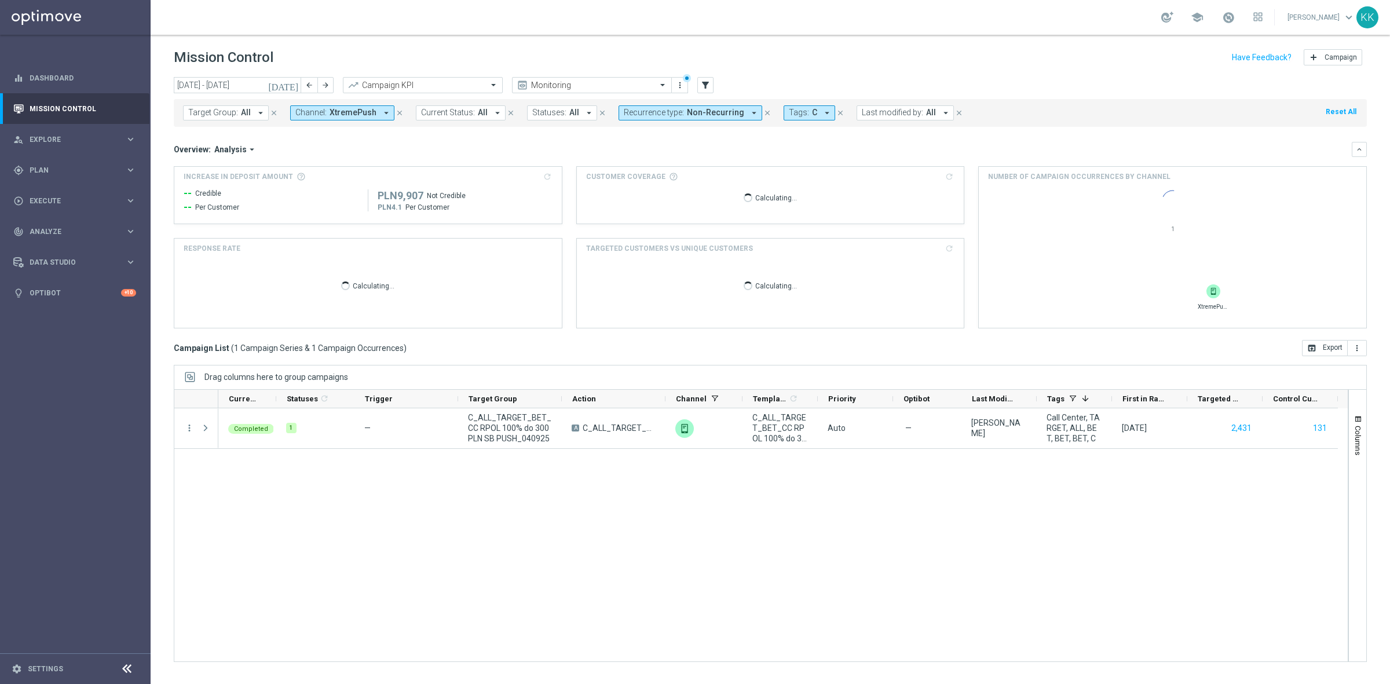
scroll to position [0, 0]
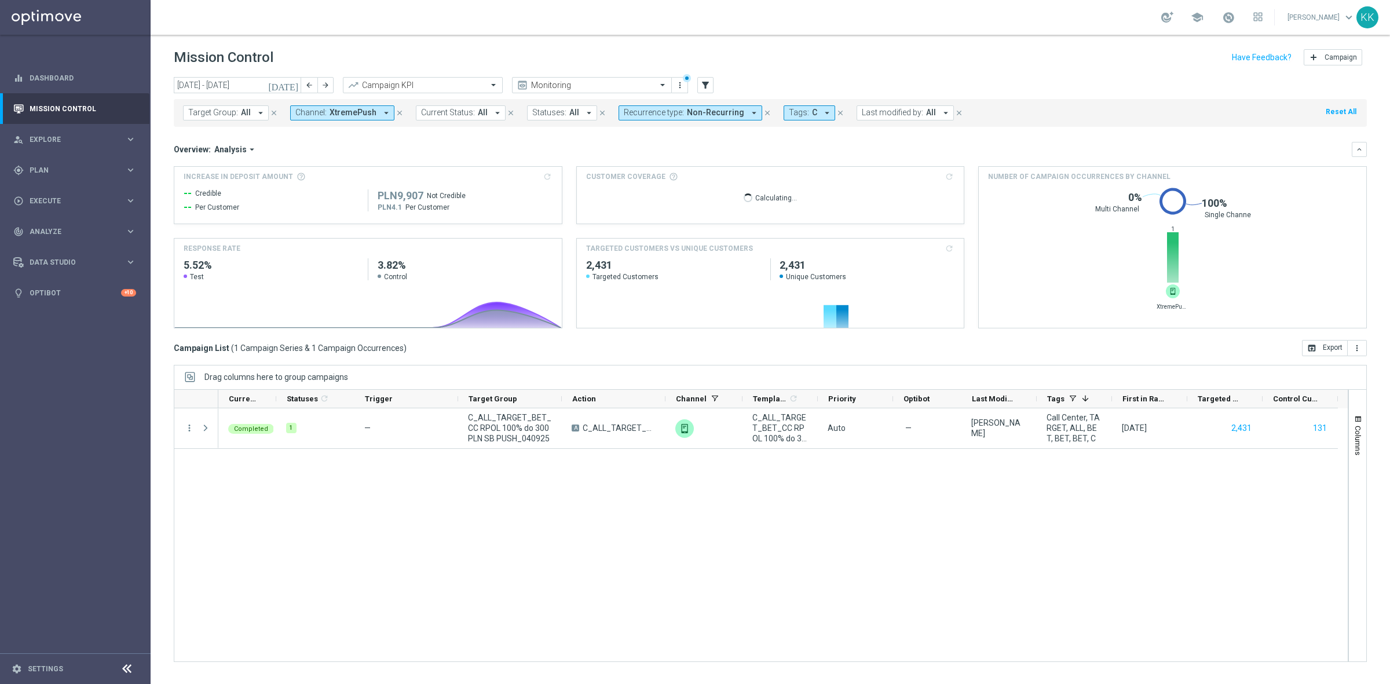
click at [794, 114] on span "Tags:" at bounding box center [799, 113] width 20 height 10
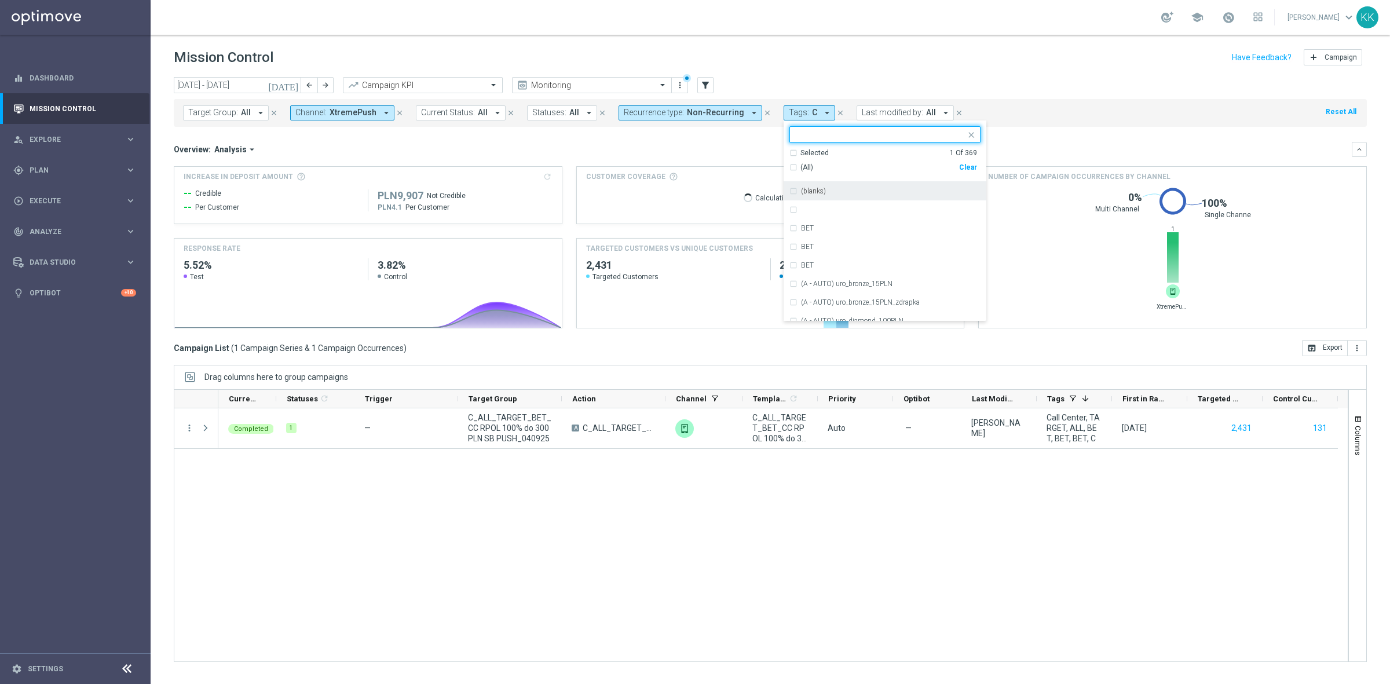
click at [0, 0] on div "Clear" at bounding box center [0, 0] width 0 height 0
click at [843, 131] on input "text" at bounding box center [881, 135] width 170 height 10
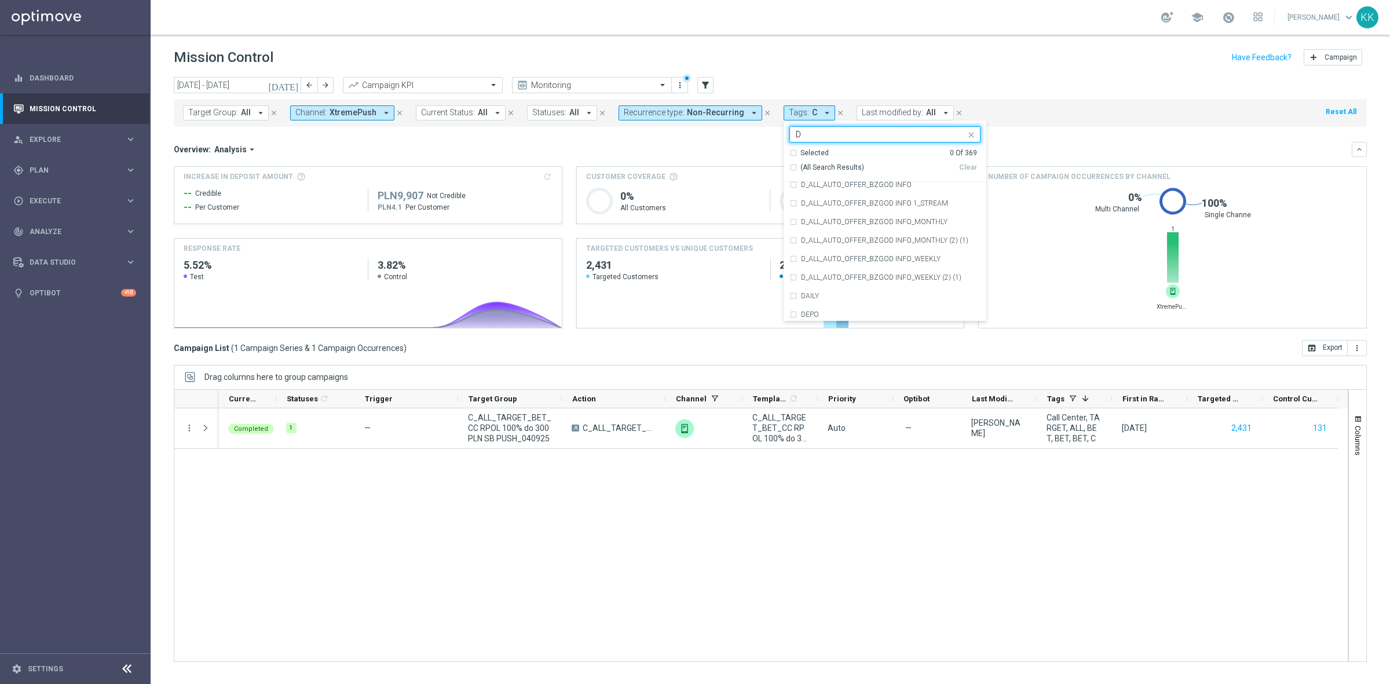
scroll to position [1882, 0]
click at [810, 253] on div "D" at bounding box center [891, 254] width 180 height 7
type input "D"
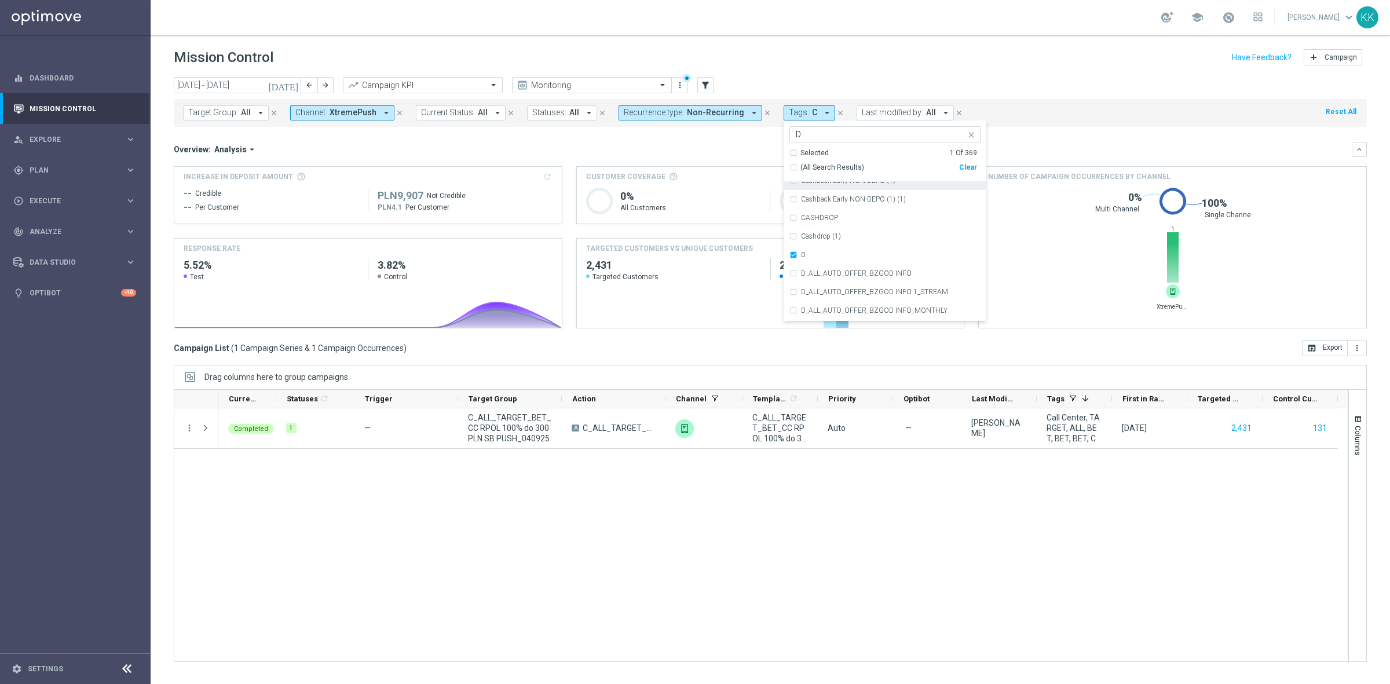
click at [855, 77] on div "[DATE] [DATE] - [DATE] arrow_back arrow_forward Campaign KPI trending_up Monito…" at bounding box center [770, 85] width 1193 height 17
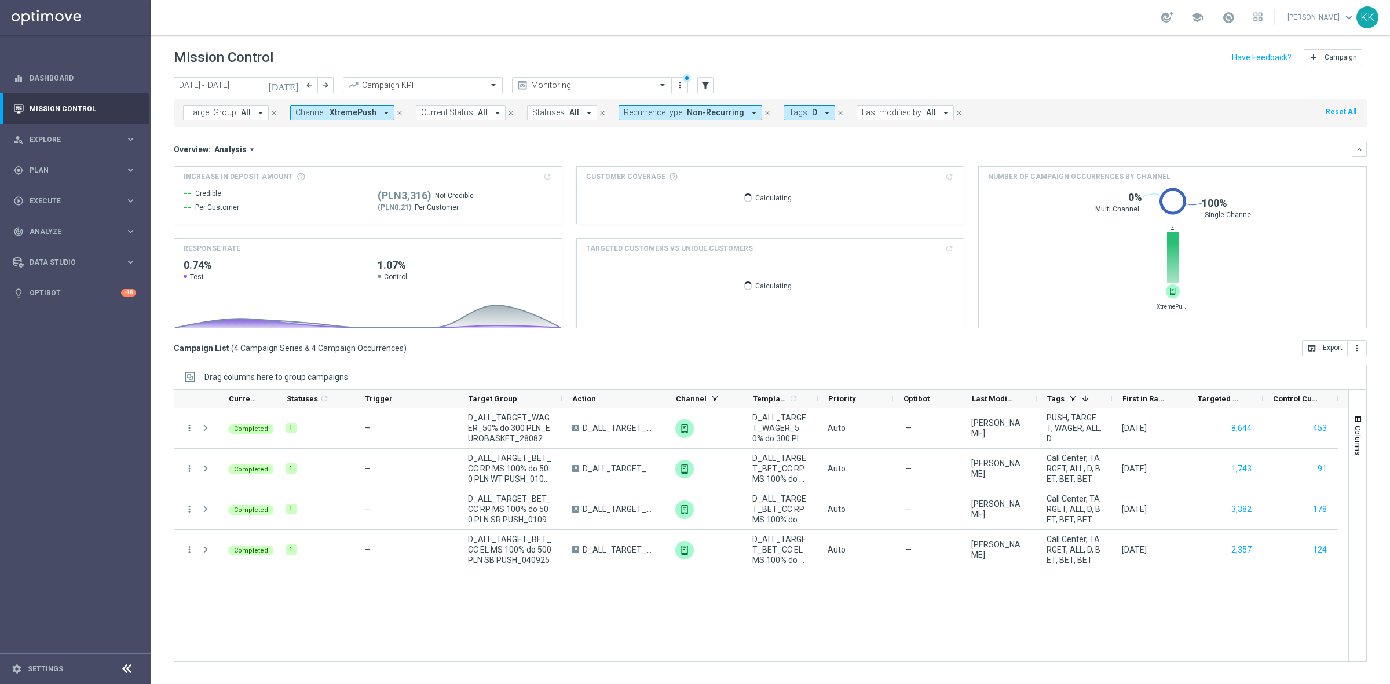
click at [365, 116] on span "XtremePush" at bounding box center [353, 113] width 47 height 10
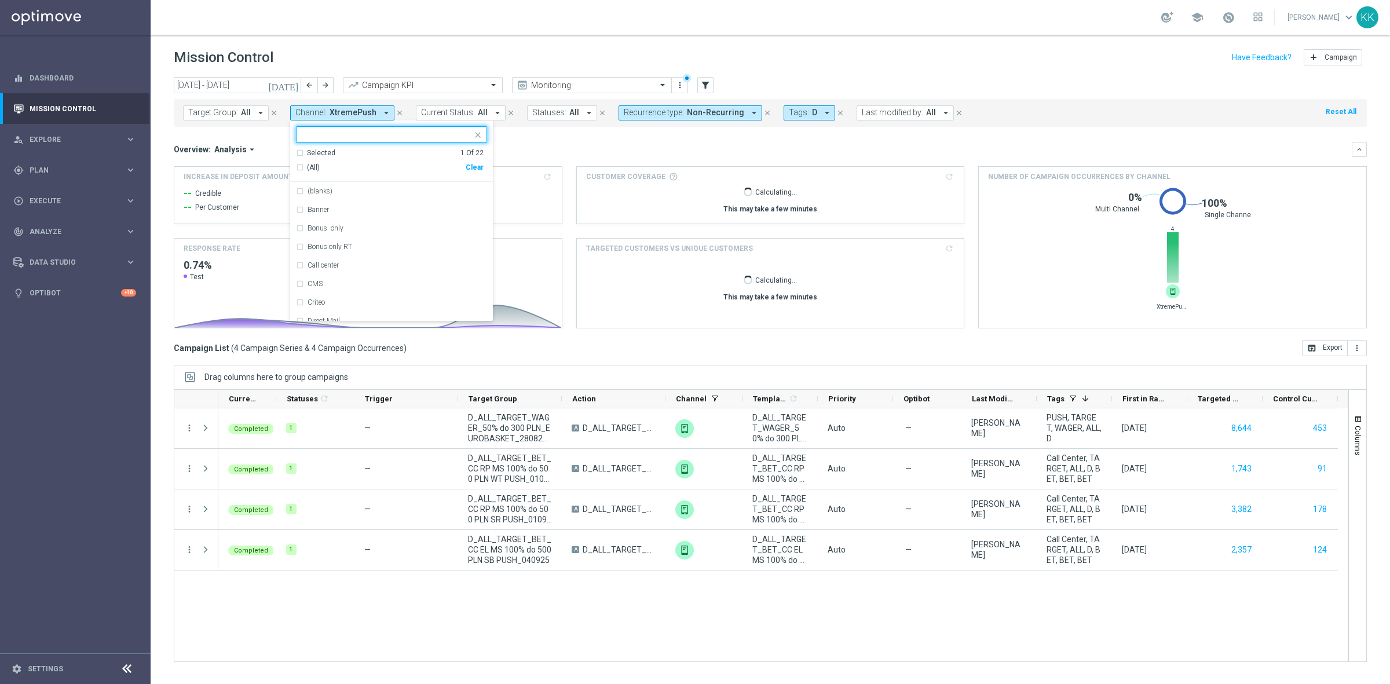
click at [0, 0] on div "Clear" at bounding box center [0, 0] width 0 height 0
click at [375, 129] on div at bounding box center [384, 134] width 175 height 14
click at [348, 189] on div "Optimail" at bounding box center [398, 191] width 180 height 7
type input "OPTI"
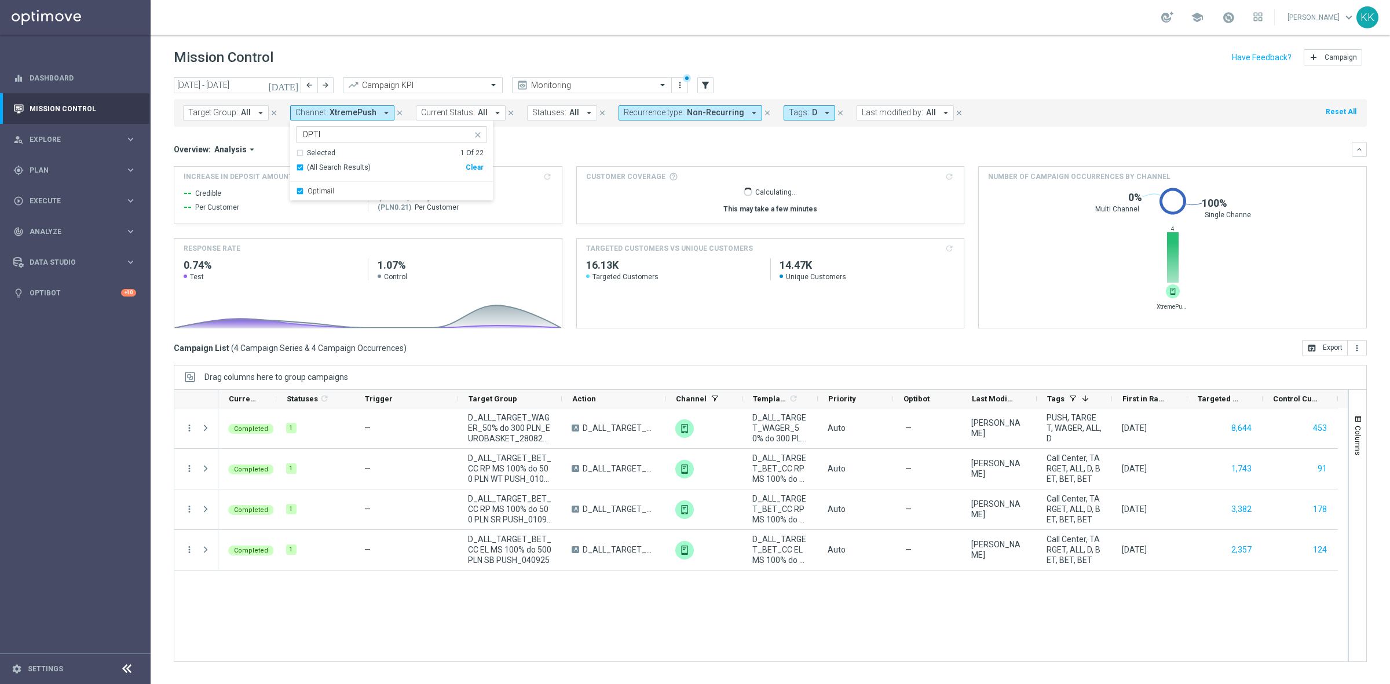
click at [464, 39] on header "Mission Control add Campaign" at bounding box center [770, 56] width 1239 height 42
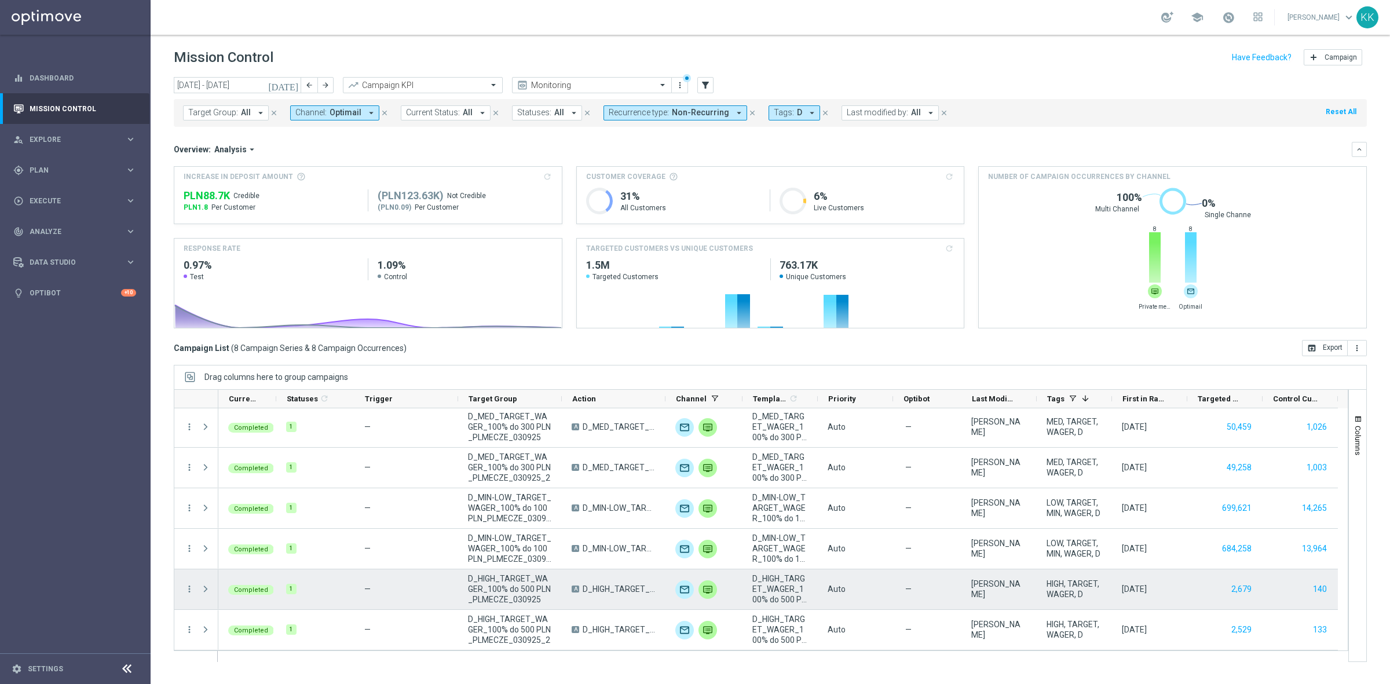
scroll to position [0, 0]
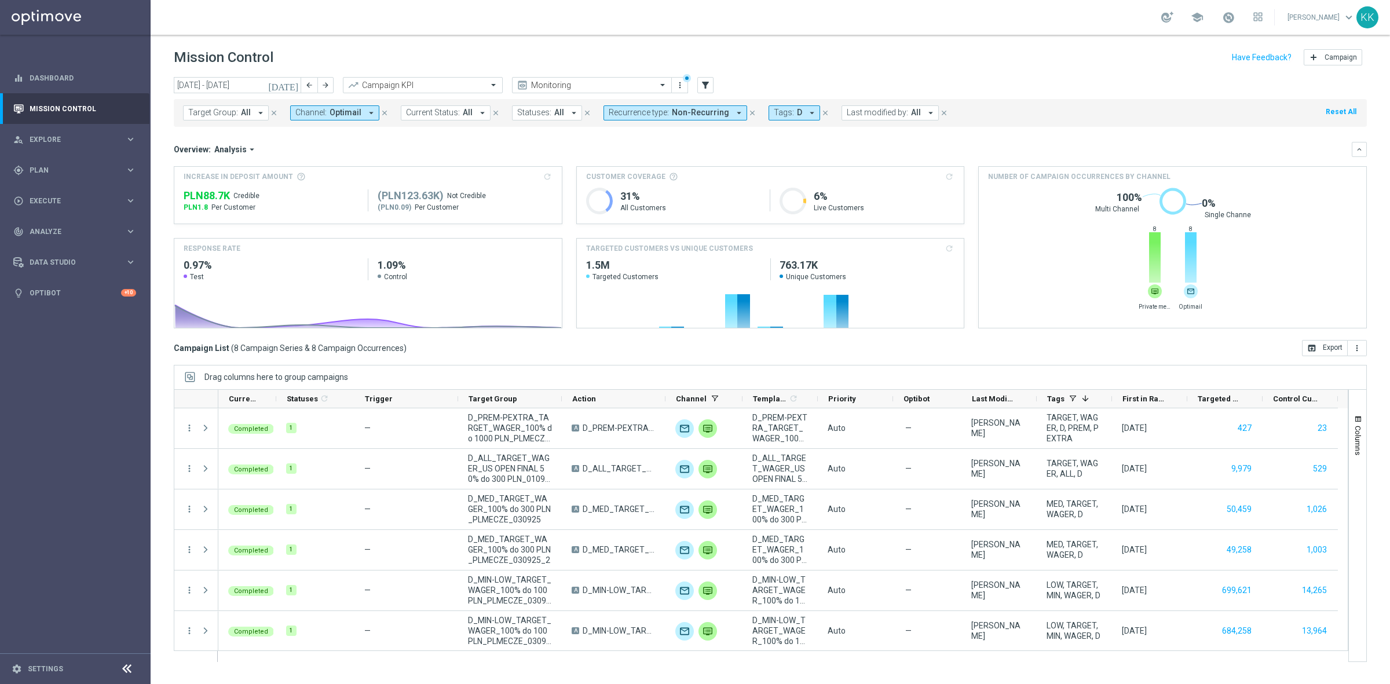
click at [350, 119] on button "Channel: Optimail arrow_drop_down" at bounding box center [334, 112] width 89 height 15
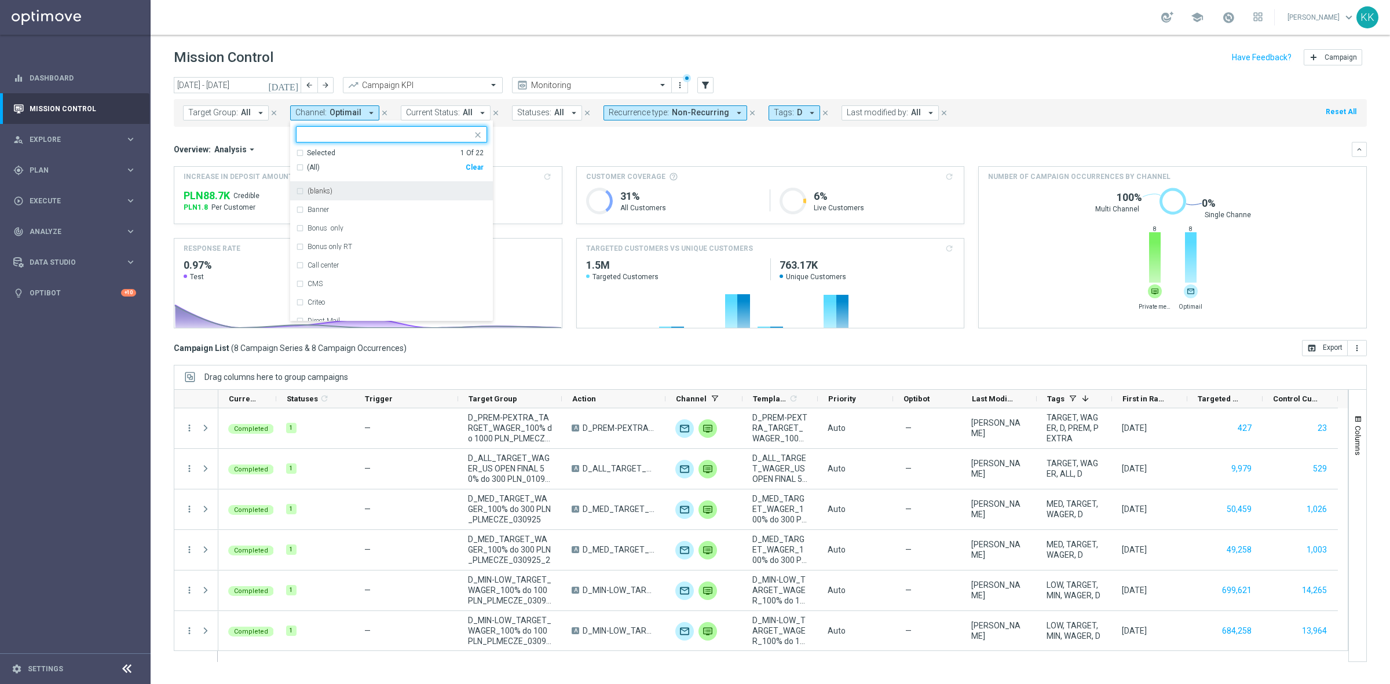
click at [0, 0] on div "Clear" at bounding box center [0, 0] width 0 height 0
click at [316, 132] on input "text" at bounding box center [387, 135] width 170 height 10
click at [353, 187] on div "Private message" at bounding box center [391, 191] width 191 height 19
type input "PRIVAT"
click at [437, 10] on div "school [PERSON_NAME] keyboard_arrow_down KK" at bounding box center [770, 17] width 1239 height 35
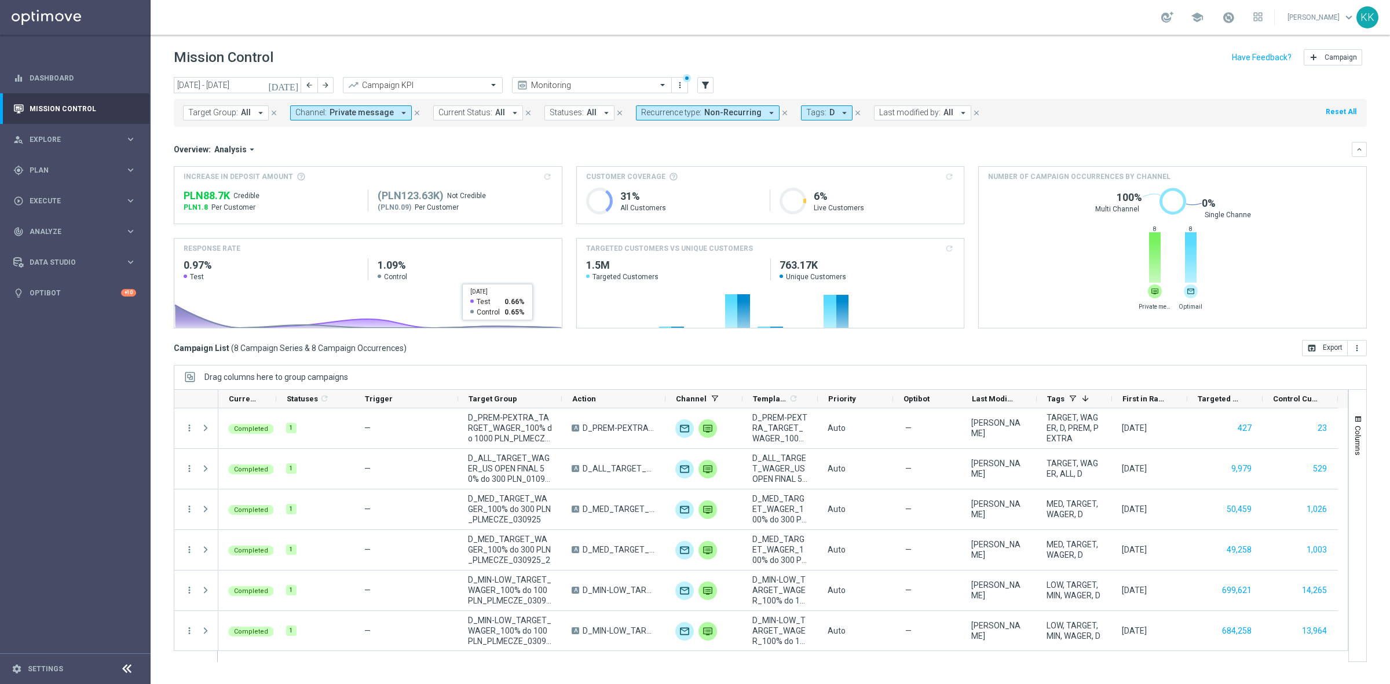
click at [387, 120] on button "Channel: Private message arrow_drop_down" at bounding box center [351, 112] width 122 height 15
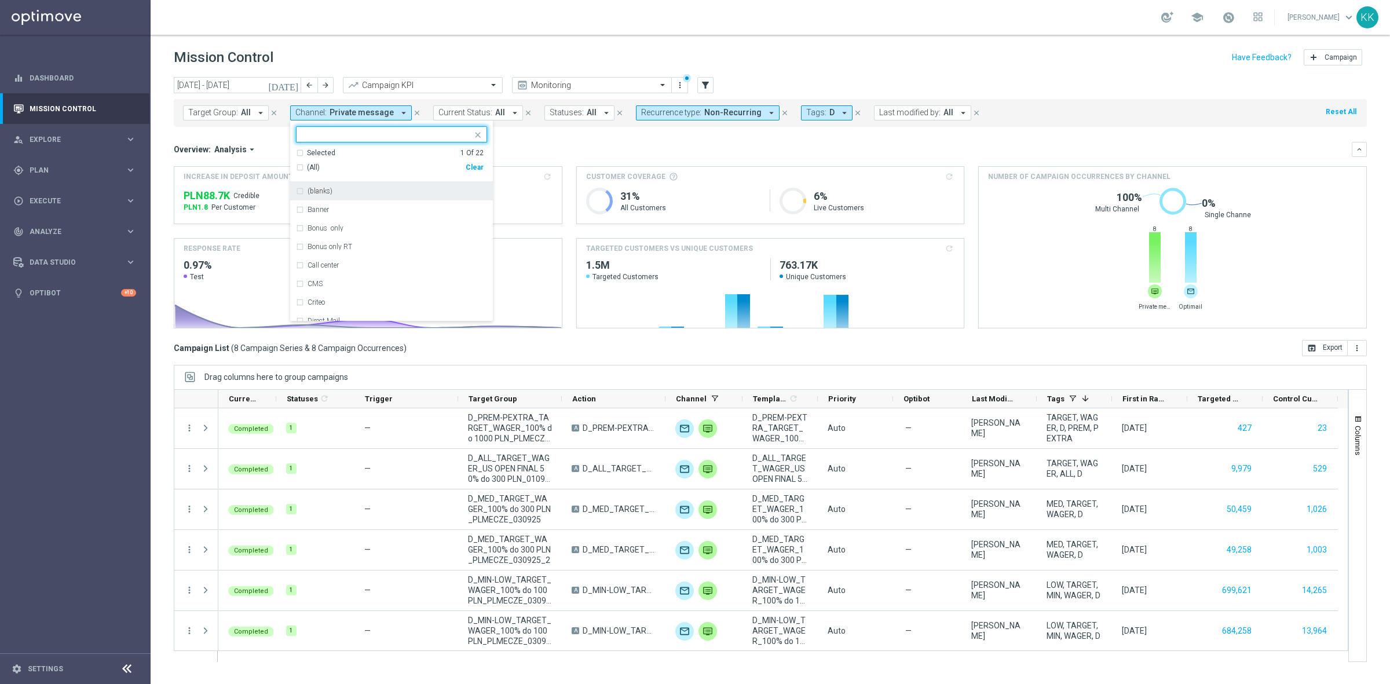
click at [0, 0] on div "Clear" at bounding box center [0, 0] width 0 height 0
click at [323, 134] on input "text" at bounding box center [387, 135] width 170 height 10
click at [334, 187] on div "XtremePush" at bounding box center [391, 191] width 191 height 19
type input "XTREME"
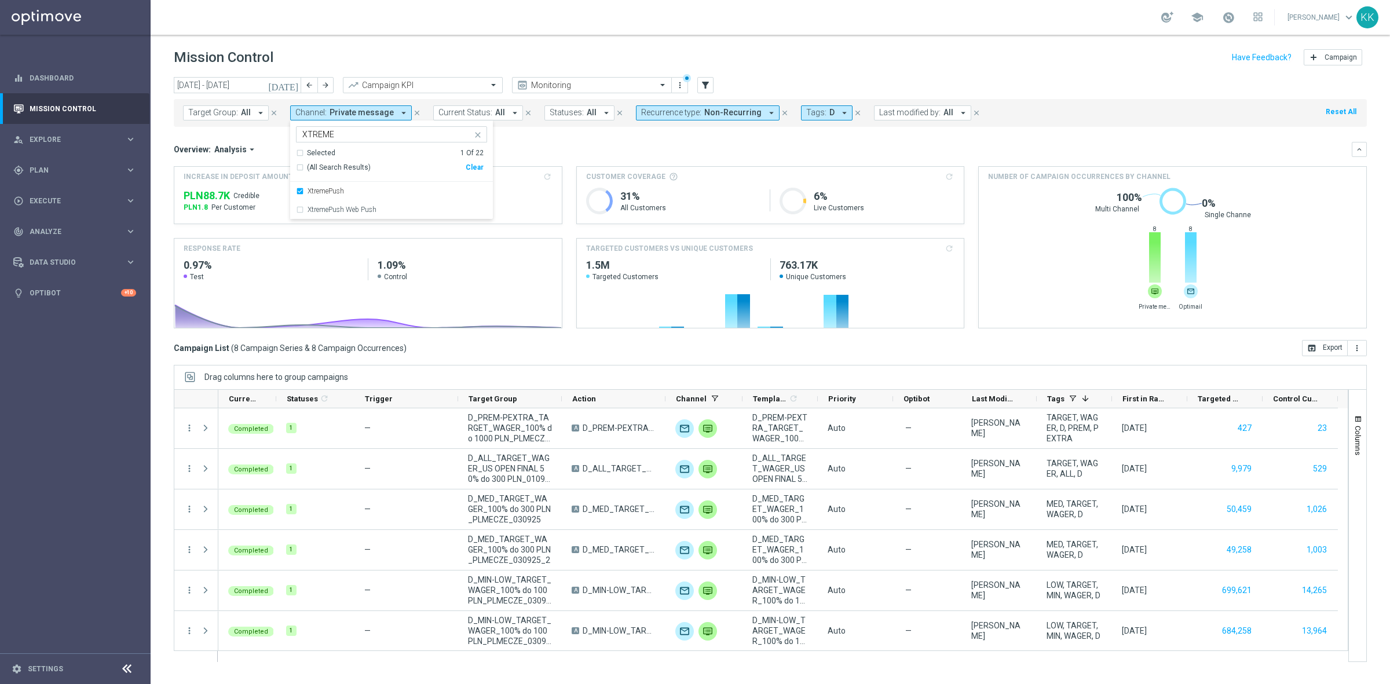
click at [409, 23] on div "school [PERSON_NAME] keyboard_arrow_down KK" at bounding box center [770, 17] width 1239 height 35
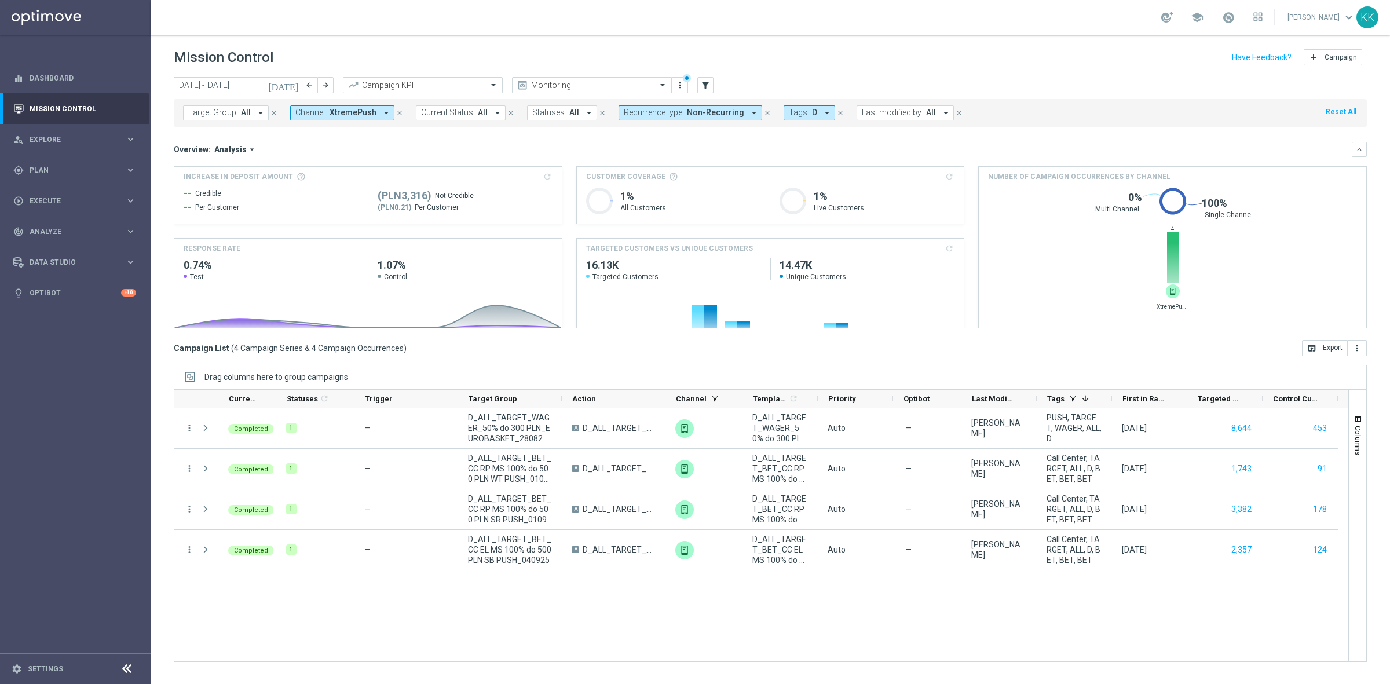
click at [359, 108] on span "XtremePush" at bounding box center [353, 113] width 47 height 10
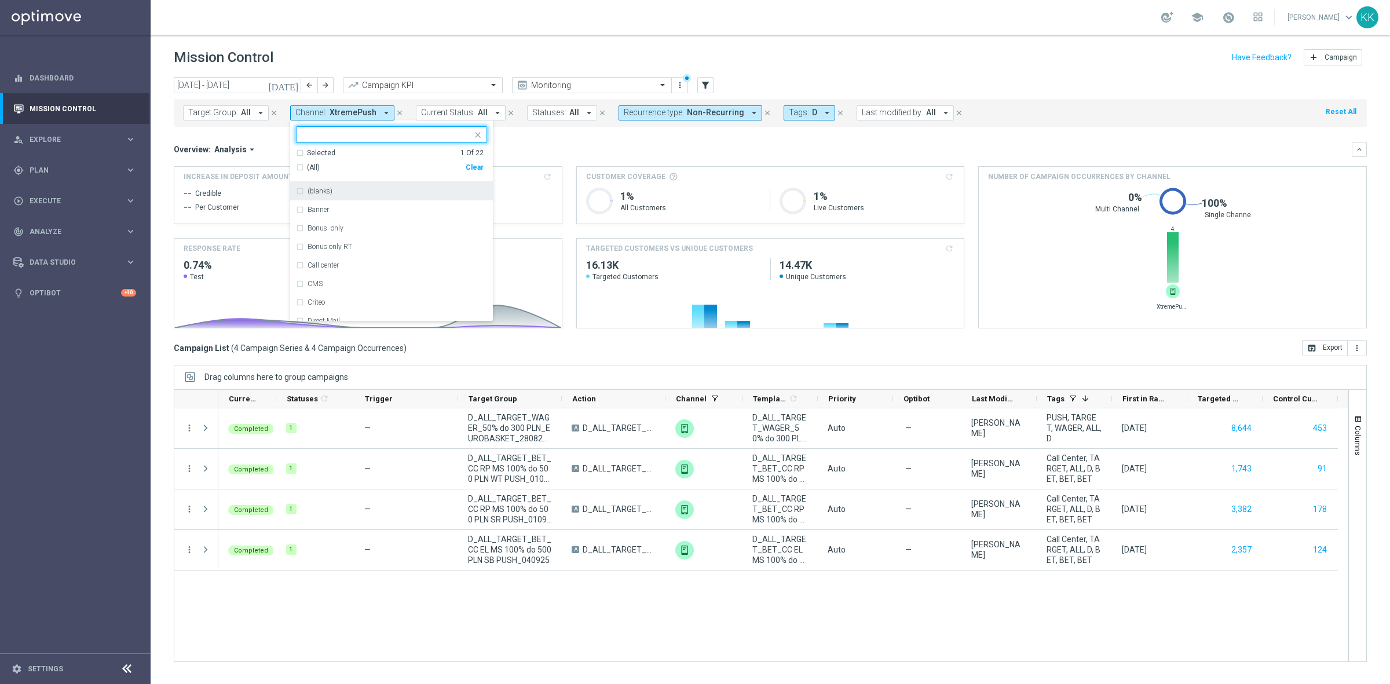
click at [0, 0] on div "Clear" at bounding box center [0, 0] width 0 height 0
click at [333, 140] on div at bounding box center [386, 136] width 171 height 12
click at [654, 136] on mini-dashboard "Overview: Analysis arrow_drop_down keyboard_arrow_down Increase In Deposit Amou…" at bounding box center [770, 233] width 1193 height 213
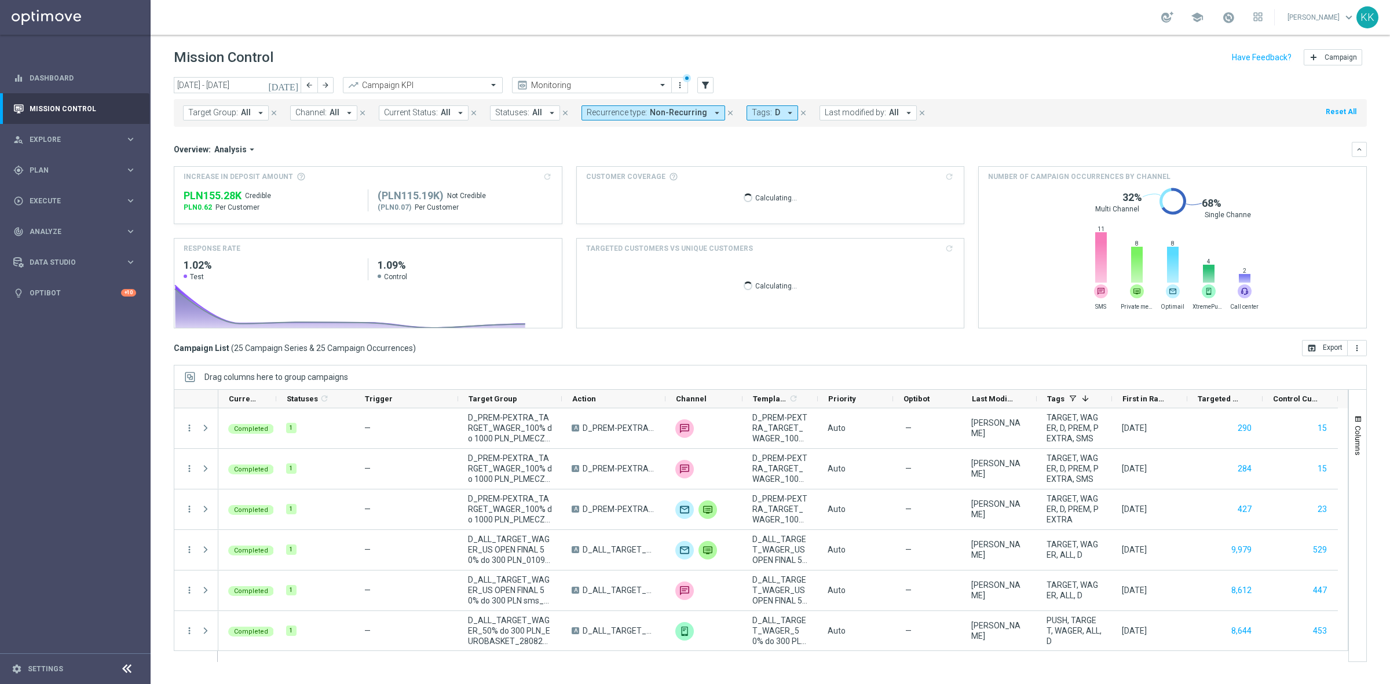
click at [339, 123] on div "Target Group: All arrow_drop_down close Channel: All arrow_drop_down close Curr…" at bounding box center [770, 113] width 1193 height 28
click at [338, 111] on button "Channel: All arrow_drop_down" at bounding box center [323, 112] width 67 height 15
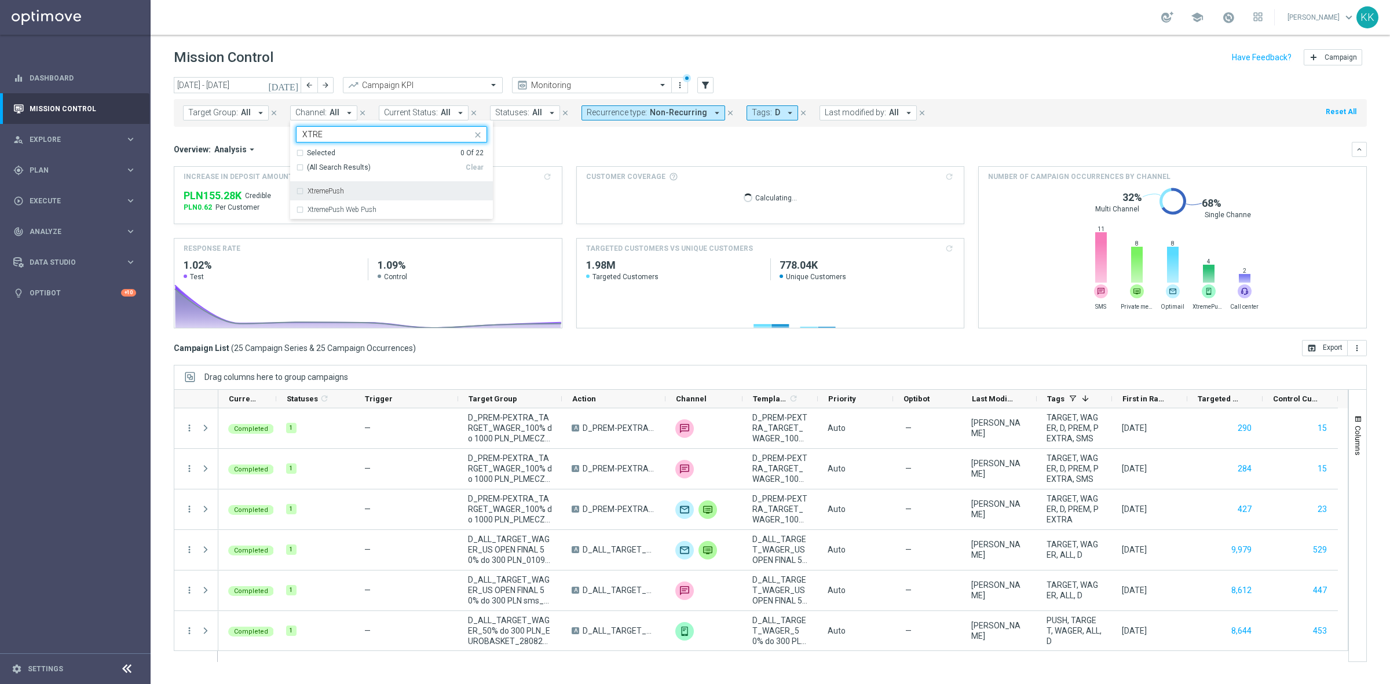
click at [323, 193] on label "XtremePush" at bounding box center [326, 191] width 36 height 7
type input "XTRE"
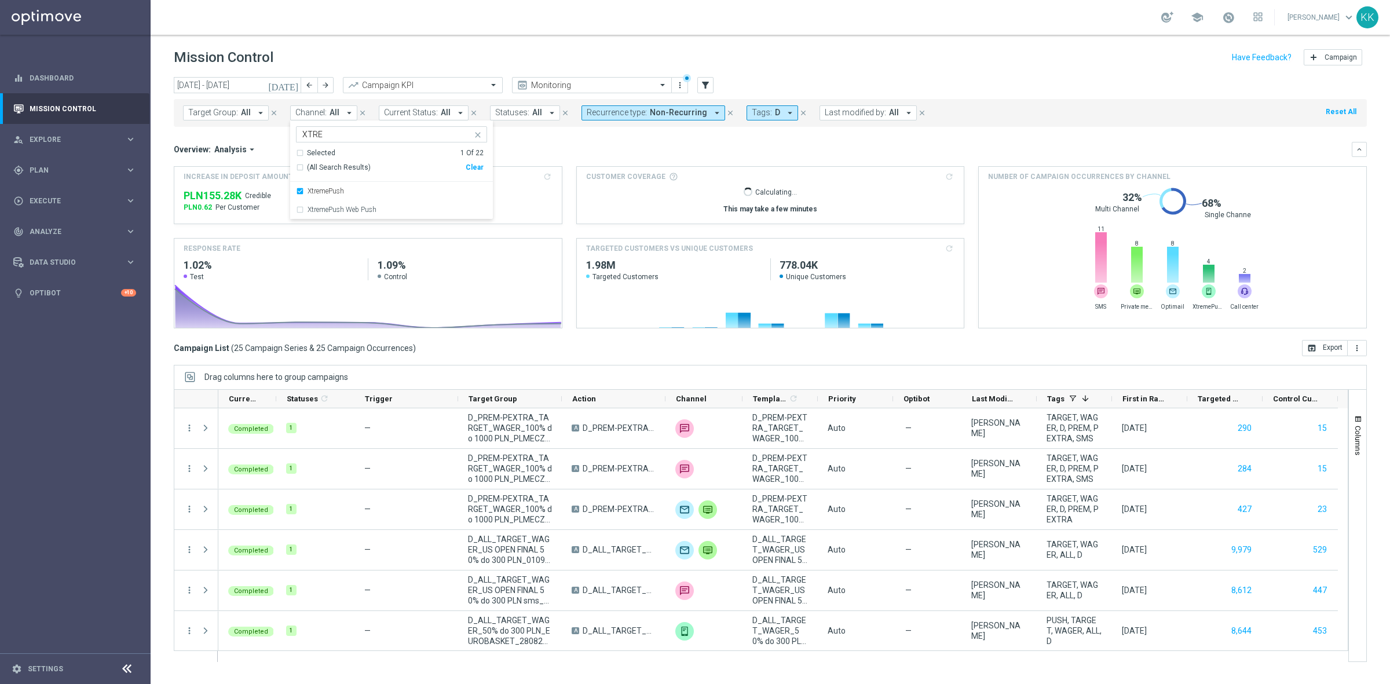
click at [408, 18] on div "school [PERSON_NAME] keyboard_arrow_down KK" at bounding box center [770, 17] width 1239 height 35
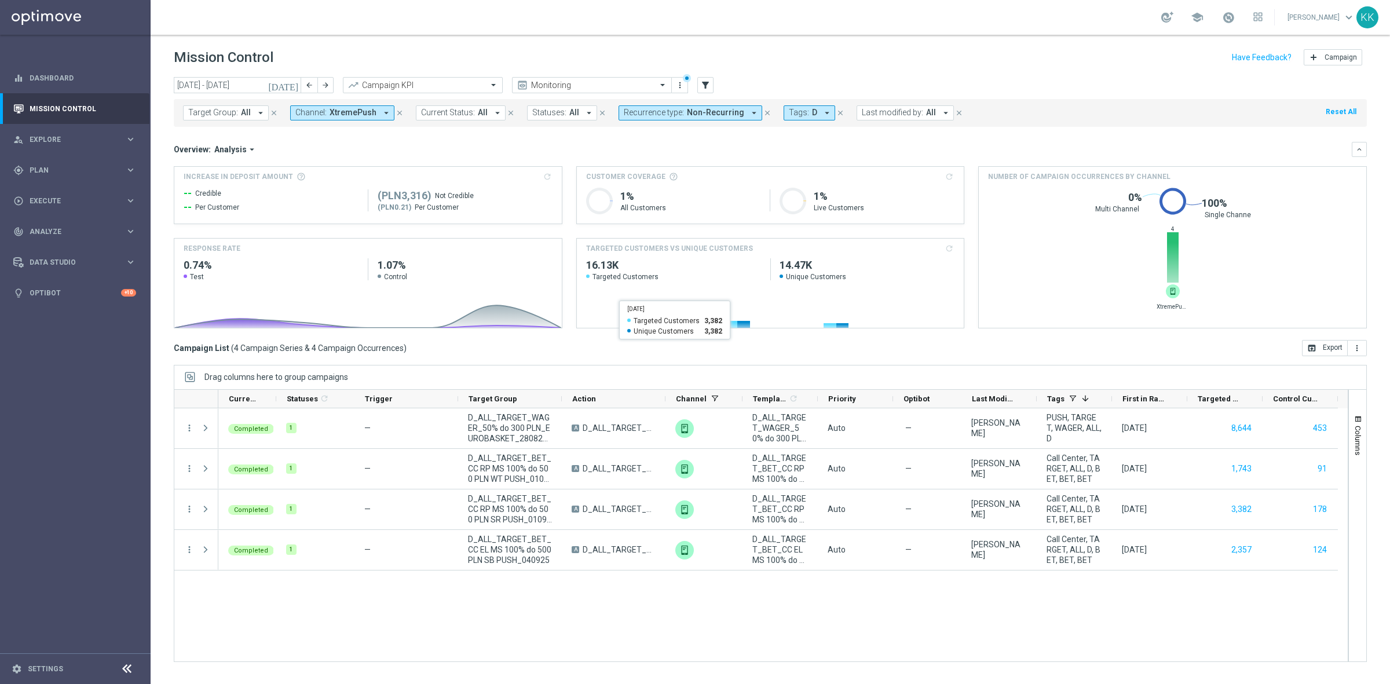
click at [362, 108] on span "XtremePush" at bounding box center [353, 113] width 47 height 10
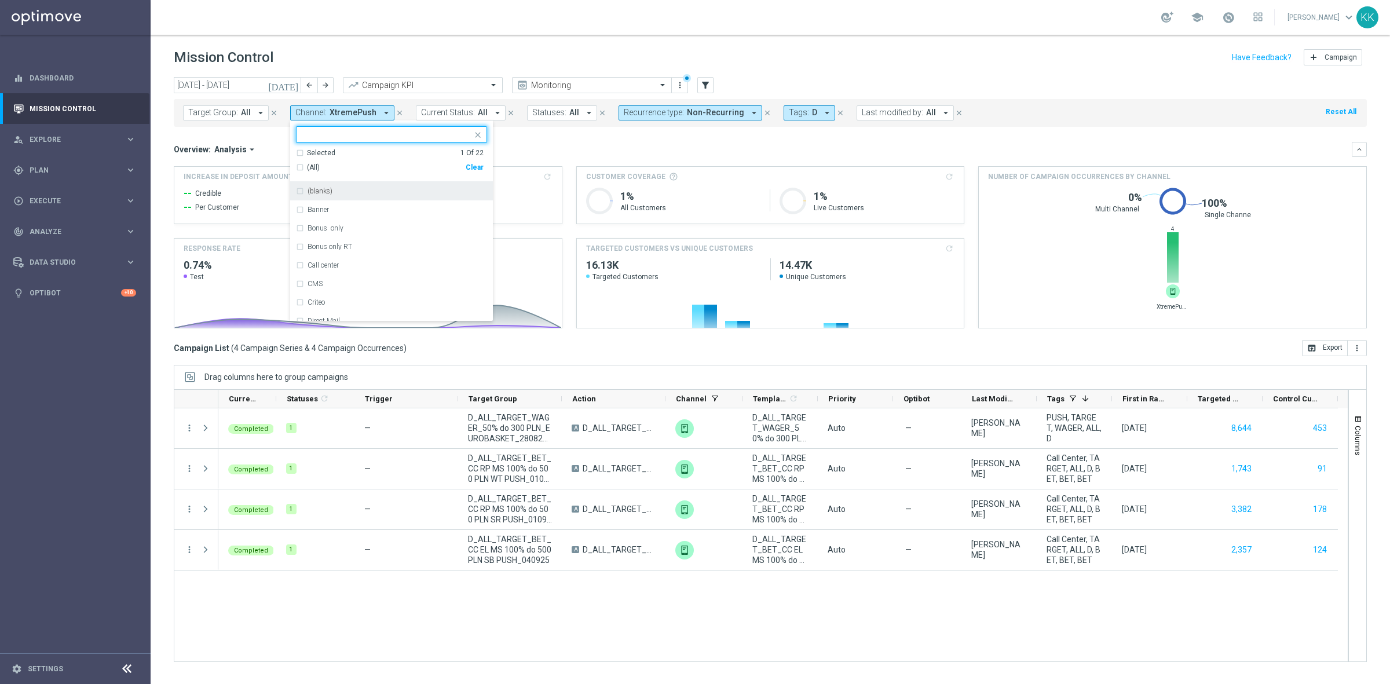
click at [476, 171] on div "(All) Clear" at bounding box center [390, 167] width 188 height 19
click at [0, 0] on div "Clear" at bounding box center [0, 0] width 0 height 0
click at [330, 140] on input "text" at bounding box center [387, 135] width 170 height 10
click at [330, 189] on label "Call center" at bounding box center [323, 191] width 31 height 7
type input "CA"
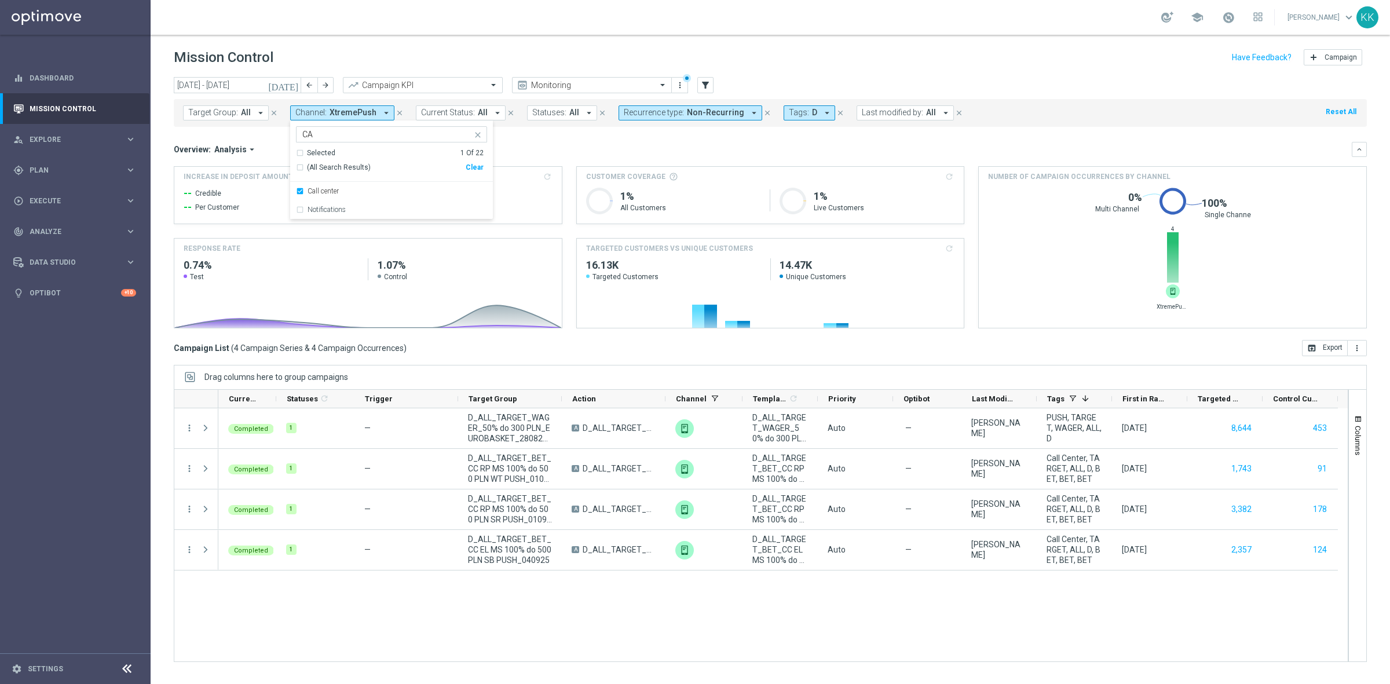
click at [409, 19] on div "school [PERSON_NAME] keyboard_arrow_down KK" at bounding box center [770, 17] width 1239 height 35
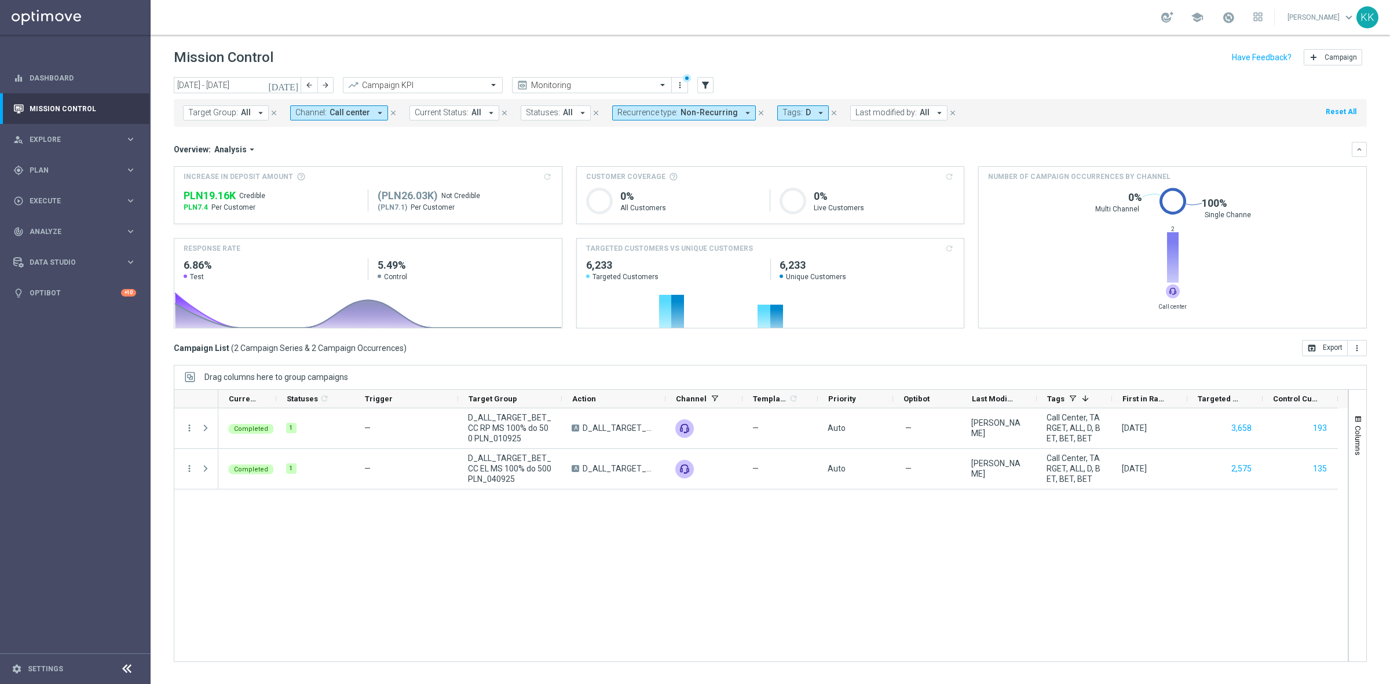
click at [683, 123] on div "Target Group: All arrow_drop_down close Channel: Call center arrow_drop_down cl…" at bounding box center [770, 113] width 1193 height 28
click at [683, 113] on span "Non-Recurring" at bounding box center [709, 113] width 57 height 10
click at [632, 198] on label "Recurring" at bounding box center [645, 200] width 30 height 7
click at [618, 174] on div "Non-Recurring" at bounding box center [659, 182] width 83 height 19
click at [792, 53] on div "Mission Control add Campaign" at bounding box center [770, 57] width 1193 height 23
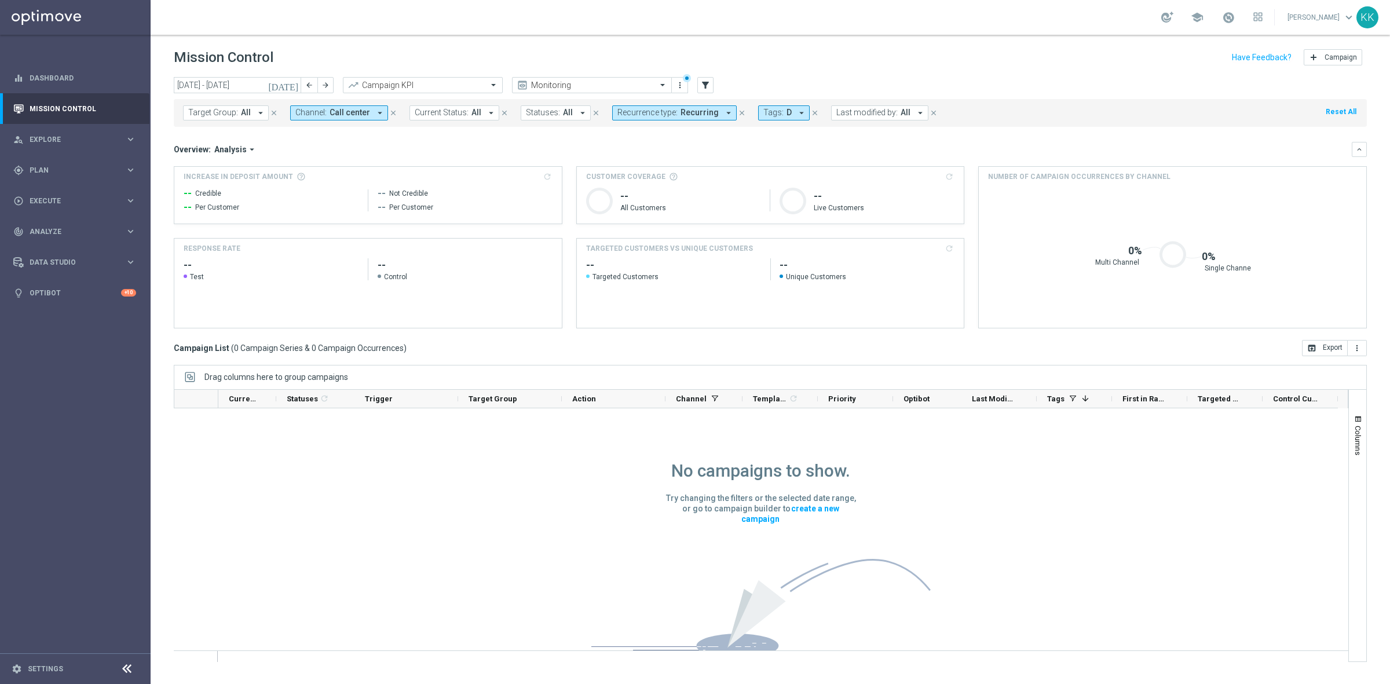
click at [317, 111] on span "Channel:" at bounding box center [310, 113] width 31 height 10
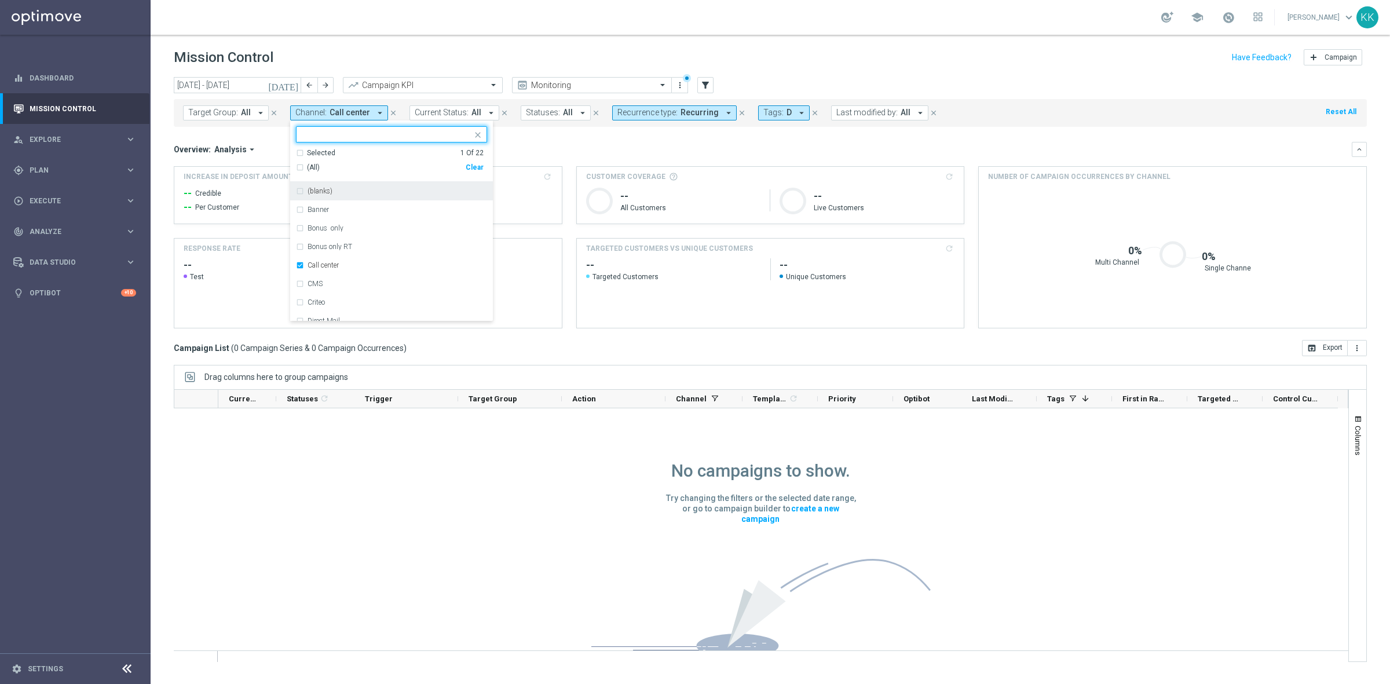
click at [0, 0] on div "Clear" at bounding box center [0, 0] width 0 height 0
click at [366, 137] on input "text" at bounding box center [387, 135] width 170 height 10
click at [330, 198] on div "Optimail" at bounding box center [391, 191] width 191 height 19
type input "OPTI"
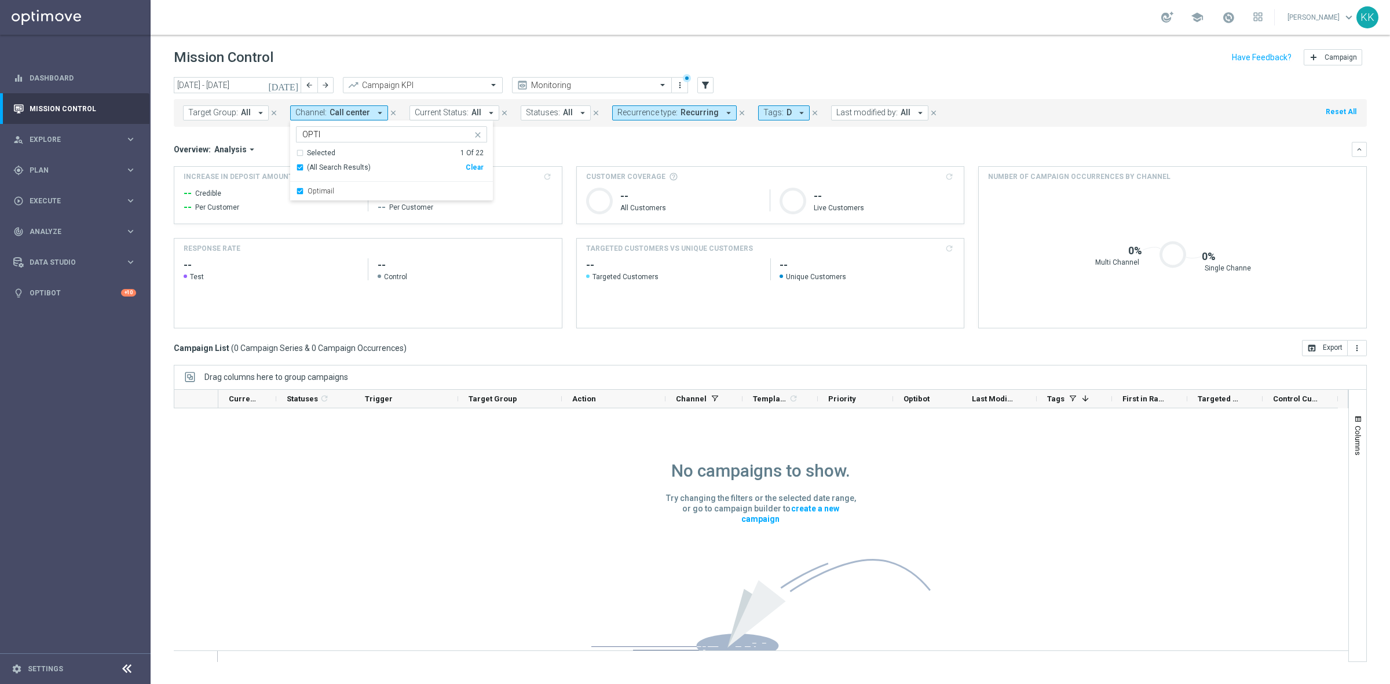
click at [386, 42] on header "Mission Control add Campaign" at bounding box center [770, 56] width 1239 height 42
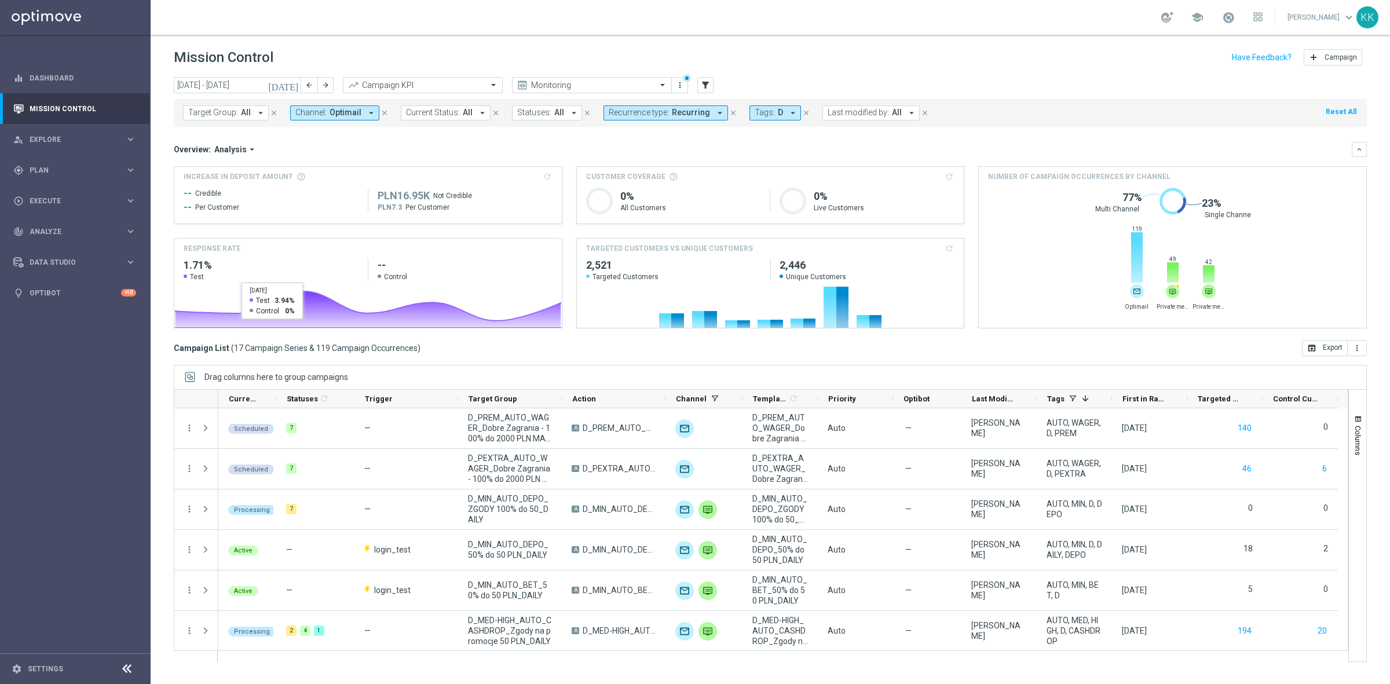
click at [352, 107] on button "Channel: Optimail arrow_drop_down" at bounding box center [334, 112] width 89 height 15
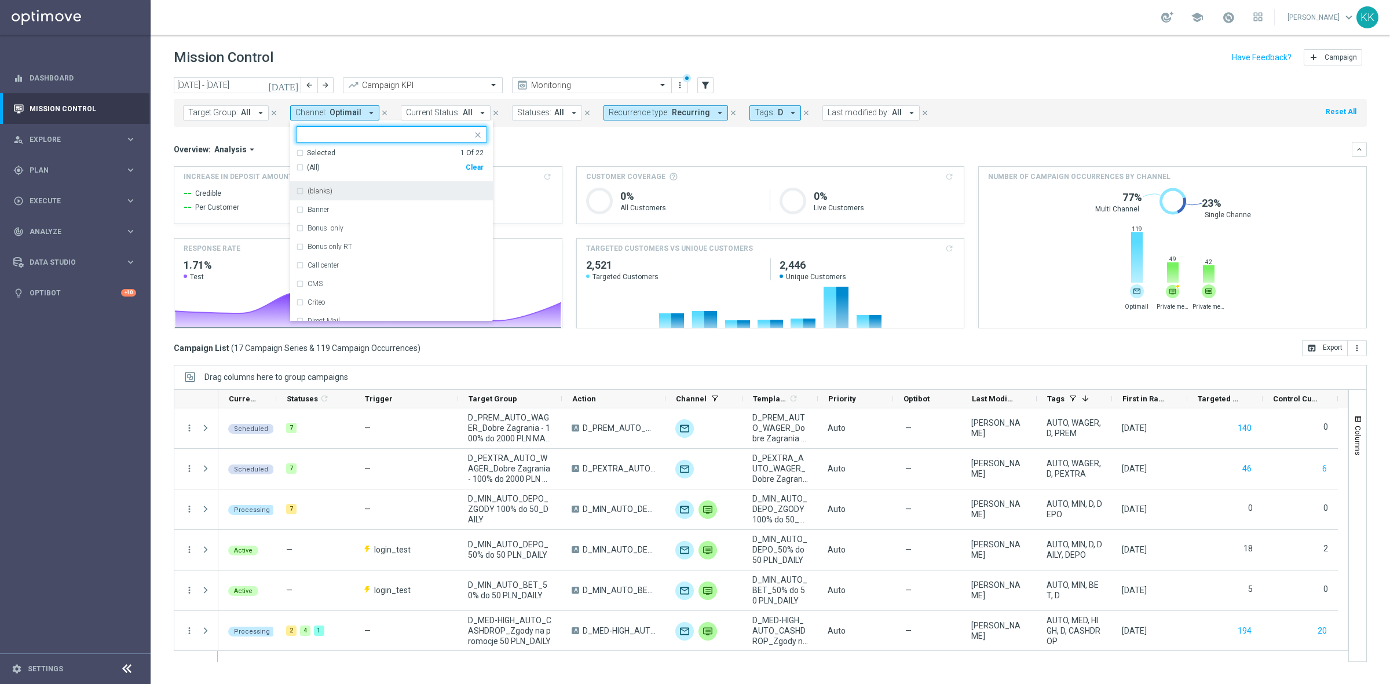
click at [0, 0] on div "Clear" at bounding box center [0, 0] width 0 height 0
click at [353, 131] on input "text" at bounding box center [387, 135] width 170 height 10
click at [352, 190] on label "Private message" at bounding box center [332, 191] width 49 height 7
type input "PRIVATE"
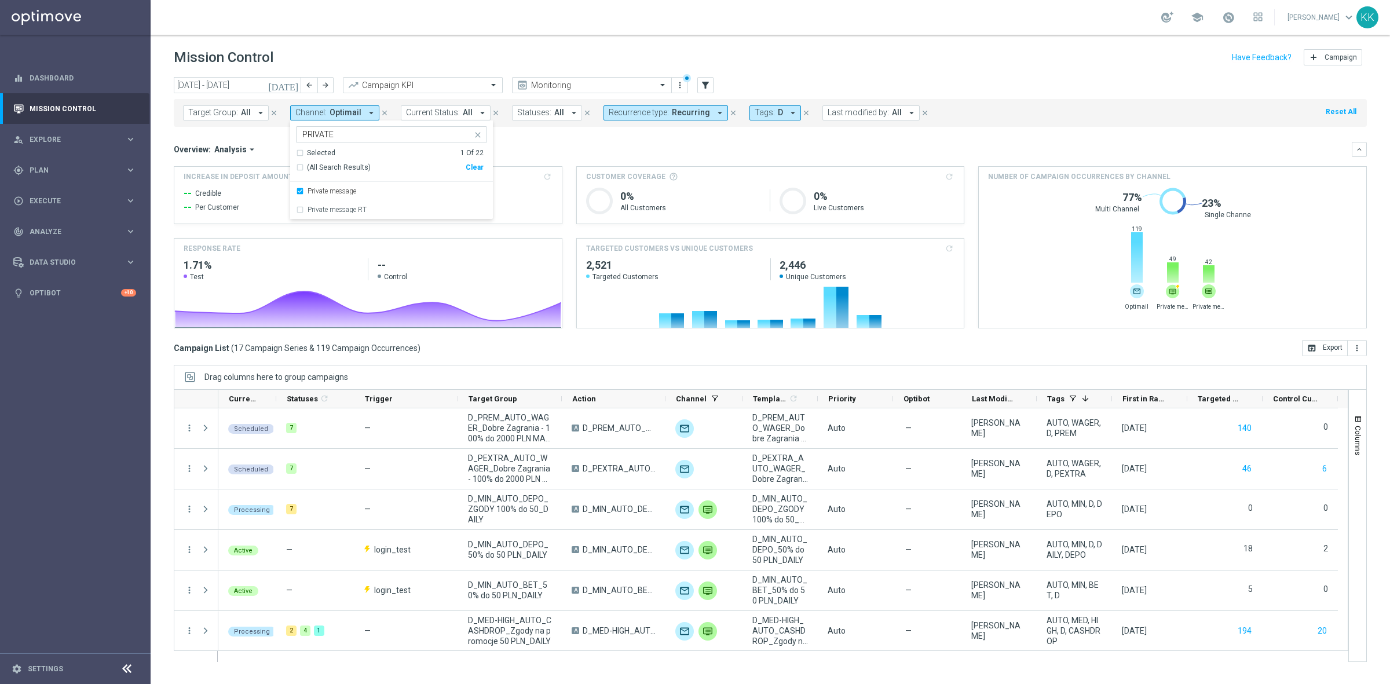
click at [412, 52] on div "Mission Control add Campaign" at bounding box center [770, 57] width 1193 height 23
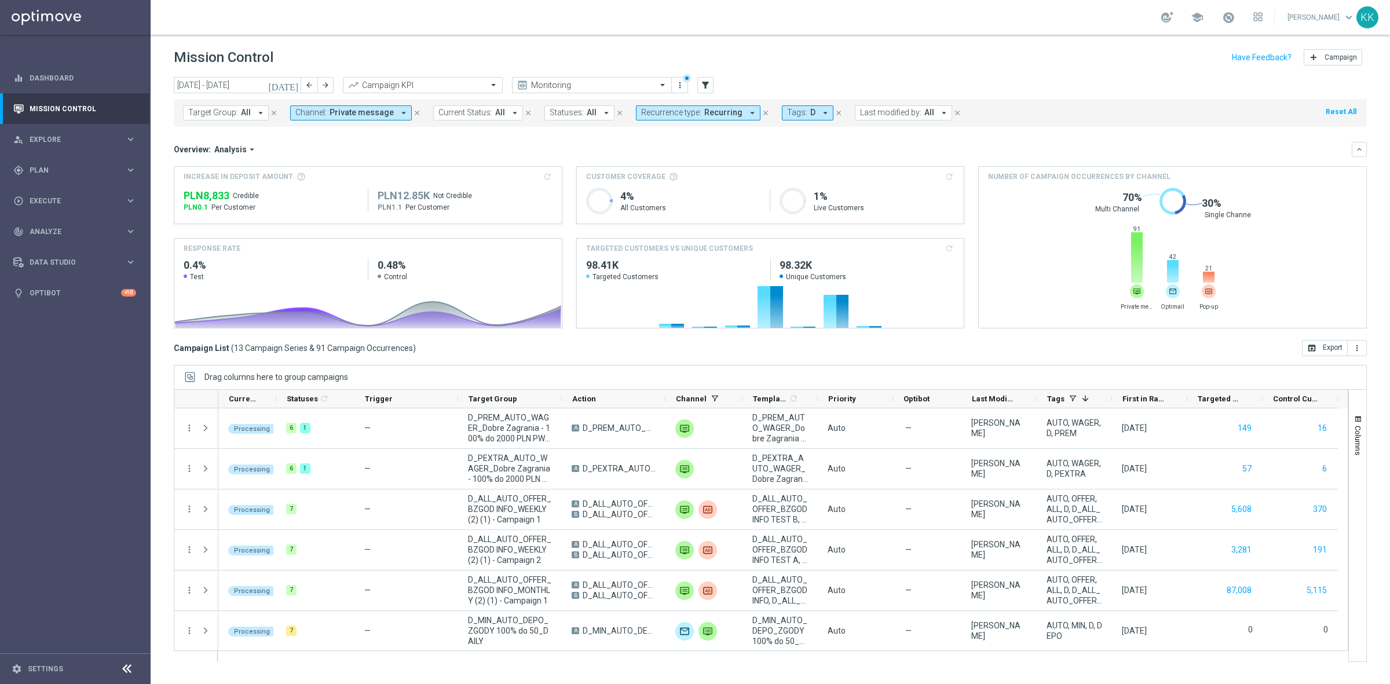
click at [352, 109] on span "Private message" at bounding box center [362, 113] width 64 height 10
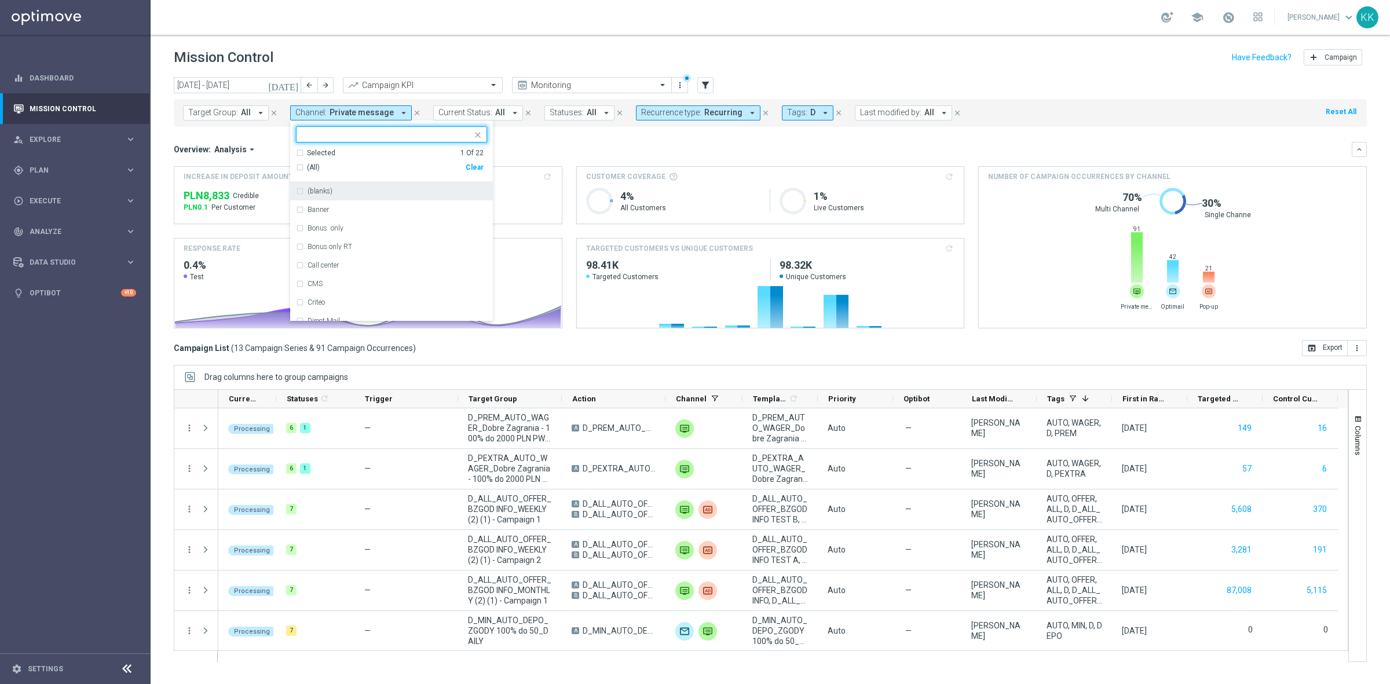
click at [465, 163] on div "(All)" at bounding box center [381, 168] width 170 height 10
click at [0, 0] on div "Clear" at bounding box center [0, 0] width 0 height 0
click at [336, 137] on input "text" at bounding box center [387, 135] width 170 height 10
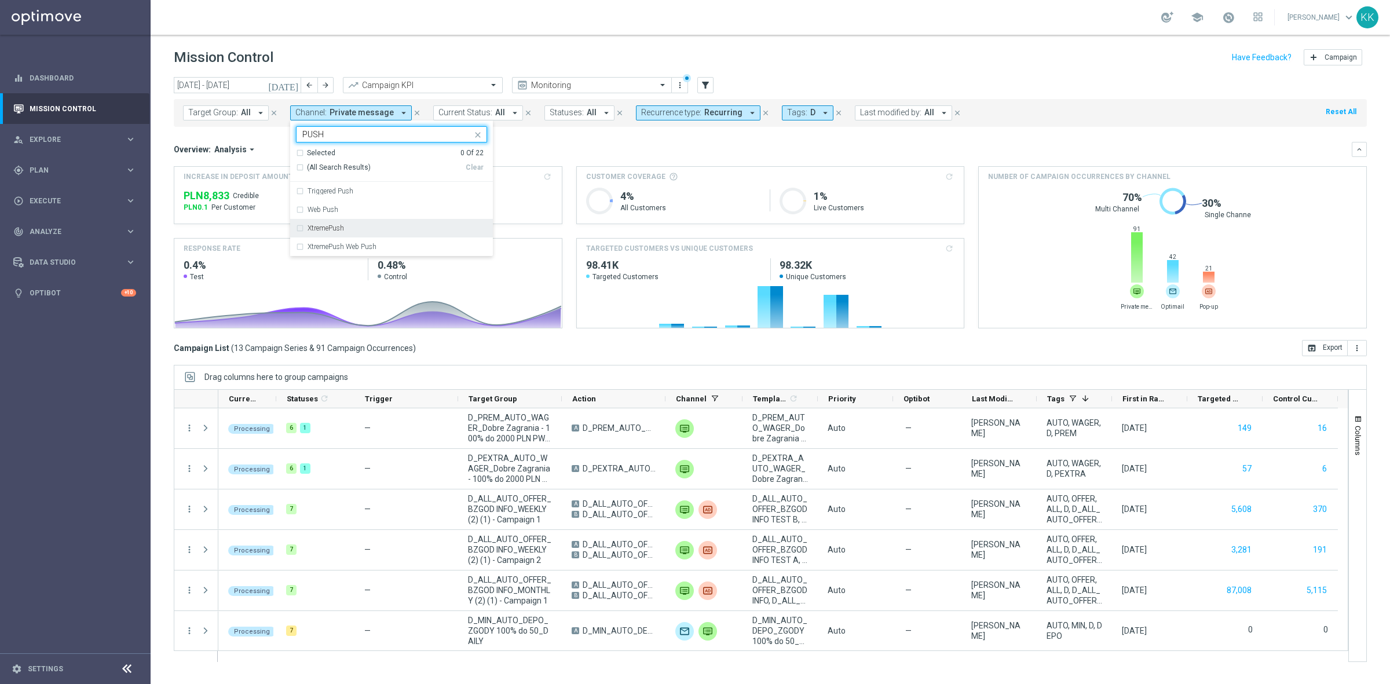
click at [342, 232] on label "XtremePush" at bounding box center [326, 228] width 36 height 7
type input "PUSH"
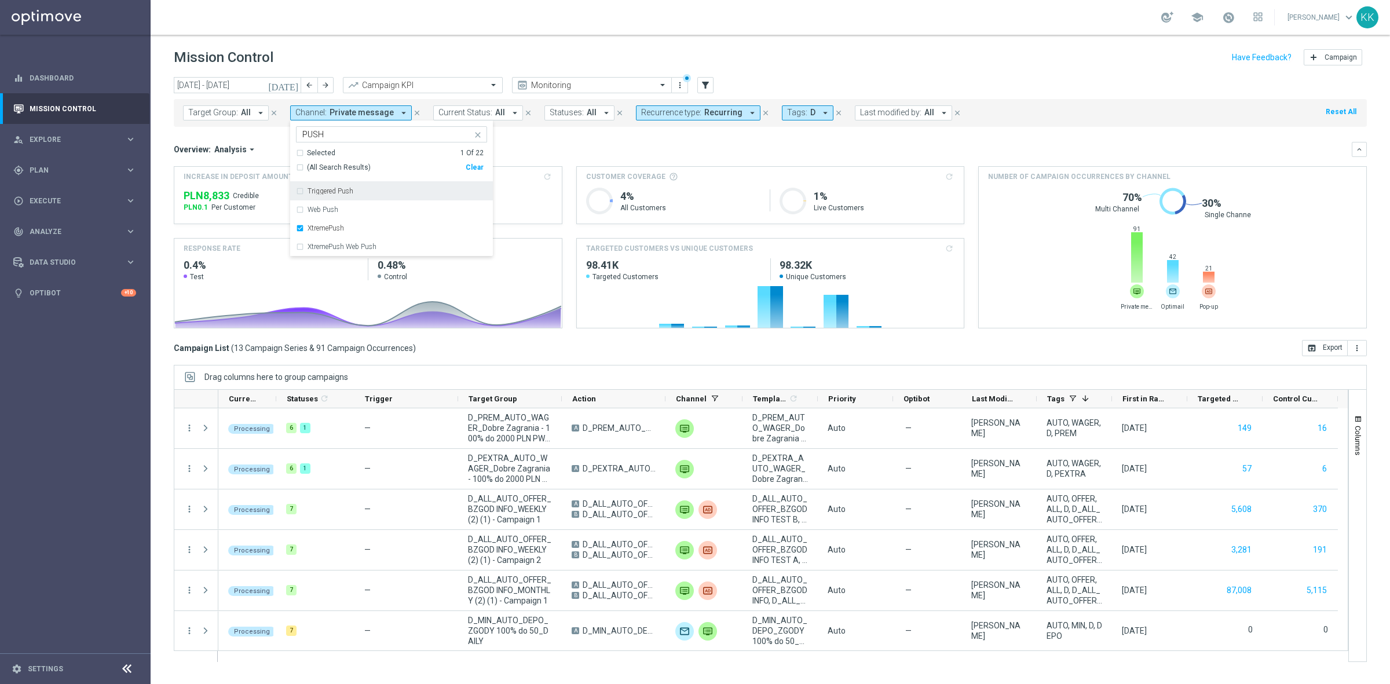
click at [438, 52] on div "Mission Control add Campaign" at bounding box center [770, 57] width 1193 height 23
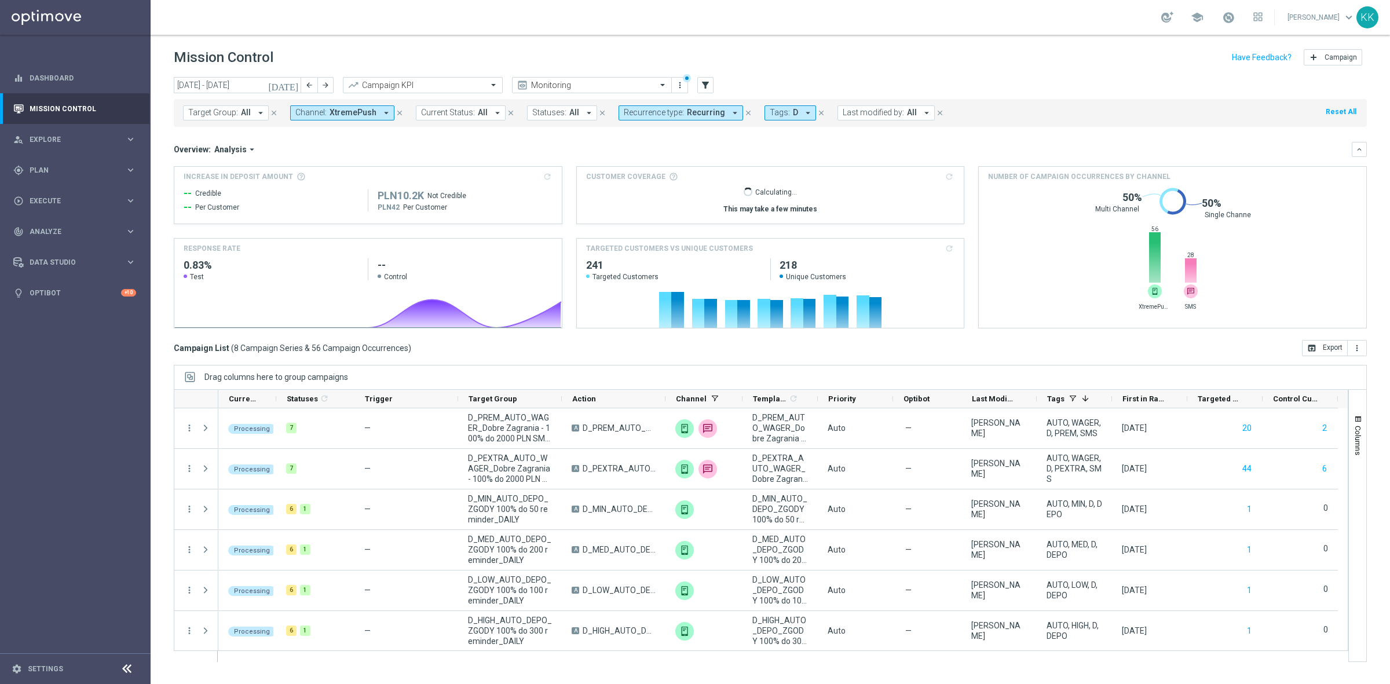
click at [348, 111] on span "XtremePush" at bounding box center [353, 113] width 47 height 10
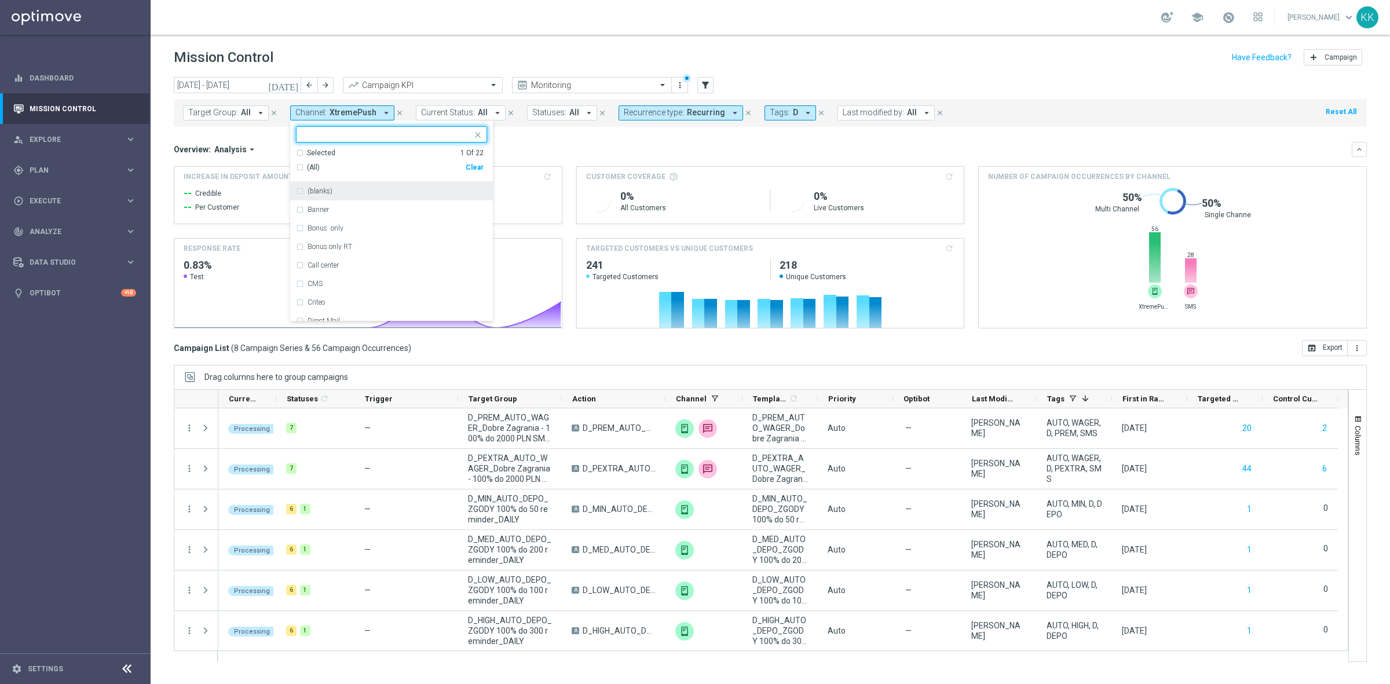
click at [467, 173] on div "(All) Clear" at bounding box center [390, 167] width 188 height 19
click at [0, 0] on div "Clear" at bounding box center [0, 0] width 0 height 0
click at [319, 129] on div at bounding box center [384, 134] width 175 height 14
click at [317, 195] on label "SMS" at bounding box center [315, 191] width 14 height 7
type input "SMS"
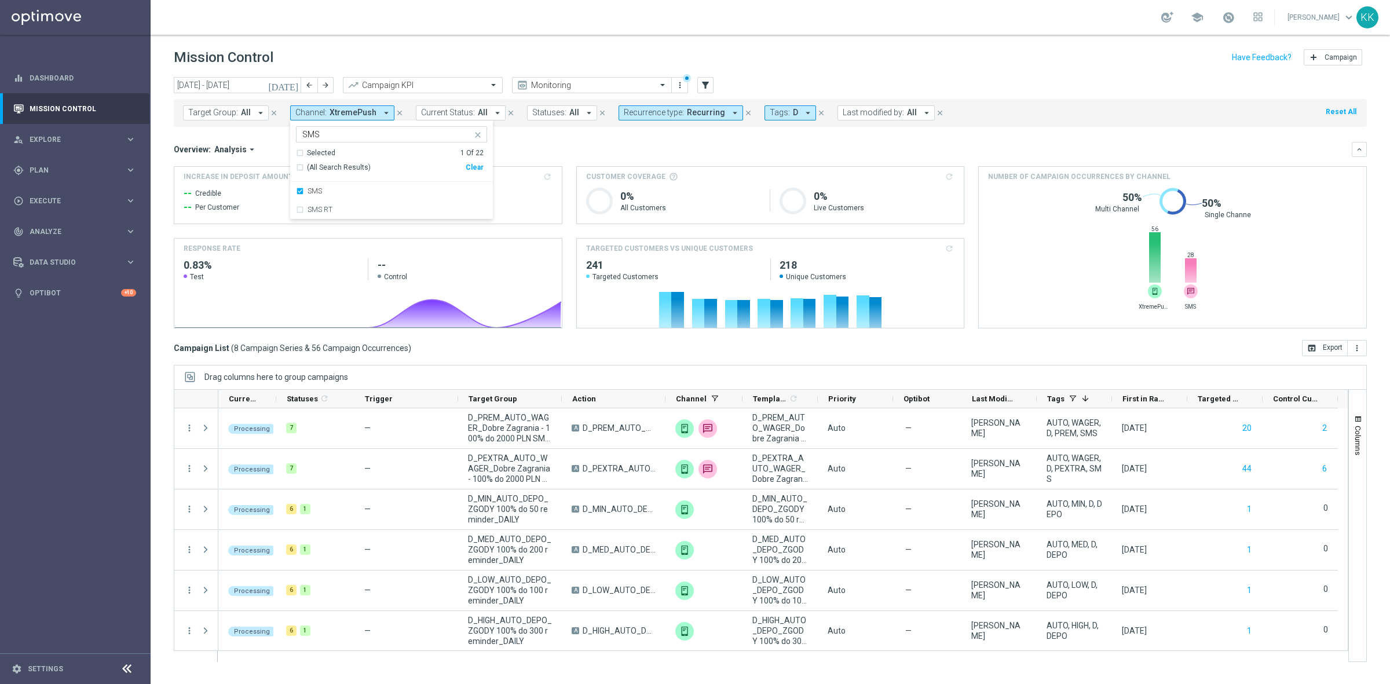
click at [400, 53] on div "Mission Control add Campaign" at bounding box center [770, 57] width 1193 height 23
